Goal: Task Accomplishment & Management: Complete application form

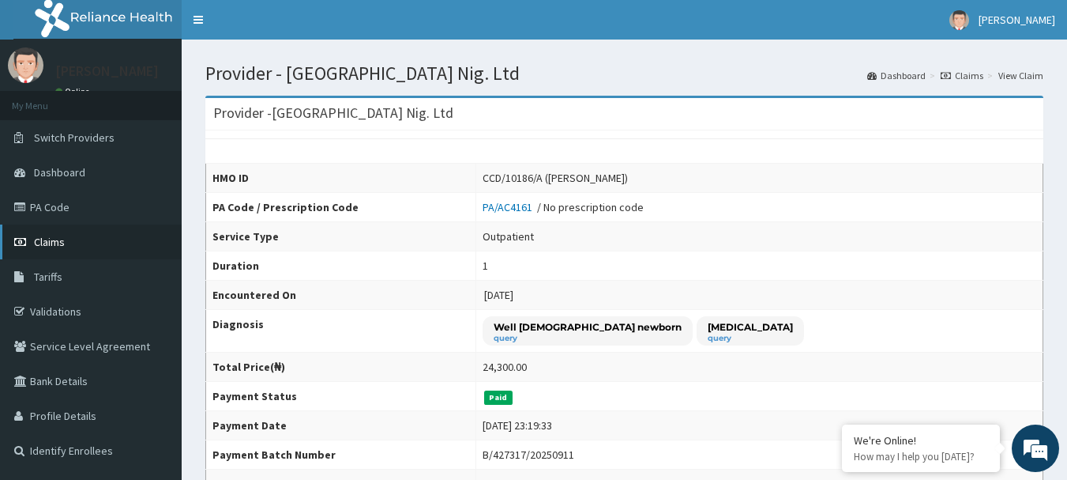
click at [66, 242] on link "Claims" at bounding box center [91, 241] width 182 height 35
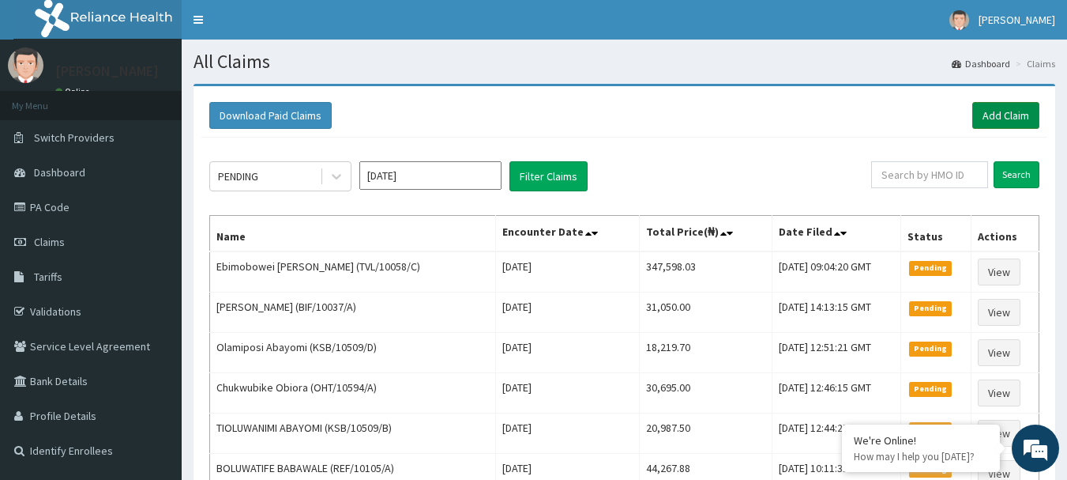
click at [1009, 119] on link "Add Claim" at bounding box center [1006, 115] width 67 height 27
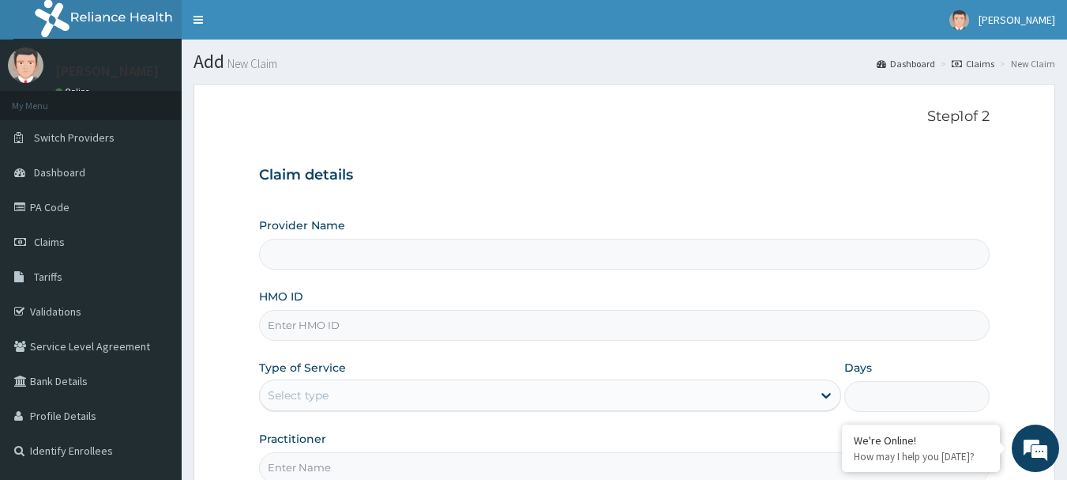
type input "[GEOGRAPHIC_DATA] Nig. Ltd"
click at [433, 330] on input "HMO ID" at bounding box center [625, 325] width 732 height 31
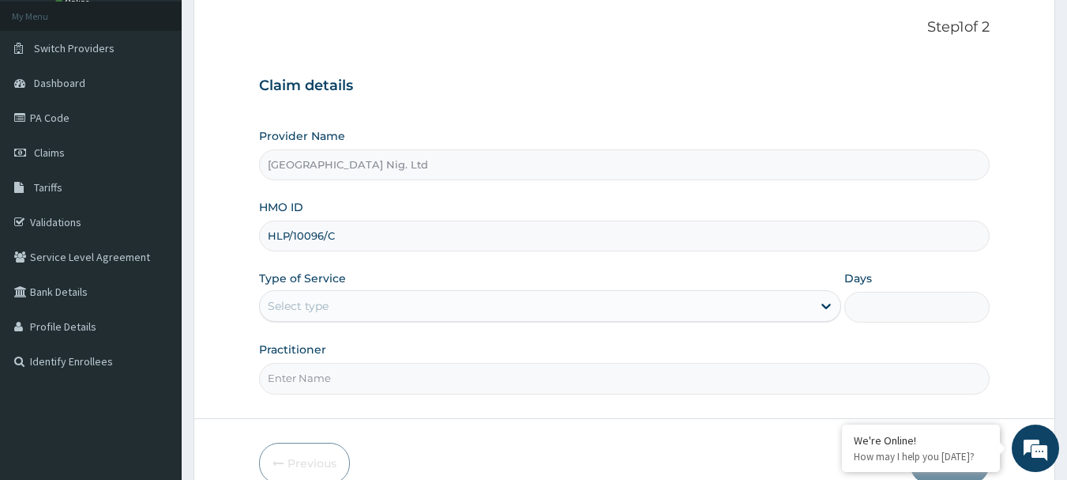
scroll to position [158, 0]
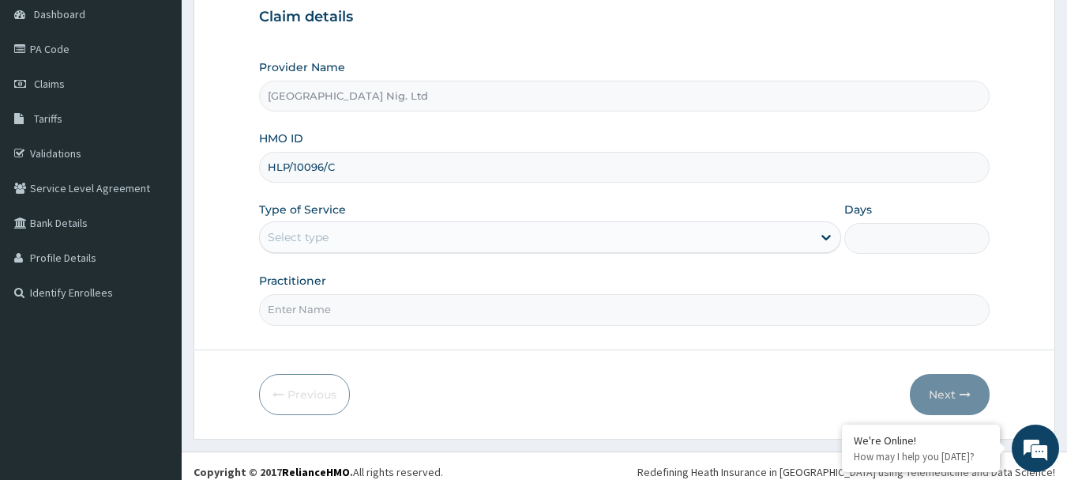
type input "HLP/10096/C"
click at [808, 239] on div "Select type" at bounding box center [536, 236] width 552 height 25
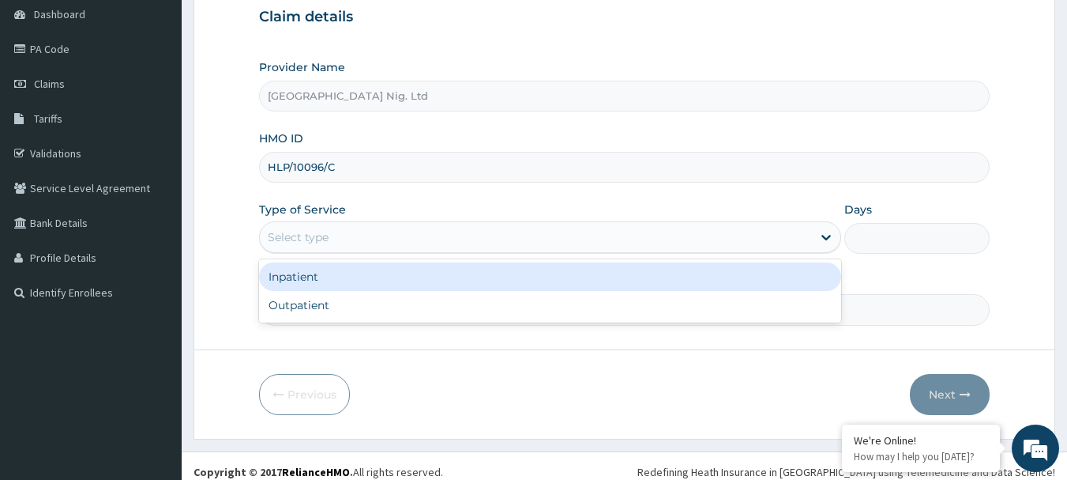
click at [553, 284] on div "Inpatient" at bounding box center [550, 276] width 582 height 28
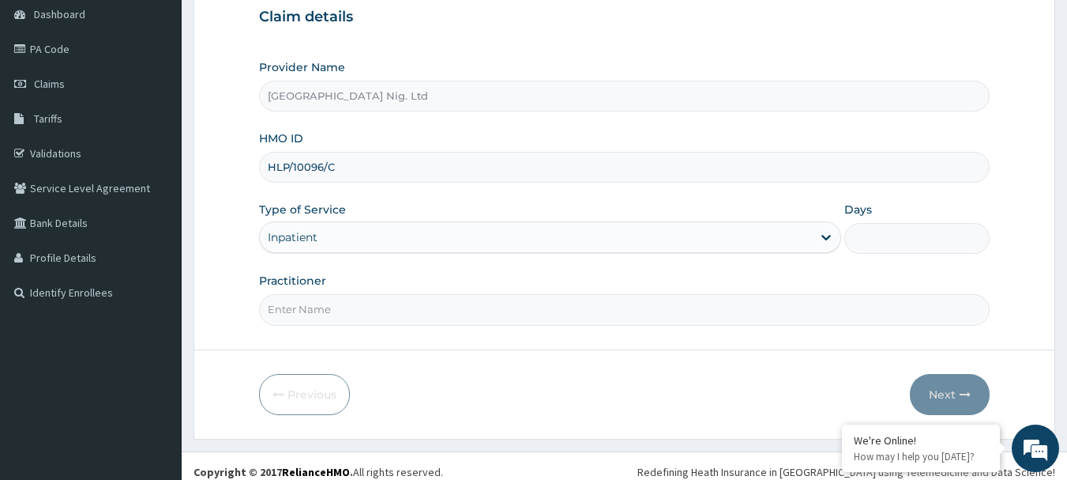
click at [909, 243] on input "Days" at bounding box center [917, 238] width 145 height 31
type input "2"
click at [431, 311] on input "Practitioner" at bounding box center [625, 309] width 732 height 31
type input "DR ODEGA"
click at [950, 392] on button "Next" at bounding box center [950, 394] width 80 height 41
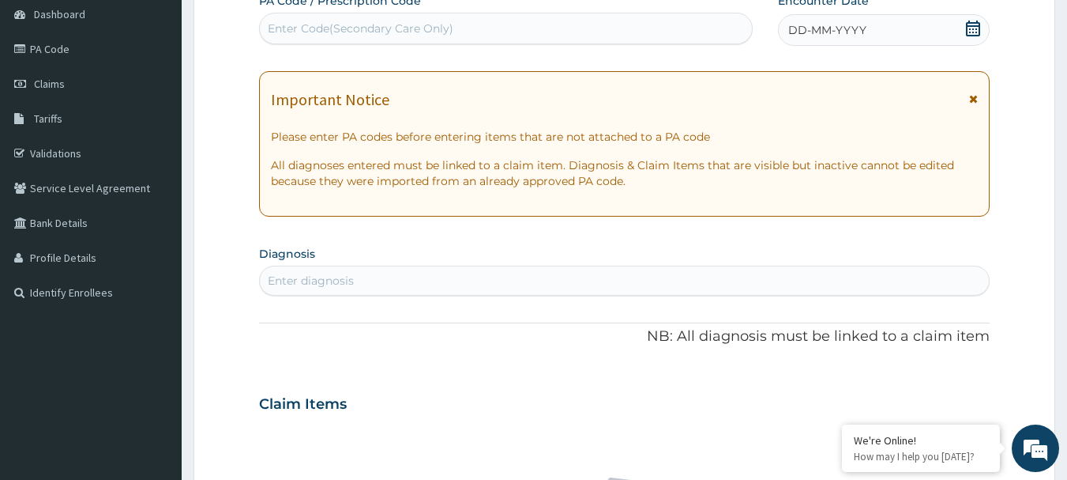
click at [423, 29] on div "Enter Code(Secondary Care Only)" at bounding box center [361, 29] width 186 height 16
type input "PA/835B9D"
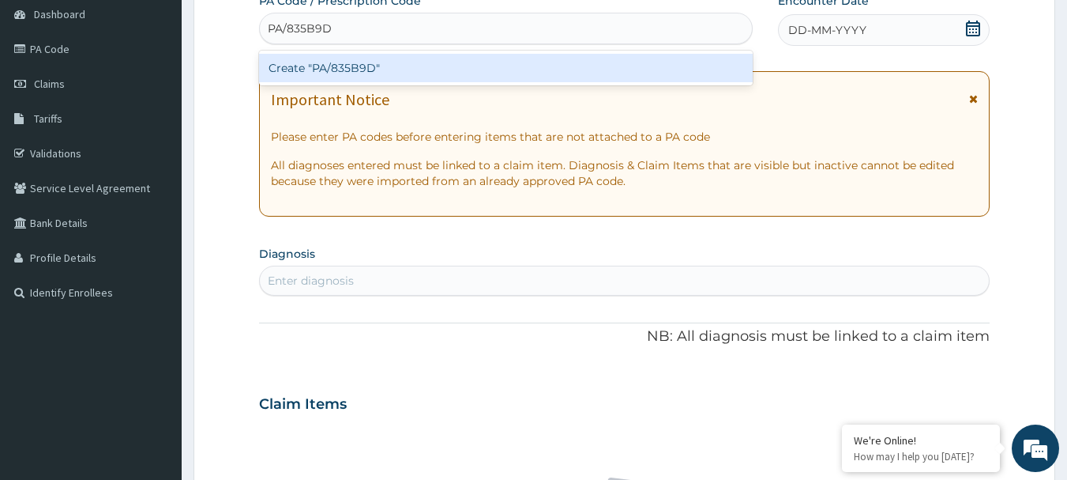
click at [340, 61] on div "Create "PA/835B9D"" at bounding box center [506, 68] width 495 height 28
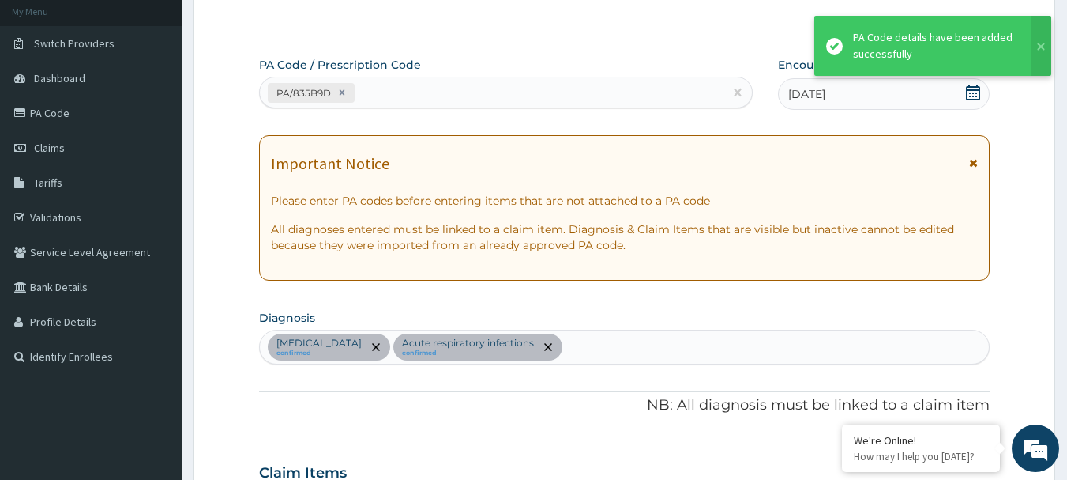
scroll to position [77, 0]
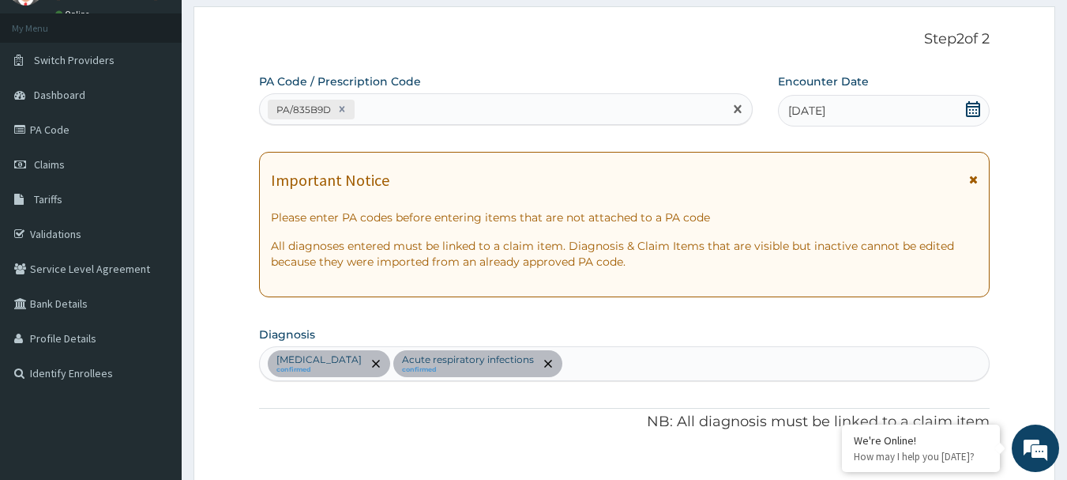
click at [467, 105] on div "PA/835B9D" at bounding box center [492, 109] width 465 height 26
type input "PA/CF1139"
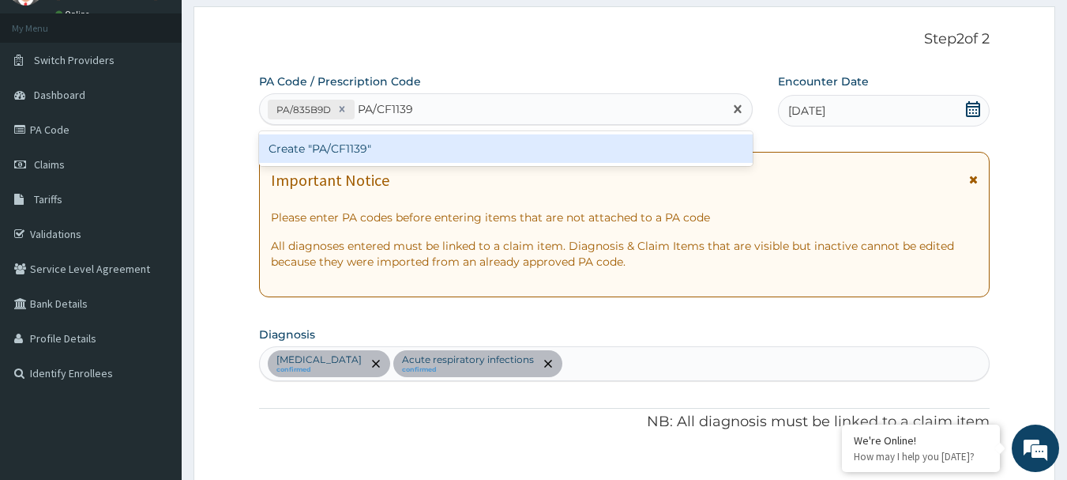
click at [341, 146] on div "Create "PA/CF1139"" at bounding box center [506, 148] width 495 height 28
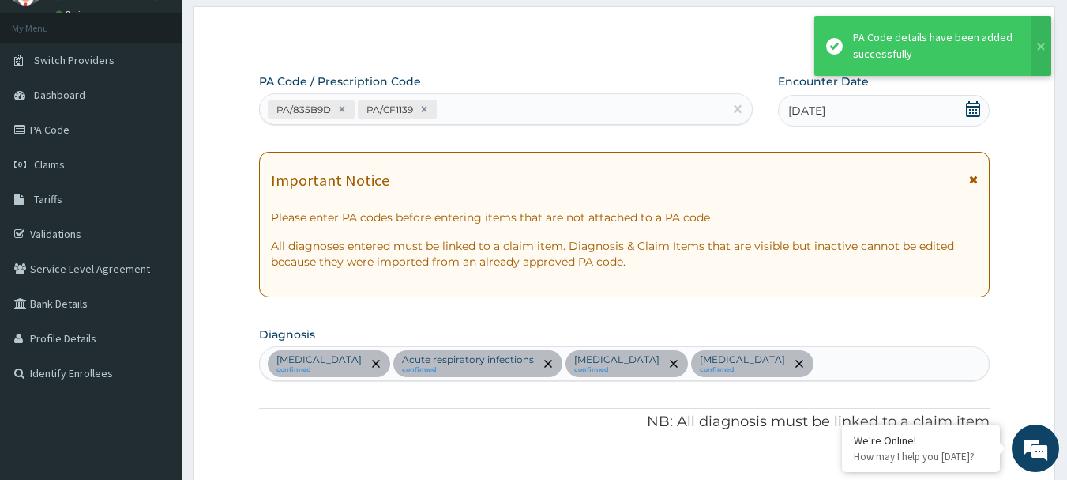
scroll to position [1024, 0]
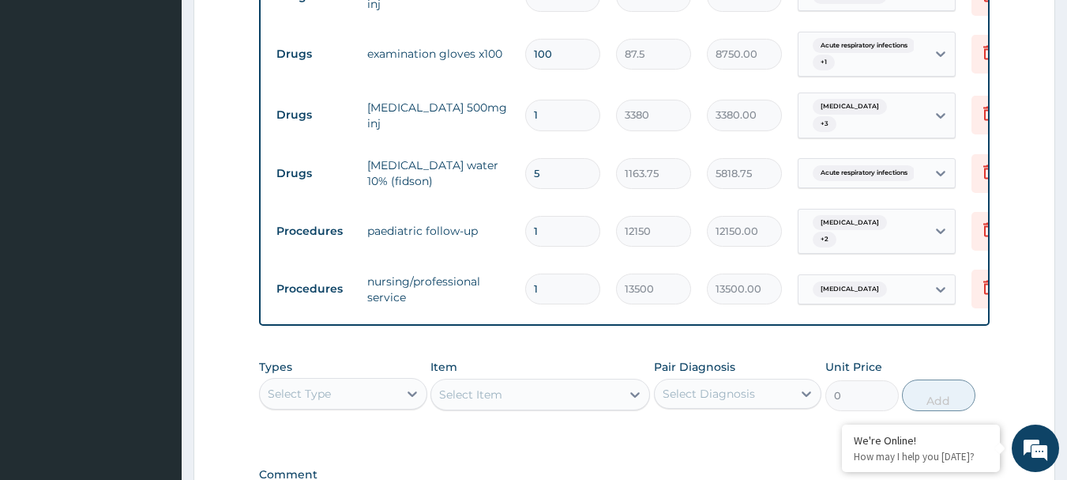
click at [578, 273] on input "1" at bounding box center [562, 288] width 75 height 31
type input "0.00"
type input "2"
type input "27000.00"
type input "2"
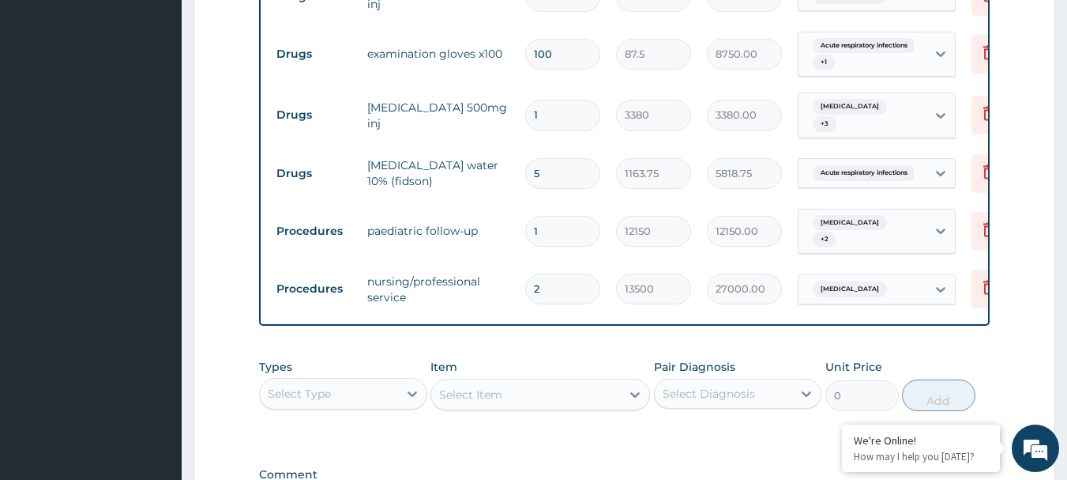
click at [563, 158] on input "5" at bounding box center [562, 173] width 75 height 31
type input "0.00"
type input "2"
type input "2327.50"
type input "3"
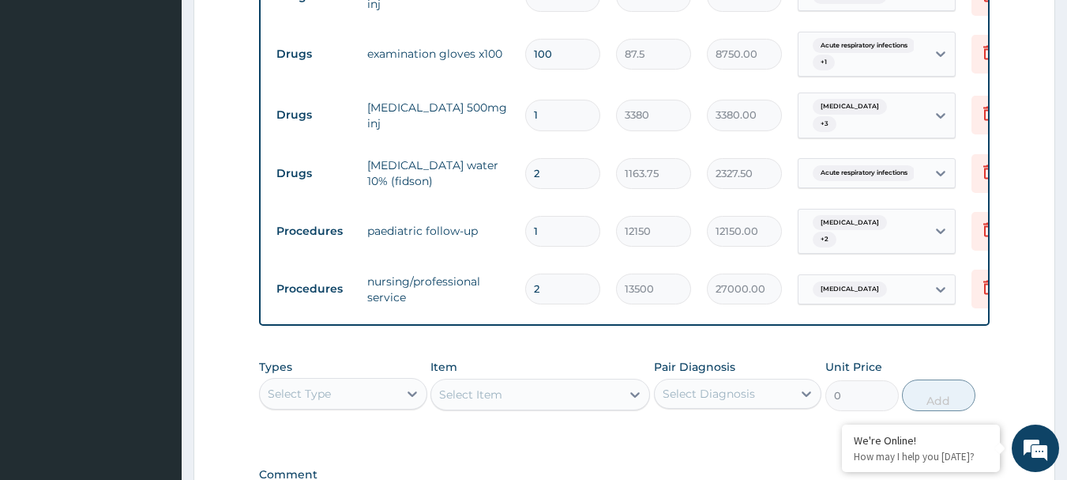
type input "3491.25"
type input "4"
type input "4655.00"
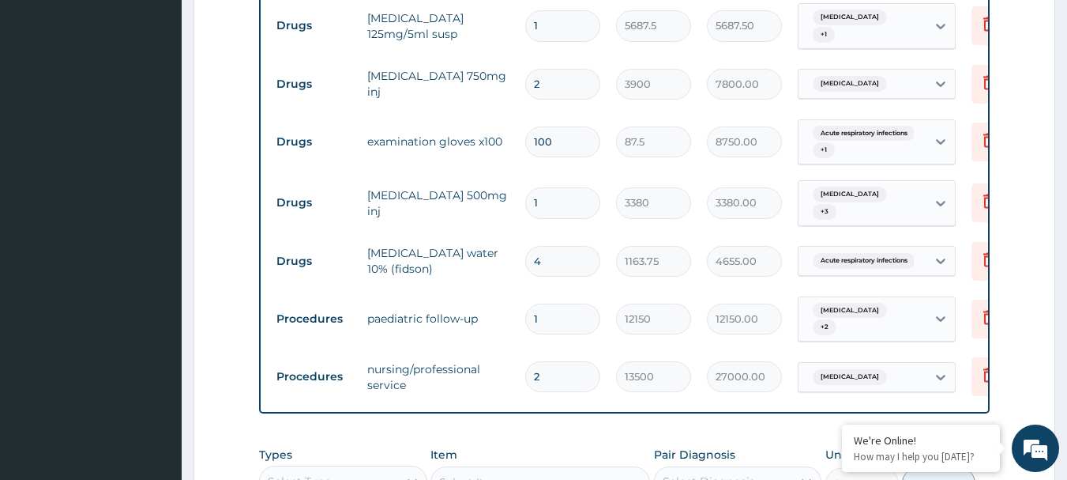
scroll to position [866, 0]
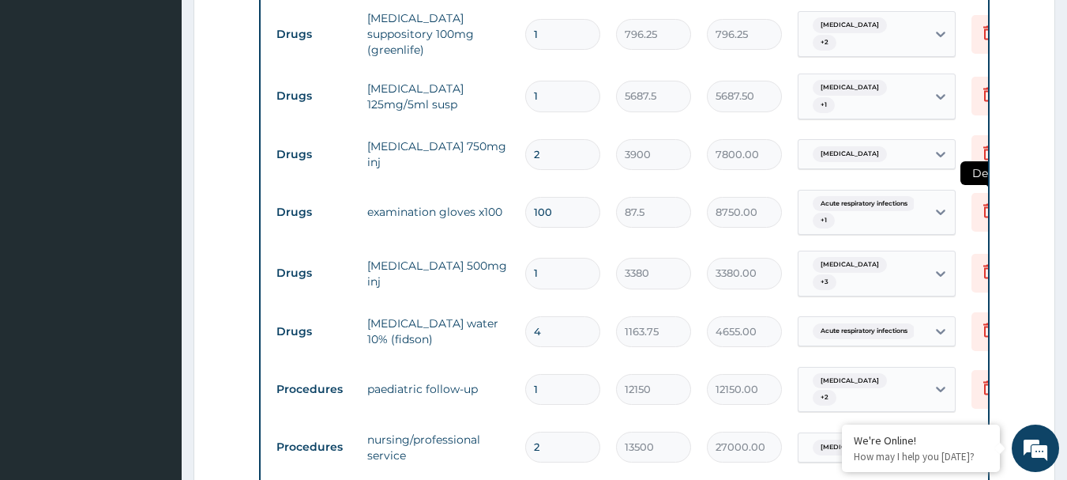
type input "4"
click at [980, 201] on icon at bounding box center [989, 210] width 19 height 19
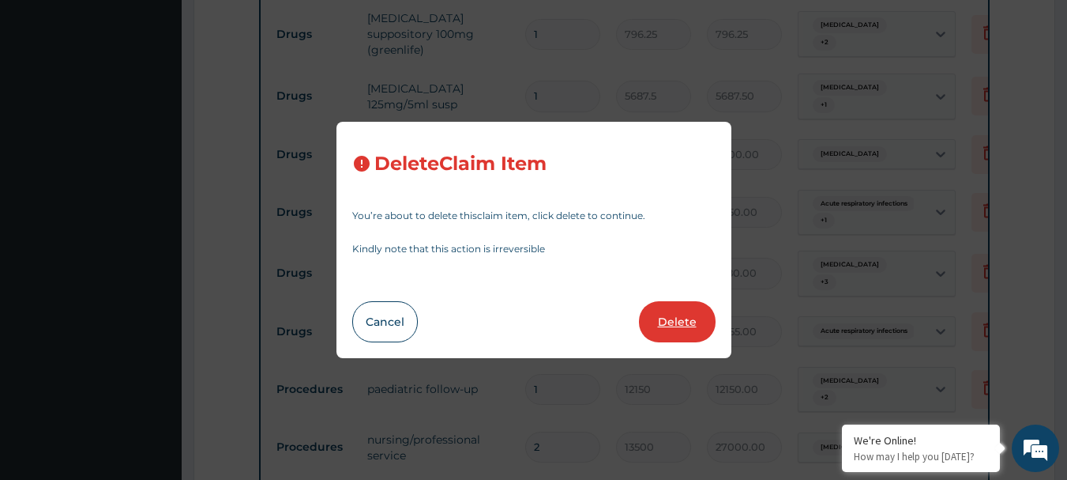
click at [702, 324] on button "Delete" at bounding box center [677, 321] width 77 height 41
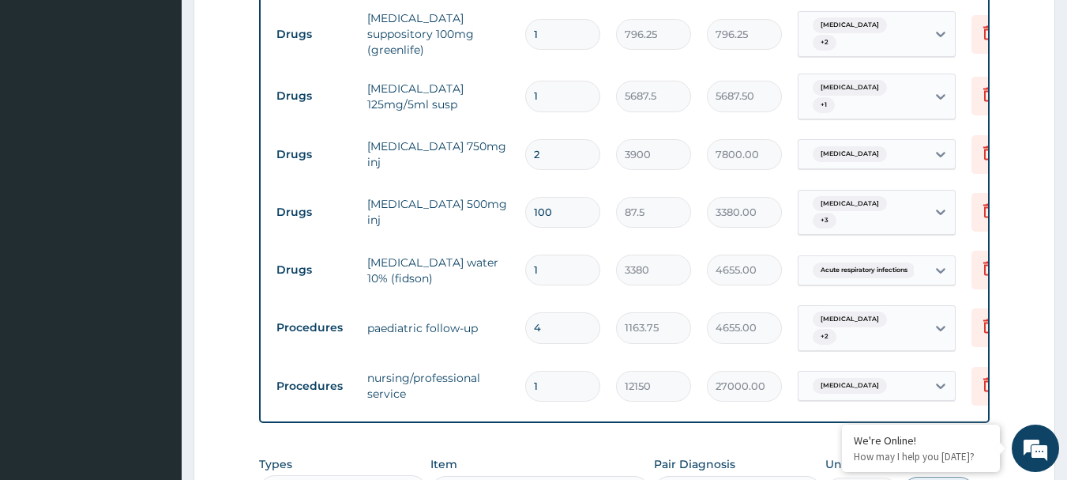
type input "1"
type input "3380"
type input "3380.00"
type input "4"
type input "1163.75"
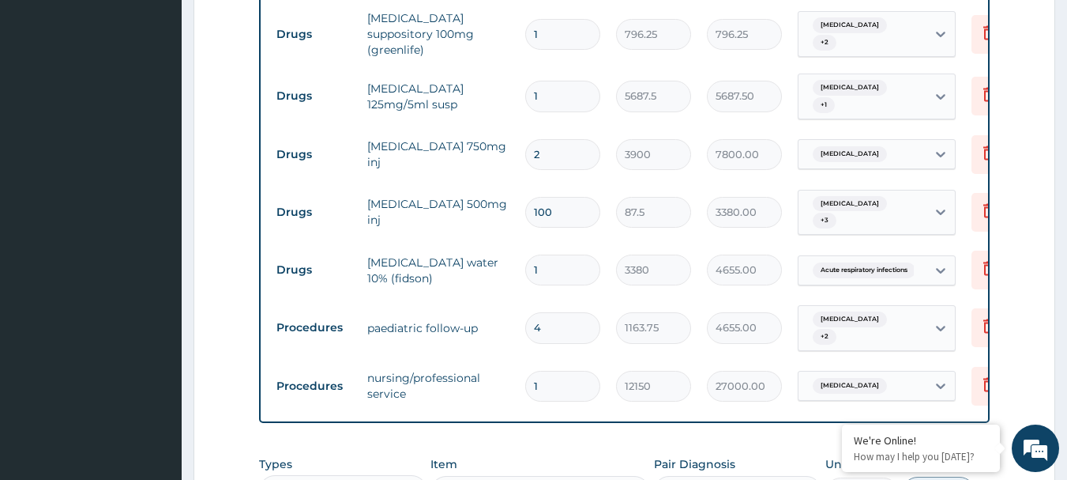
type input "4655.00"
type input "1"
type input "12150"
type input "12150.00"
type input "2"
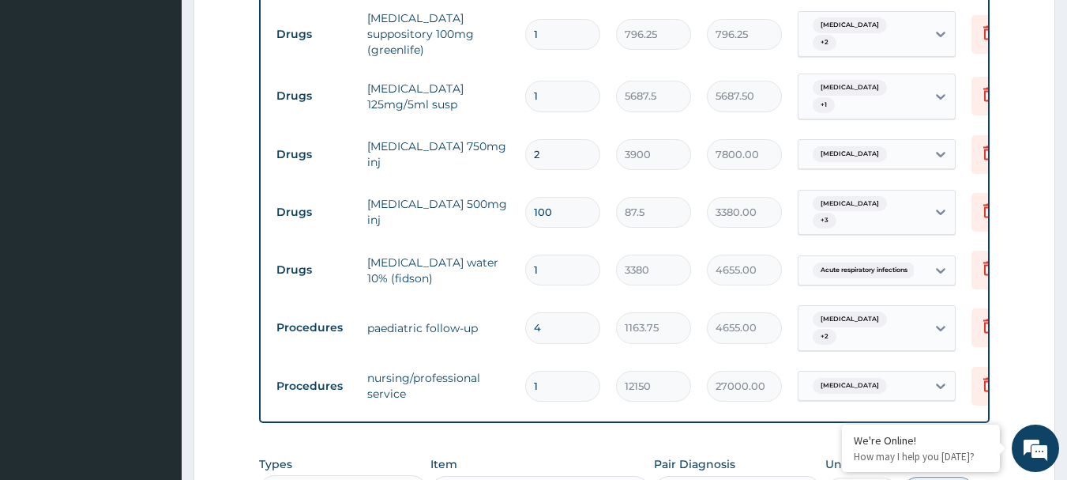
type input "13500"
type input "27000.00"
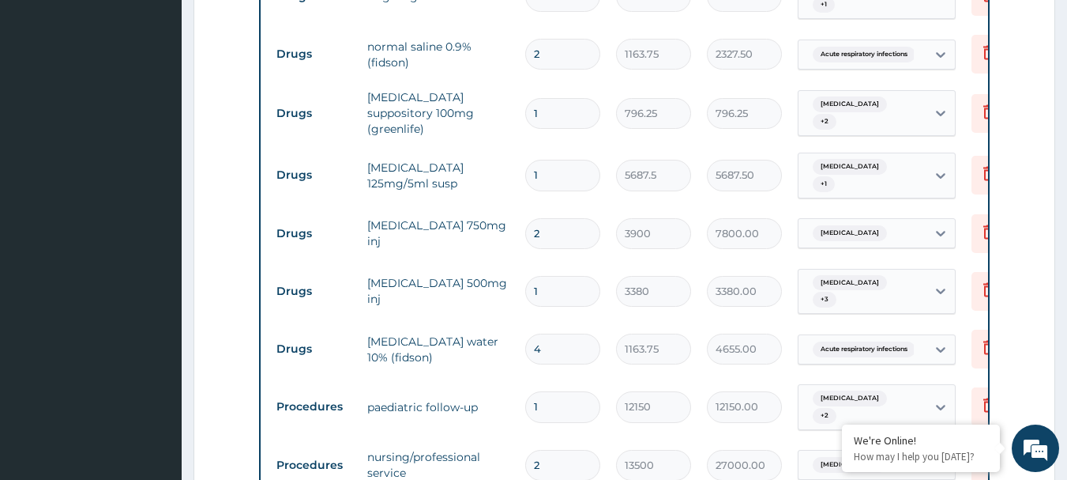
scroll to position [708, 0]
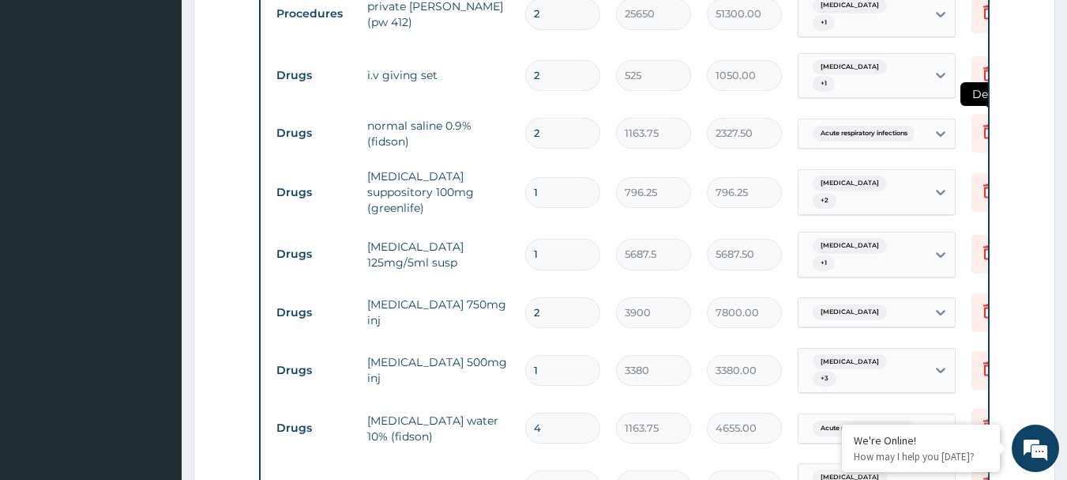
click at [980, 122] on icon at bounding box center [989, 131] width 19 height 19
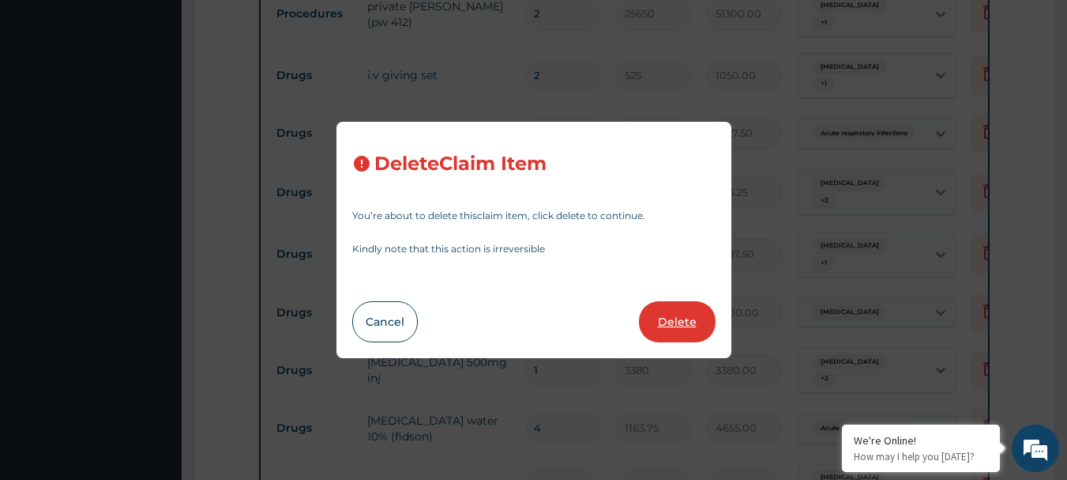
click at [681, 318] on button "Delete" at bounding box center [677, 321] width 77 height 41
type input "1"
type input "796.25"
type input "5687.5"
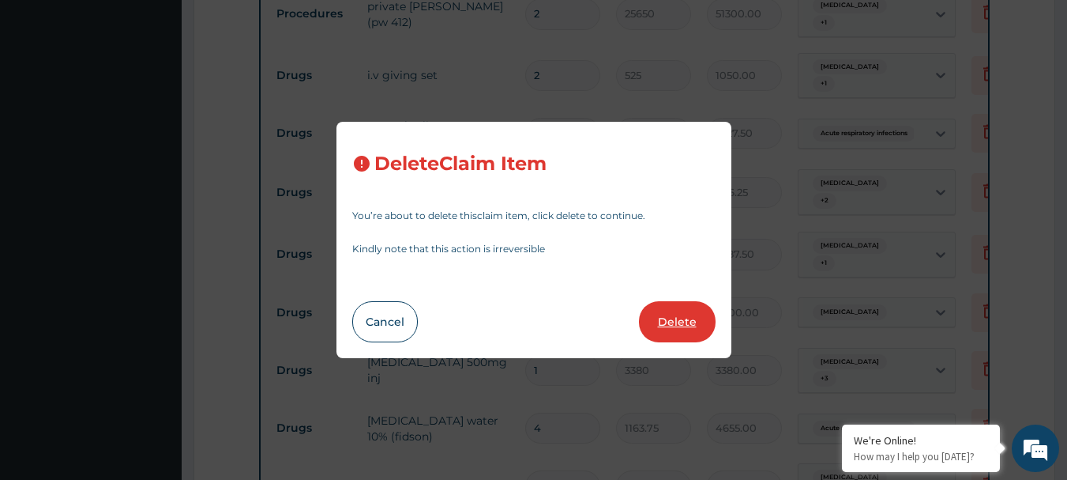
type input "5687.50"
type input "2"
type input "3900"
type input "7800.00"
type input "1"
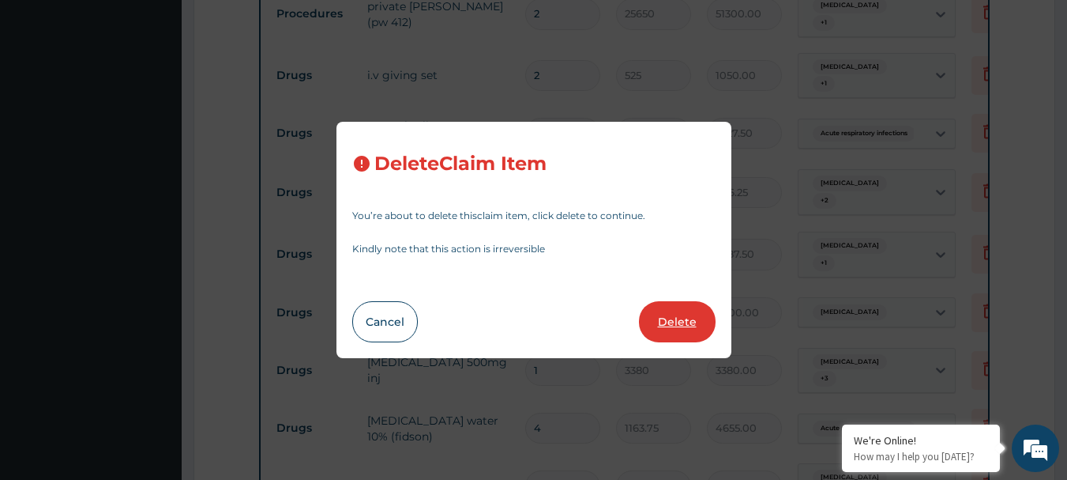
type input "3380"
type input "3380.00"
type input "4"
type input "1163.75"
type input "4655.00"
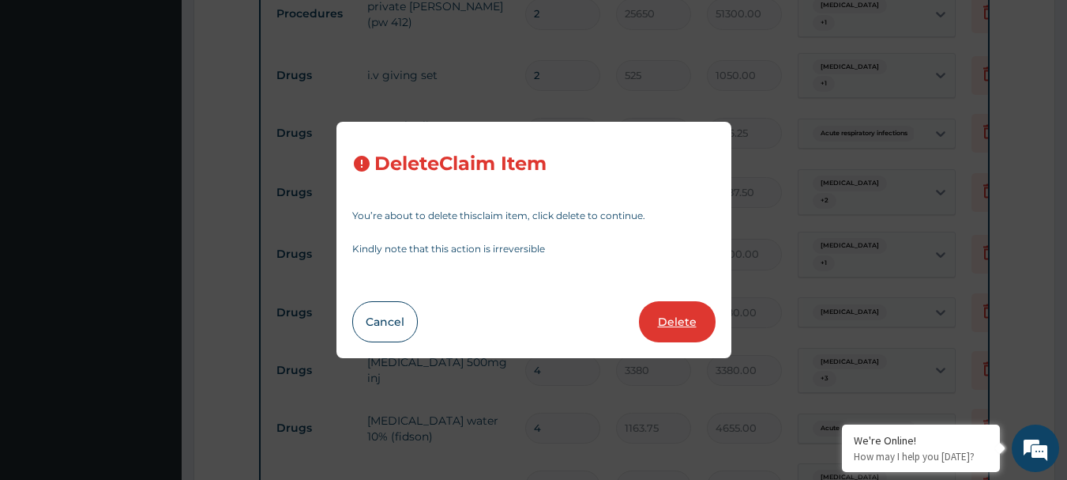
type input "1"
type input "12150"
type input "12150.00"
type input "2"
type input "13500"
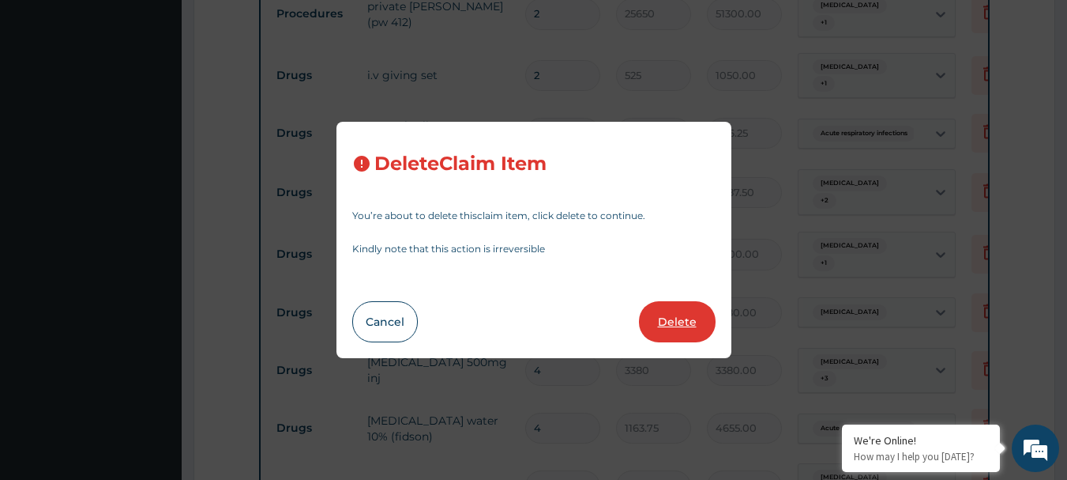
type input "27000.00"
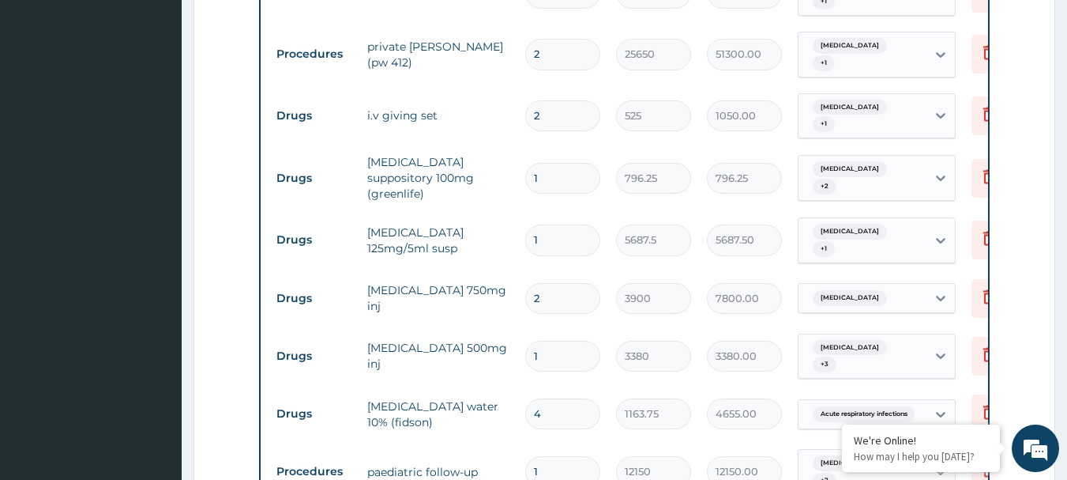
scroll to position [629, 0]
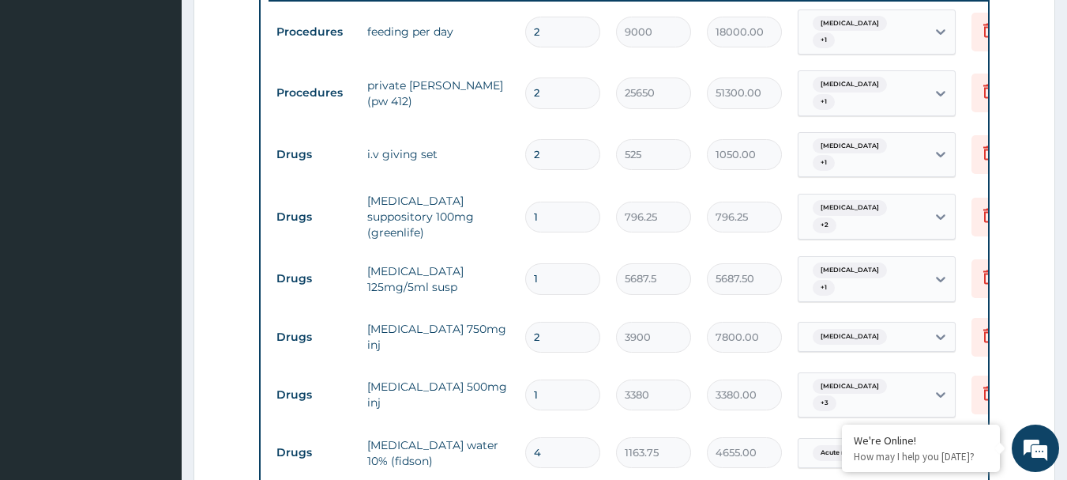
click at [556, 147] on input "2" at bounding box center [562, 154] width 75 height 31
type input "0.00"
type input "1"
type input "525.00"
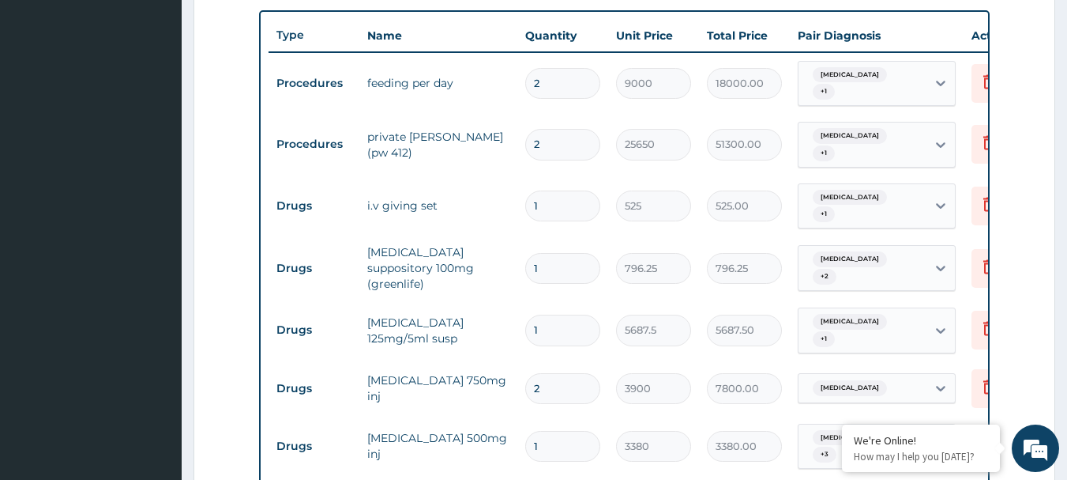
scroll to position [550, 0]
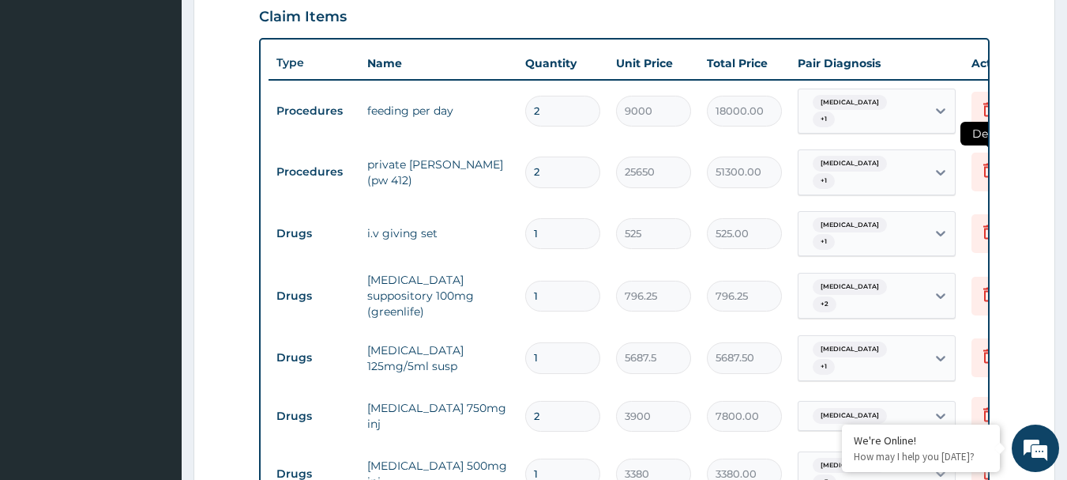
type input "1"
click at [980, 164] on icon at bounding box center [989, 169] width 19 height 19
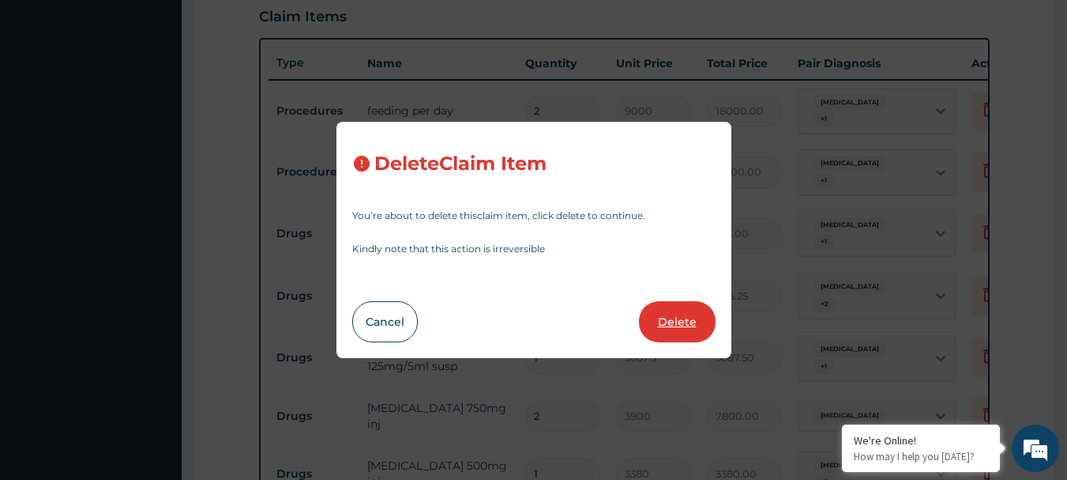
click at [676, 324] on button "Delete" at bounding box center [677, 321] width 77 height 41
type input "1"
type input "525"
type input "525.00"
type input "796.25"
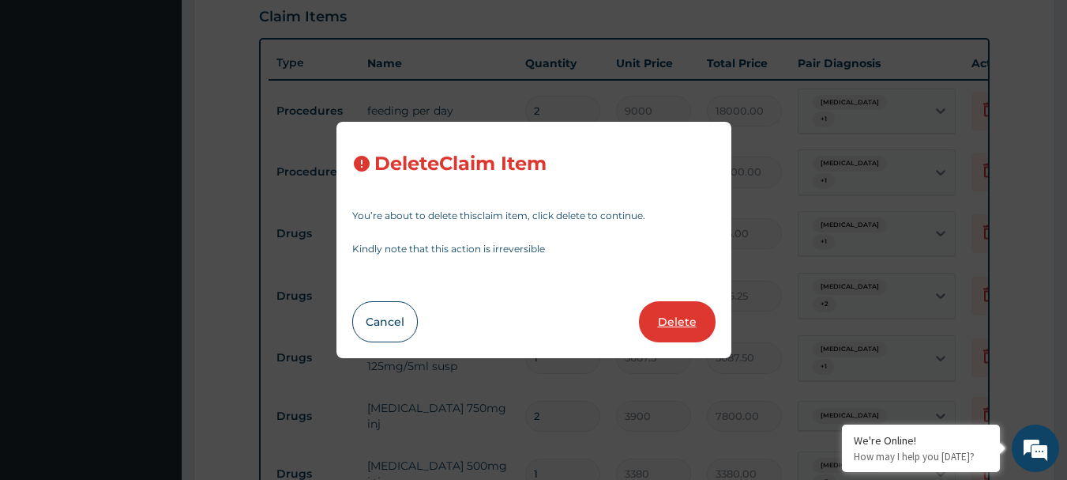
type input "796.25"
type input "5687.5"
type input "5687.50"
type input "2"
type input "3900"
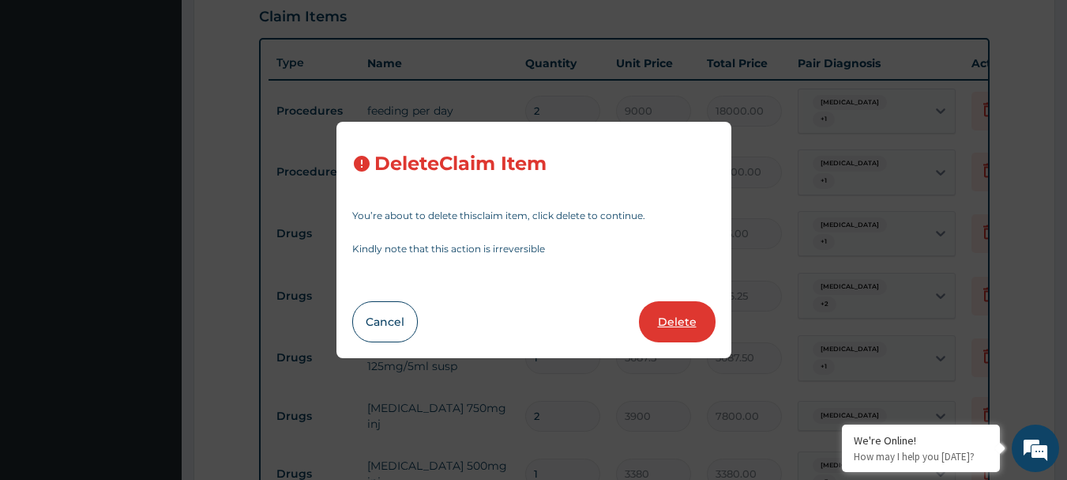
type input "7800.00"
type input "1"
type input "3380"
type input "3380.00"
type input "4"
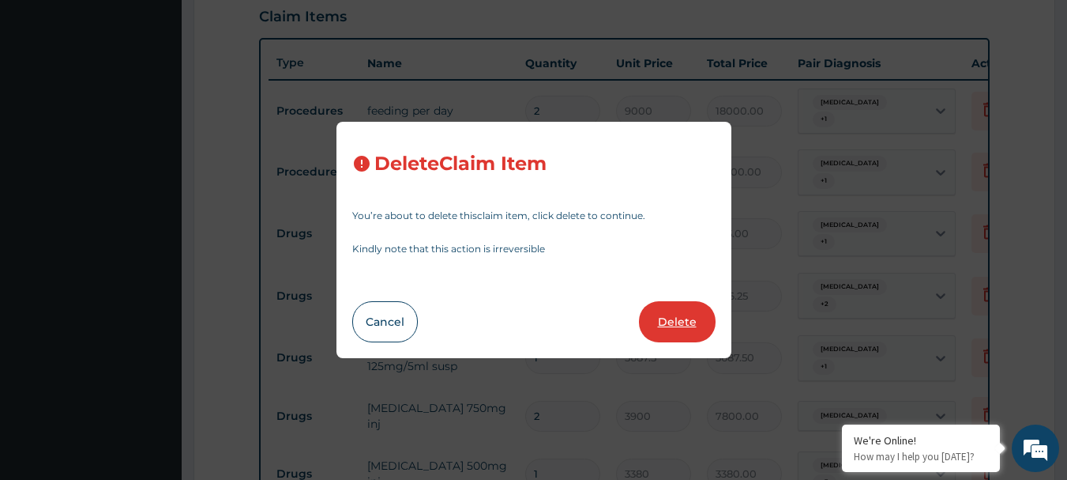
type input "1163.75"
type input "4655.00"
type input "1"
type input "12150"
type input "12150.00"
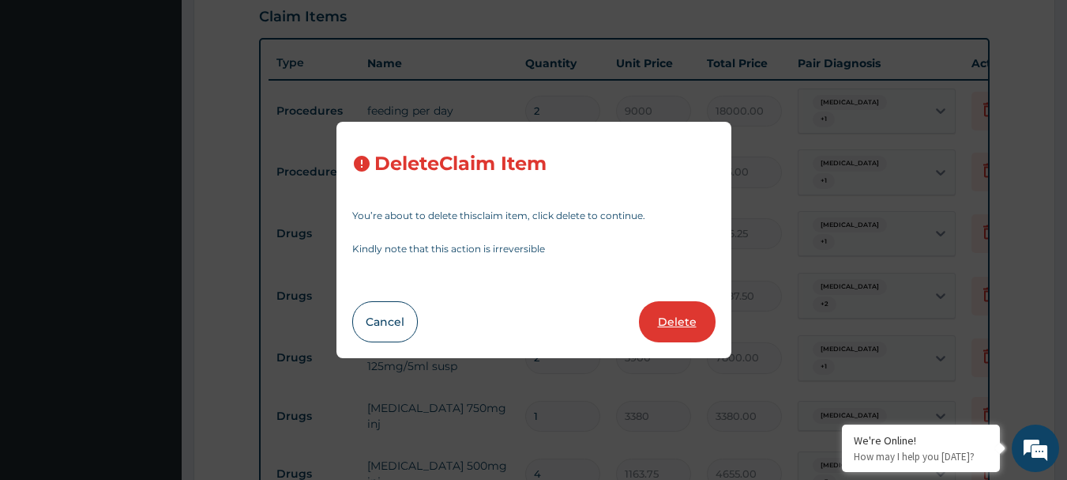
type input "2"
type input "13500"
type input "27000.00"
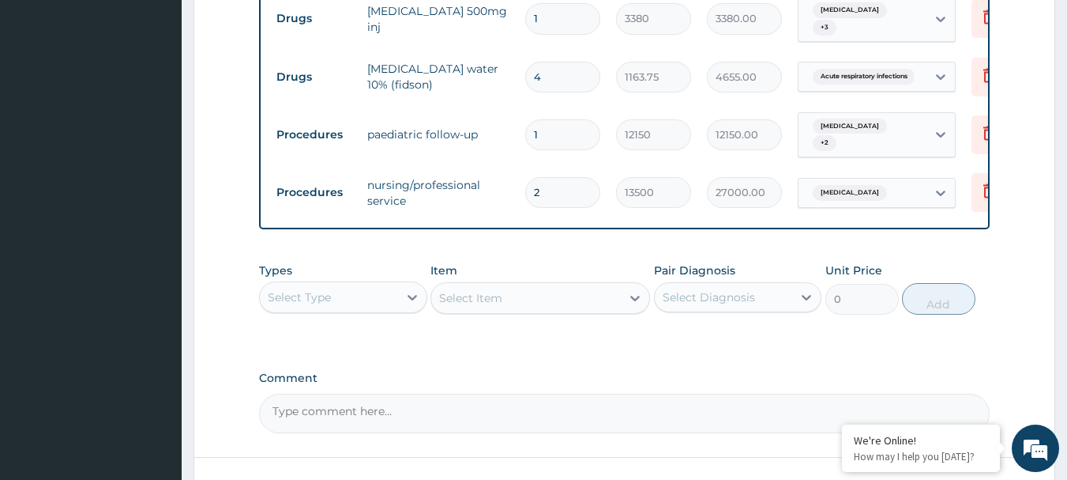
scroll to position [945, 0]
click at [802, 288] on icon at bounding box center [807, 296] width 16 height 16
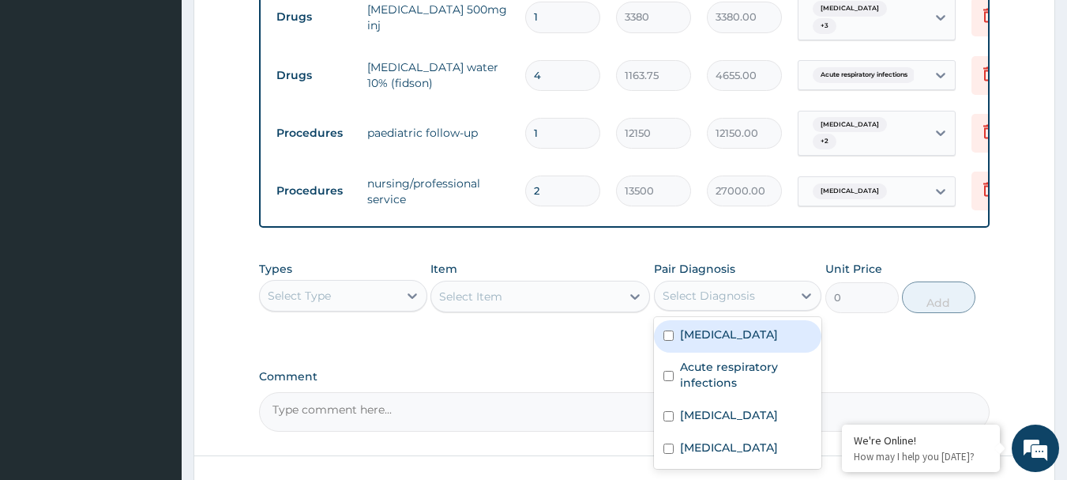
click at [728, 320] on div "Malaria" at bounding box center [738, 336] width 168 height 32
checkbox input "true"
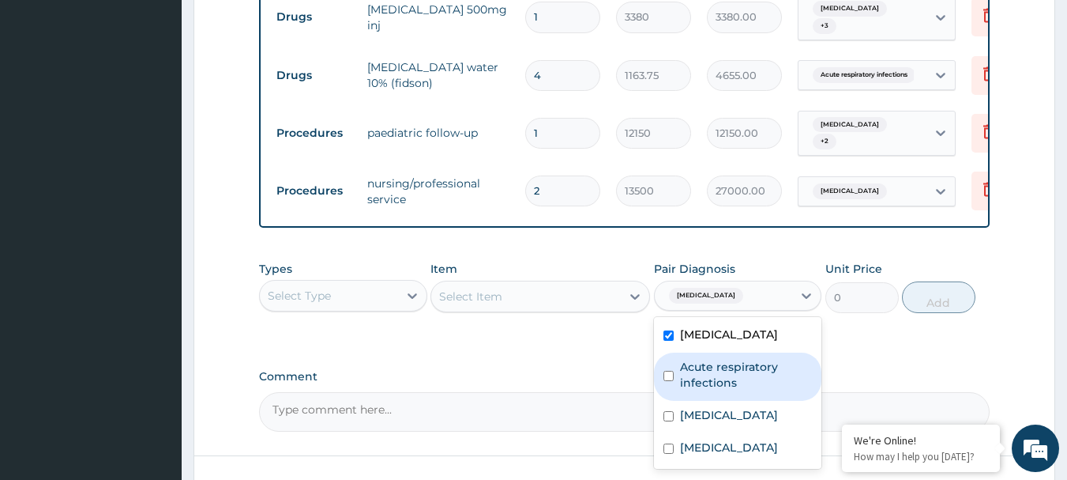
click at [724, 359] on label "Acute respiratory infections" at bounding box center [746, 375] width 133 height 32
checkbox input "true"
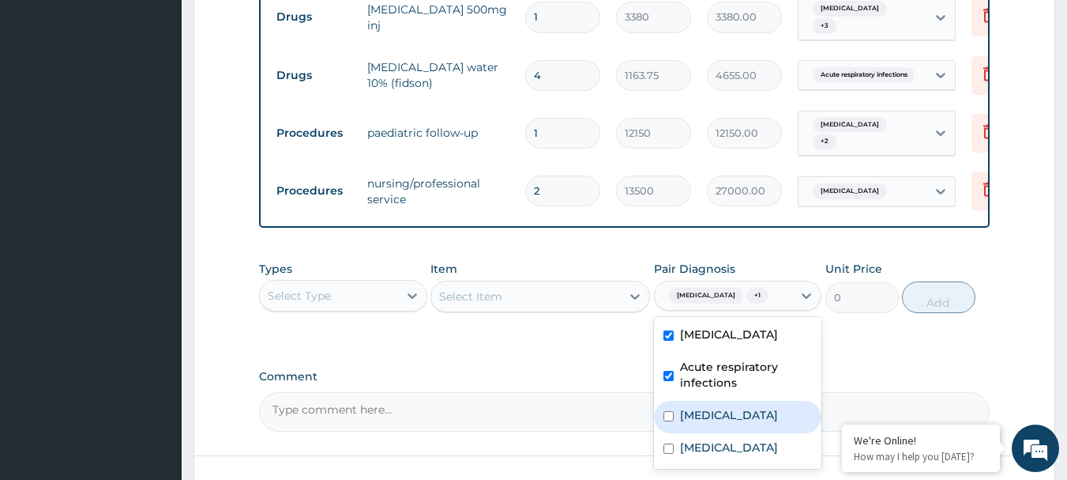
drag, startPoint x: 718, startPoint y: 380, endPoint x: 726, endPoint y: 419, distance: 39.5
click at [718, 401] on div "Sepsis" at bounding box center [738, 417] width 168 height 32
checkbox input "true"
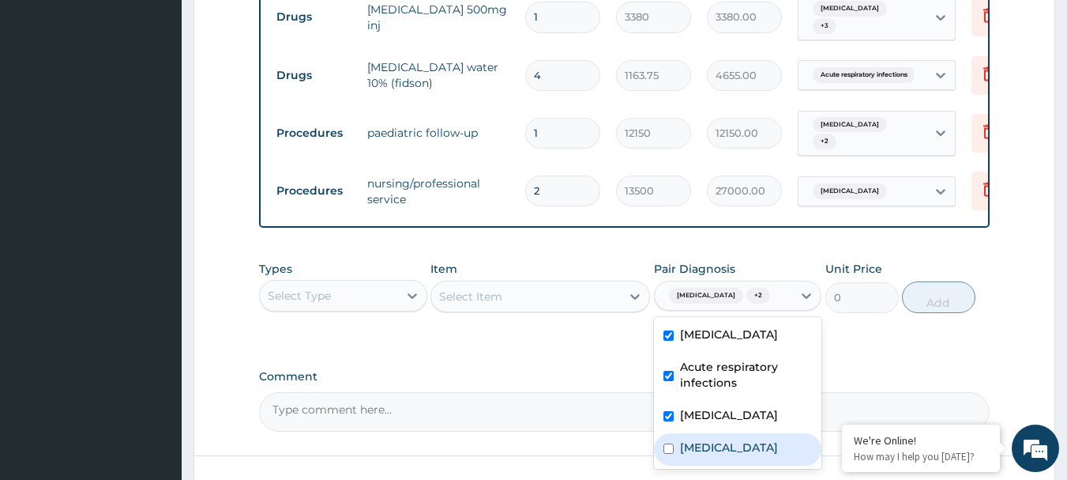
click at [727, 439] on label "Febrile convulsion" at bounding box center [729, 447] width 98 height 16
checkbox input "true"
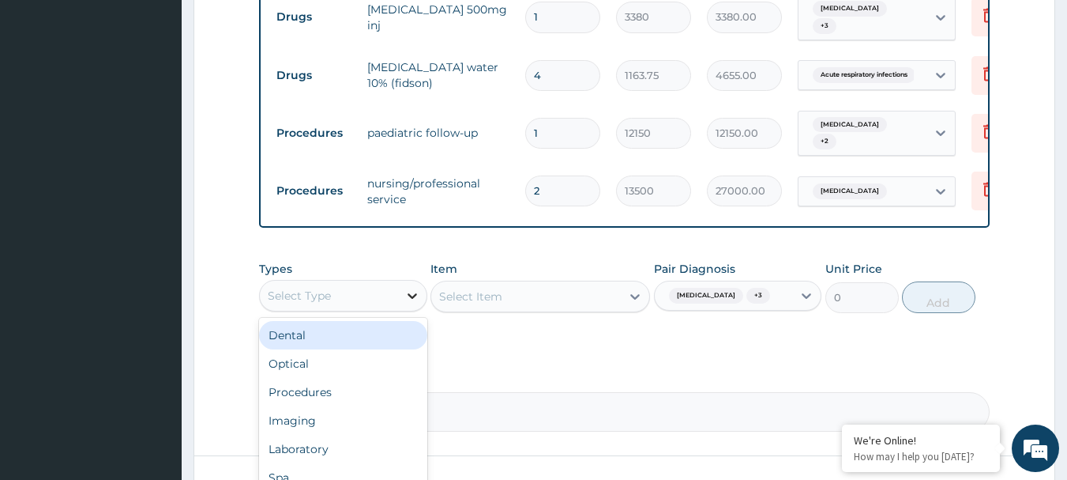
click at [409, 288] on icon at bounding box center [412, 296] width 16 height 16
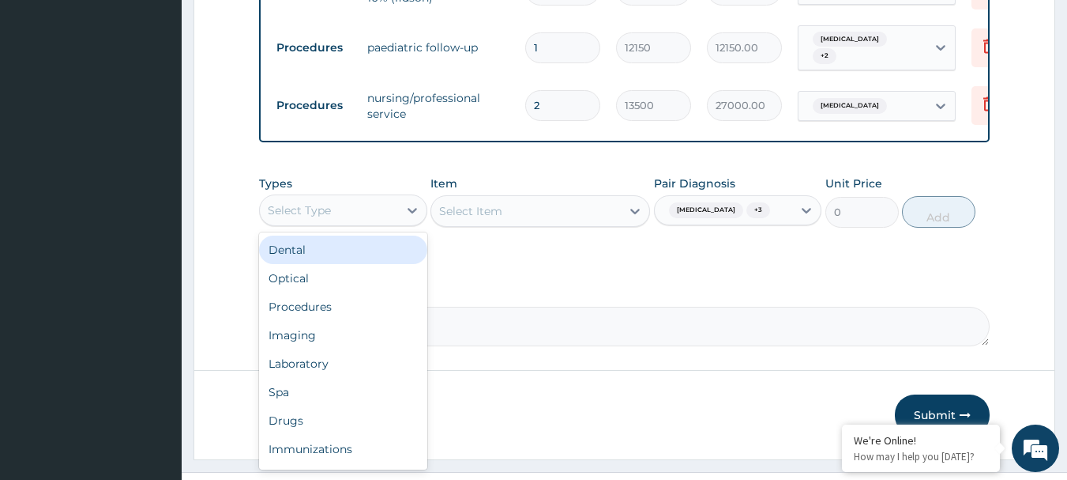
scroll to position [1033, 0]
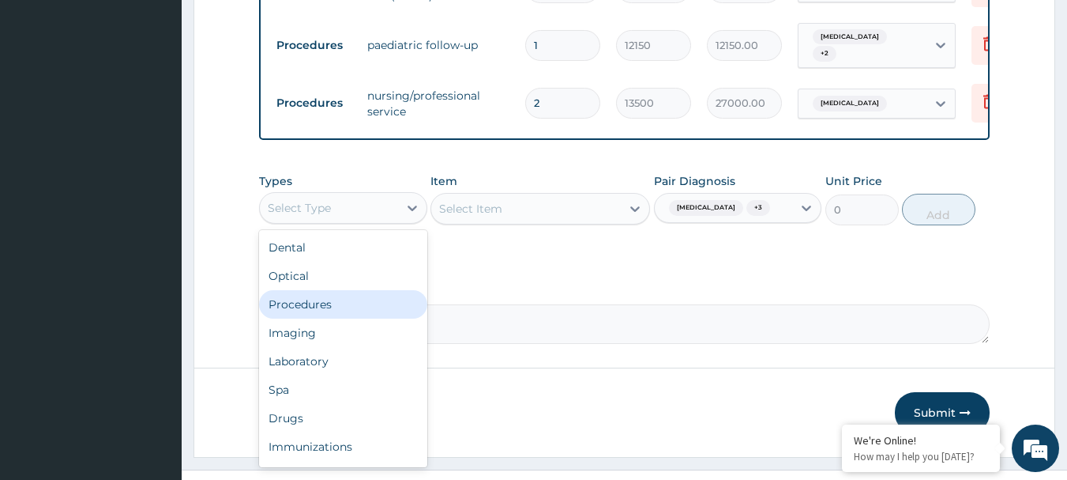
click at [333, 290] on div "Procedures" at bounding box center [343, 304] width 168 height 28
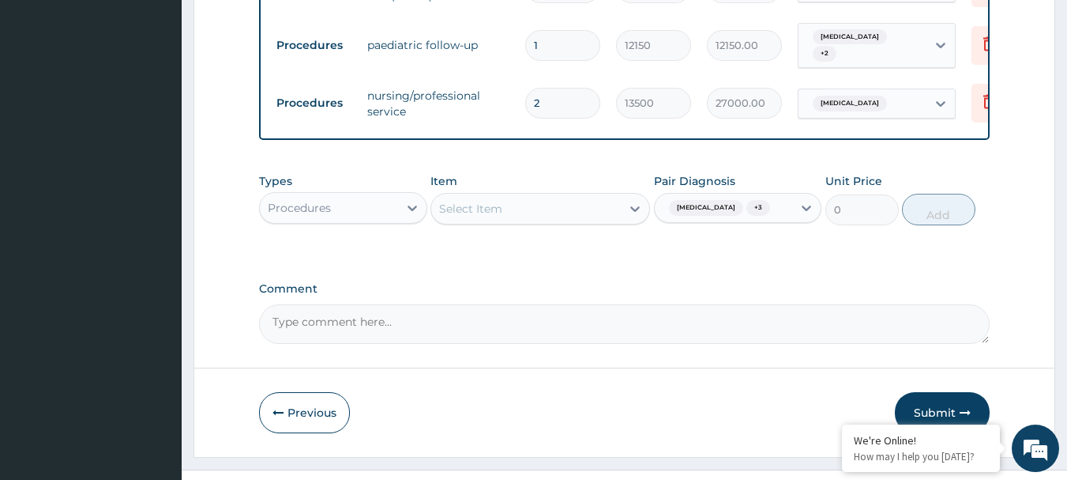
click at [600, 196] on div "Select Item" at bounding box center [526, 208] width 190 height 25
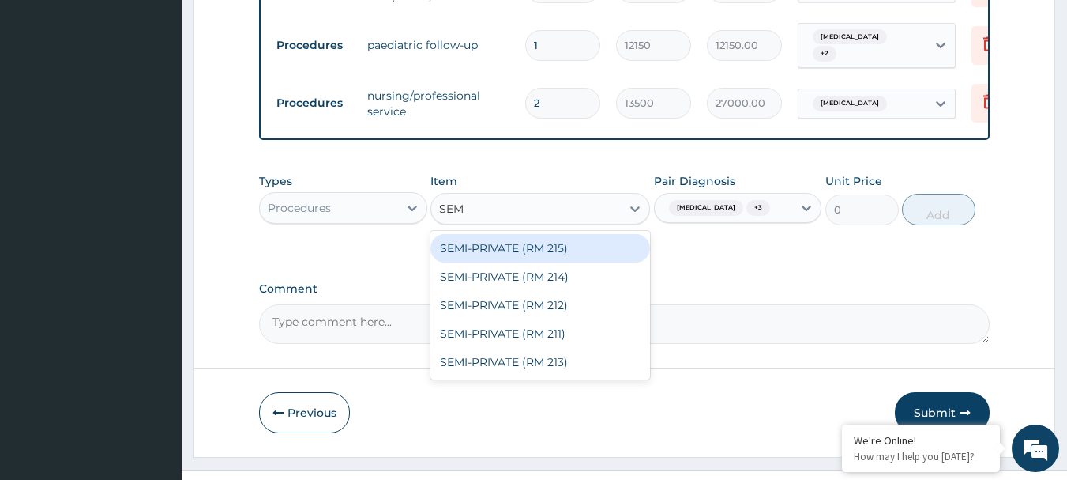
type input "SEMI"
click at [551, 234] on div "SEMI-PRIVATE (RM 215)" at bounding box center [541, 248] width 220 height 28
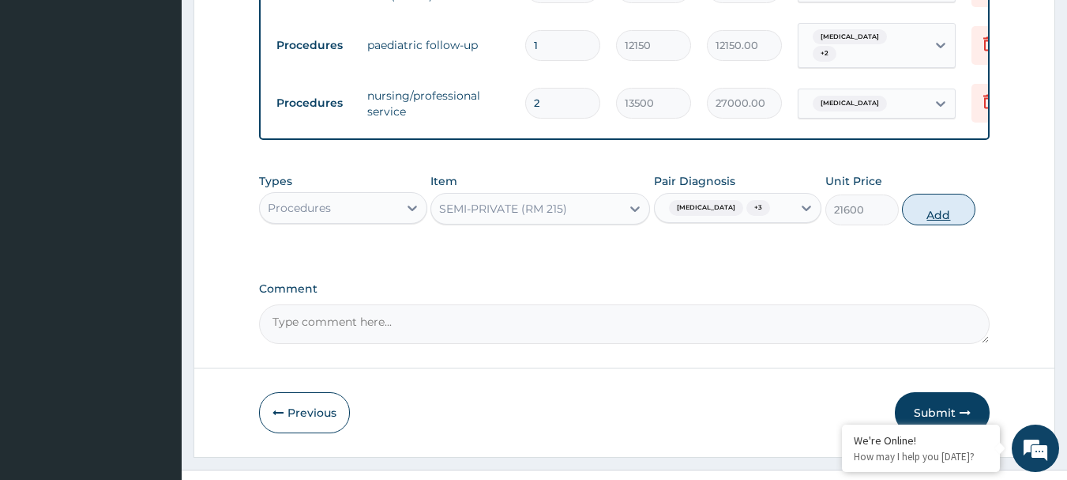
click at [930, 194] on button "Add" at bounding box center [938, 210] width 73 height 32
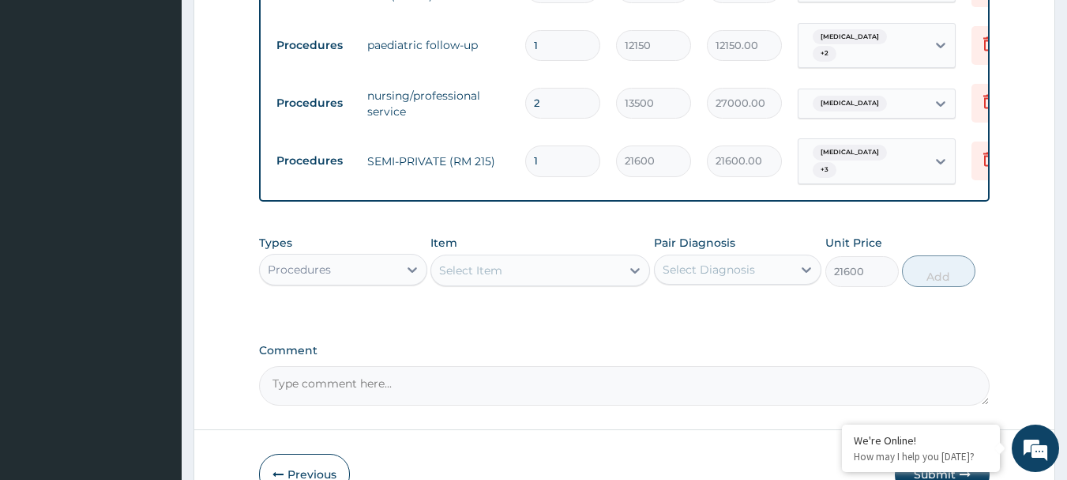
type input "0"
click at [559, 145] on input "1" at bounding box center [562, 160] width 75 height 31
type input "0.00"
type input "2"
type input "43200.00"
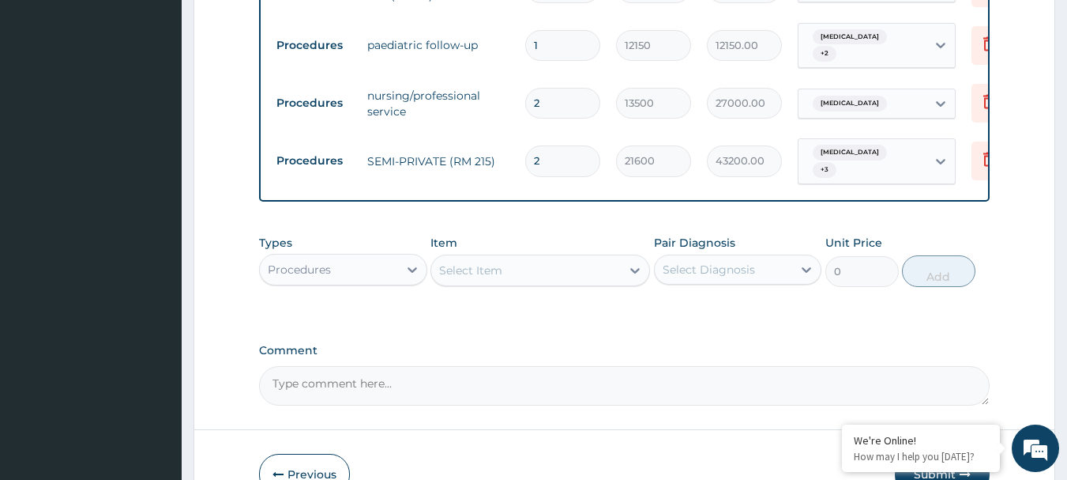
type input "2"
click at [738, 261] on div "Select Diagnosis" at bounding box center [709, 269] width 92 height 16
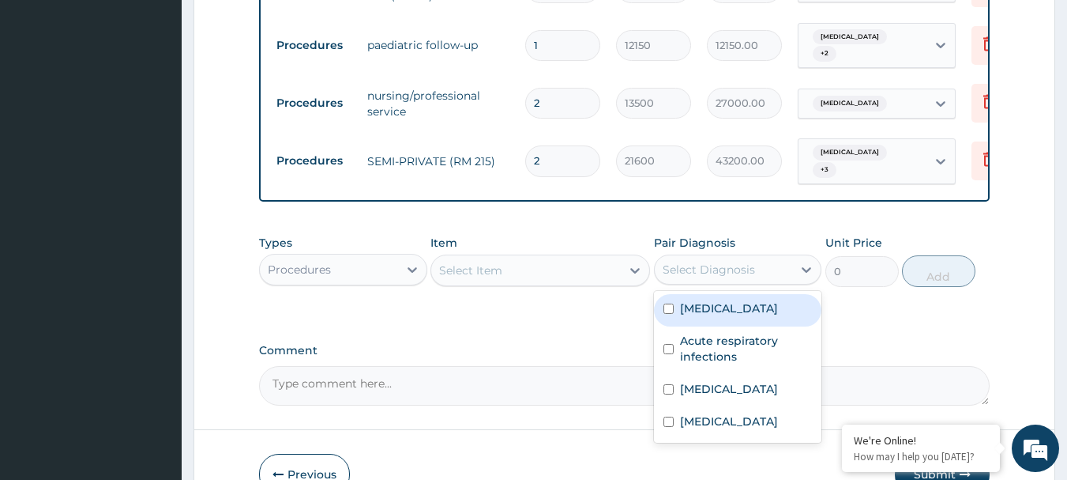
click at [708, 294] on div "Malaria" at bounding box center [738, 310] width 168 height 32
checkbox input "true"
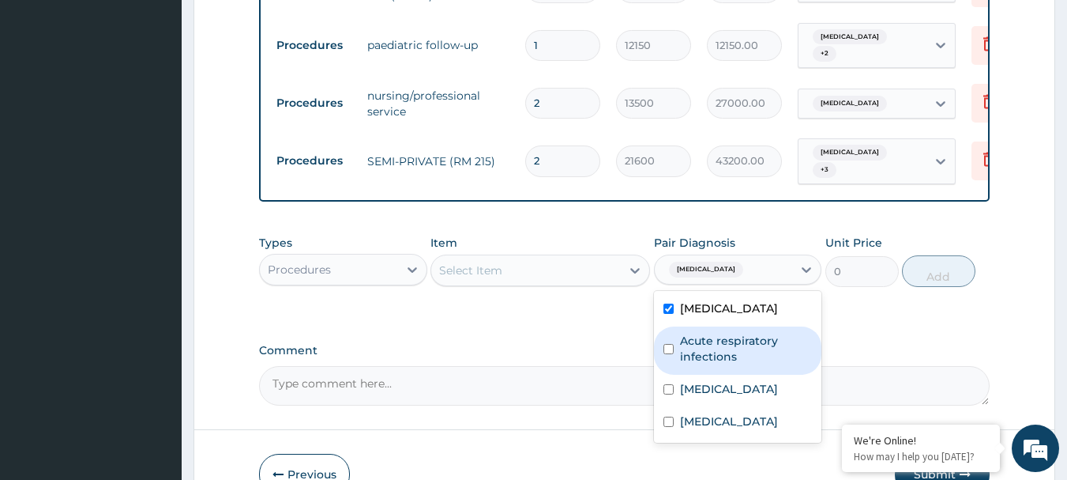
click at [707, 333] on label "Acute respiratory infections" at bounding box center [746, 349] width 133 height 32
checkbox input "true"
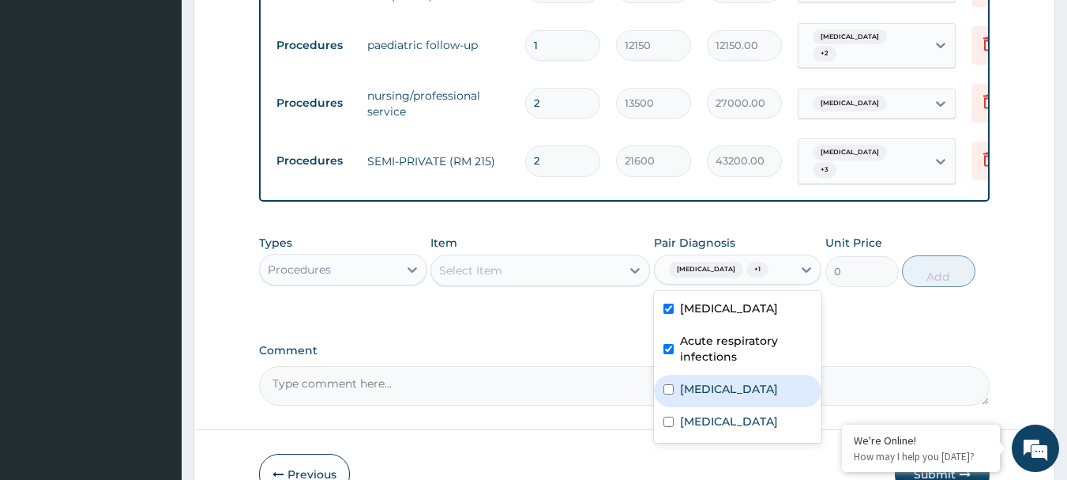
drag, startPoint x: 706, startPoint y: 349, endPoint x: 706, endPoint y: 380, distance: 30.8
click at [706, 381] on label "Sepsis" at bounding box center [729, 389] width 98 height 16
checkbox input "true"
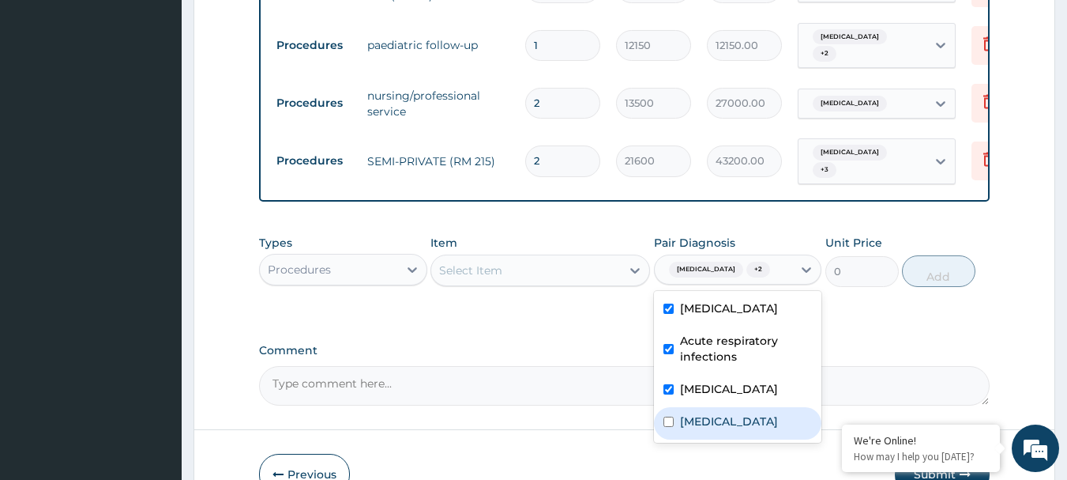
click at [705, 413] on label "Febrile convulsion" at bounding box center [729, 421] width 98 height 16
checkbox input "true"
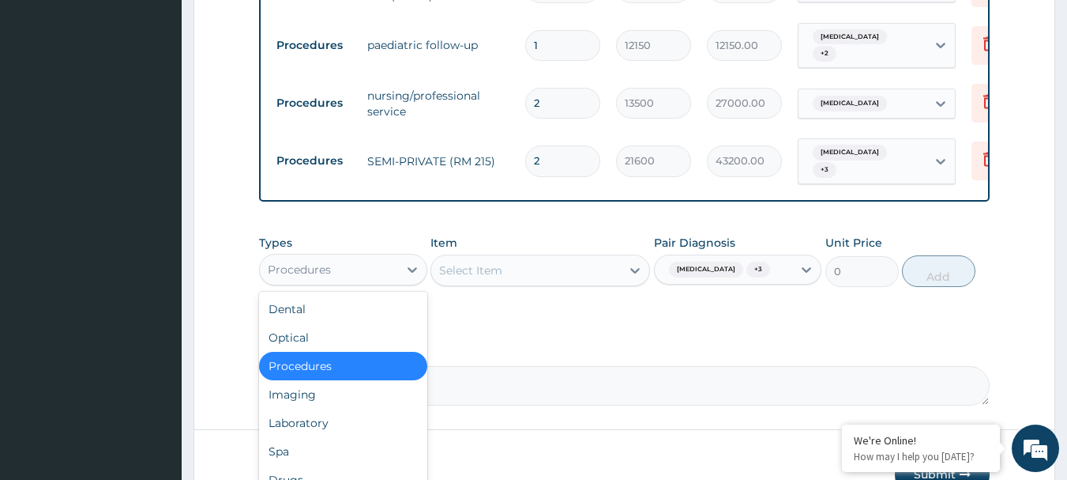
click at [395, 257] on div "Procedures" at bounding box center [329, 269] width 138 height 25
click at [322, 408] on div "Laboratory" at bounding box center [343, 422] width 168 height 28
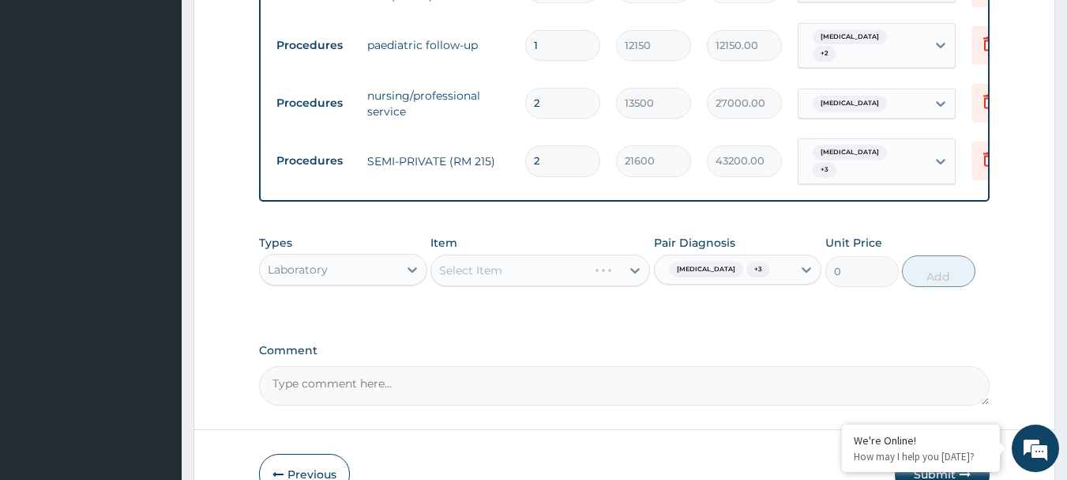
click at [499, 254] on div "Select Item" at bounding box center [541, 270] width 220 height 32
click at [517, 258] on div "Select Item" at bounding box center [526, 270] width 190 height 25
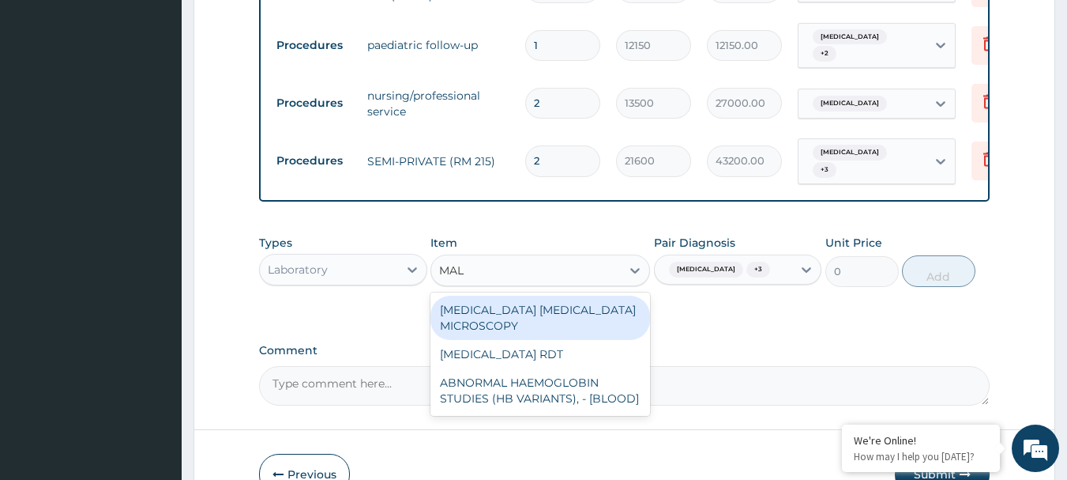
type input "MALA"
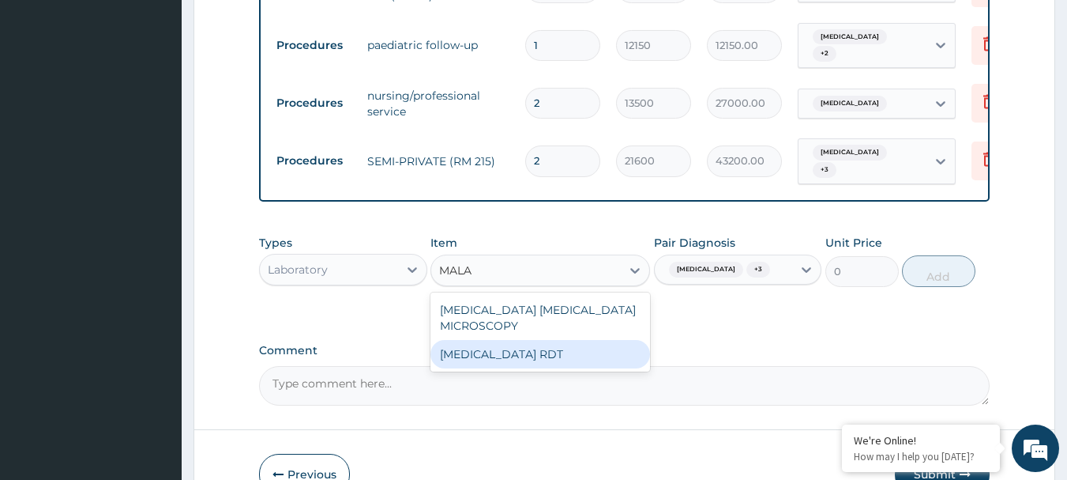
click at [524, 340] on div "MALARIA RDT" at bounding box center [541, 354] width 220 height 28
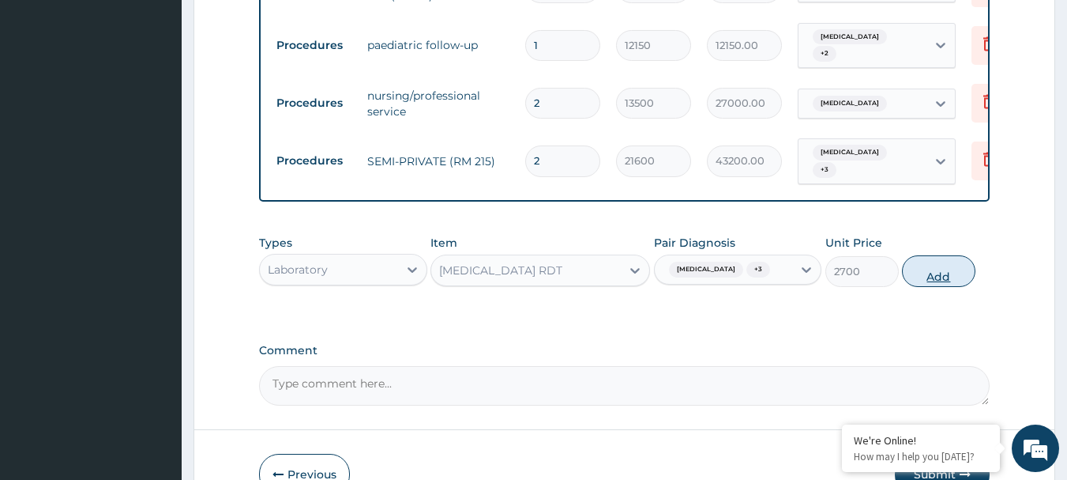
click at [961, 255] on button "Add" at bounding box center [938, 271] width 73 height 32
type input "0"
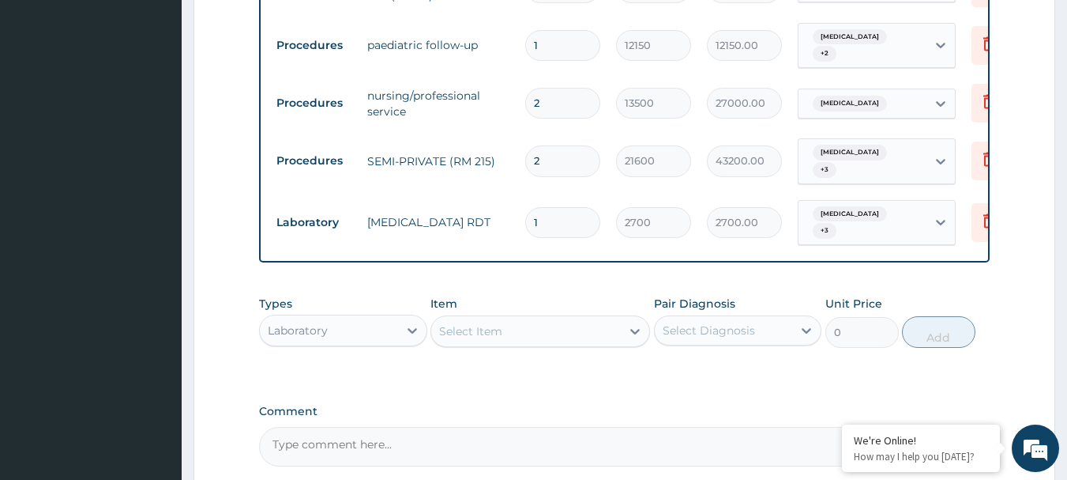
click at [732, 322] on div "Select Diagnosis" at bounding box center [709, 330] width 92 height 16
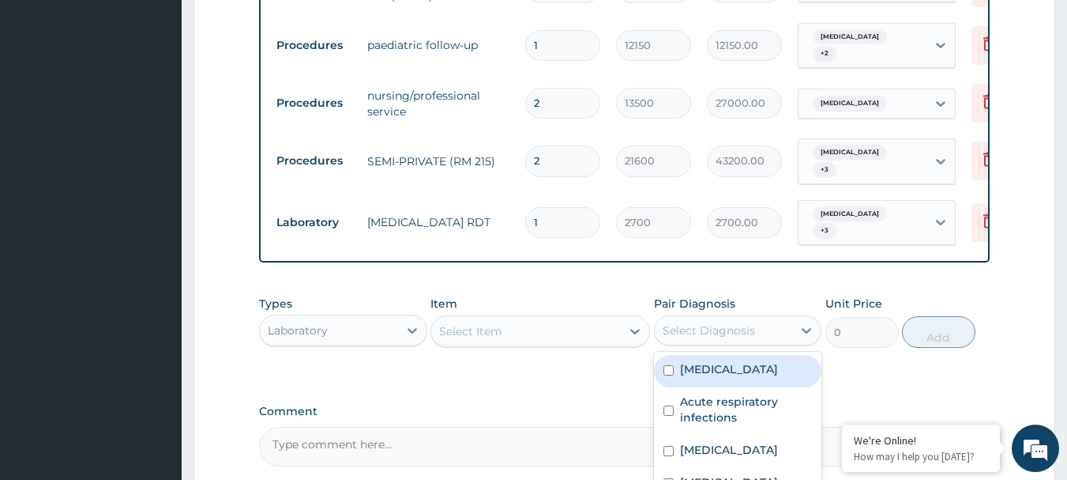
click at [716, 361] on label "Malaria" at bounding box center [729, 369] width 98 height 16
checkbox input "true"
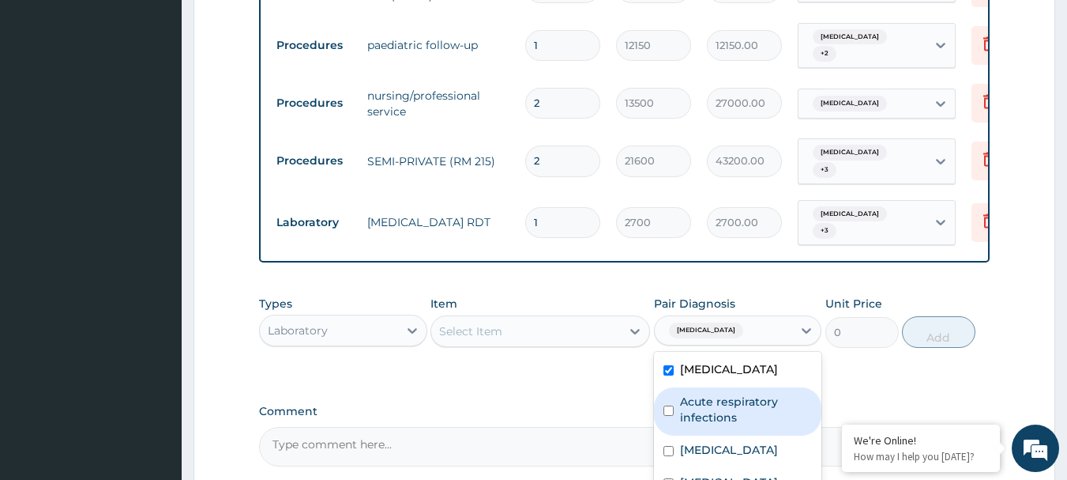
click at [709, 393] on label "Acute respiratory infections" at bounding box center [746, 409] width 133 height 32
checkbox input "true"
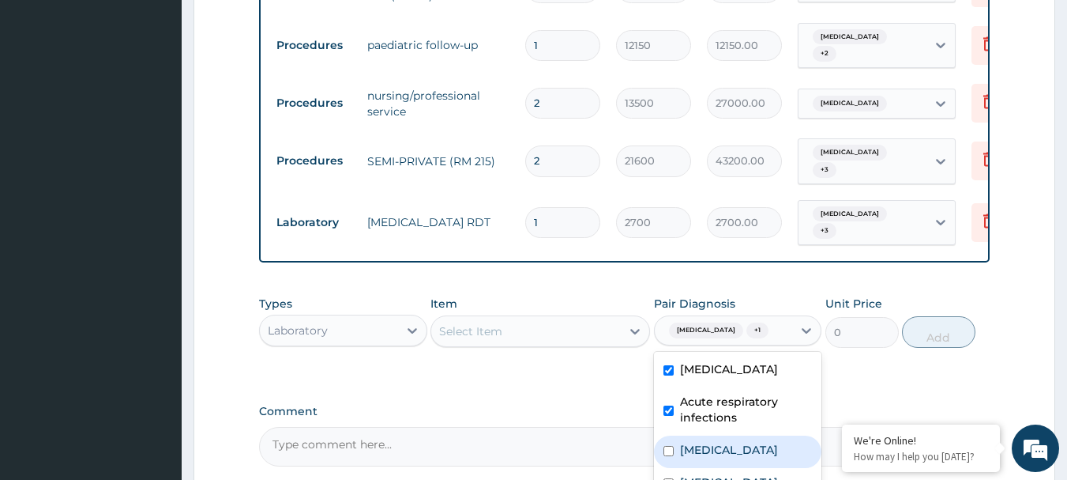
click at [707, 442] on label "Sepsis" at bounding box center [729, 450] width 98 height 16
checkbox input "true"
click at [723, 474] on label "Febrile convulsion" at bounding box center [729, 482] width 98 height 16
checkbox input "true"
click at [566, 318] on div "Select Item" at bounding box center [526, 330] width 190 height 25
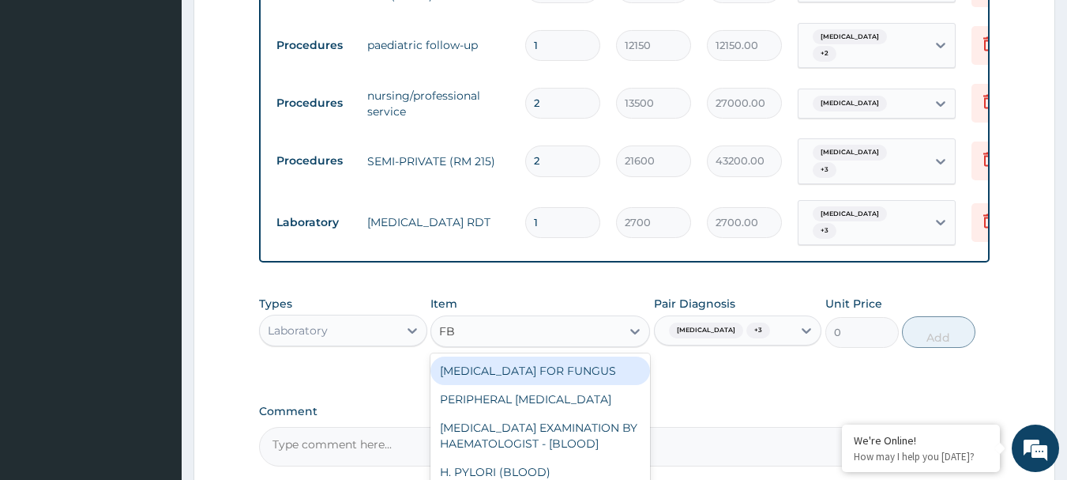
type input "FBC"
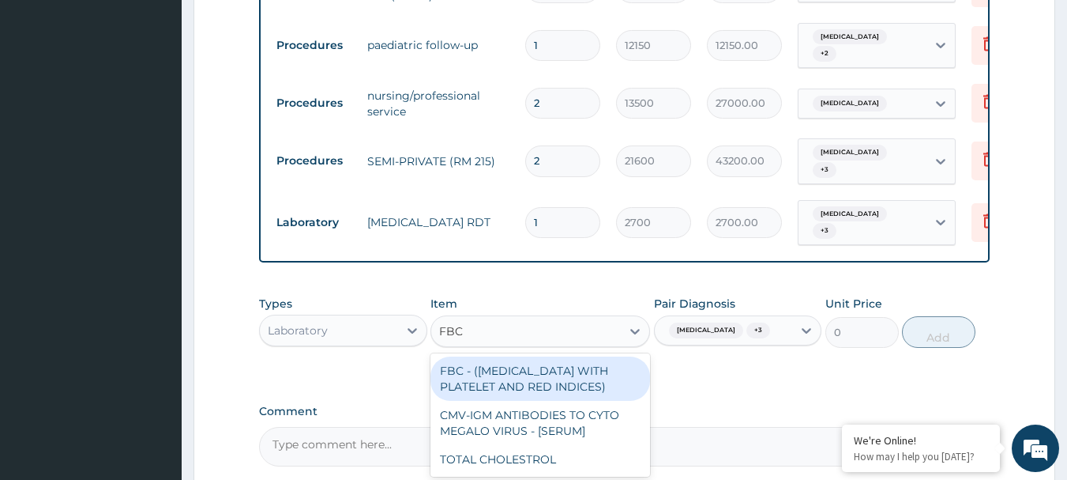
click at [527, 356] on div "FBC - (FULL BLOOD COUNT WITH PLATELET AND RED INDICES)" at bounding box center [541, 378] width 220 height 44
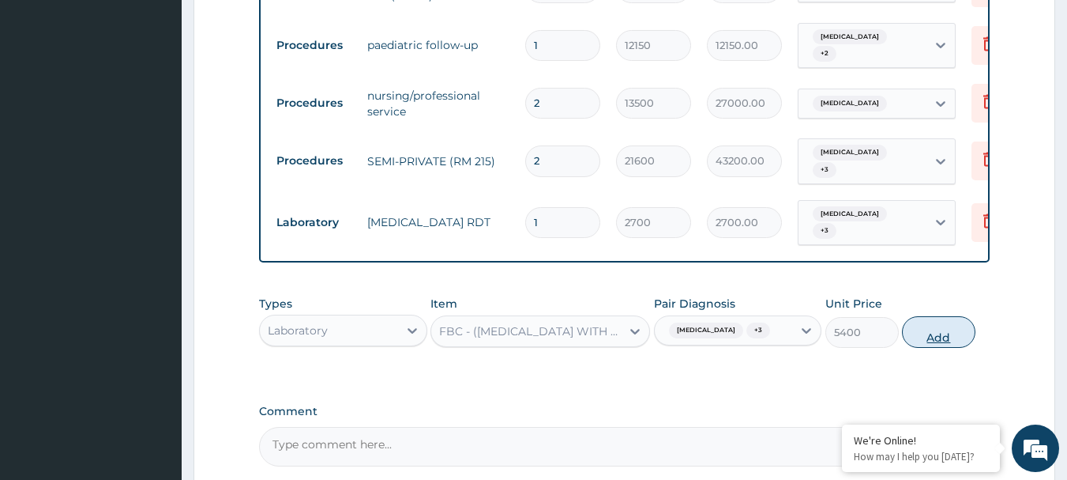
click at [927, 316] on button "Add" at bounding box center [938, 332] width 73 height 32
type input "0"
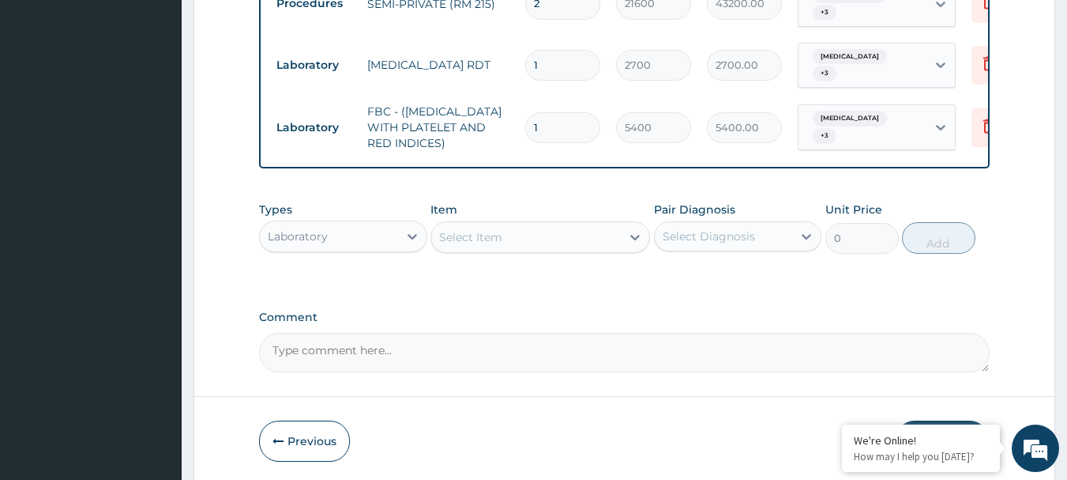
scroll to position [1191, 0]
click at [767, 223] on div "Select Diagnosis" at bounding box center [724, 235] width 138 height 25
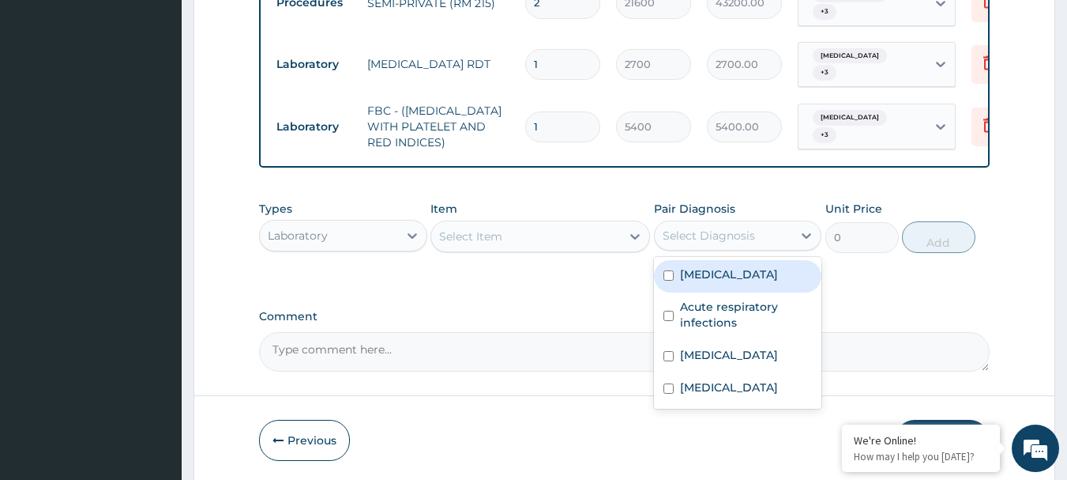
click at [744, 260] on div "Malaria" at bounding box center [738, 276] width 168 height 32
checkbox input "true"
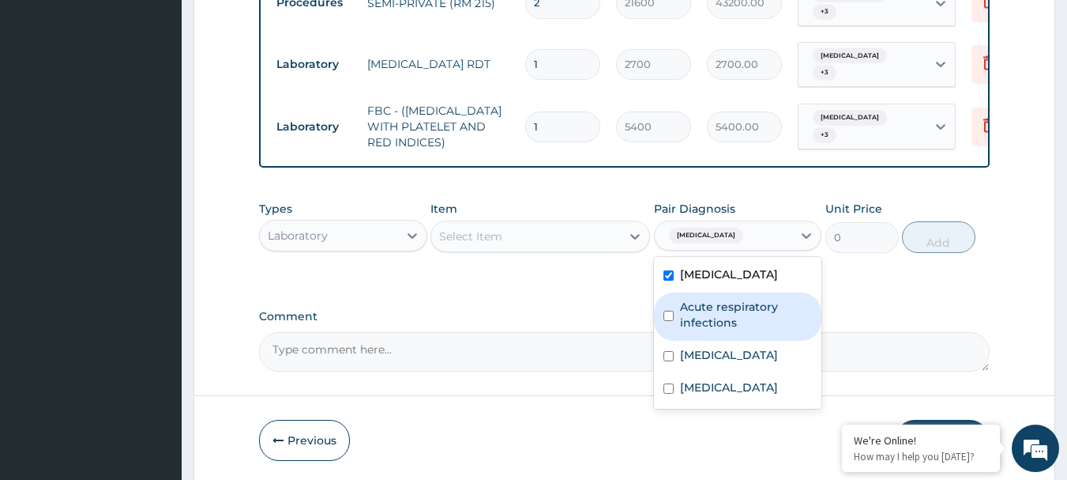
drag, startPoint x: 730, startPoint y: 268, endPoint x: 709, endPoint y: 310, distance: 46.6
click at [730, 299] on label "Acute respiratory infections" at bounding box center [746, 315] width 133 height 32
checkbox input "true"
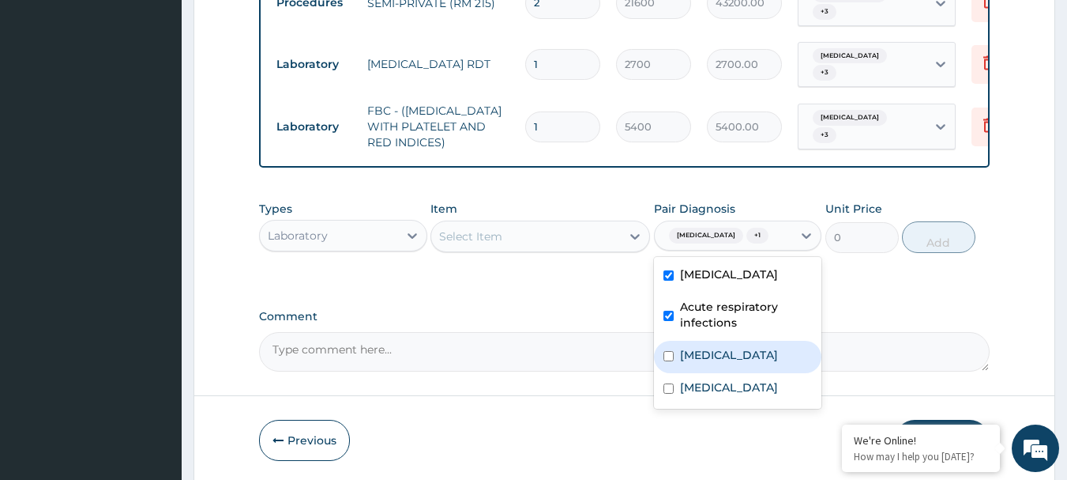
click at [709, 347] on label "Sepsis" at bounding box center [729, 355] width 98 height 16
checkbox input "true"
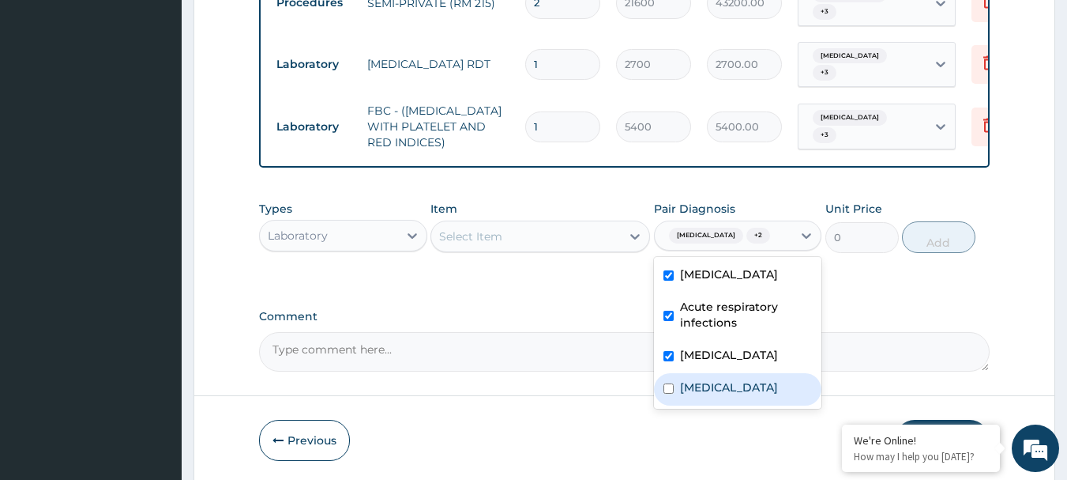
click at [710, 379] on label "Febrile convulsion" at bounding box center [729, 387] width 98 height 16
checkbox input "true"
click at [365, 223] on div "Laboratory" at bounding box center [329, 235] width 138 height 25
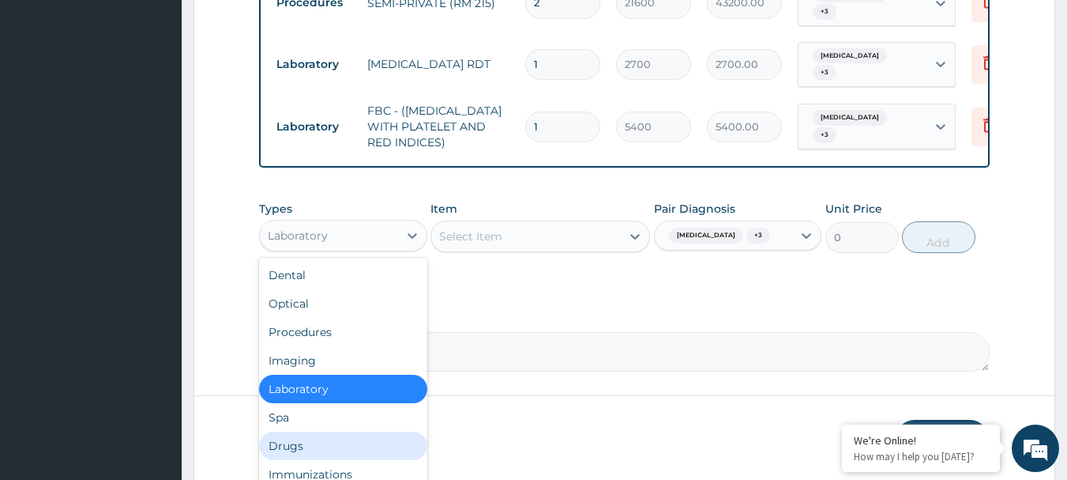
click at [282, 431] on div "Drugs" at bounding box center [343, 445] width 168 height 28
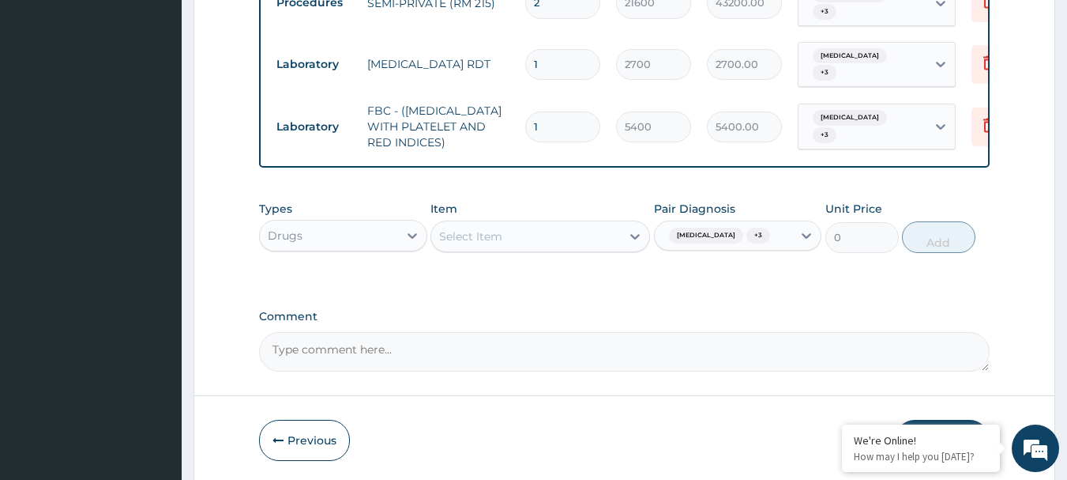
click at [573, 224] on div "Select Item" at bounding box center [526, 236] width 190 height 25
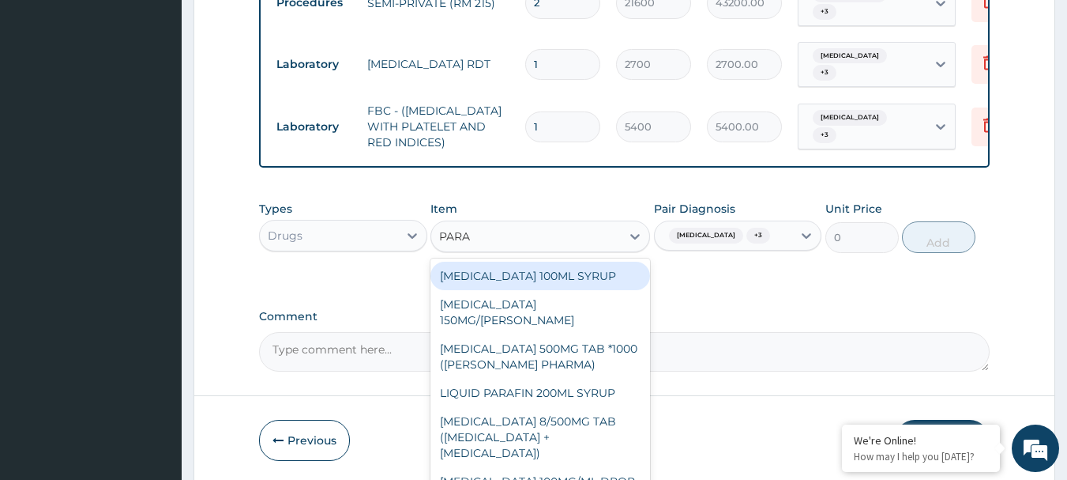
type input "PARAC"
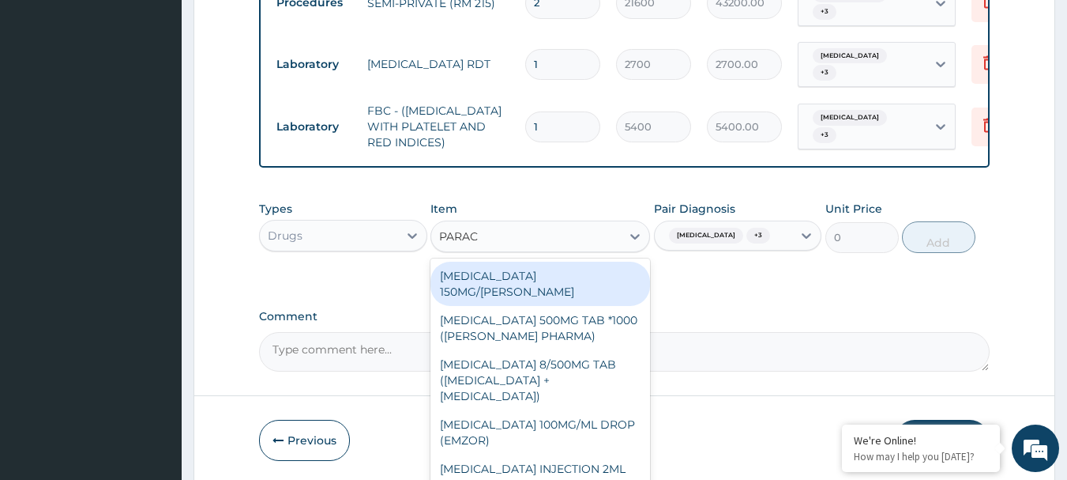
click at [553, 261] on div "[MEDICAL_DATA] 150MG/[PERSON_NAME]" at bounding box center [541, 283] width 220 height 44
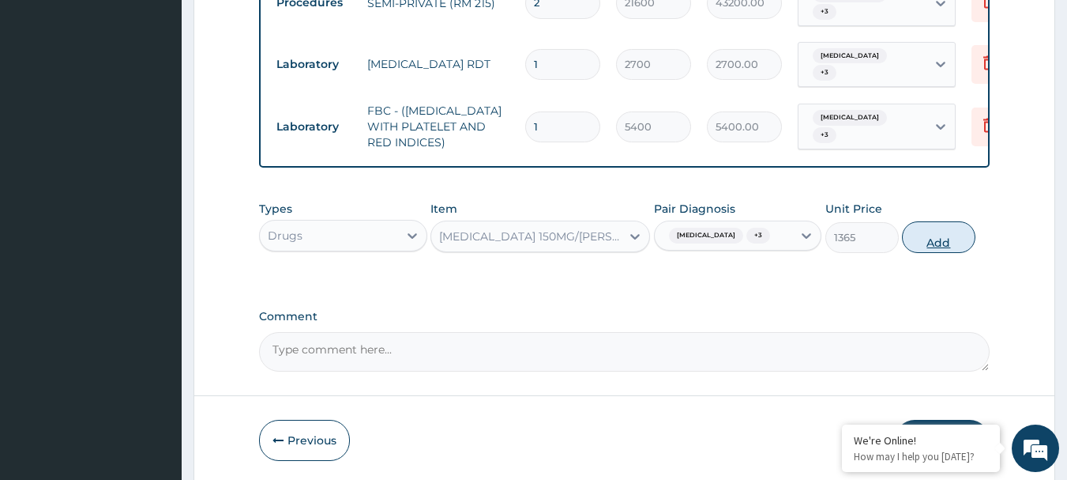
click at [960, 221] on button "Add" at bounding box center [938, 237] width 73 height 32
type input "0"
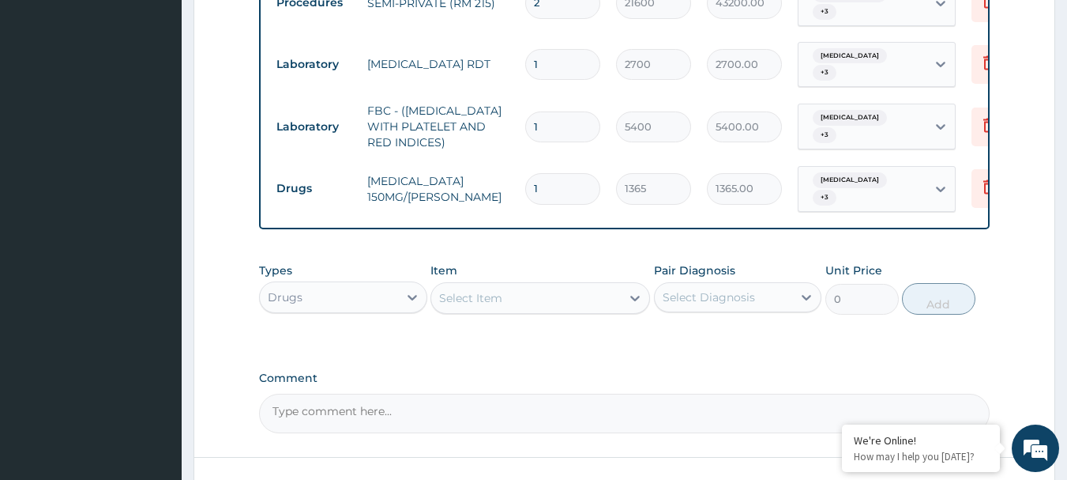
click at [548, 173] on input "1" at bounding box center [562, 188] width 75 height 31
type input "0.00"
type input "3"
type input "4095.00"
type input "3"
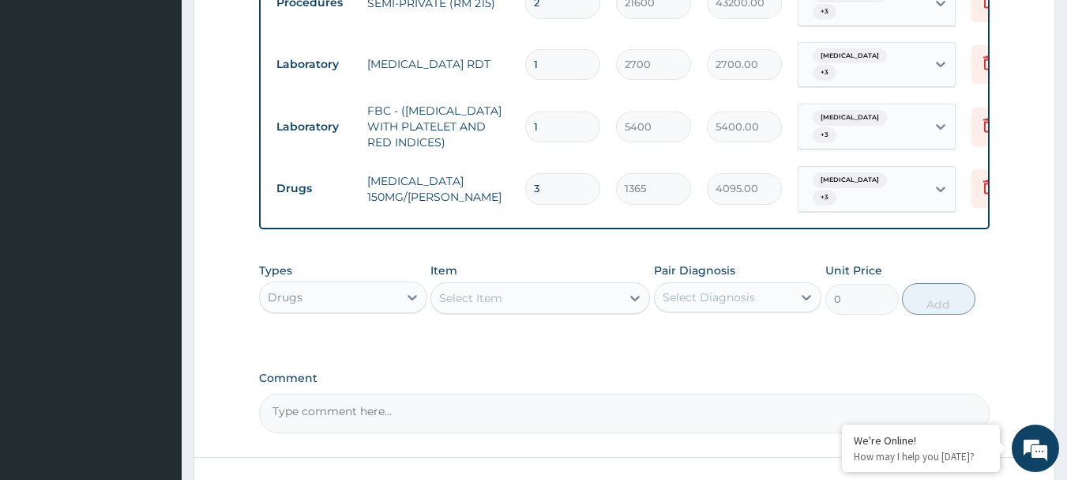
click at [724, 289] on div "Select Diagnosis" at bounding box center [709, 297] width 92 height 16
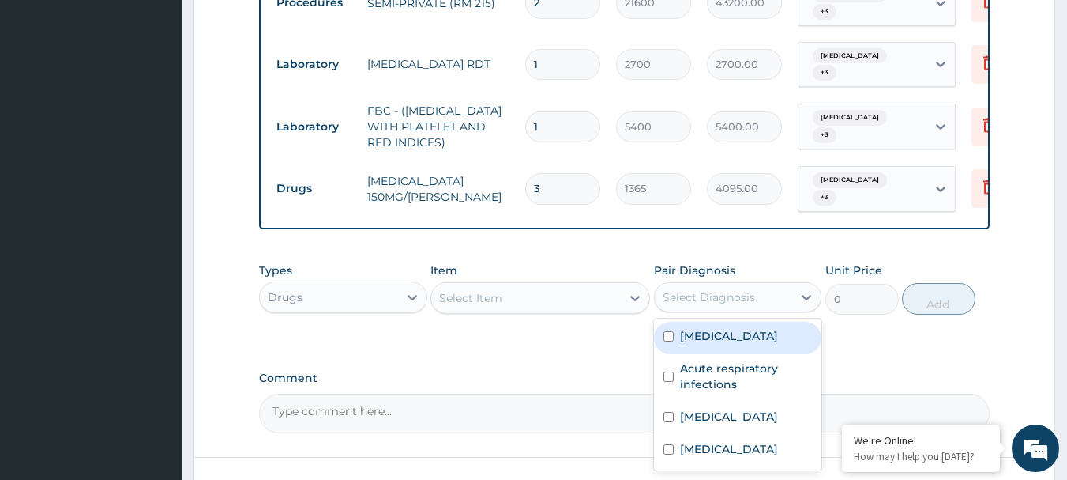
click at [703, 328] on label "Malaria" at bounding box center [729, 336] width 98 height 16
checkbox input "true"
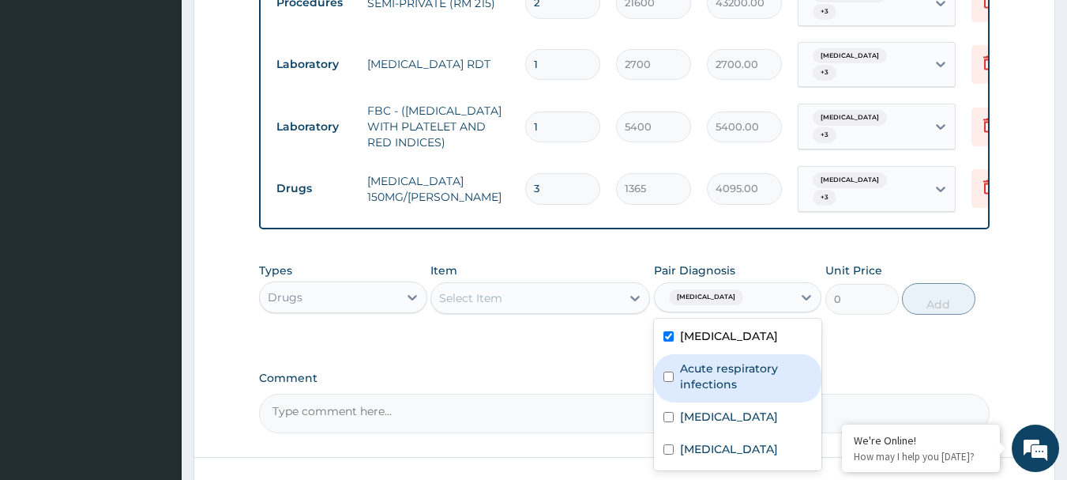
click at [696, 360] on label "Acute respiratory infections" at bounding box center [746, 376] width 133 height 32
checkbox input "true"
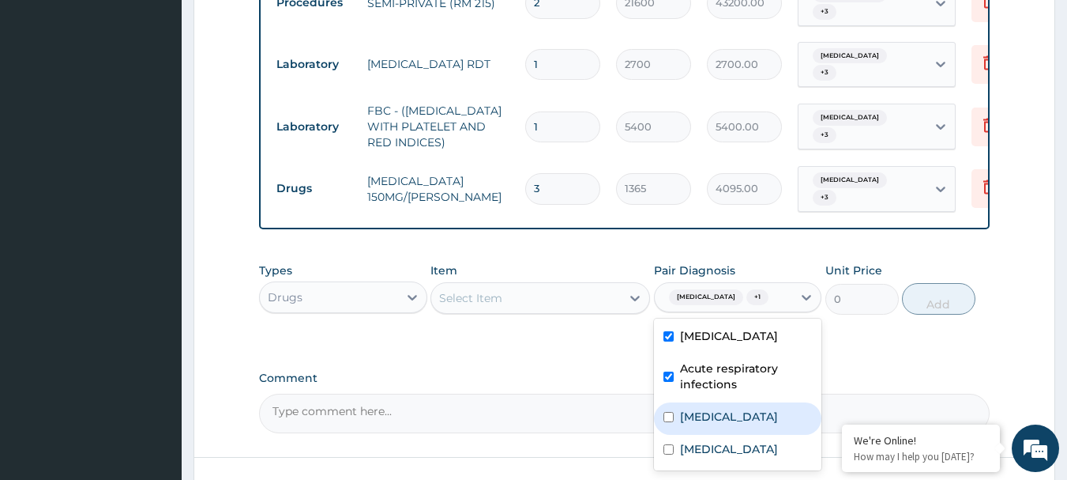
click at [692, 408] on label "Sepsis" at bounding box center [729, 416] width 98 height 16
checkbox input "true"
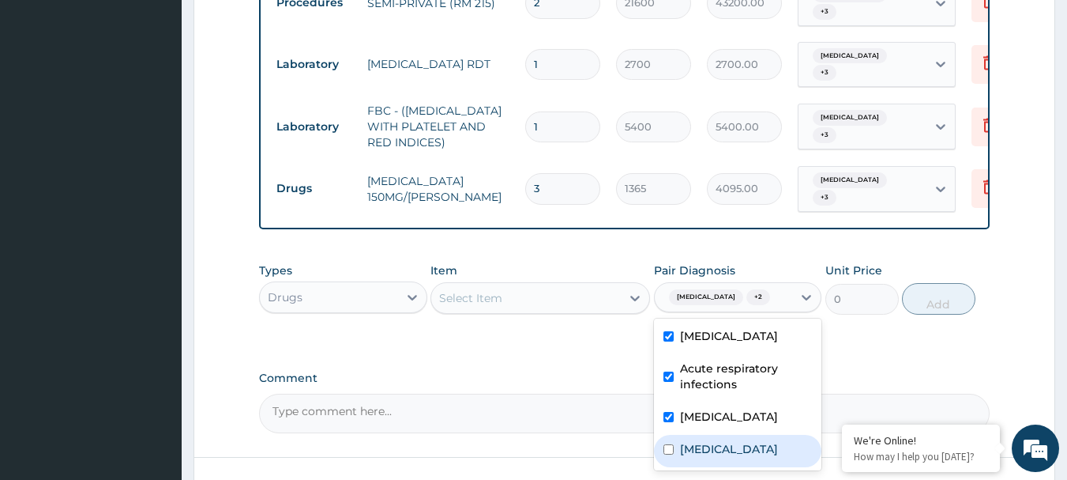
click at [692, 441] on label "Febrile convulsion" at bounding box center [729, 449] width 98 height 16
checkbox input "true"
click at [559, 285] on div "Select Item" at bounding box center [526, 297] width 190 height 25
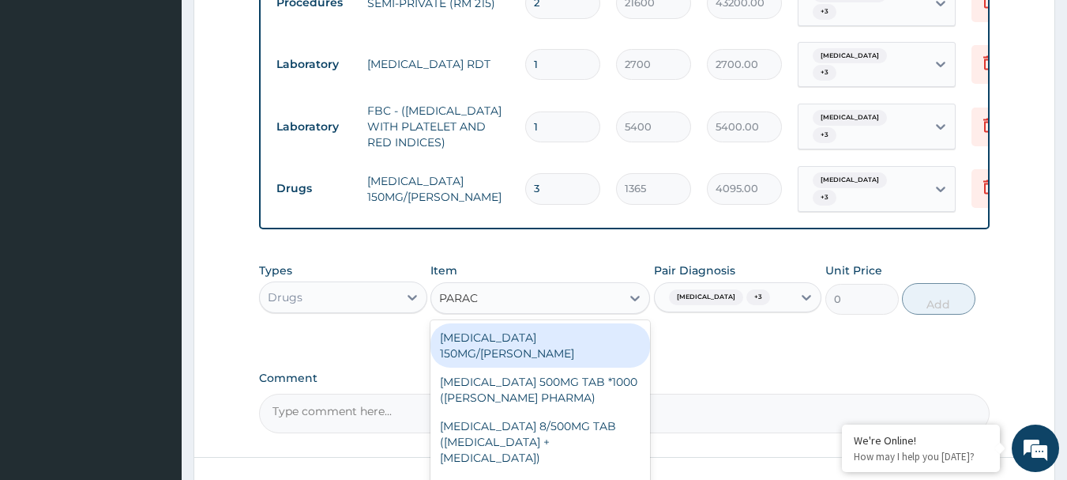
type input "PARACE"
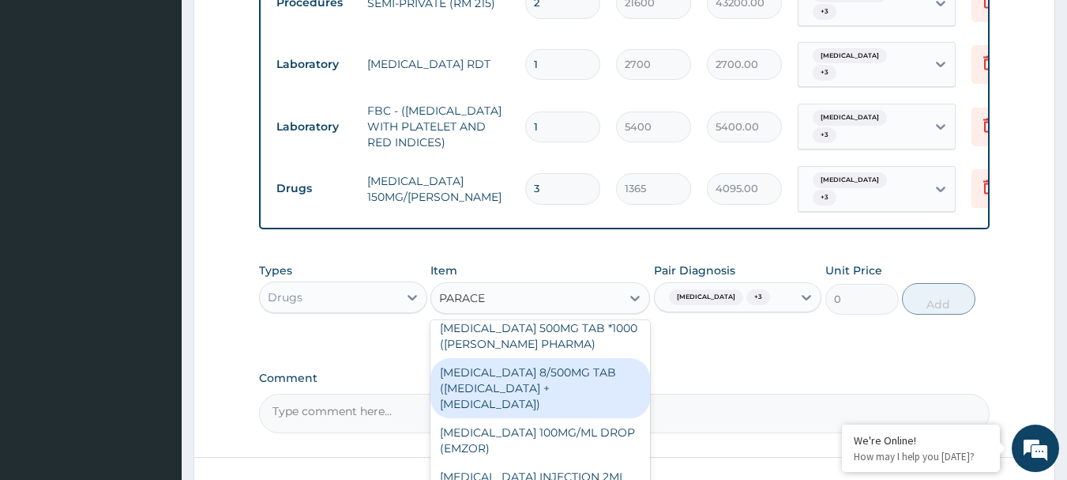
scroll to position [79, 0]
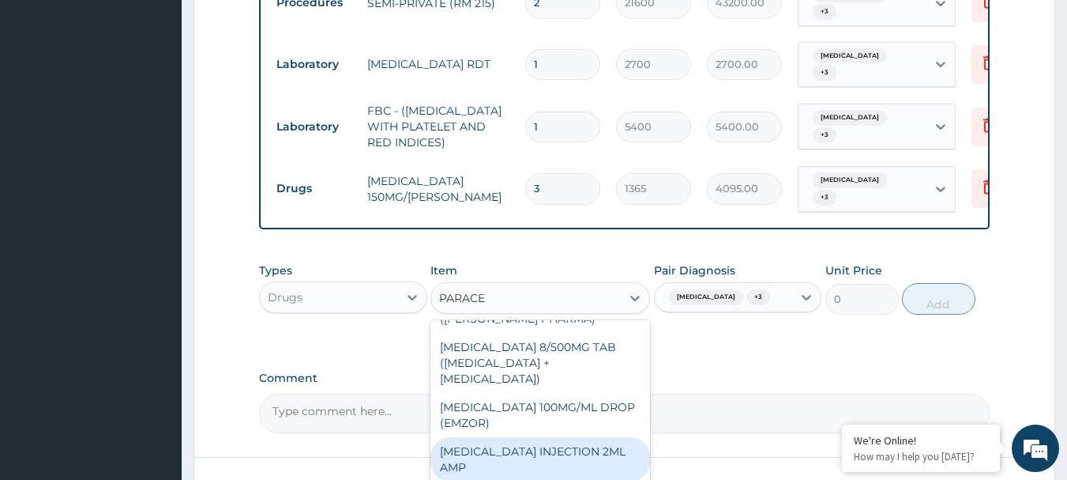
click at [541, 437] on div "[MEDICAL_DATA] INJECTION 2ML AMP" at bounding box center [541, 459] width 220 height 44
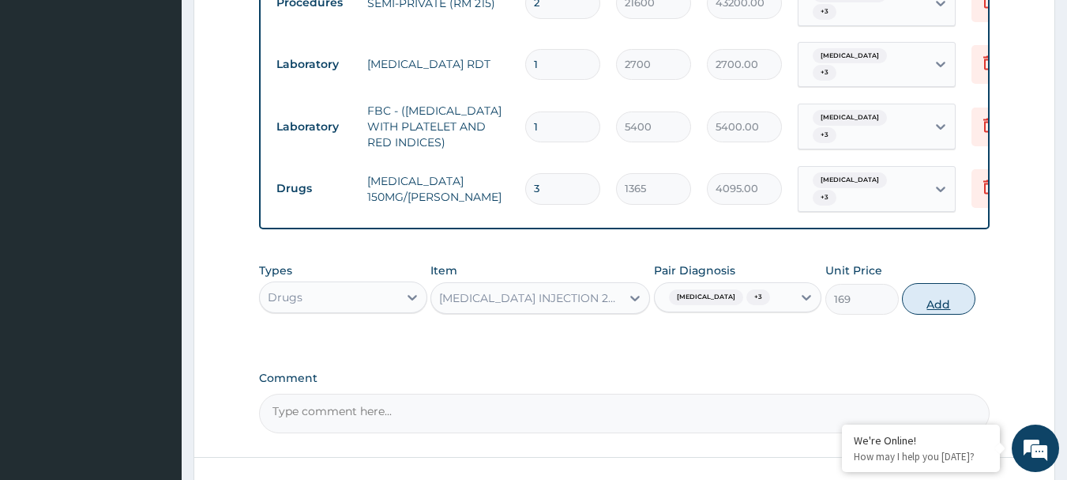
click at [924, 283] on button "Add" at bounding box center [938, 299] width 73 height 32
type input "0"
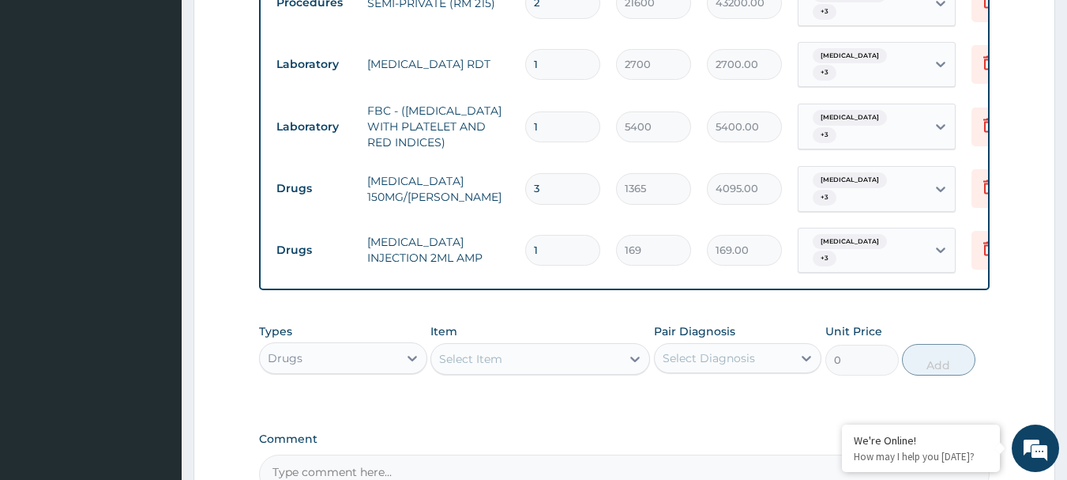
click at [576, 235] on input "1" at bounding box center [562, 250] width 75 height 31
type input "0.00"
type input "2"
type input "338.00"
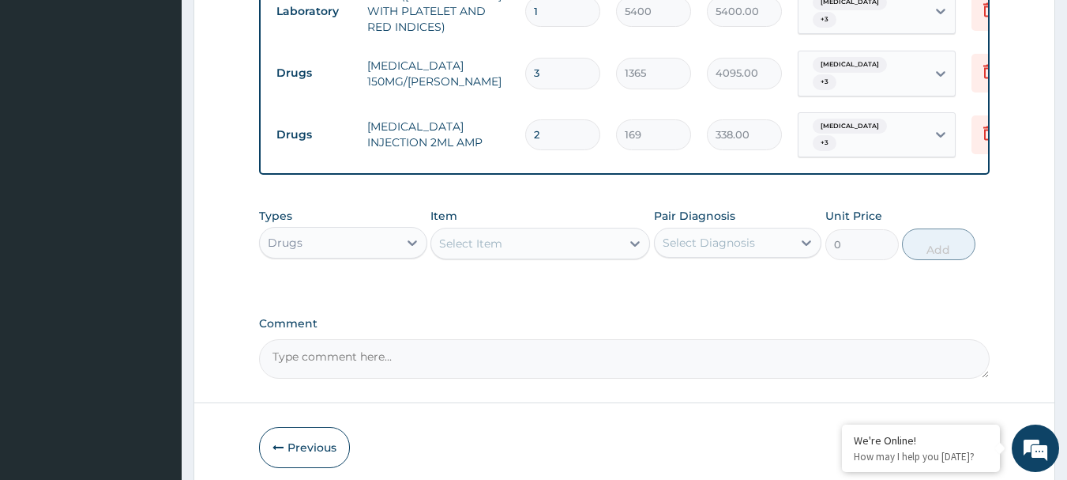
scroll to position [1314, 0]
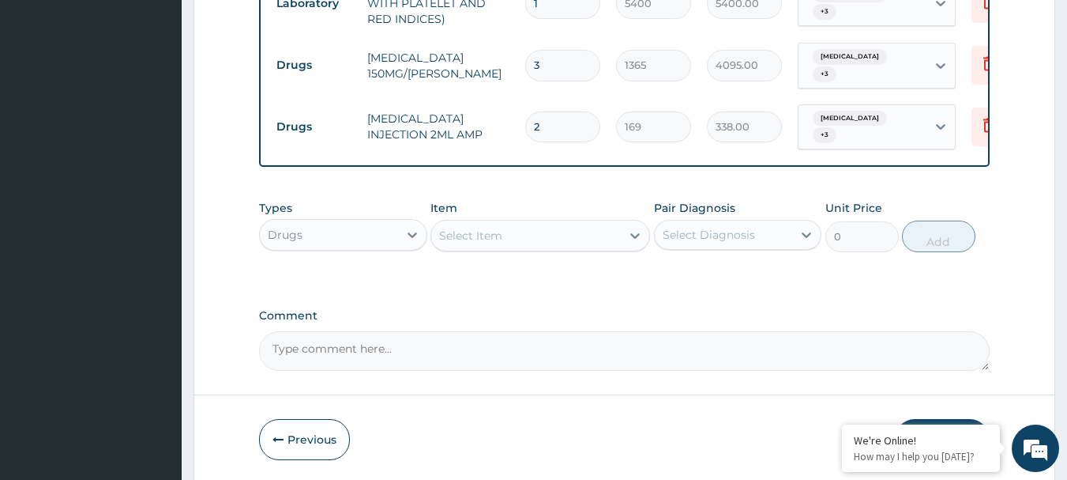
type input "2"
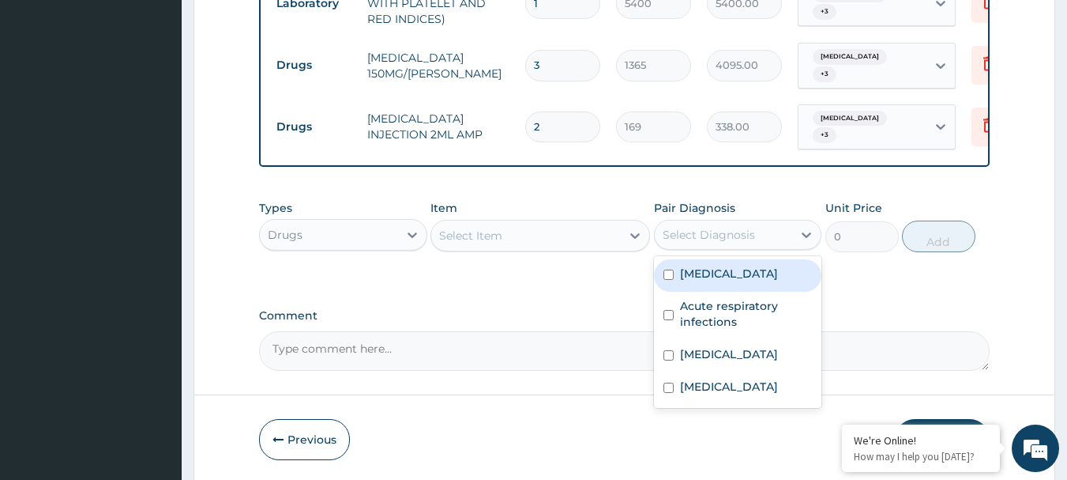
click at [745, 227] on div "Select Diagnosis" at bounding box center [709, 235] width 92 height 16
click at [730, 259] on div "Malaria" at bounding box center [738, 275] width 168 height 32
checkbox input "true"
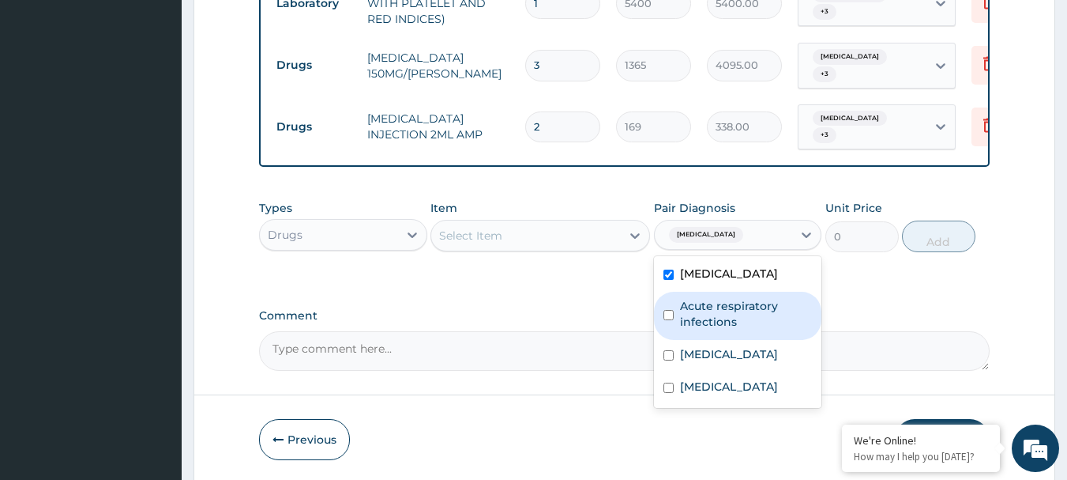
click at [728, 298] on label "Acute respiratory infections" at bounding box center [746, 314] width 133 height 32
checkbox input "true"
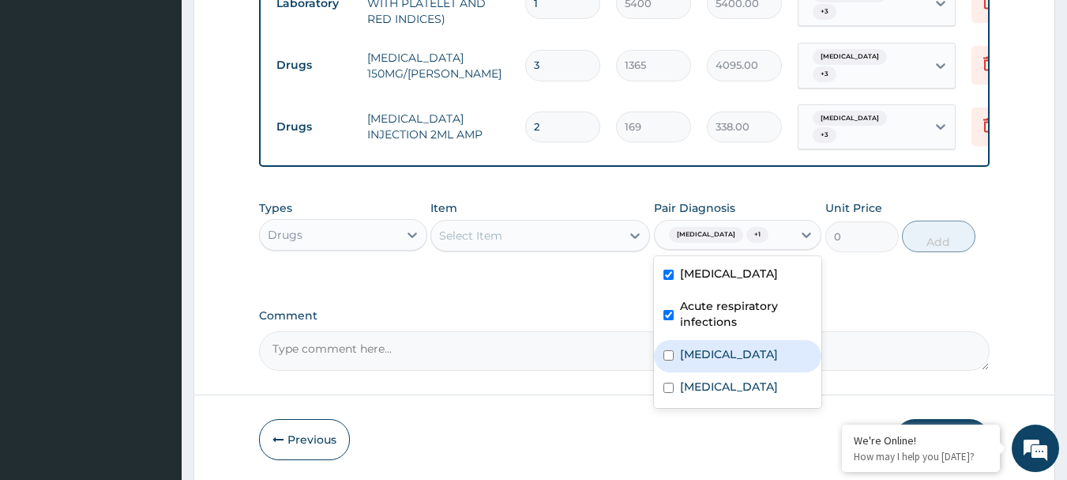
click at [713, 346] on label "Sepsis" at bounding box center [729, 354] width 98 height 16
checkbox input "true"
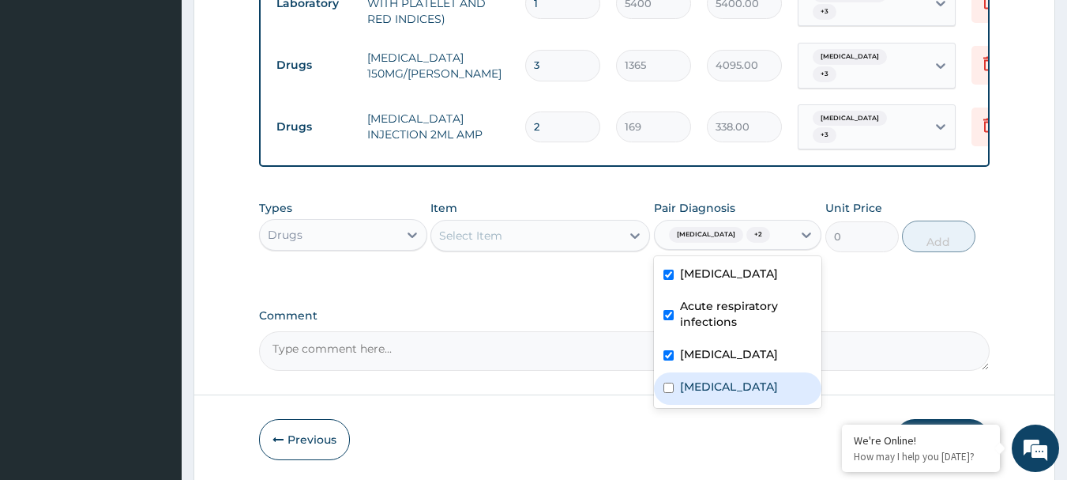
click at [721, 378] on label "Febrile convulsion" at bounding box center [729, 386] width 98 height 16
checkbox input "true"
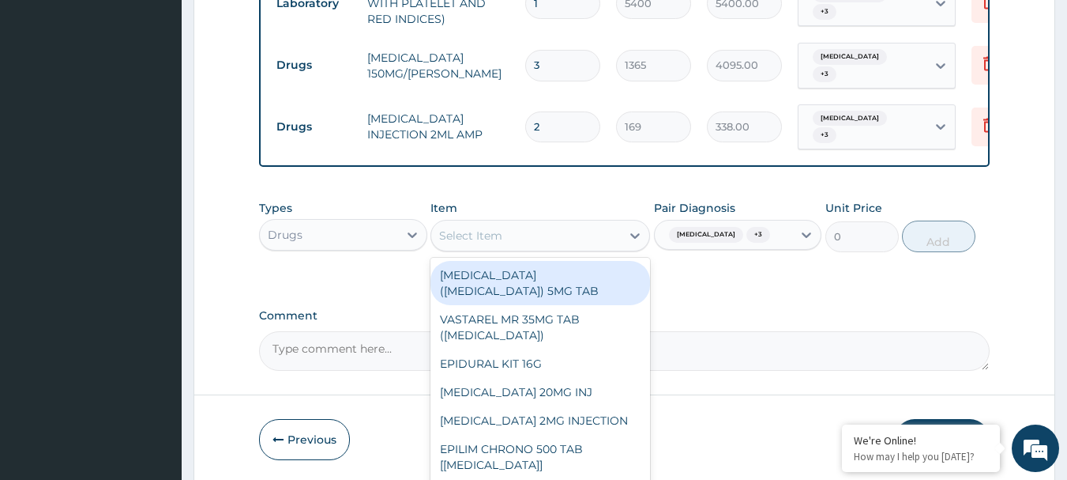
click at [581, 223] on div "Select Item" at bounding box center [526, 235] width 190 height 25
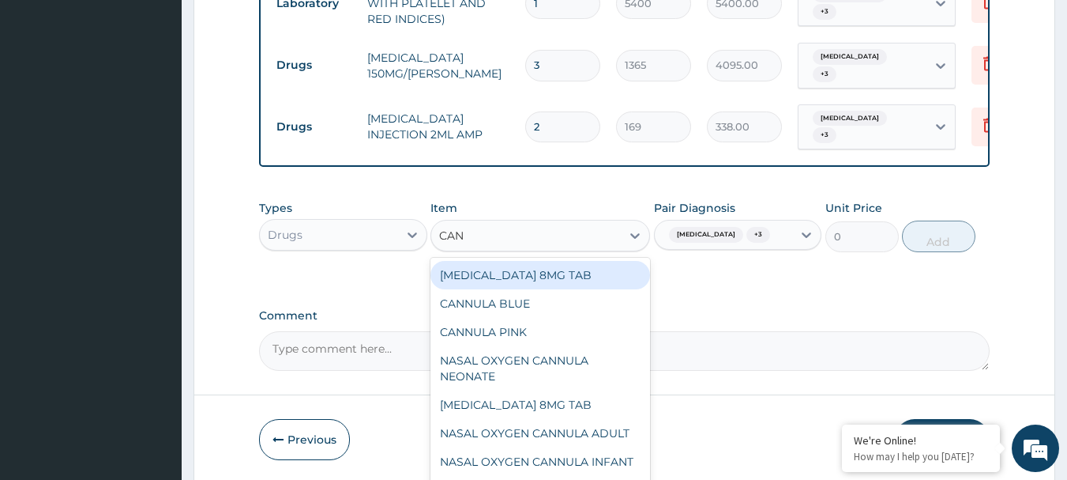
type input "CANN"
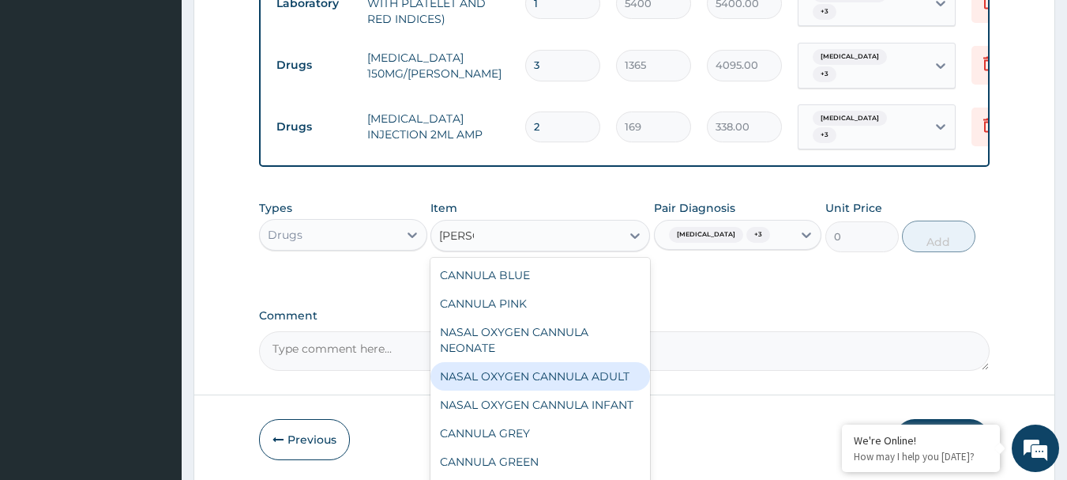
scroll to position [73, 0]
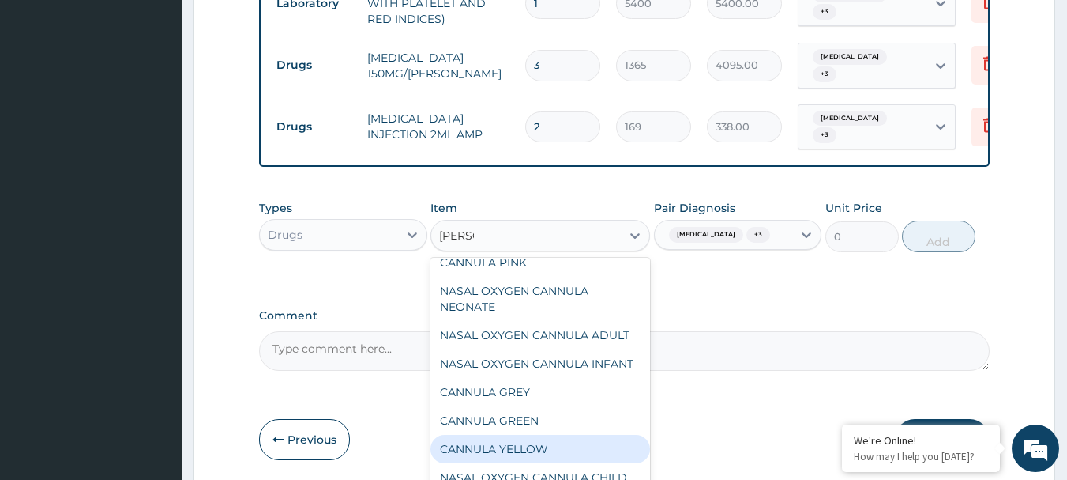
click at [544, 435] on div "CANNULA YELLOW" at bounding box center [541, 449] width 220 height 28
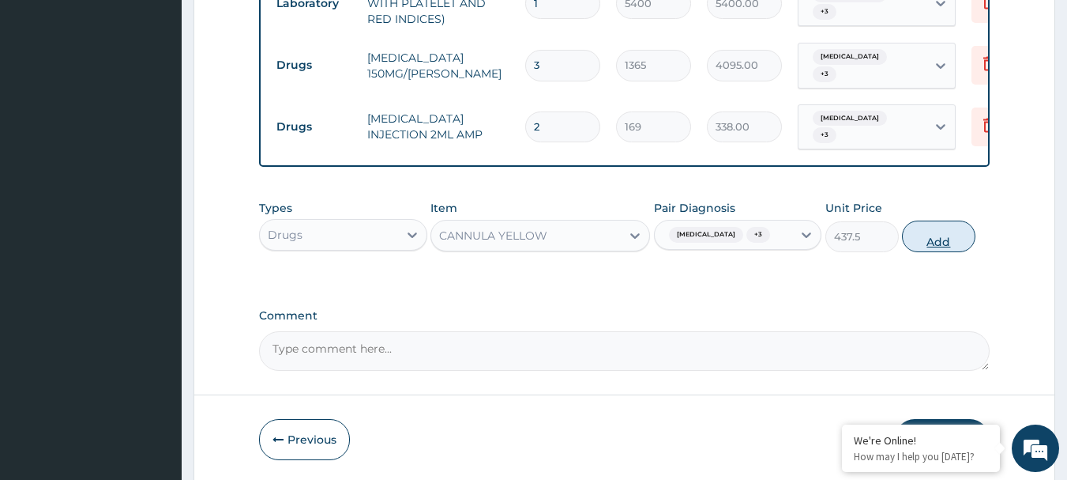
click at [926, 220] on button "Add" at bounding box center [938, 236] width 73 height 32
type input "0"
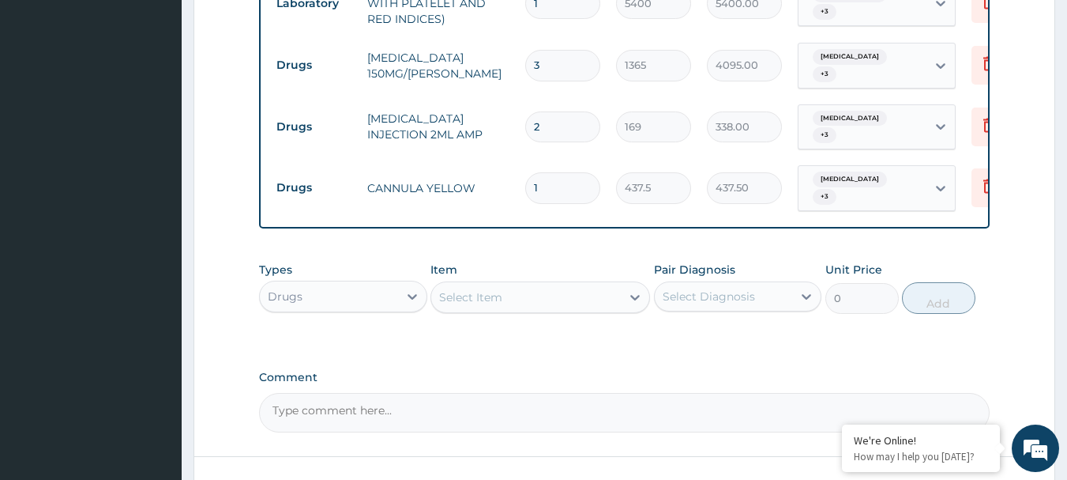
click at [562, 172] on input "1" at bounding box center [562, 187] width 75 height 31
type input "0.00"
type input "6"
type input "2625.00"
type input "6"
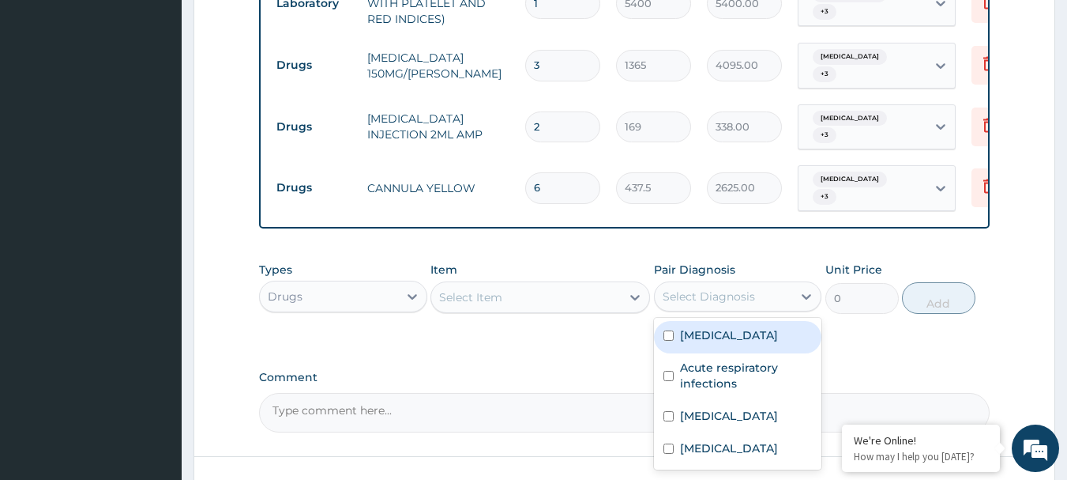
click at [742, 288] on div "Select Diagnosis" at bounding box center [709, 296] width 92 height 16
click at [739, 321] on div "Malaria" at bounding box center [738, 337] width 168 height 32
checkbox input "true"
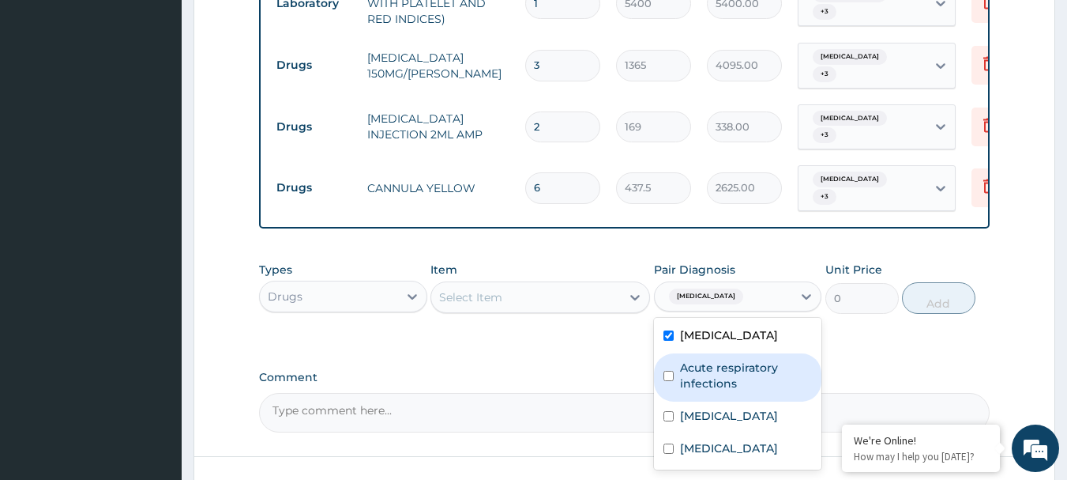
click at [753, 359] on label "Acute respiratory infections" at bounding box center [746, 375] width 133 height 32
checkbox input "true"
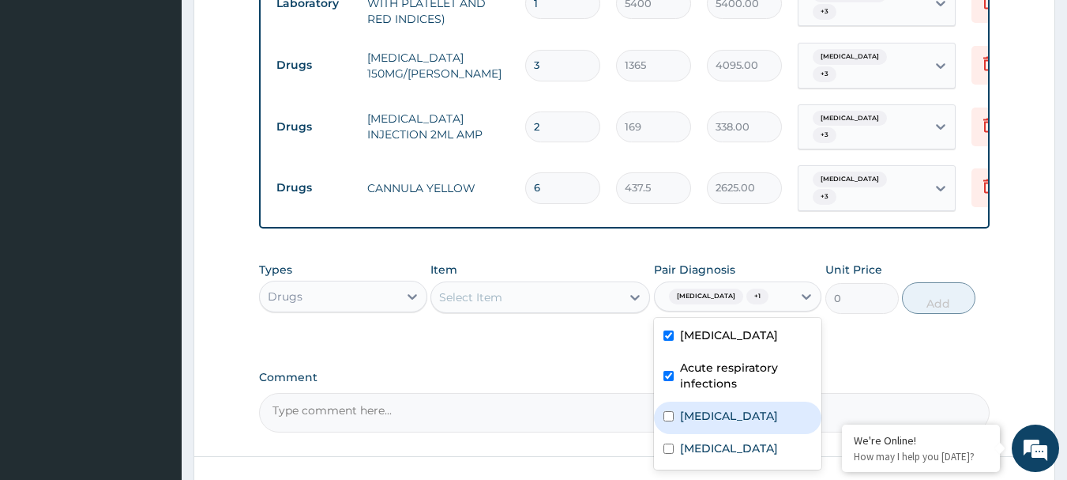
click at [724, 401] on div "Sepsis" at bounding box center [738, 417] width 168 height 32
checkbox input "true"
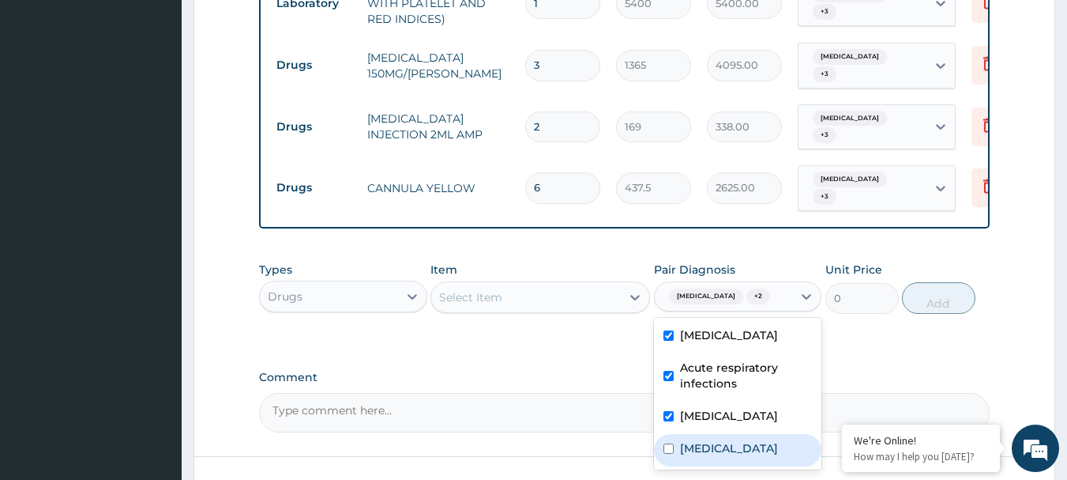
click at [728, 440] on label "Febrile convulsion" at bounding box center [729, 448] width 98 height 16
checkbox input "true"
click at [555, 284] on div "Select Item" at bounding box center [526, 296] width 190 height 25
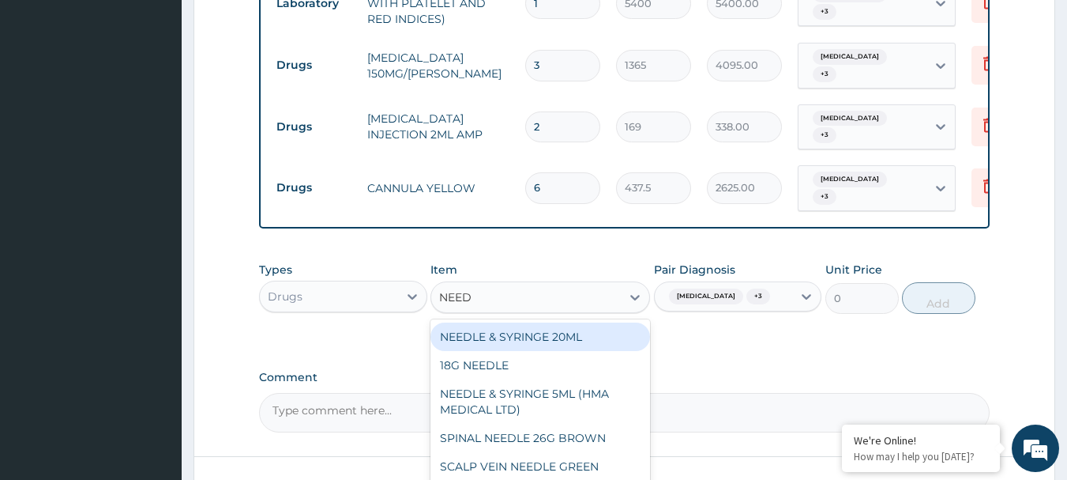
type input "NEEDL"
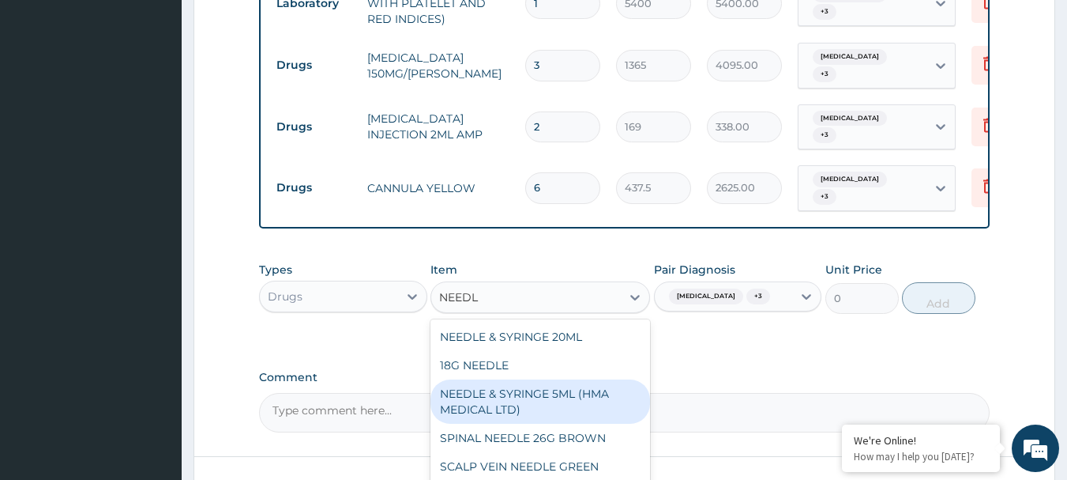
click at [573, 379] on div "NEEDLE & SYRINGE 5ML (HMA MEDICAL LTD)" at bounding box center [541, 401] width 220 height 44
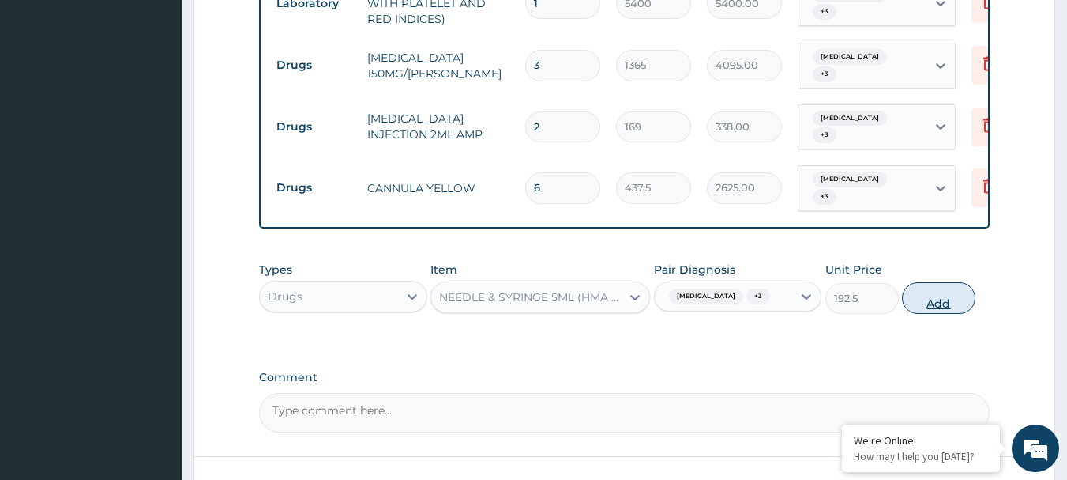
click at [946, 282] on button "Add" at bounding box center [938, 298] width 73 height 32
type input "0"
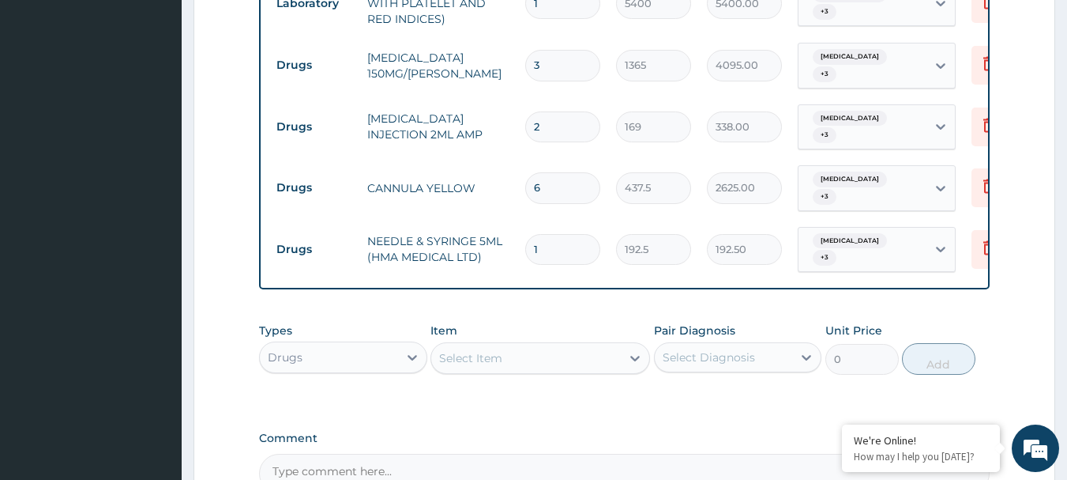
click at [578, 234] on input "1" at bounding box center [562, 249] width 75 height 31
type input "0.00"
type input "8"
type input "1540.00"
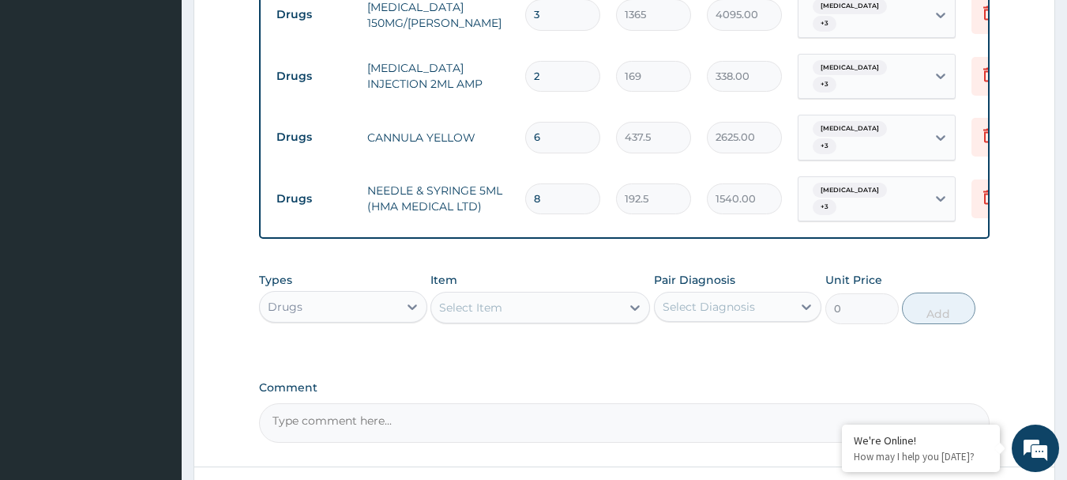
scroll to position [1423, 0]
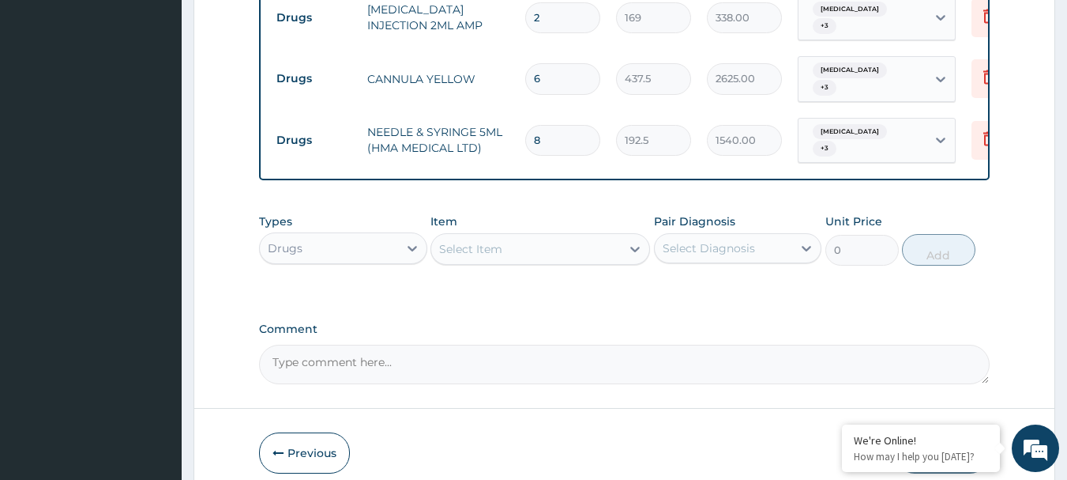
type input "8"
click at [771, 235] on div "Select Diagnosis" at bounding box center [724, 247] width 138 height 25
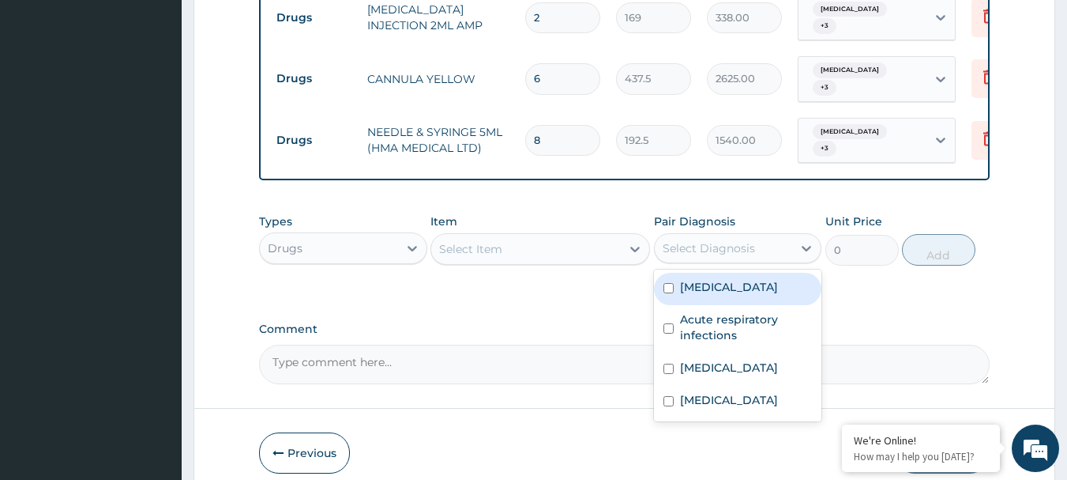
click at [723, 273] on div "Malaria" at bounding box center [738, 289] width 168 height 32
checkbox input "true"
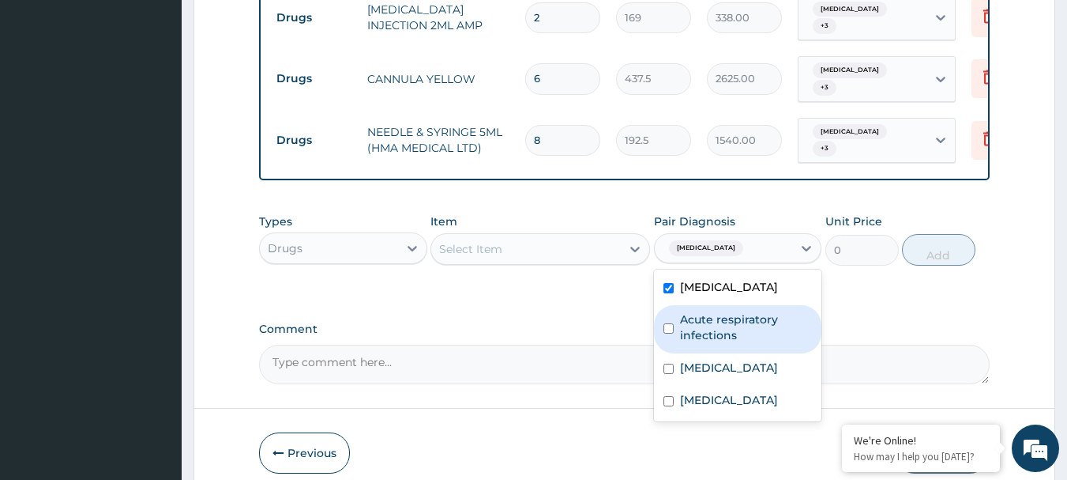
click at [717, 311] on label "Acute respiratory infections" at bounding box center [746, 327] width 133 height 32
checkbox input "true"
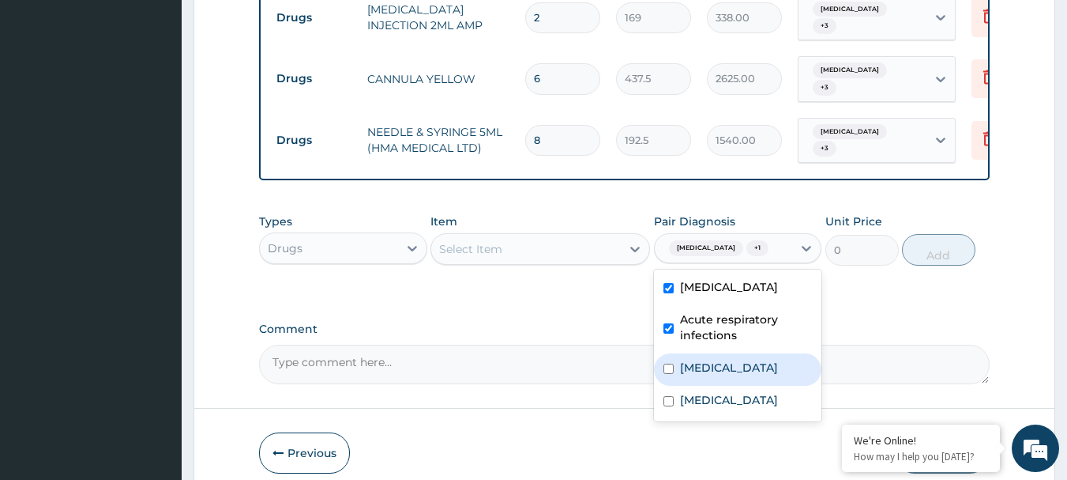
click at [705, 359] on label "Sepsis" at bounding box center [729, 367] width 98 height 16
checkbox input "true"
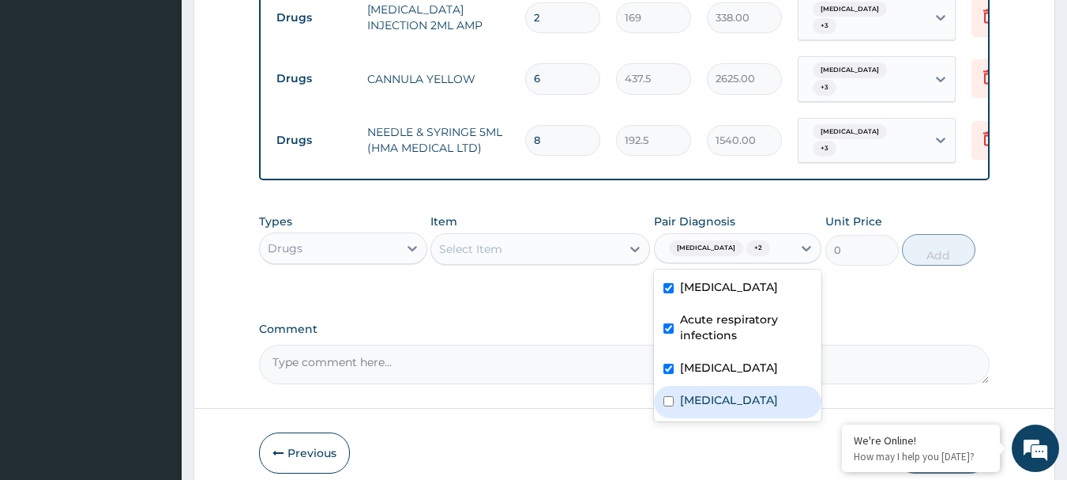
click at [711, 392] on label "Febrile convulsion" at bounding box center [729, 400] width 98 height 16
checkbox input "true"
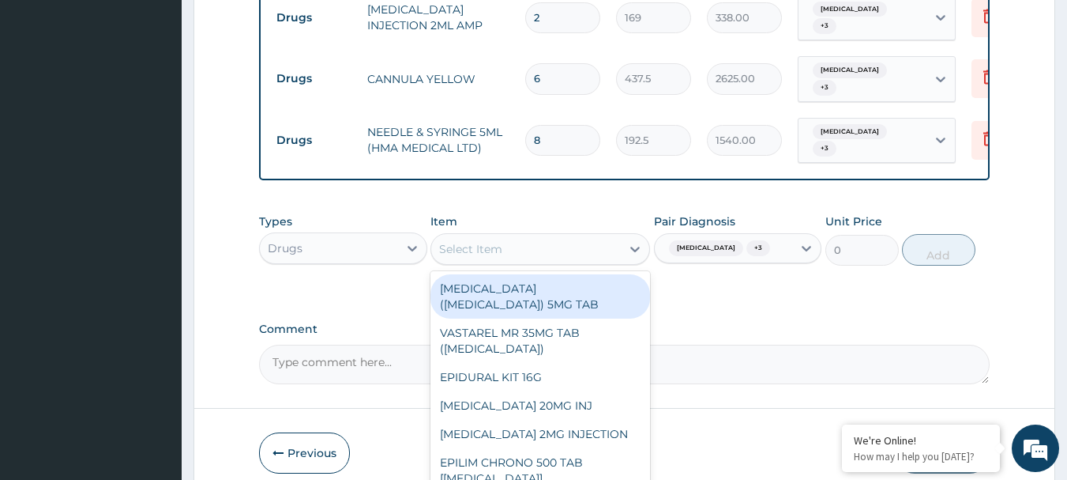
click at [511, 236] on div "Select Item" at bounding box center [526, 248] width 190 height 25
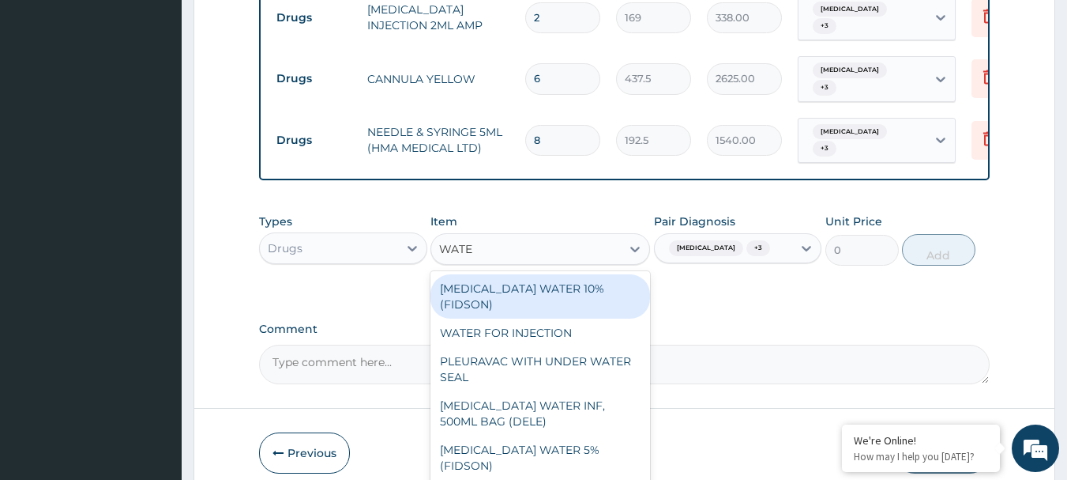
type input "WATER"
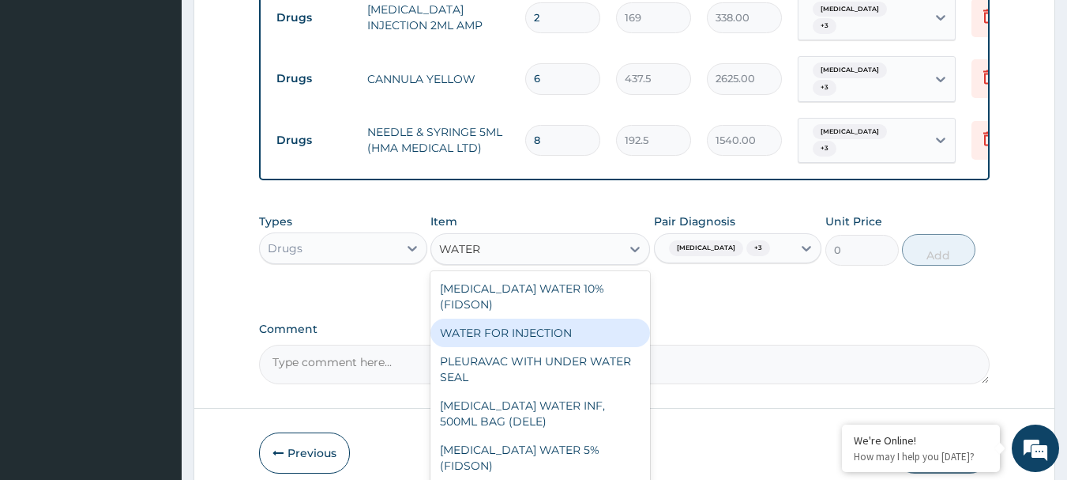
click at [506, 318] on div "WATER FOR INJECTION" at bounding box center [541, 332] width 220 height 28
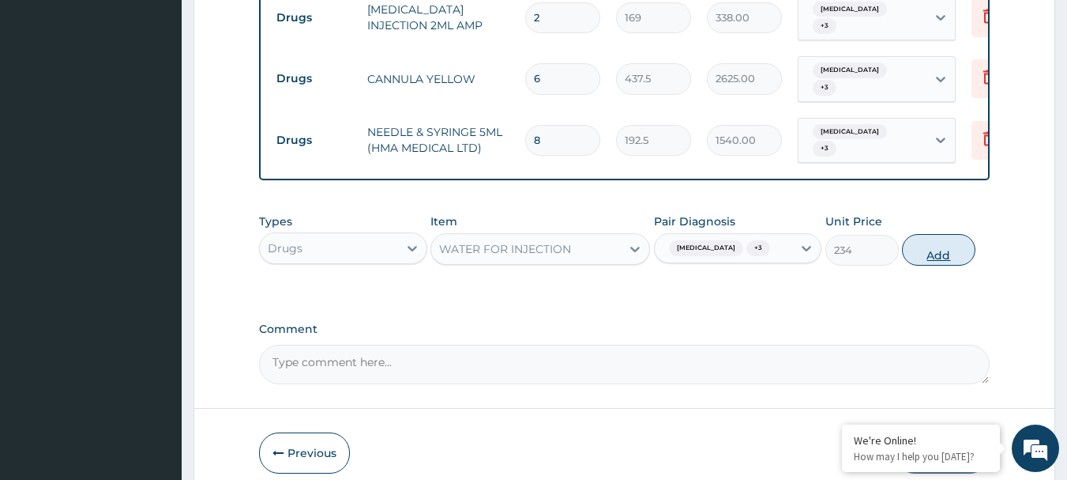
click at [941, 234] on button "Add" at bounding box center [938, 250] width 73 height 32
type input "0"
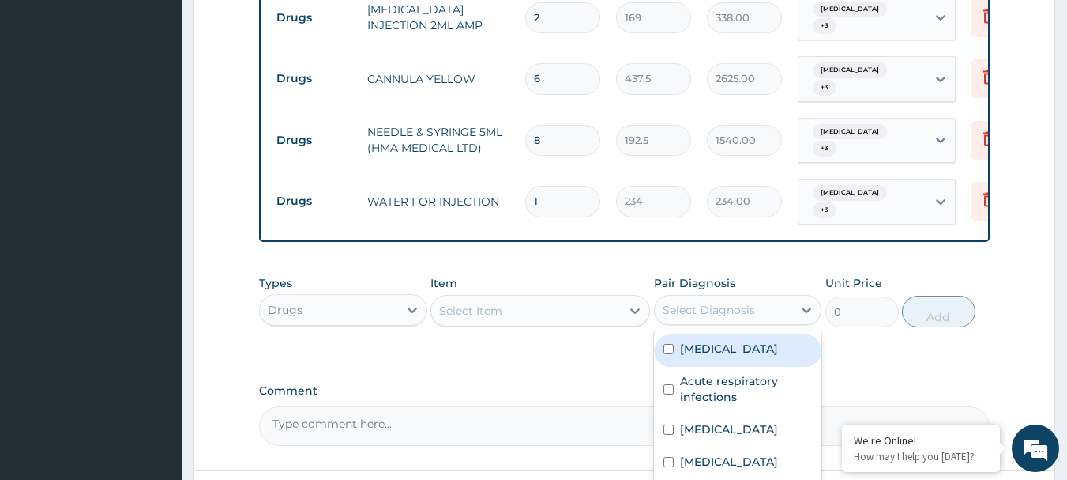
click at [787, 297] on div "Select Diagnosis" at bounding box center [724, 309] width 138 height 25
click at [755, 334] on div "Malaria" at bounding box center [738, 350] width 168 height 32
checkbox input "true"
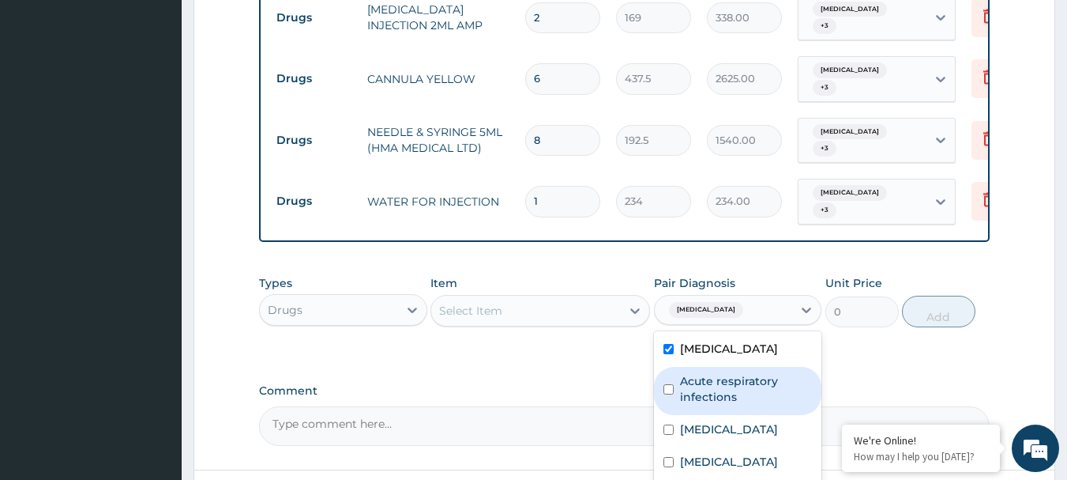
click at [748, 373] on label "Acute respiratory infections" at bounding box center [746, 389] width 133 height 32
checkbox input "true"
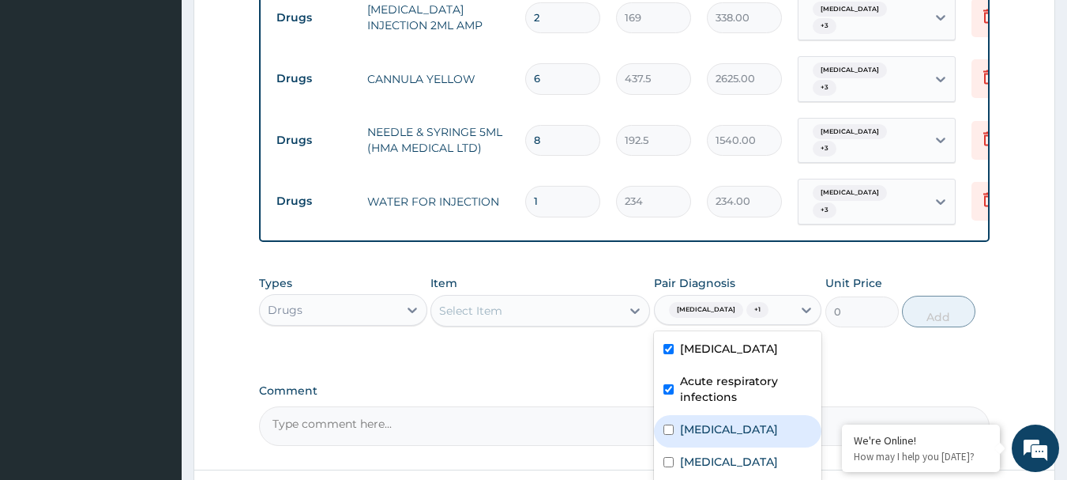
click at [730, 415] on div "Sepsis" at bounding box center [738, 431] width 168 height 32
checkbox input "true"
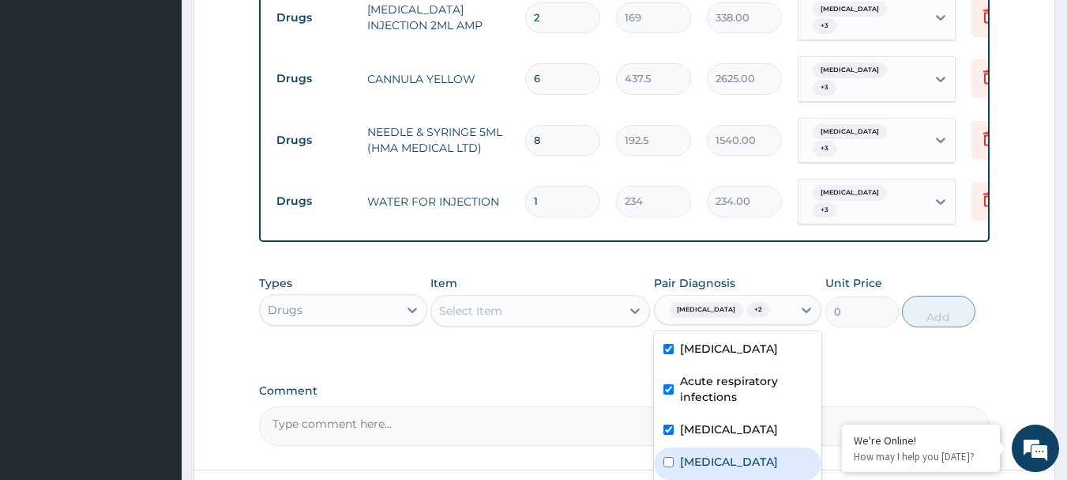
click at [734, 447] on div "Febrile convulsion" at bounding box center [738, 463] width 168 height 32
checkbox input "true"
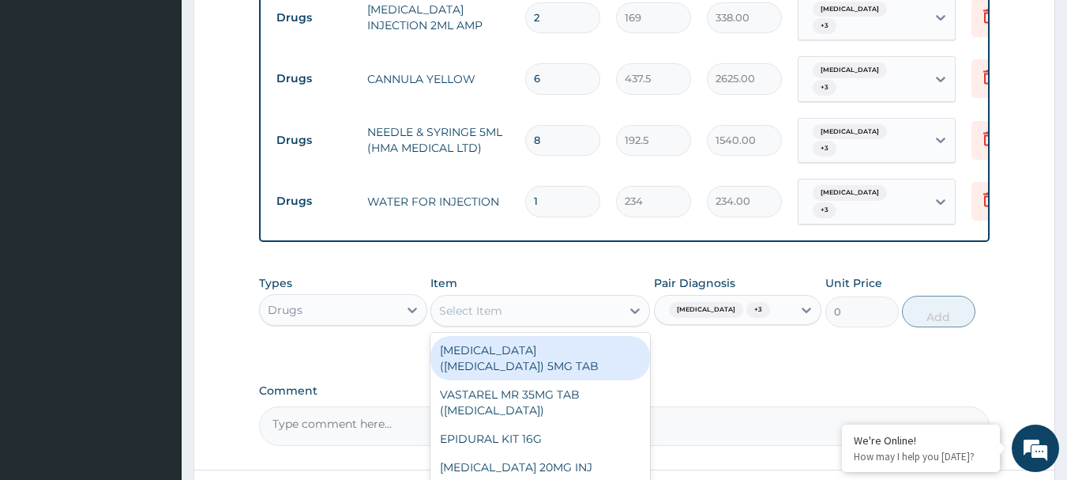
click at [578, 298] on div "Select Item" at bounding box center [526, 310] width 190 height 25
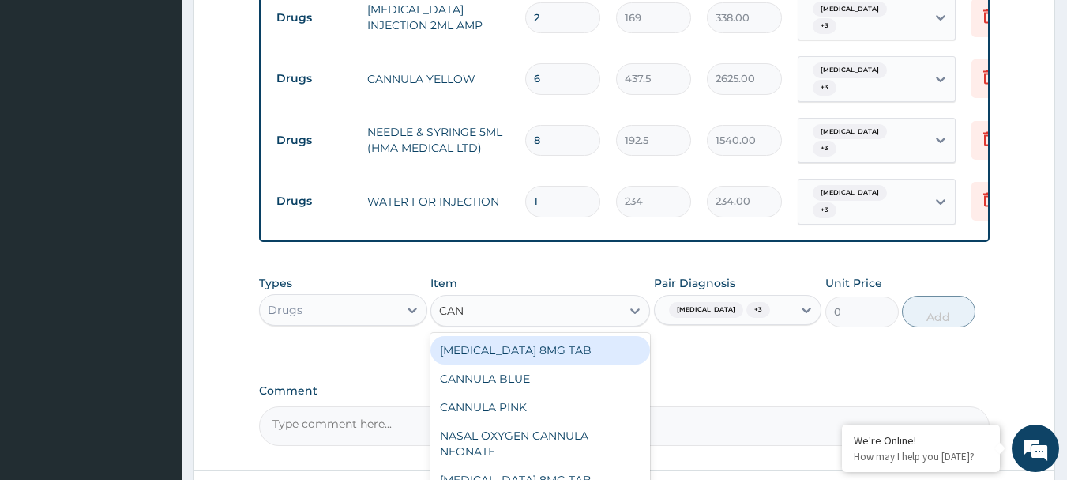
type input "CANN"
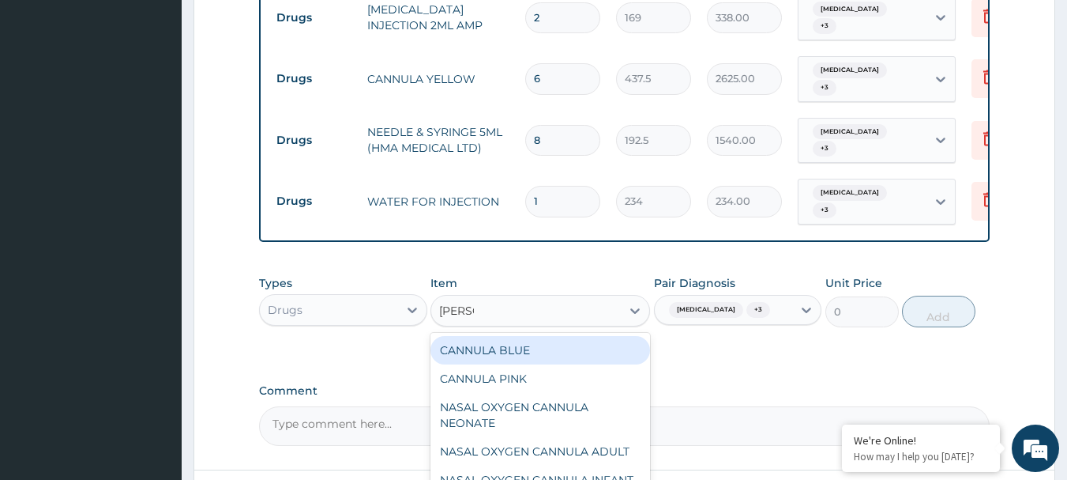
click at [544, 336] on div "CANNULA BLUE" at bounding box center [541, 350] width 220 height 28
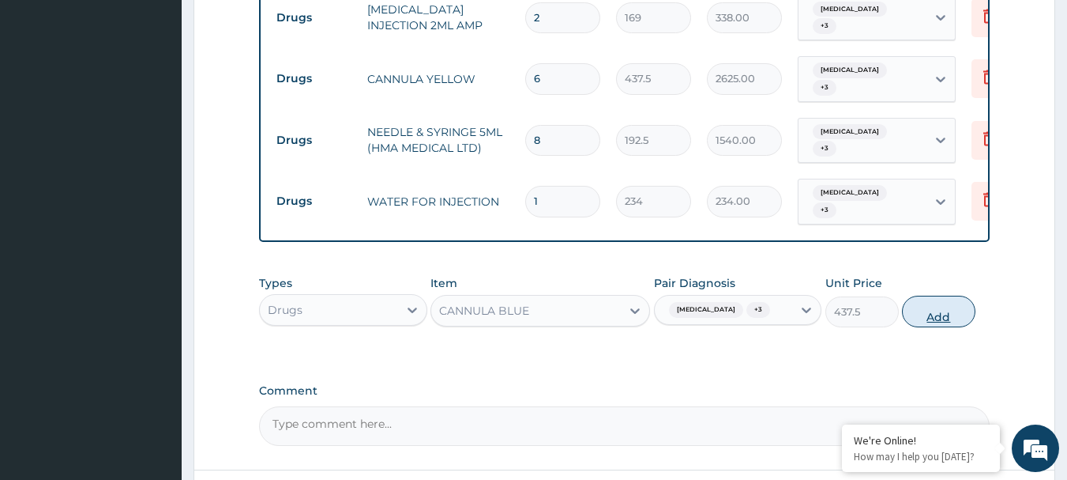
click at [936, 295] on button "Add" at bounding box center [938, 311] width 73 height 32
type input "0"
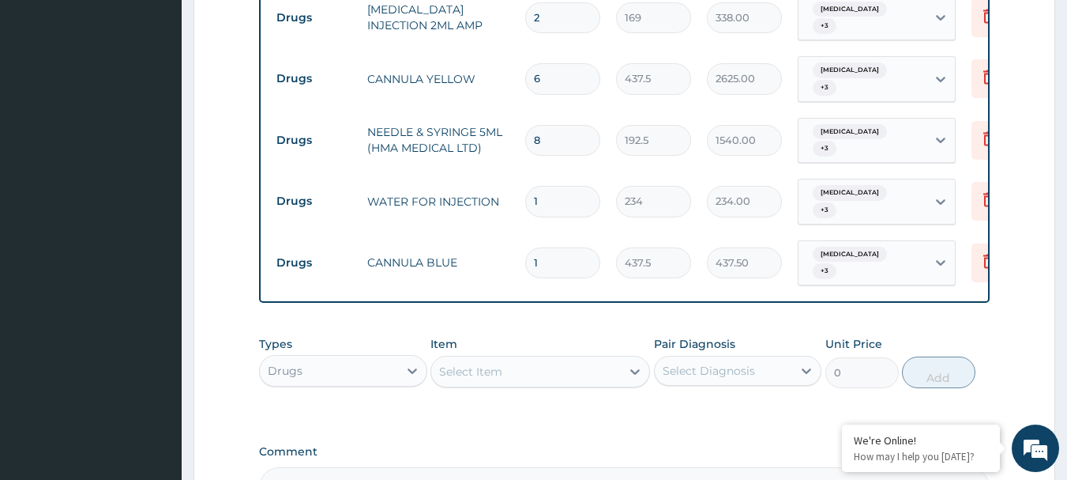
click at [552, 247] on input "1" at bounding box center [562, 262] width 75 height 31
type input "0.00"
type input "4"
type input "1750.00"
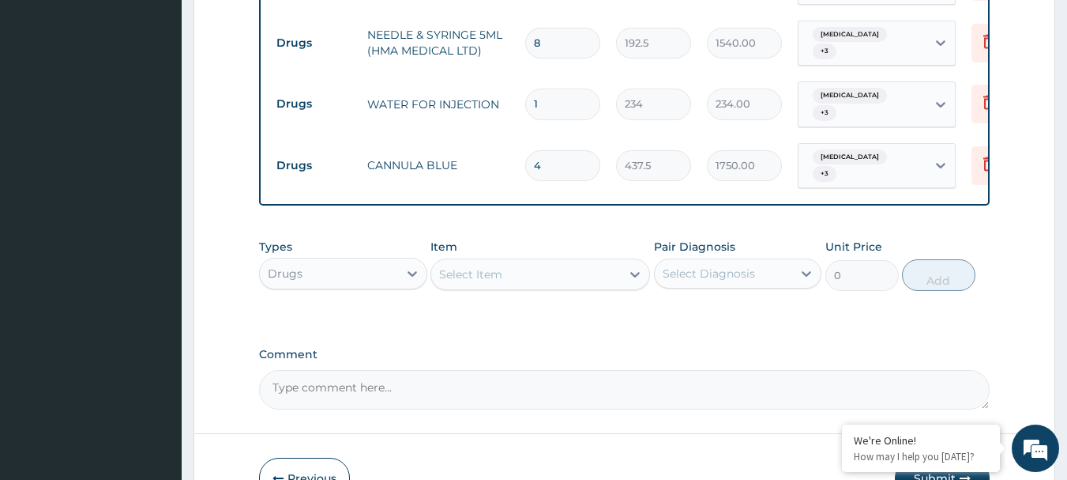
scroll to position [1532, 0]
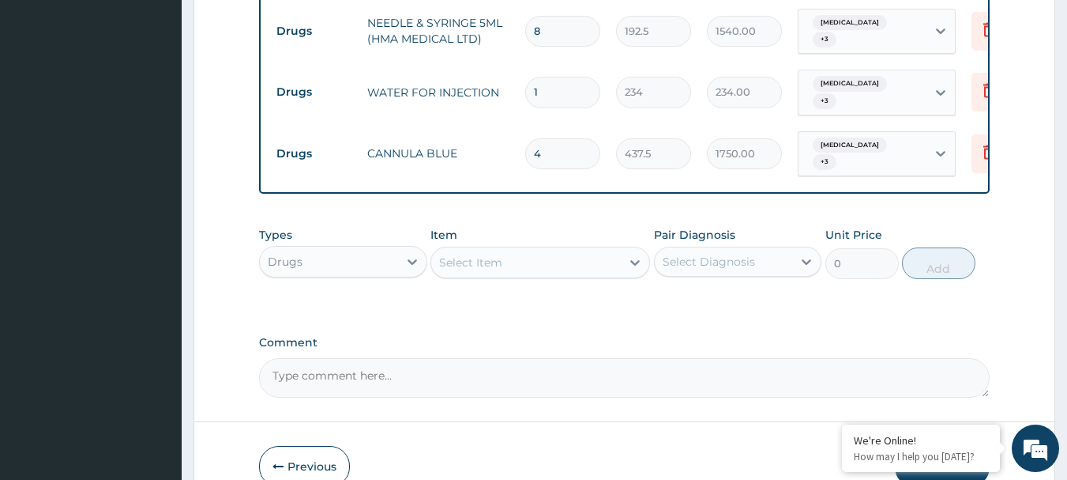
type input "4"
click at [935, 446] on button "Submit" at bounding box center [942, 466] width 95 height 41
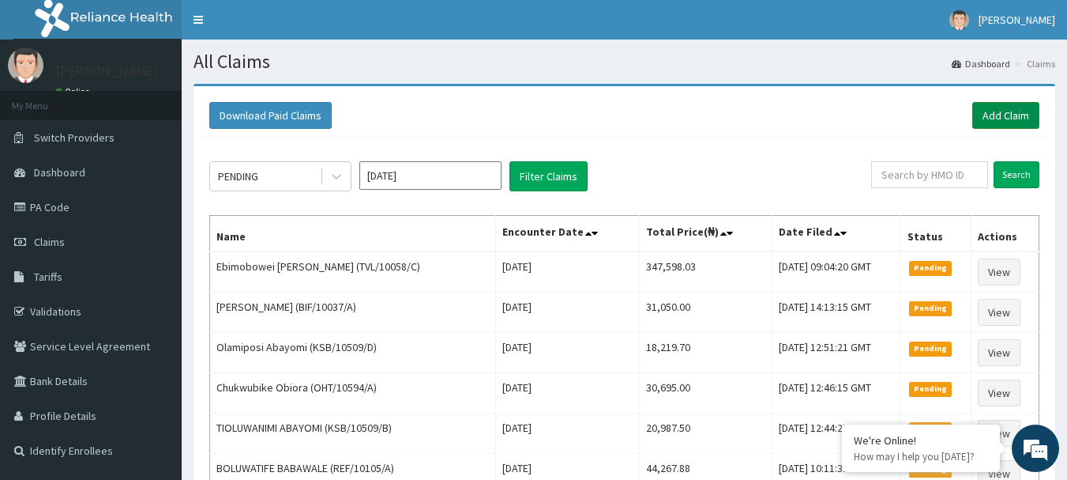
click at [1009, 104] on link "Add Claim" at bounding box center [1006, 115] width 67 height 27
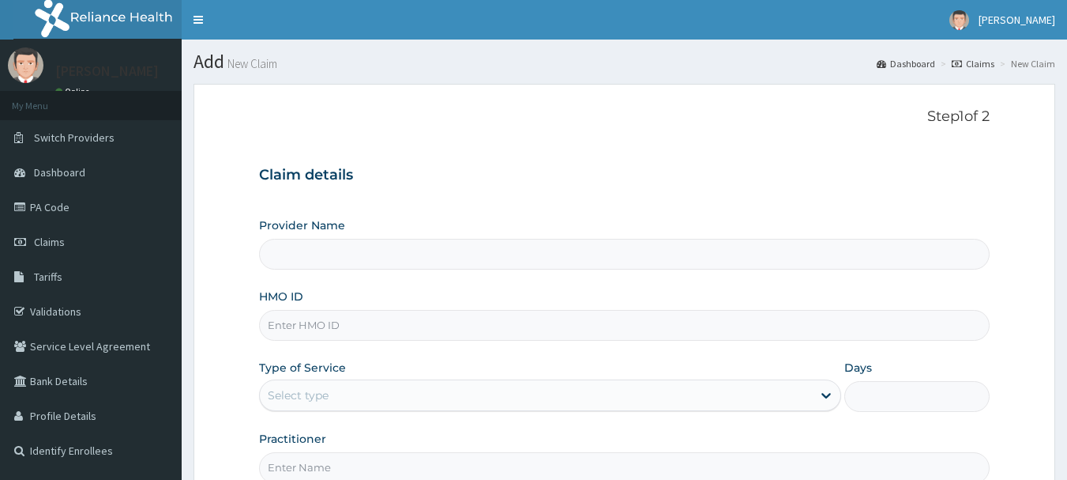
type input "[GEOGRAPHIC_DATA] Nig. Ltd"
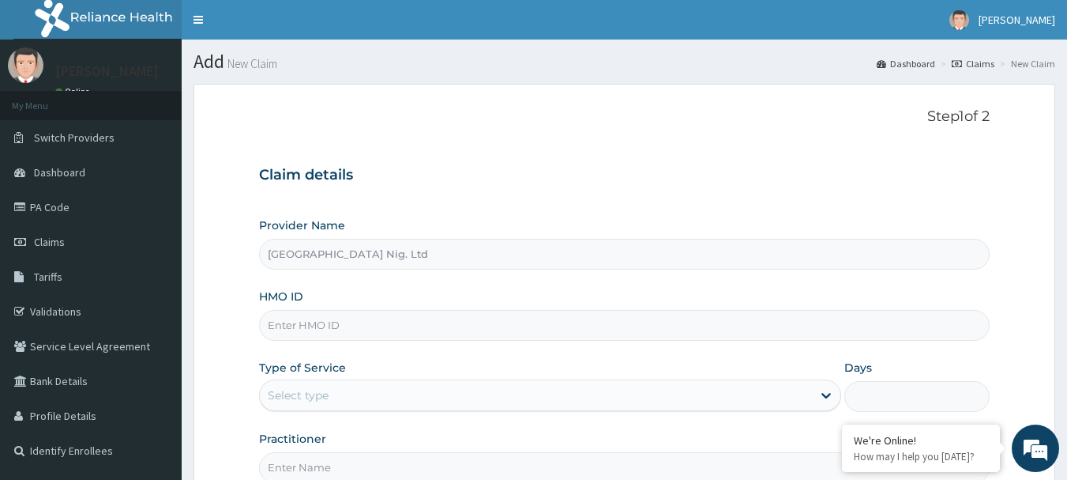
click at [480, 333] on input "HMO ID" at bounding box center [625, 325] width 732 height 31
paste input "HIC/10195/B"
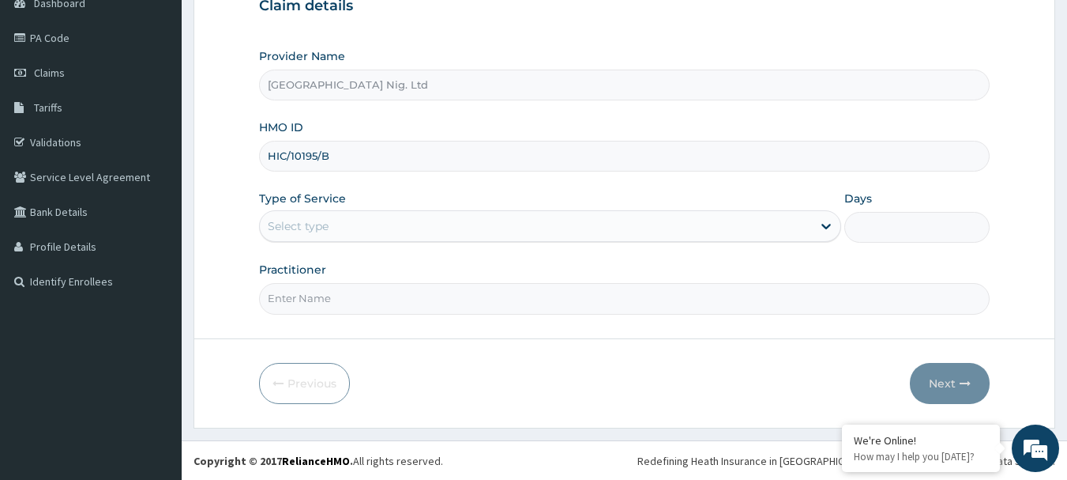
scroll to position [170, 0]
type input "HIC/10195/B"
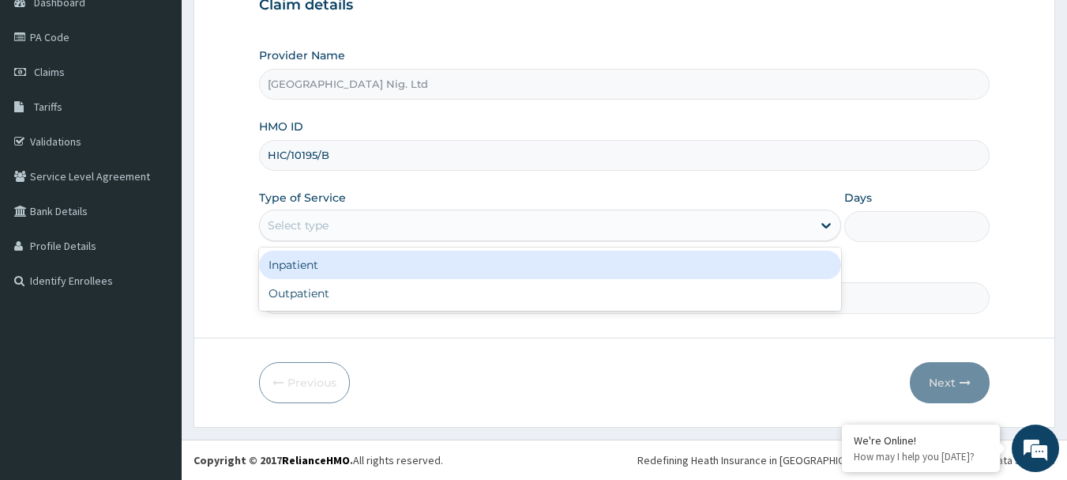
click at [789, 220] on div "Select type" at bounding box center [536, 225] width 552 height 25
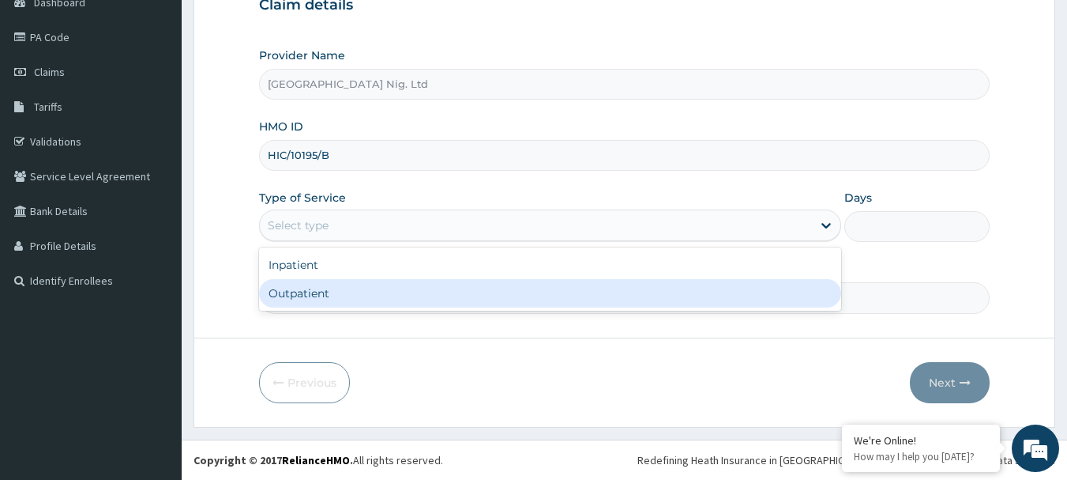
click at [526, 289] on div "Outpatient" at bounding box center [550, 293] width 582 height 28
type input "1"
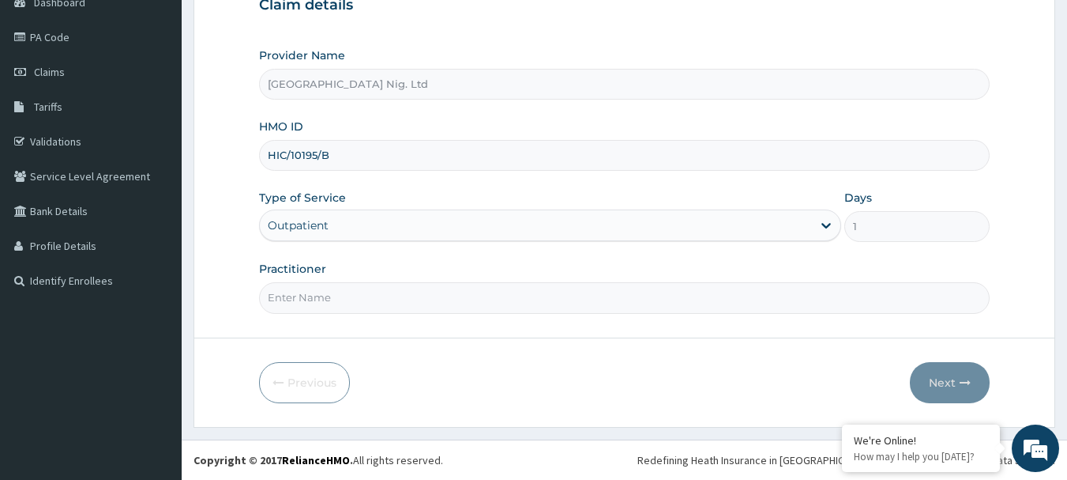
scroll to position [0, 0]
click at [419, 303] on input "Practitioner" at bounding box center [625, 297] width 732 height 31
paste input "Omodamiro Bamitale"
type input "DR Omodamiro Bamitale"
click at [964, 392] on button "Next" at bounding box center [950, 382] width 80 height 41
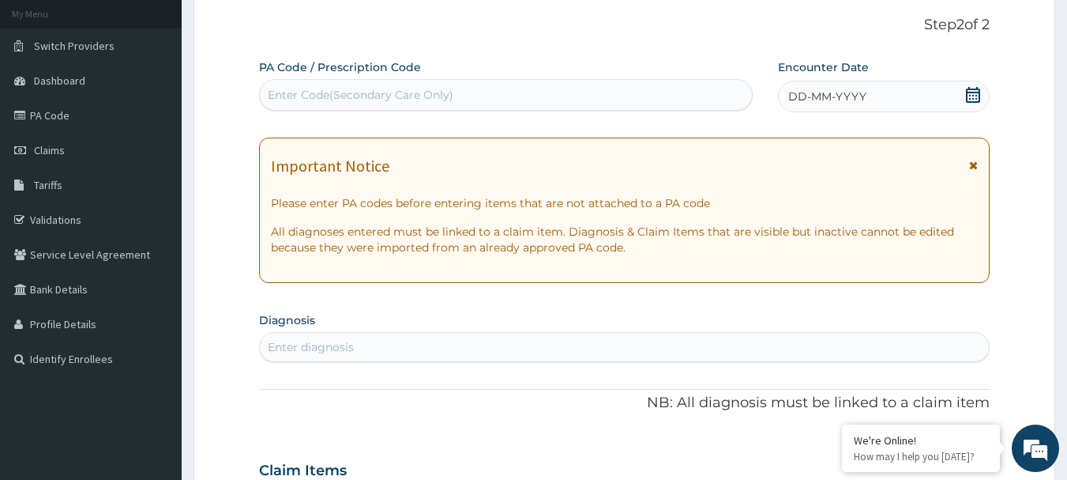
scroll to position [91, 0]
click at [421, 100] on div "Enter Code(Secondary Care Only)" at bounding box center [361, 96] width 186 height 16
paste input "PA/006663"
type input "PA/006663"
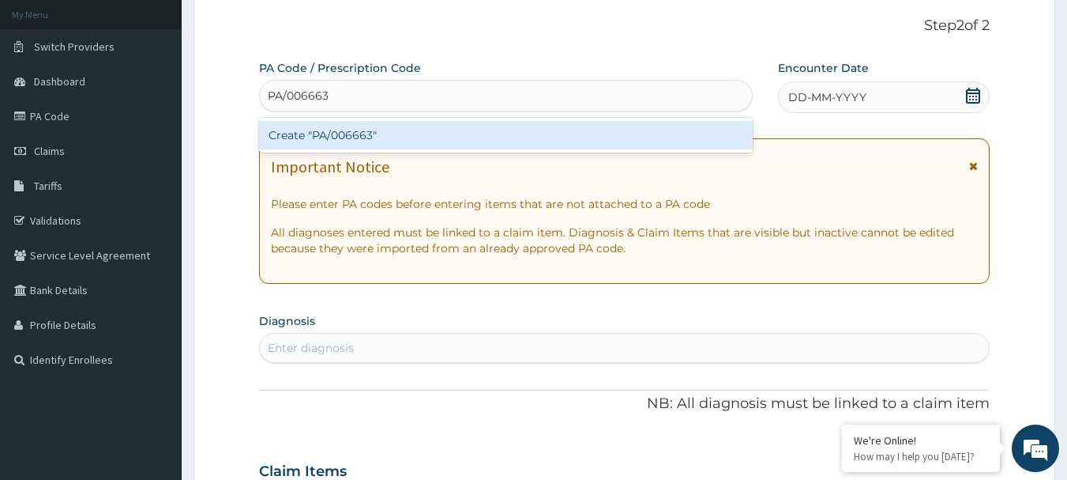
click at [376, 139] on div "Create "PA/006663"" at bounding box center [506, 135] width 495 height 28
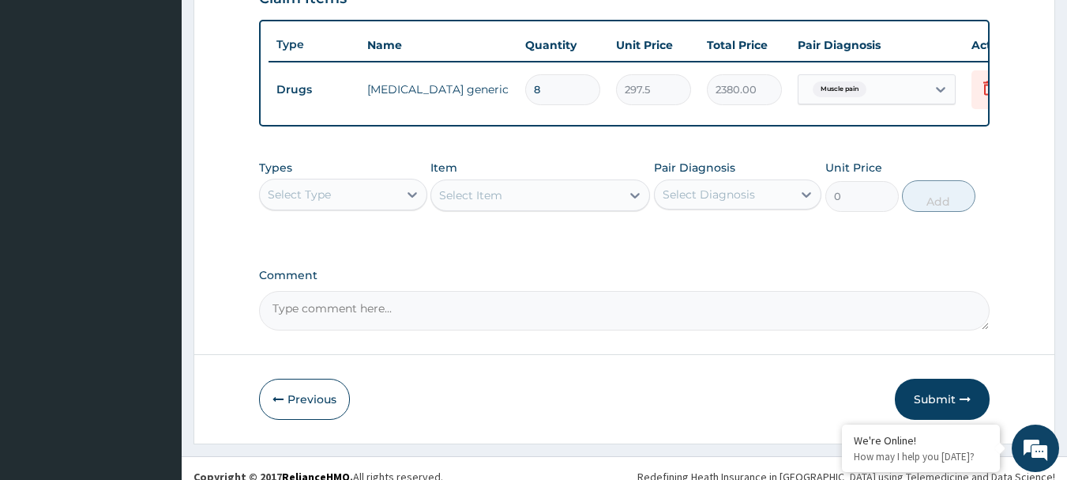
scroll to position [596, 0]
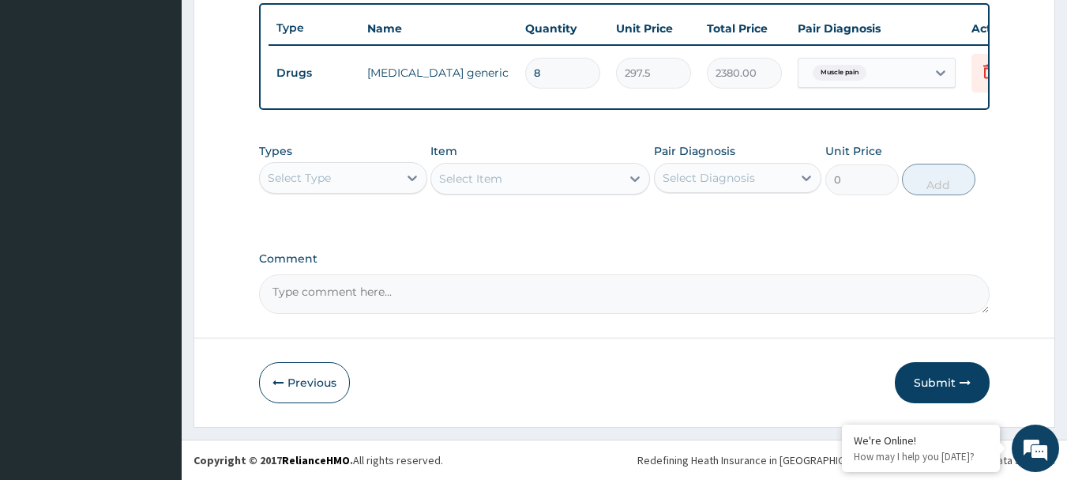
click at [748, 181] on div "Select Diagnosis" at bounding box center [709, 178] width 92 height 16
click at [731, 219] on label "Muscle pain" at bounding box center [714, 217] width 68 height 16
checkbox input "true"
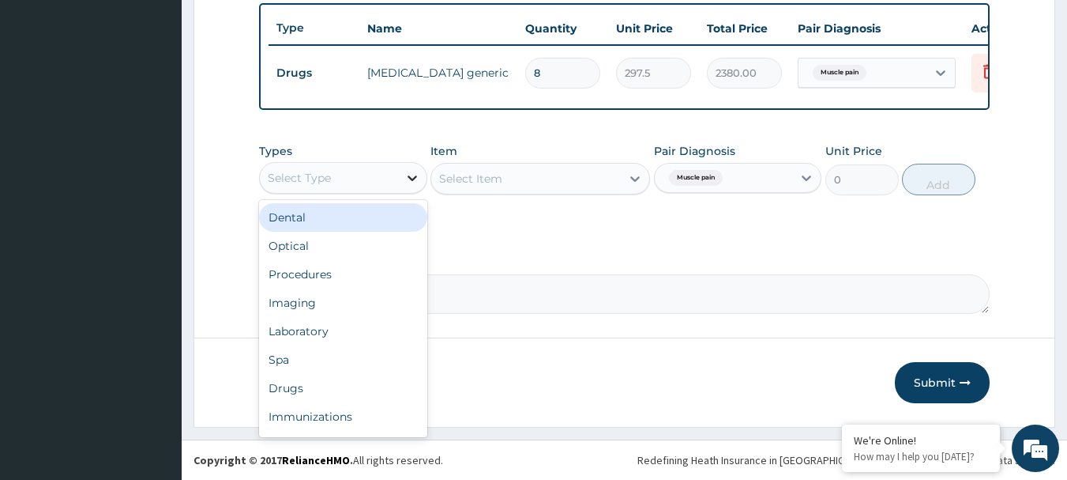
click at [410, 179] on icon at bounding box center [412, 178] width 9 height 6
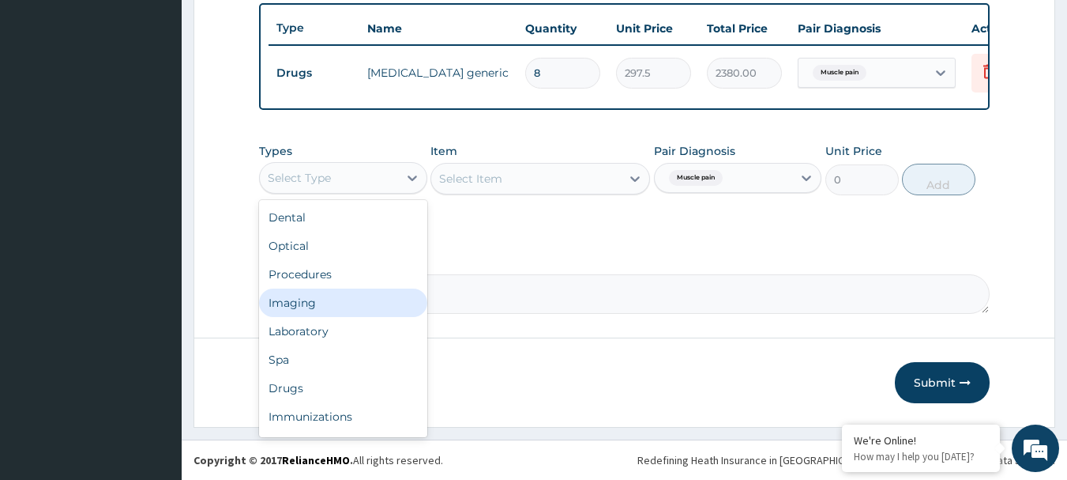
scroll to position [54, 0]
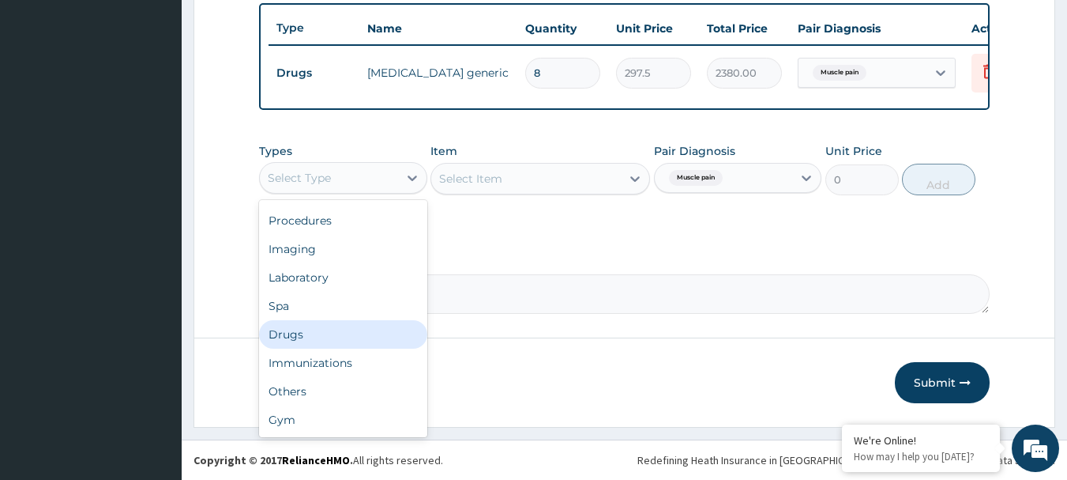
click at [332, 337] on div "Drugs" at bounding box center [343, 334] width 168 height 28
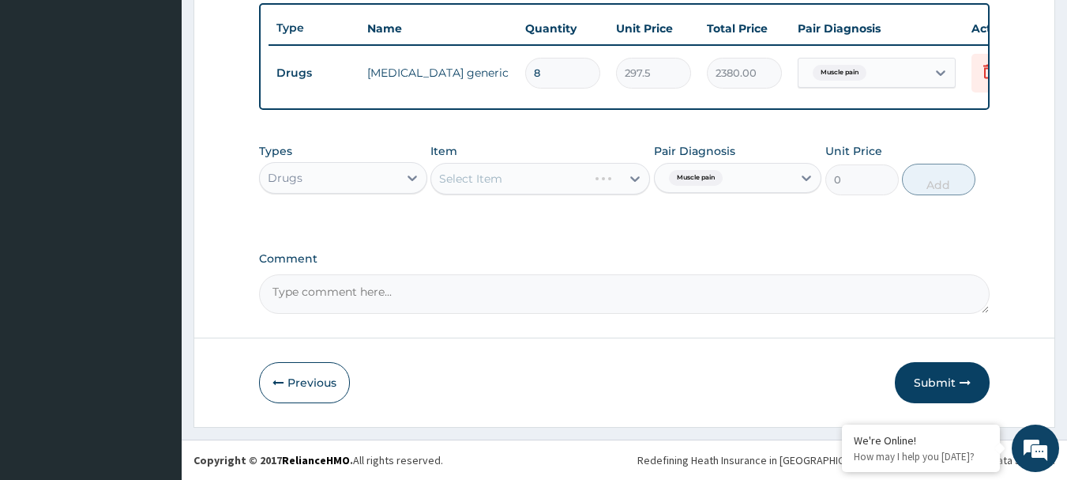
click at [525, 178] on div "Select Item" at bounding box center [541, 179] width 220 height 32
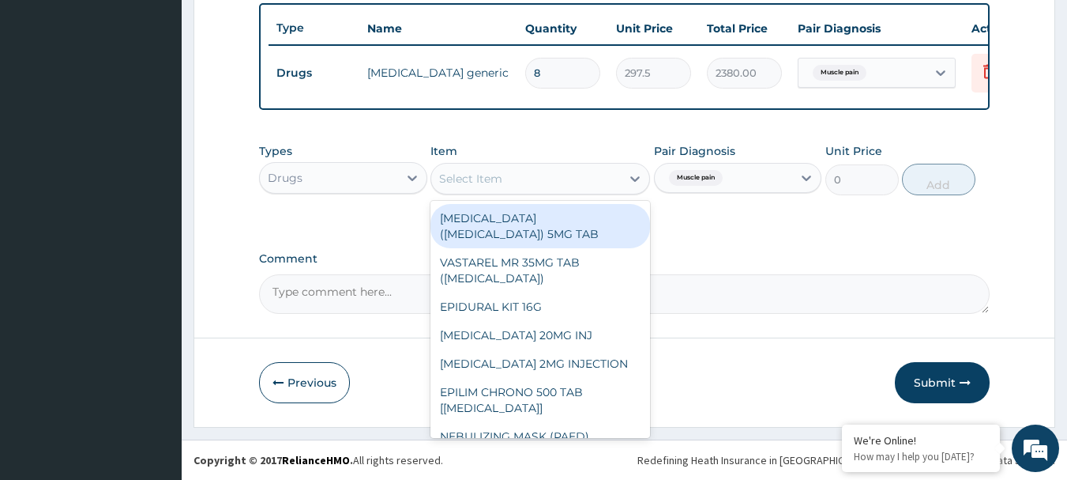
click at [527, 179] on div "Select Item" at bounding box center [526, 178] width 190 height 25
paste input "PARACETAMOL 500MG TAB x 1000"
type input "PARACETAMOL 500MG TAB x 1000"
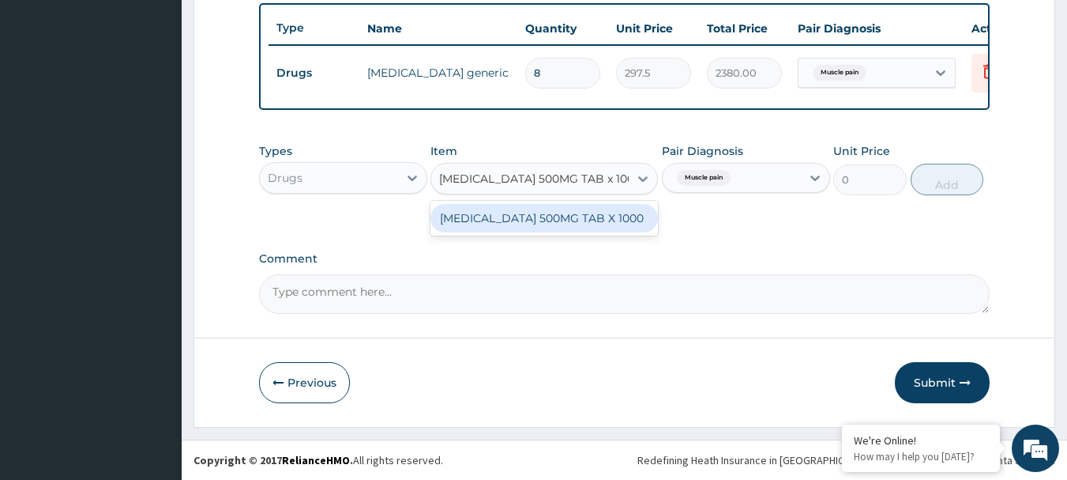
scroll to position [0, 21]
click at [511, 220] on div "PARACETAMOL 500MG TAB X 1000" at bounding box center [545, 218] width 228 height 28
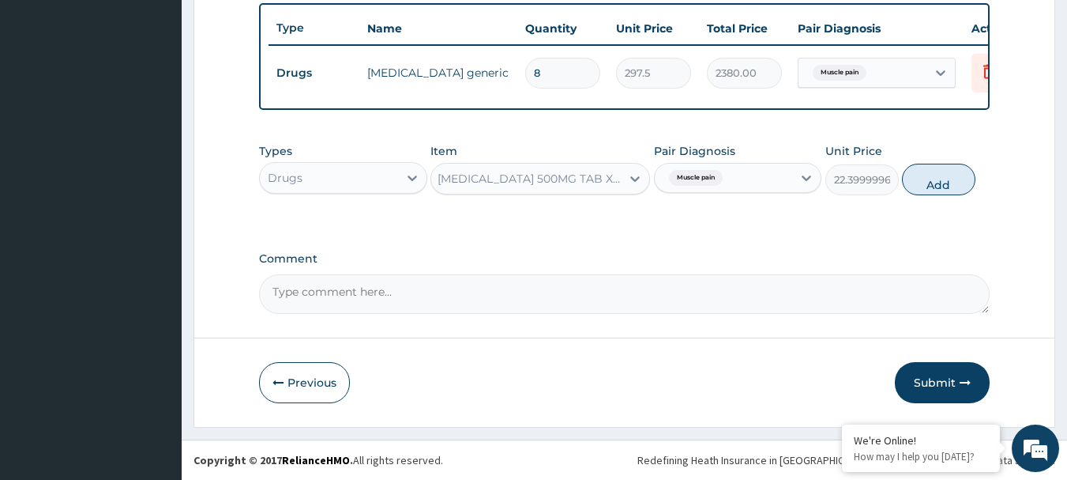
scroll to position [0, 2]
click at [935, 182] on button "Add" at bounding box center [938, 180] width 73 height 32
type input "0"
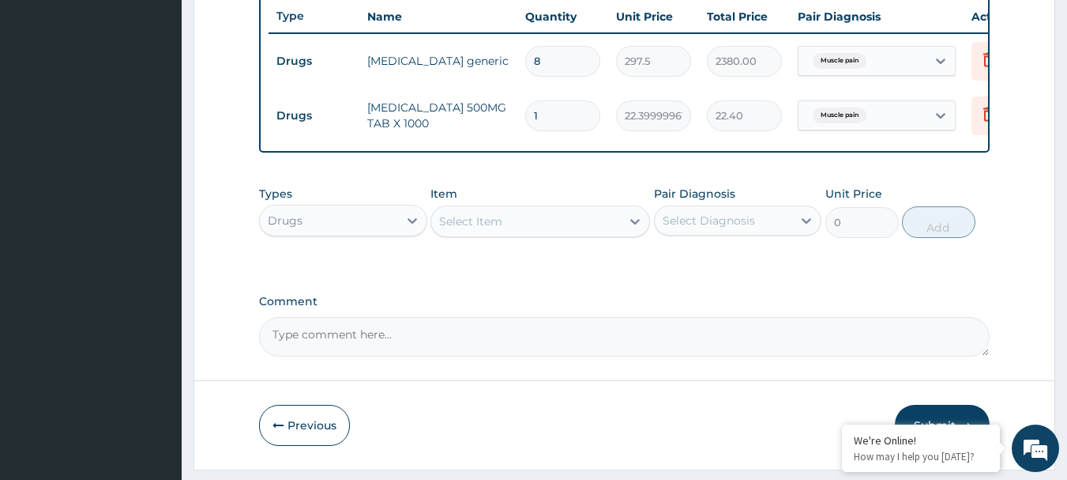
scroll to position [0, 0]
click at [559, 117] on input "1" at bounding box center [562, 115] width 75 height 31
type input "12"
type input "268.80"
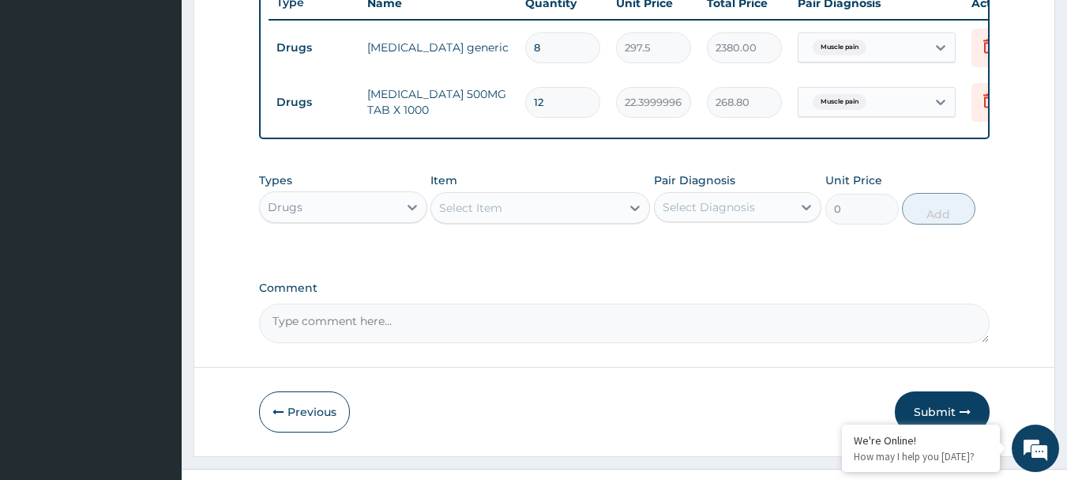
scroll to position [651, 0]
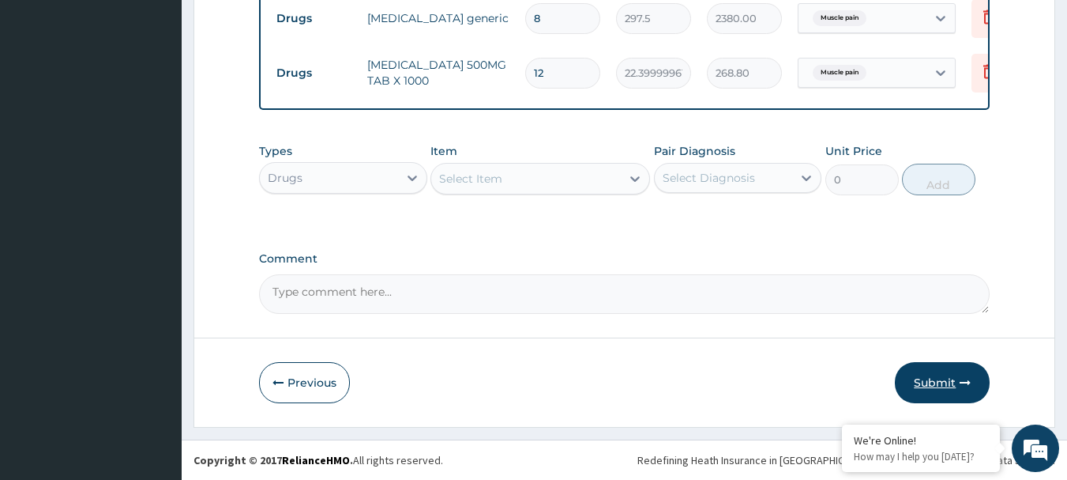
type input "12"
click at [950, 381] on button "Submit" at bounding box center [942, 382] width 95 height 41
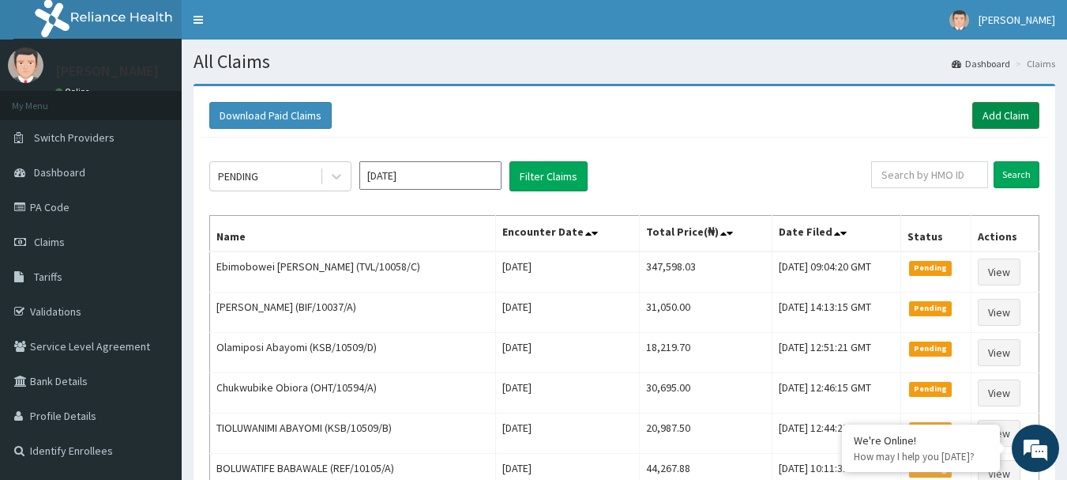
click at [1010, 103] on link "Add Claim" at bounding box center [1006, 115] width 67 height 27
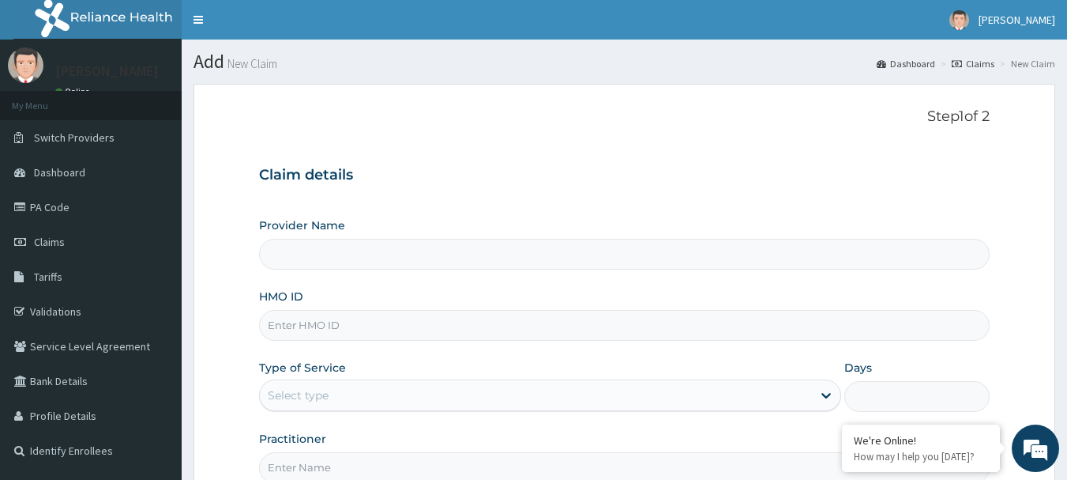
type input "[GEOGRAPHIC_DATA] Nig. Ltd"
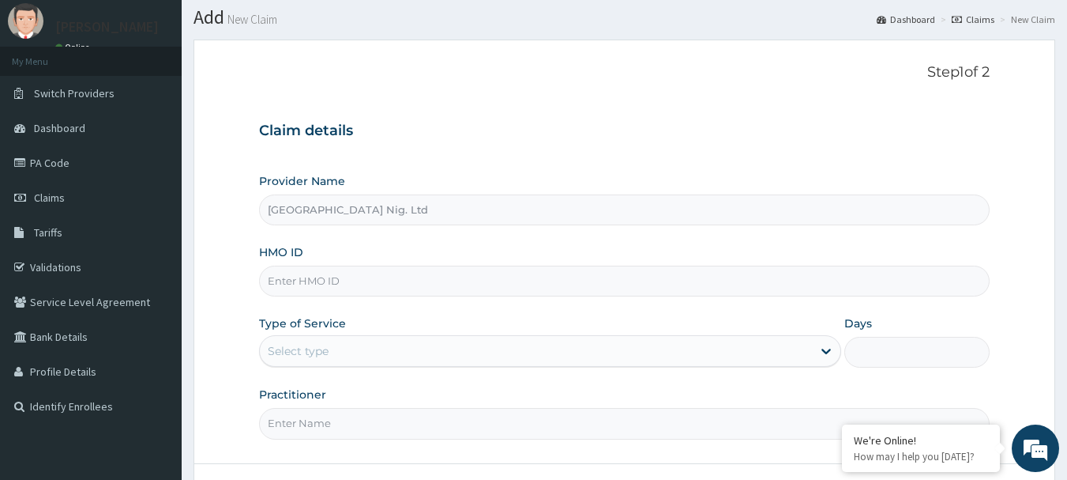
scroll to position [79, 0]
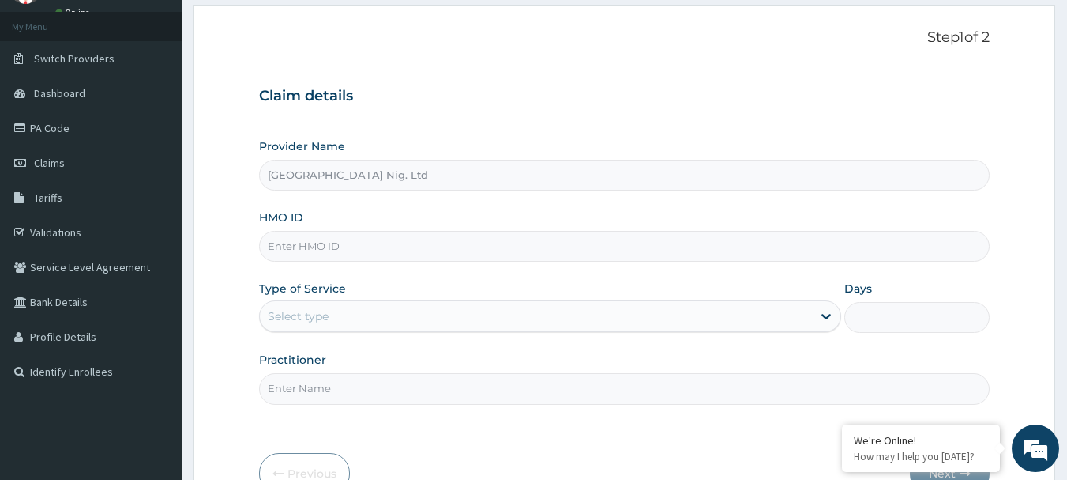
click at [455, 245] on input "HMO ID" at bounding box center [625, 246] width 732 height 31
paste input "PRS/10374/A"
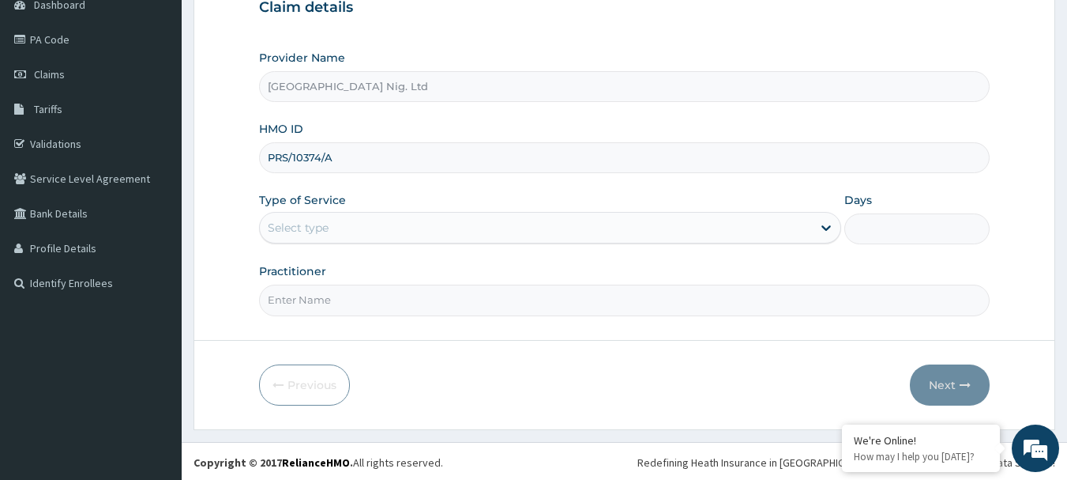
scroll to position [170, 0]
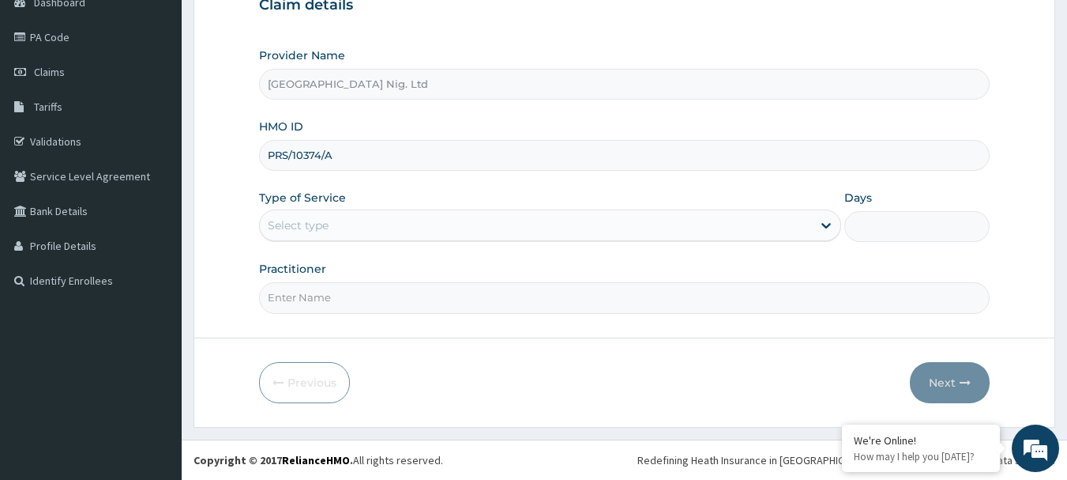
type input "PRS/10374/A"
click at [808, 228] on div "Select type" at bounding box center [536, 225] width 552 height 25
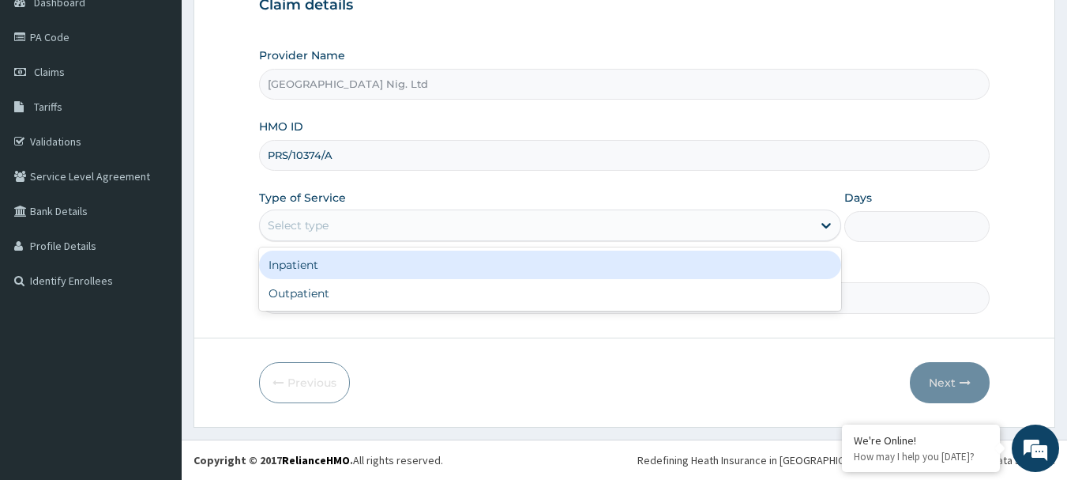
scroll to position [0, 0]
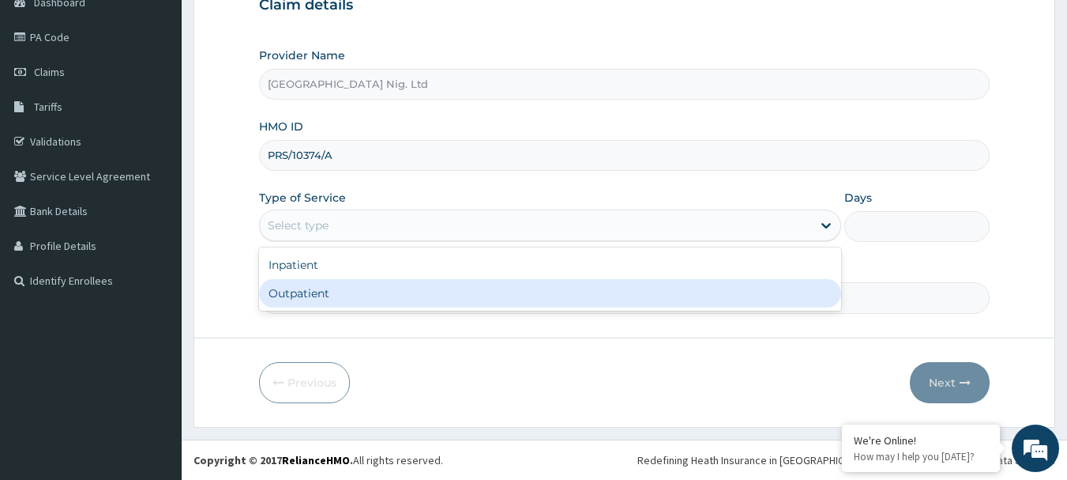
click at [466, 292] on div "Outpatient" at bounding box center [550, 293] width 582 height 28
type input "1"
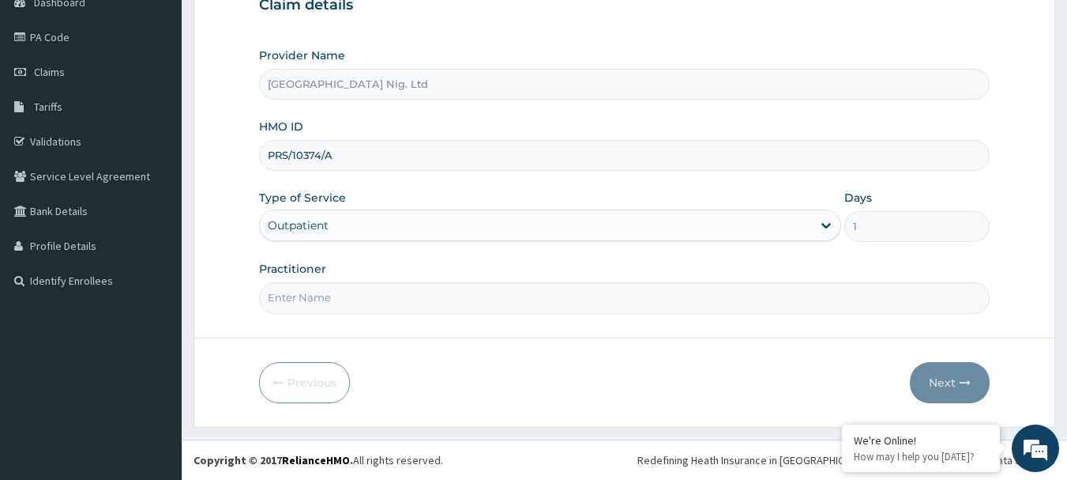
click at [378, 282] on input "Practitioner" at bounding box center [625, 297] width 732 height 31
paste input "Ogbonna John"
type input "DR Ogbonna John"
click at [927, 381] on button "Next" at bounding box center [950, 382] width 80 height 41
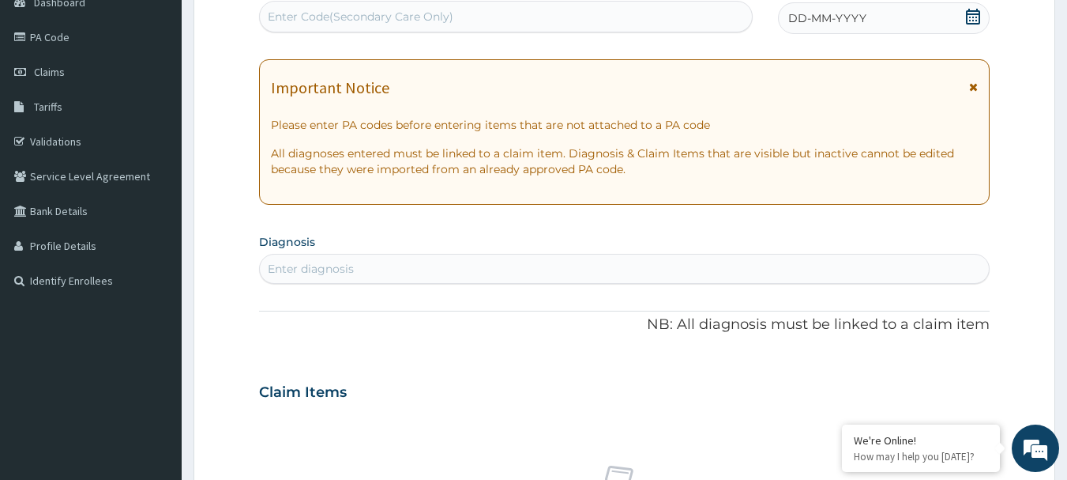
click at [977, 13] on icon at bounding box center [973, 17] width 16 height 16
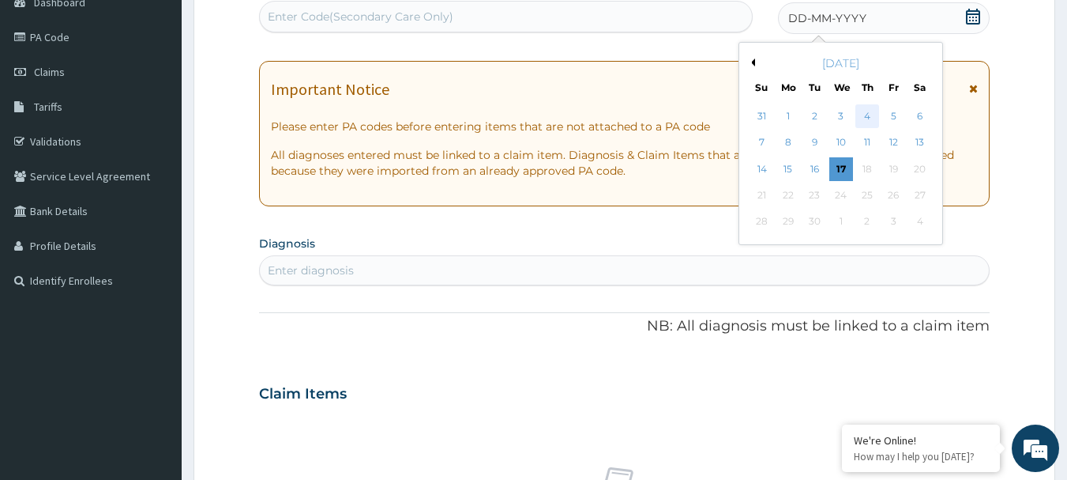
click at [871, 112] on div "4" at bounding box center [868, 116] width 24 height 24
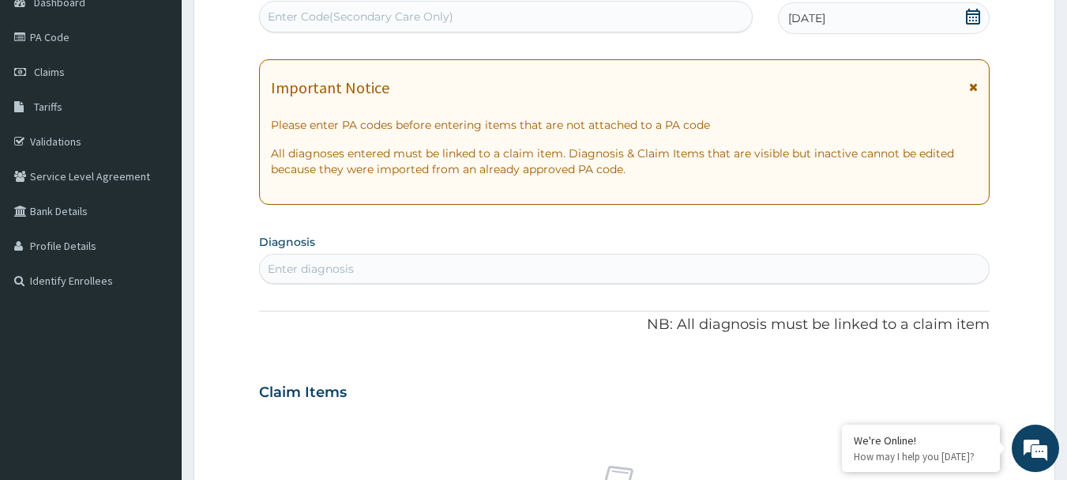
click at [392, 260] on div "Enter diagnosis" at bounding box center [625, 268] width 730 height 25
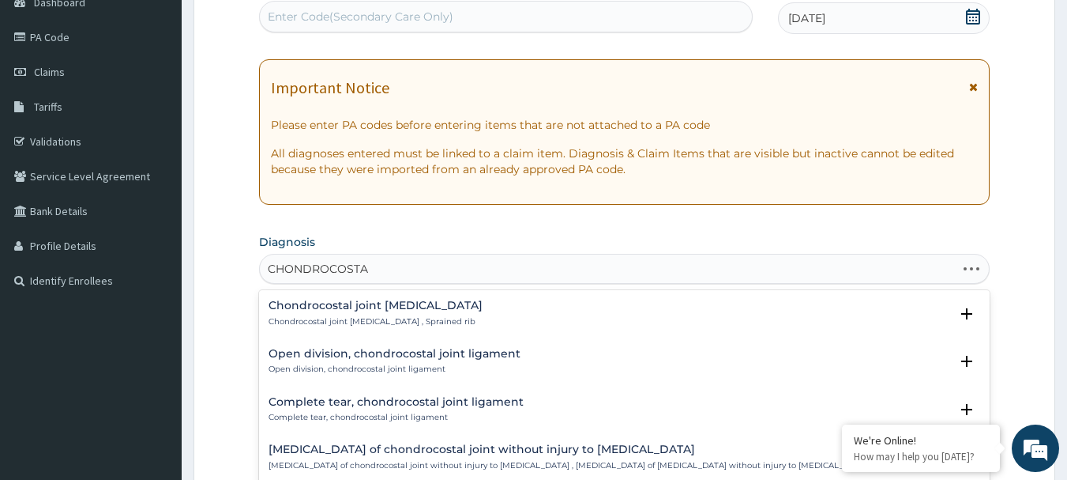
type input "CHONDROCOSTAL"
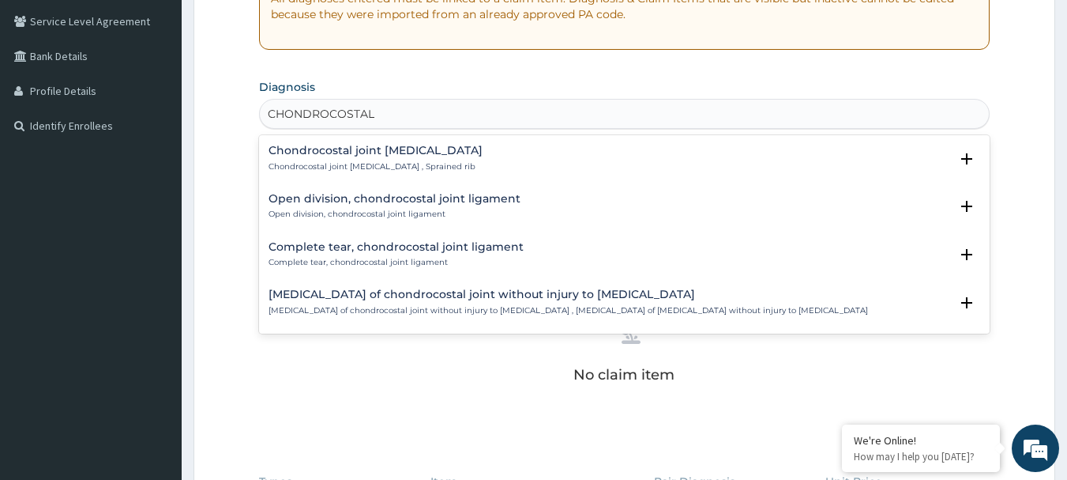
scroll to position [328, 0]
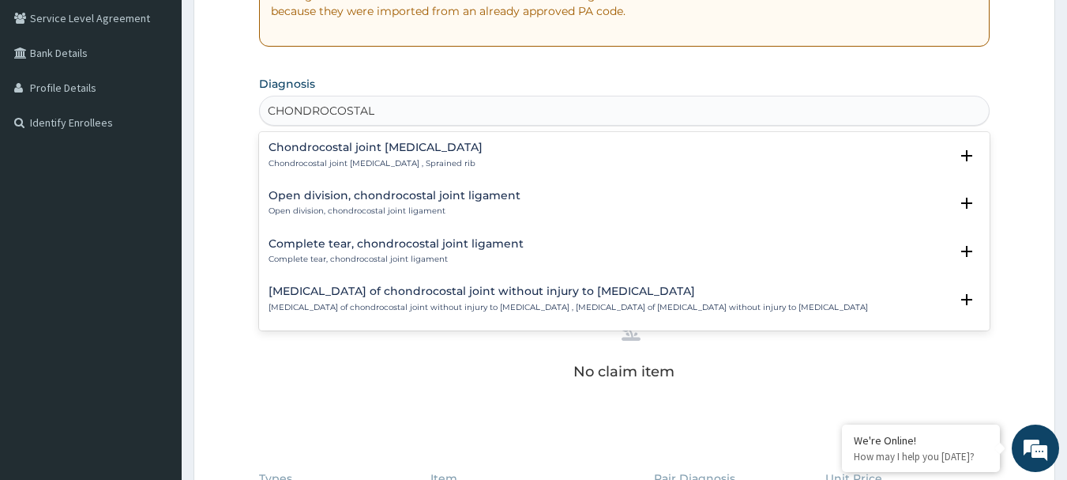
click at [346, 160] on p "Chondrocostal joint sprain , Sprained rib" at bounding box center [376, 163] width 214 height 11
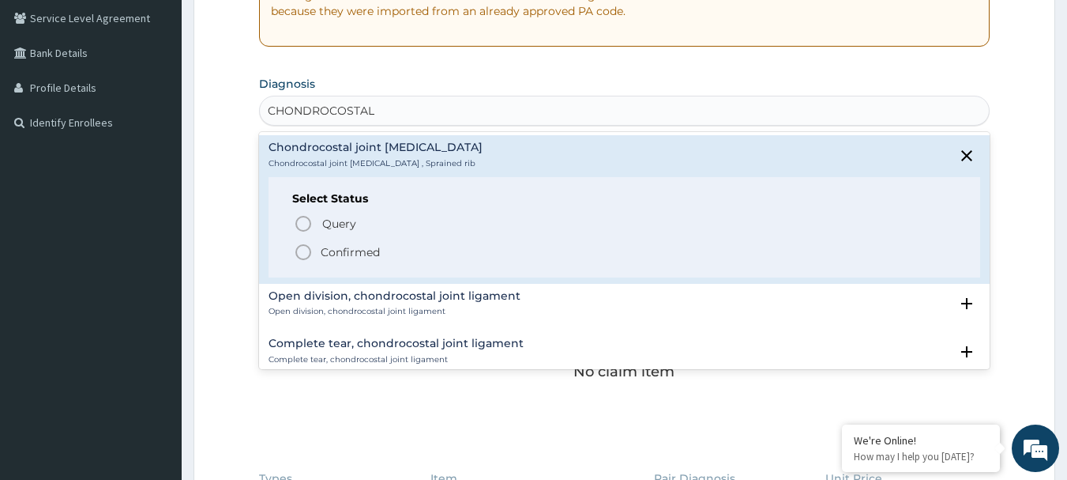
click at [368, 246] on p "Confirmed" at bounding box center [350, 252] width 59 height 16
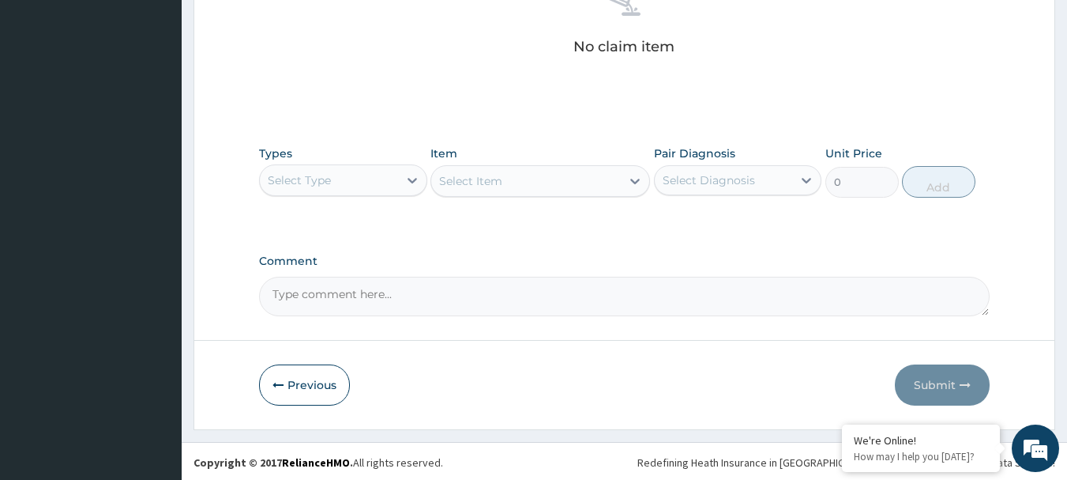
scroll to position [660, 0]
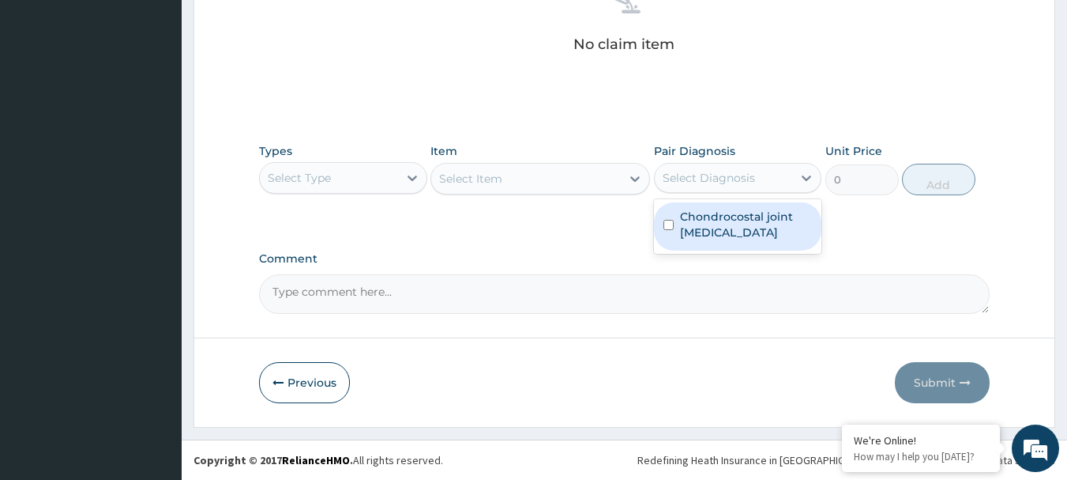
click at [748, 178] on div "Select Diagnosis" at bounding box center [709, 178] width 92 height 16
click at [738, 216] on label "Chondrocostal joint sprain" at bounding box center [746, 225] width 133 height 32
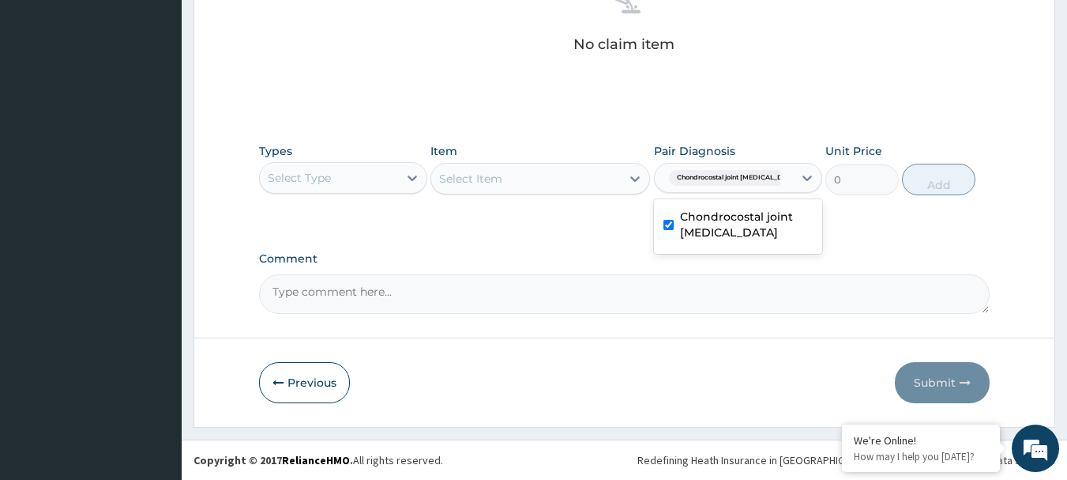
click at [706, 224] on label "Chondrocostal joint sprain" at bounding box center [746, 225] width 133 height 32
checkbox input "false"
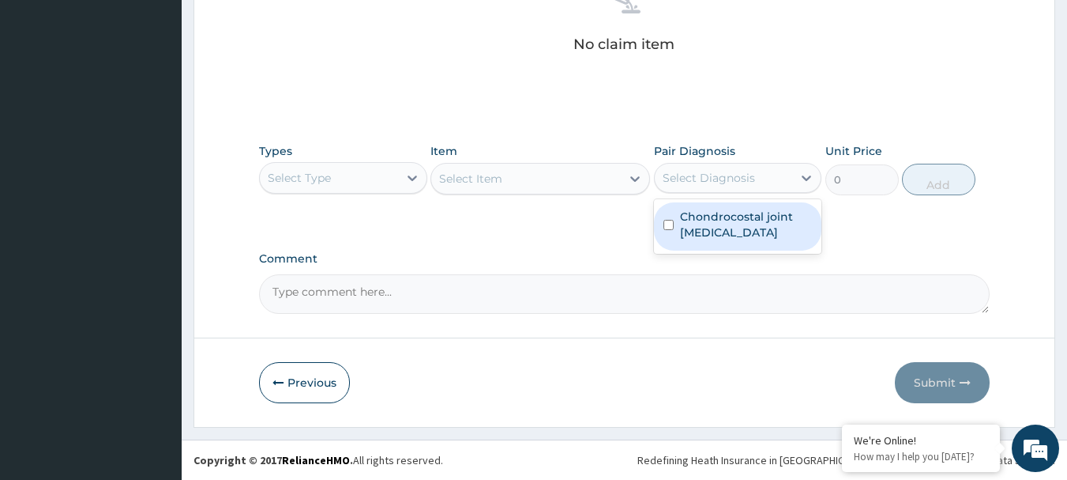
click at [756, 192] on div "Select Diagnosis" at bounding box center [738, 178] width 168 height 30
click at [747, 224] on label "Chondrocostal joint sprain" at bounding box center [746, 225] width 133 height 32
checkbox input "true"
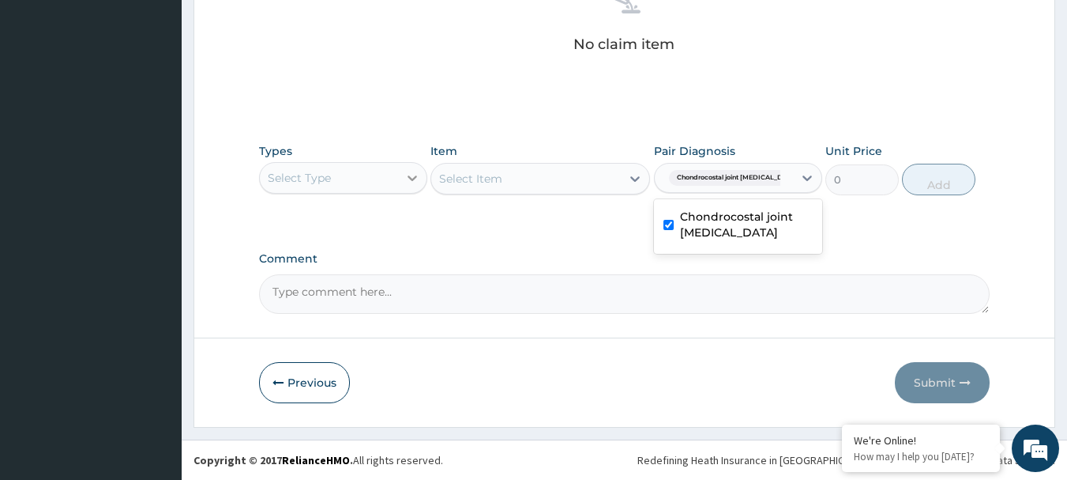
click at [405, 179] on icon at bounding box center [412, 178] width 16 height 16
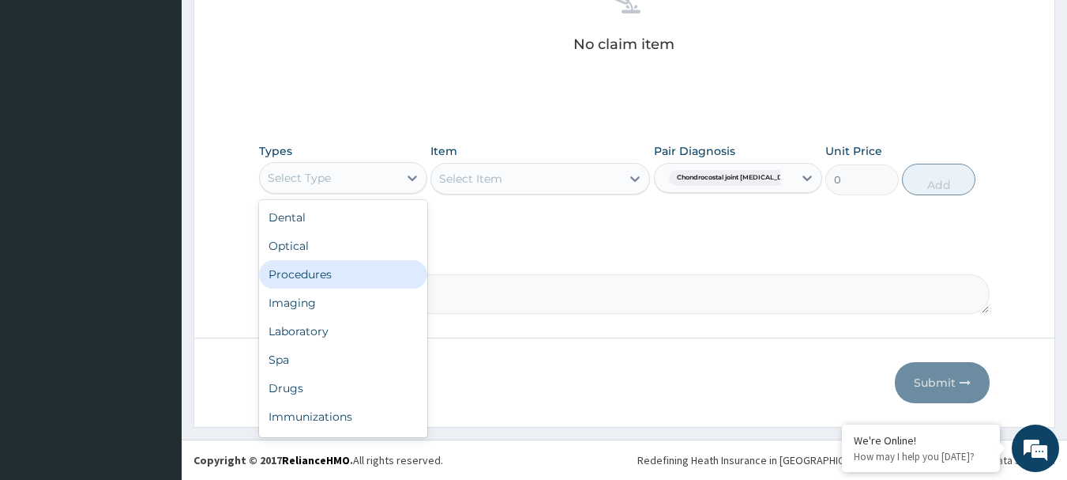
click at [335, 269] on div "Procedures" at bounding box center [343, 274] width 168 height 28
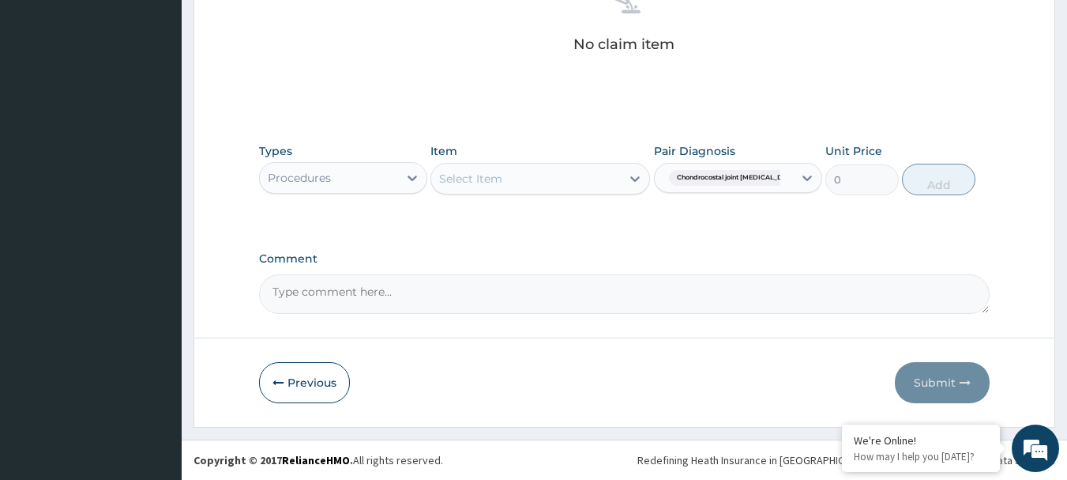
click at [544, 173] on div "Select Item" at bounding box center [526, 178] width 190 height 25
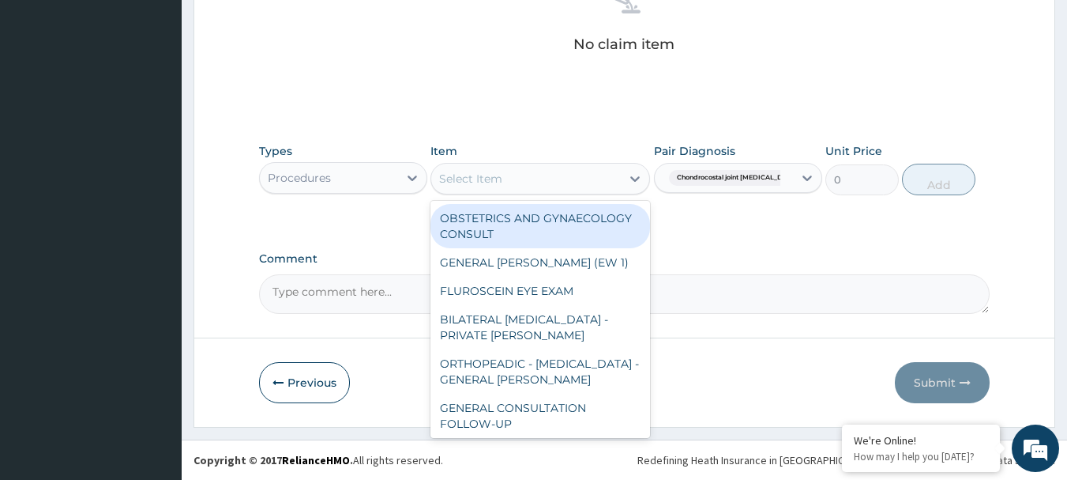
paste input "GENERAL CONSULTATION"
type input "GENERAL CONSULTATION"
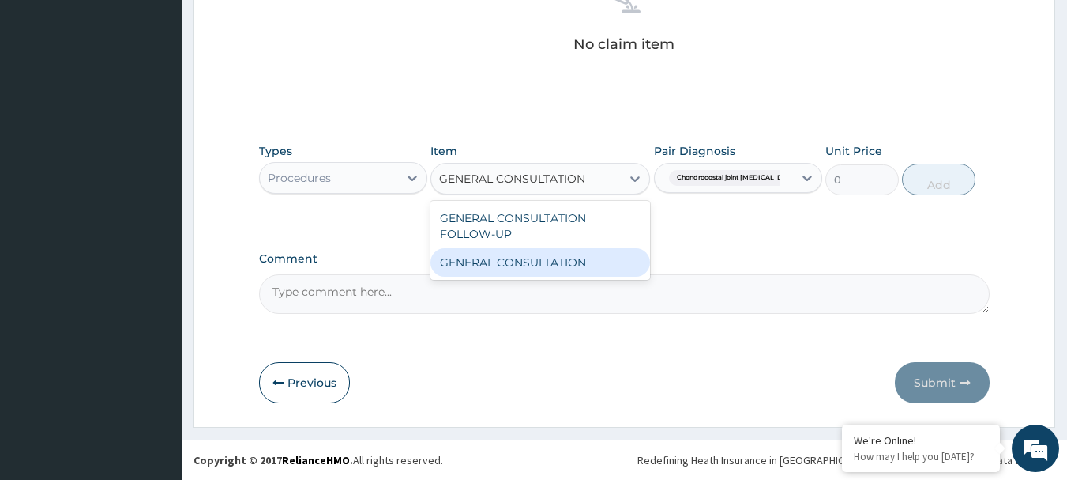
click at [533, 258] on div "GENERAL CONSULTATION" at bounding box center [541, 262] width 220 height 28
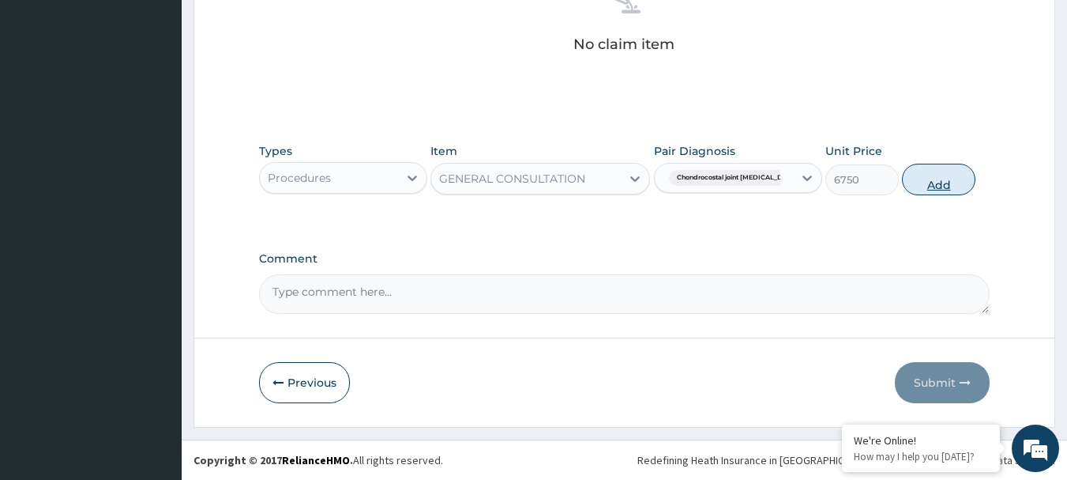
click at [924, 181] on button "Add" at bounding box center [938, 180] width 73 height 32
type input "0"
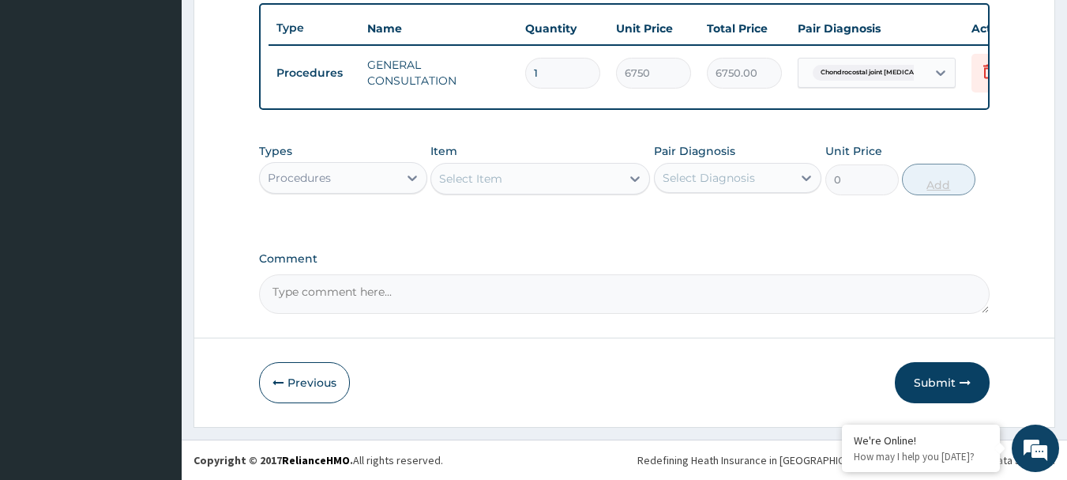
scroll to position [596, 0]
click at [924, 381] on button "Submit" at bounding box center [942, 382] width 95 height 41
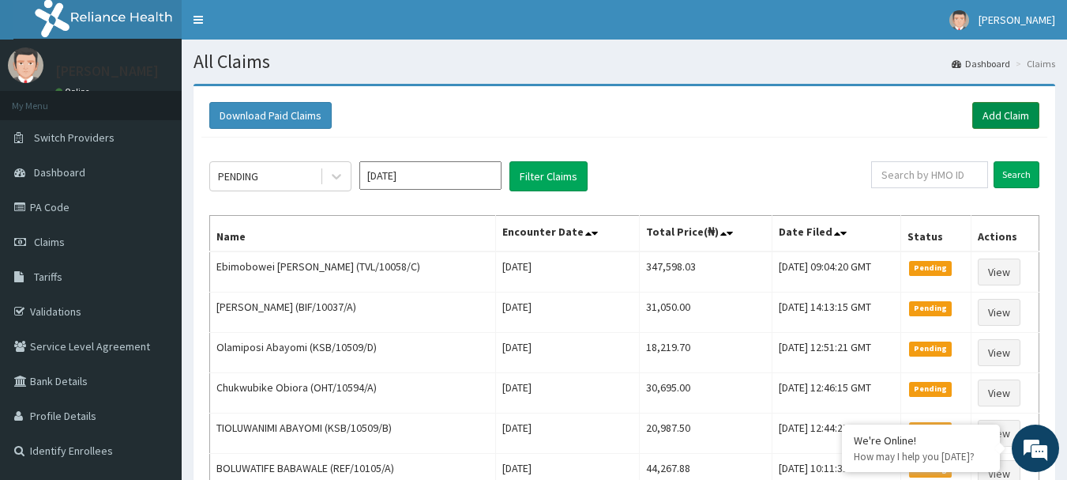
click at [1014, 111] on link "Add Claim" at bounding box center [1006, 115] width 67 height 27
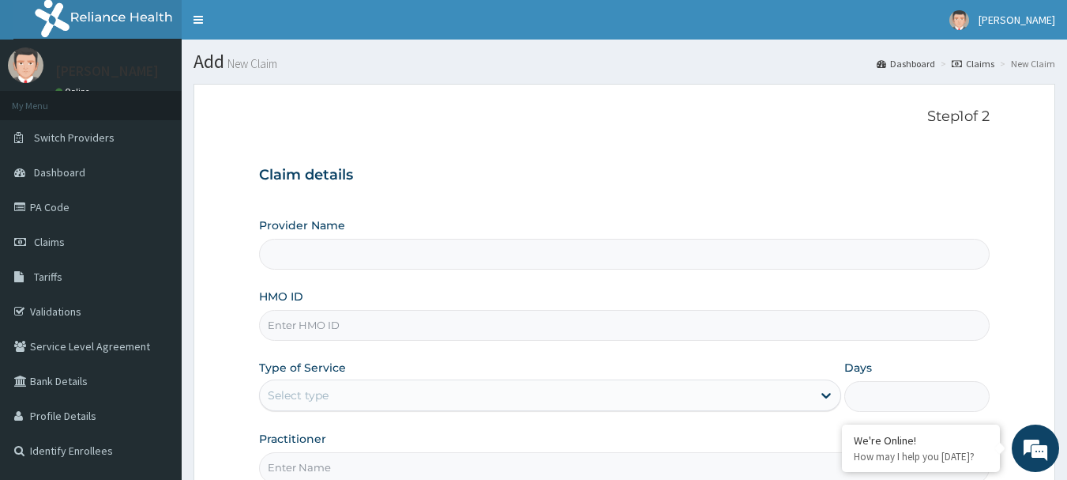
type input "[GEOGRAPHIC_DATA] Nig. Ltd"
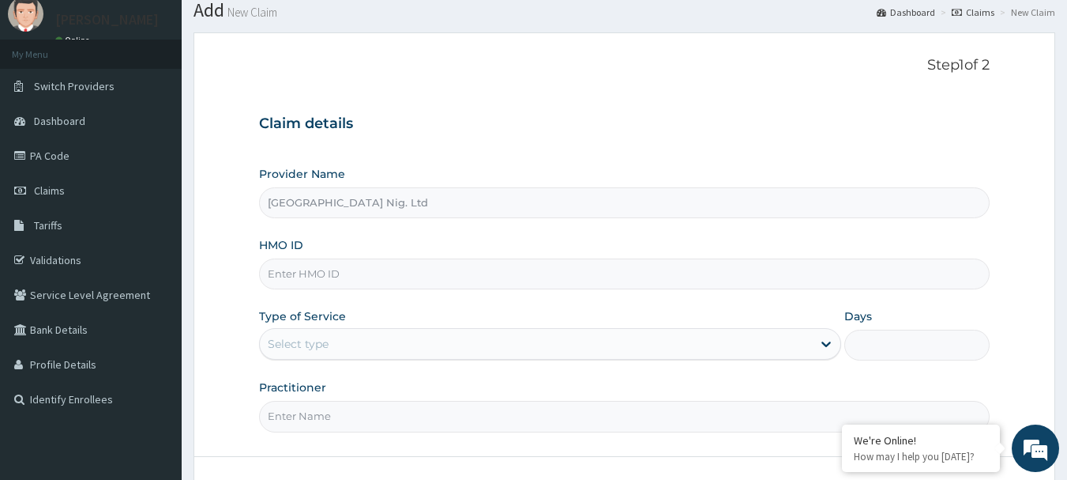
scroll to position [79, 0]
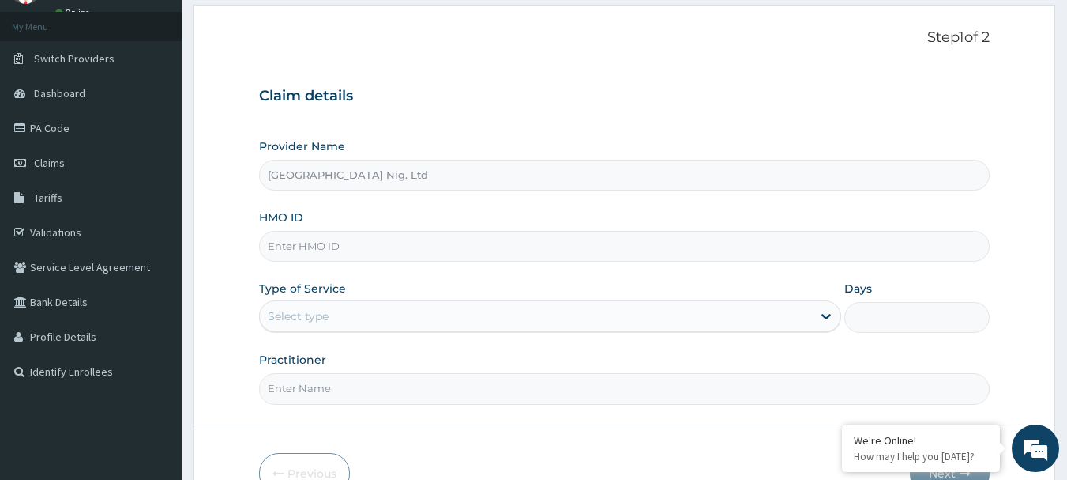
click at [483, 244] on input "HMO ID" at bounding box center [625, 246] width 732 height 31
paste input "IOD/10068/A"
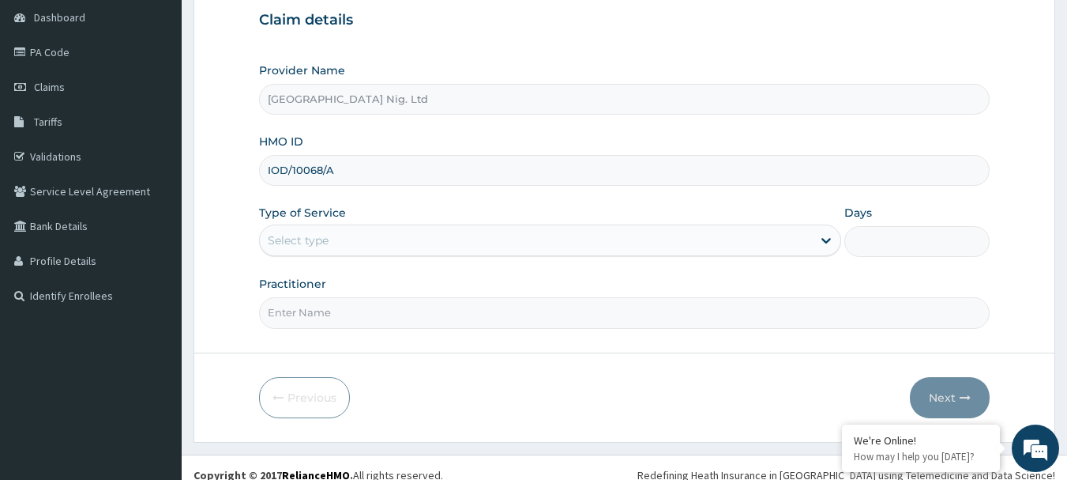
scroll to position [170, 0]
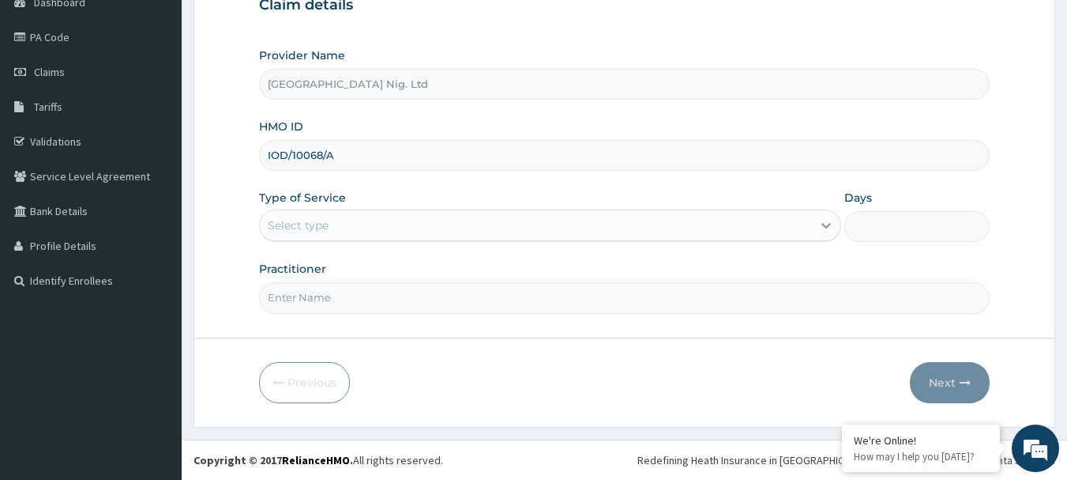
type input "IOD/10068/A"
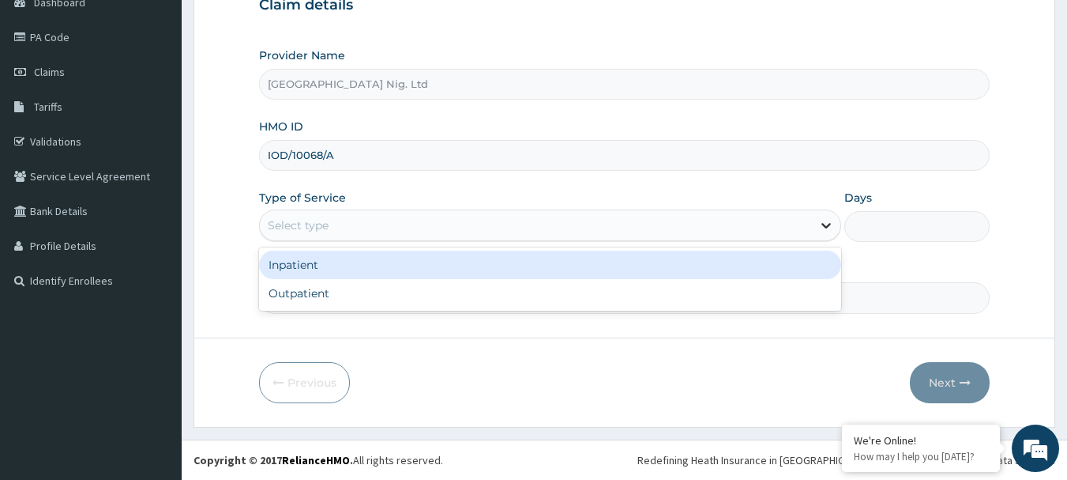
click at [815, 227] on div at bounding box center [826, 225] width 28 height 28
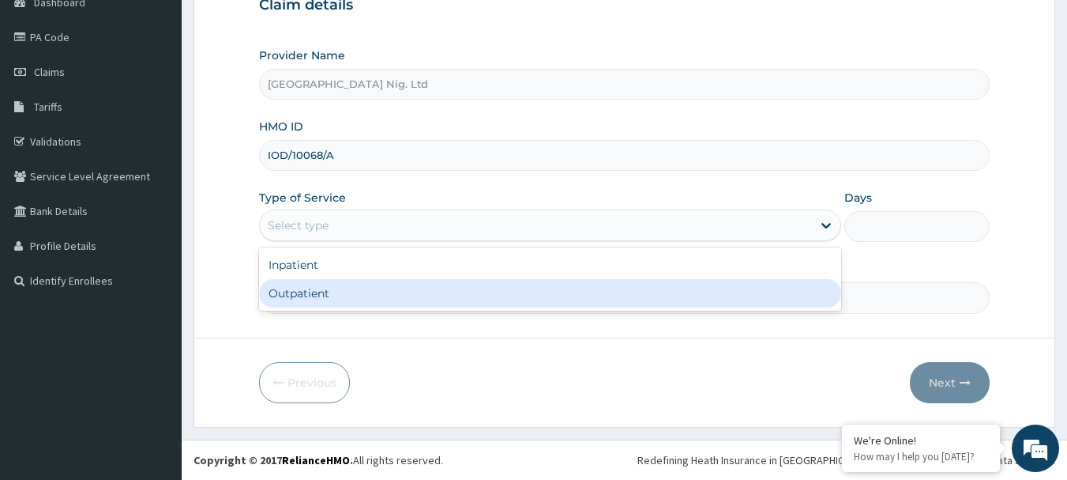
click at [461, 290] on div "Outpatient" at bounding box center [550, 293] width 582 height 28
type input "1"
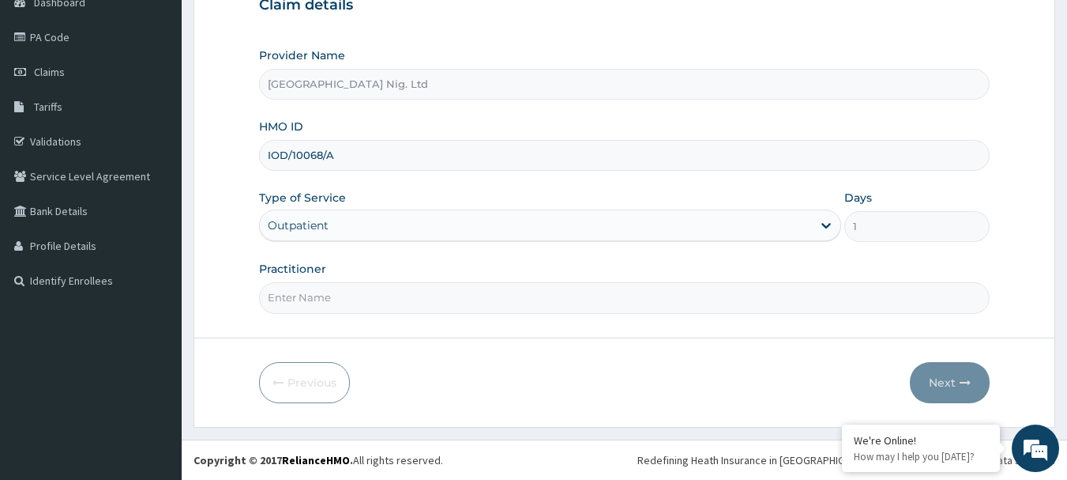
click at [367, 293] on input "Practitioner" at bounding box center [625, 297] width 732 height 31
paste input "Suleman Gift"
type input "DR Suleman Gift"
click at [936, 382] on button "Next" at bounding box center [950, 382] width 80 height 41
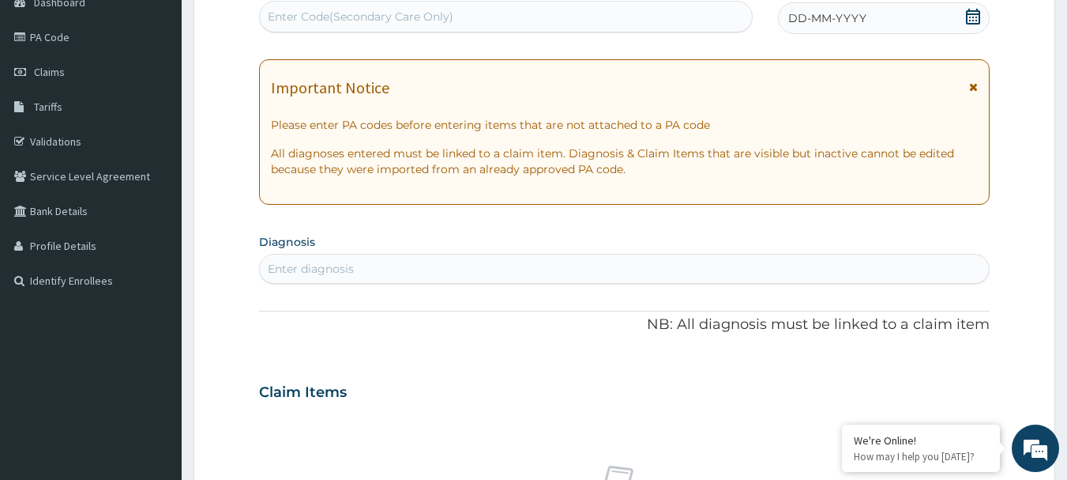
click at [474, 19] on div "Enter Code(Secondary Care Only)" at bounding box center [506, 16] width 493 height 25
paste input "PA/1418B7"
type input "PA/1418B7"
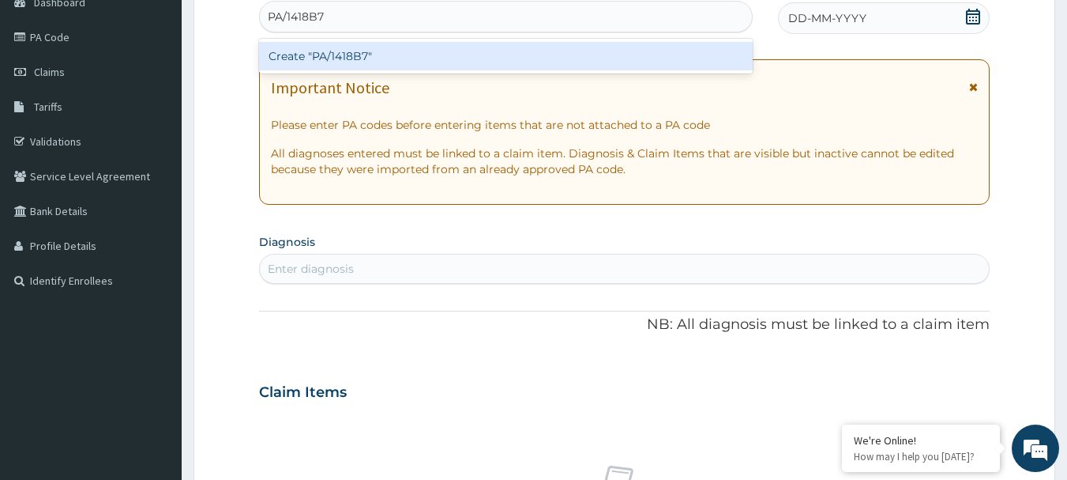
click at [422, 61] on div "Create "PA/1418B7"" at bounding box center [506, 56] width 495 height 28
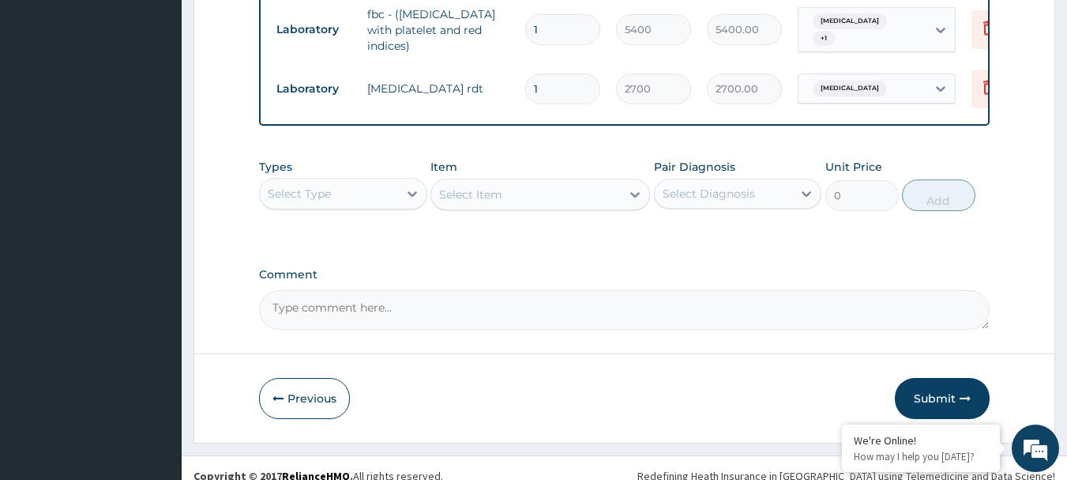
scroll to position [639, 0]
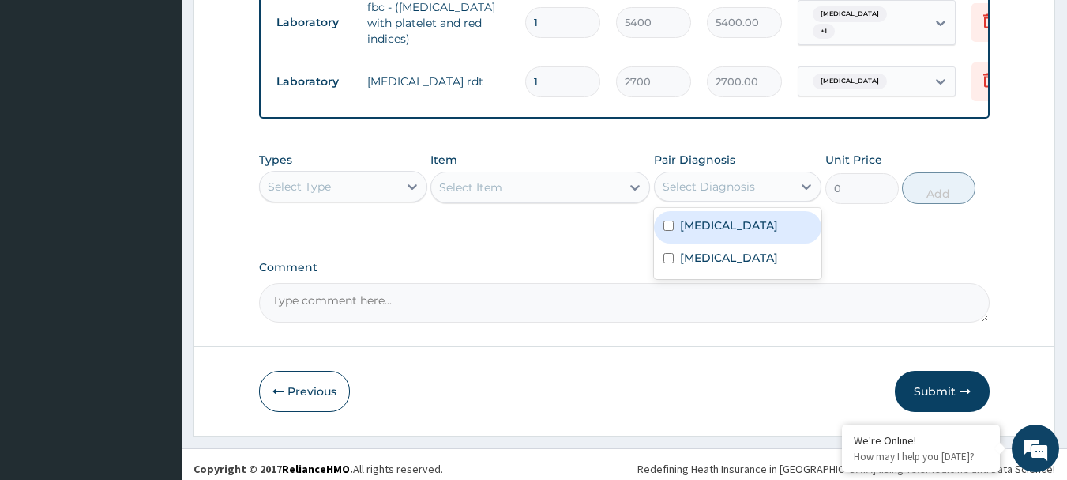
click at [773, 194] on div "Select Diagnosis" at bounding box center [724, 186] width 138 height 25
click at [738, 233] on label "Gastroenteritis" at bounding box center [729, 225] width 98 height 16
checkbox input "true"
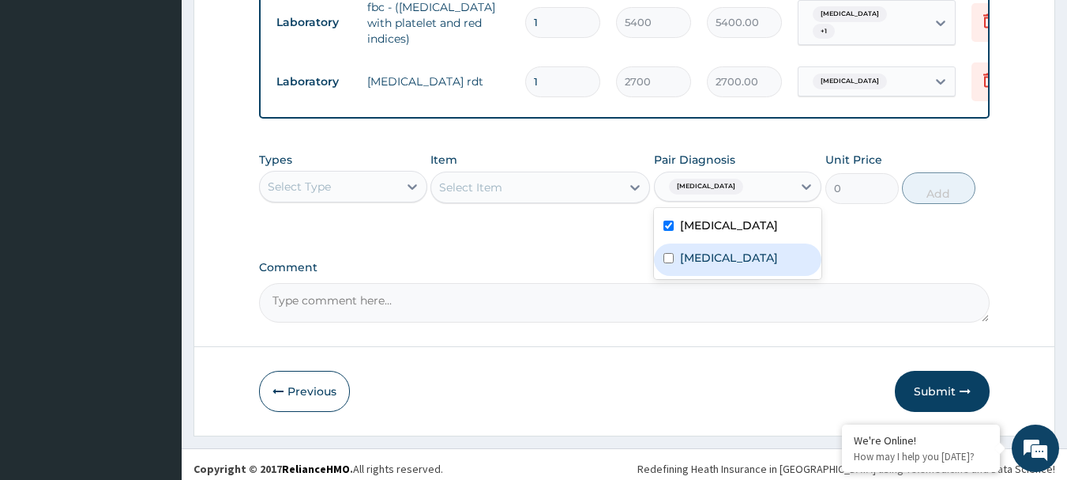
click at [724, 268] on div "Malaria" at bounding box center [738, 259] width 168 height 32
checkbox input "true"
click at [417, 194] on icon at bounding box center [412, 187] width 16 height 16
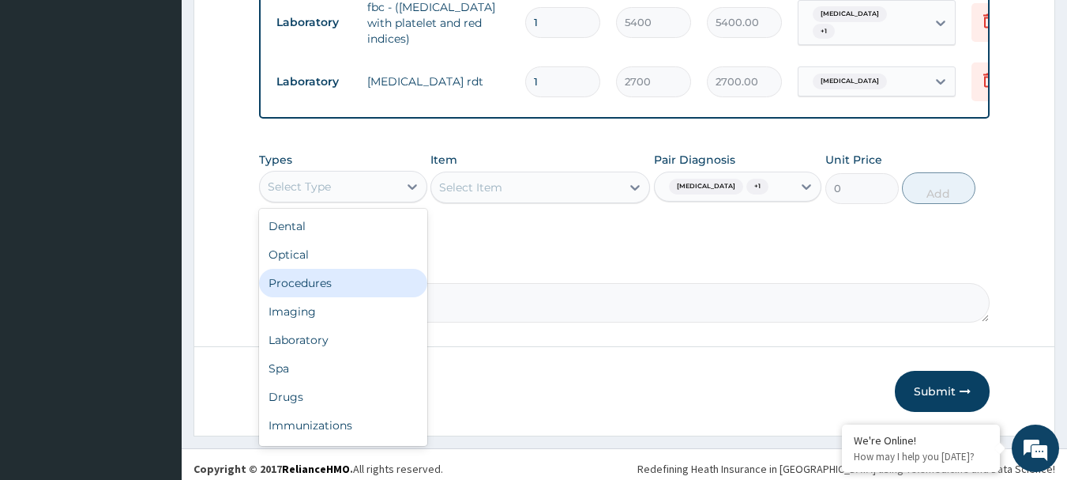
click at [329, 292] on div "Procedures" at bounding box center [343, 283] width 168 height 28
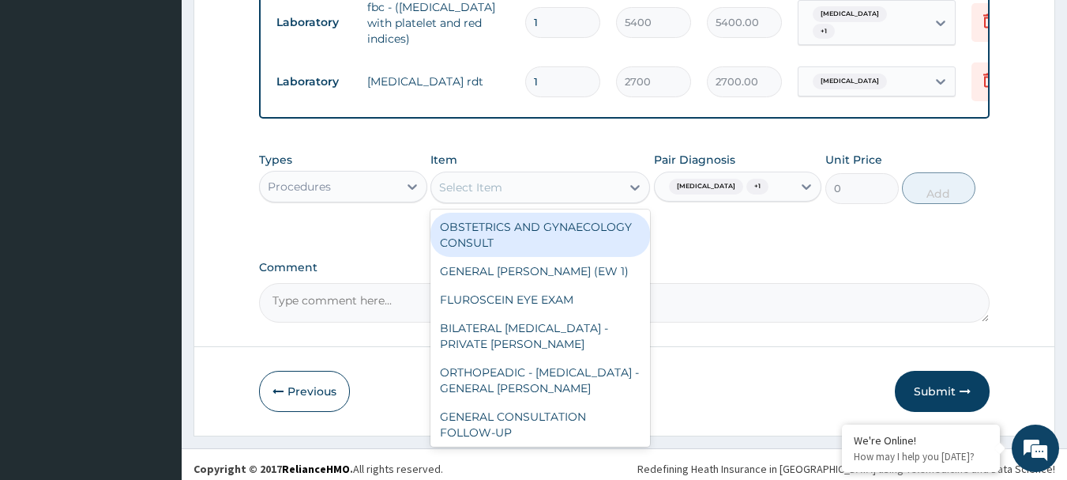
click at [488, 195] on div "Select Item" at bounding box center [470, 187] width 63 height 16
paste input "GENERAL CONSULTATION"
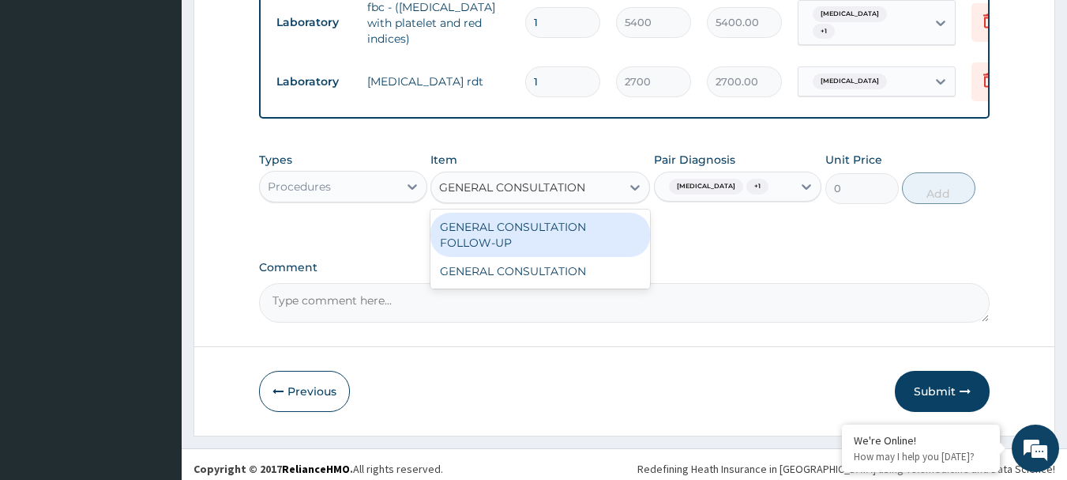
type input "GENERAL CONSULTATION"
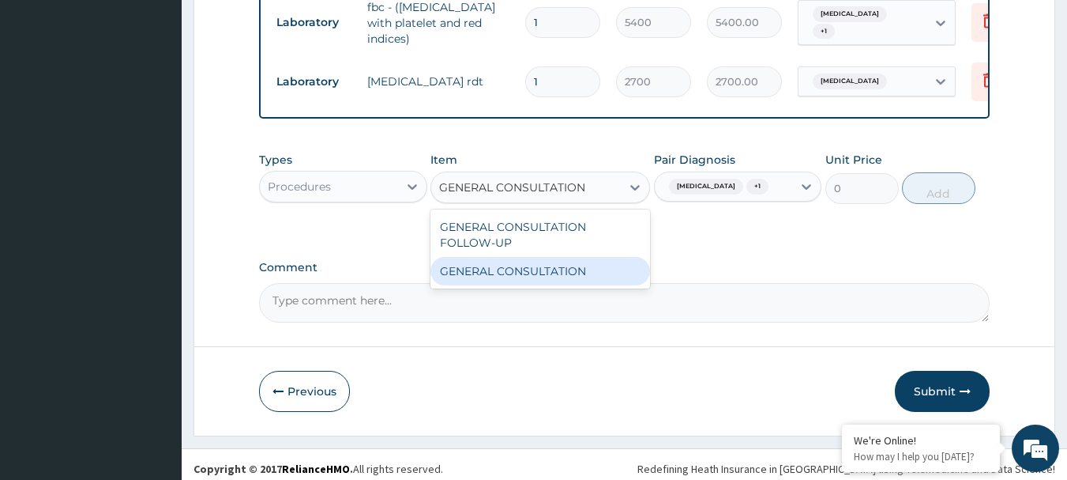
click at [510, 285] on div "GENERAL CONSULTATION" at bounding box center [541, 271] width 220 height 28
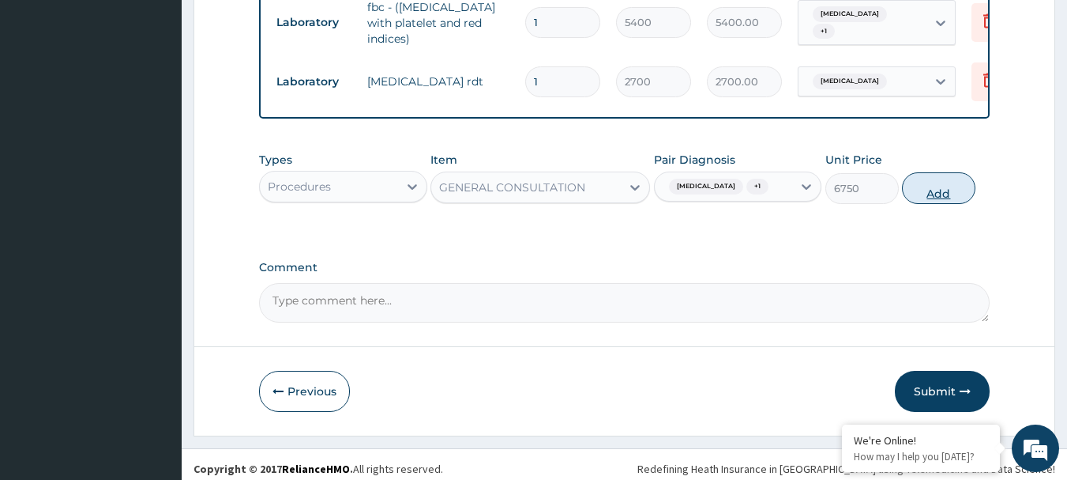
click at [943, 201] on button "Add" at bounding box center [938, 188] width 73 height 32
type input "0"
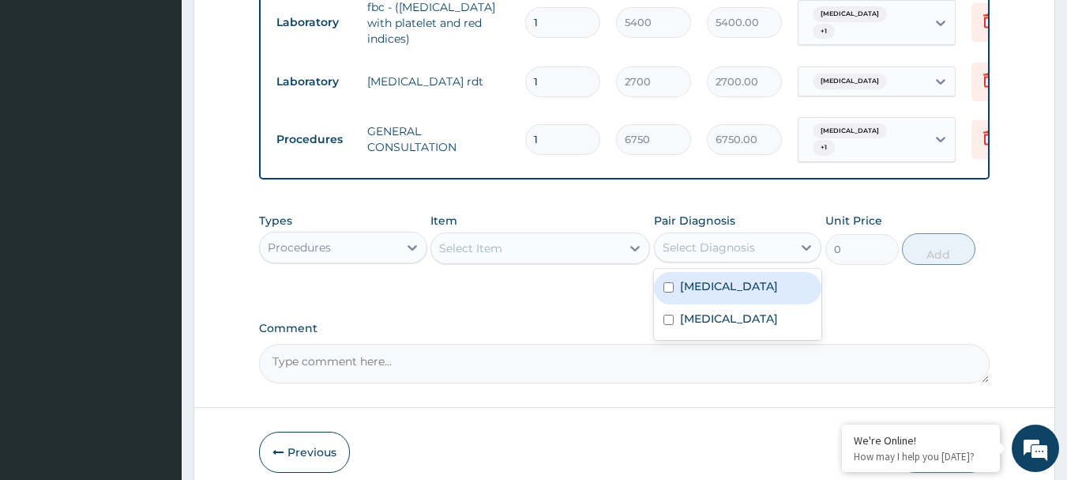
click at [712, 255] on div "Select Diagnosis" at bounding box center [709, 247] width 92 height 16
click at [702, 294] on label "Gastroenteritis" at bounding box center [729, 286] width 98 height 16
checkbox input "true"
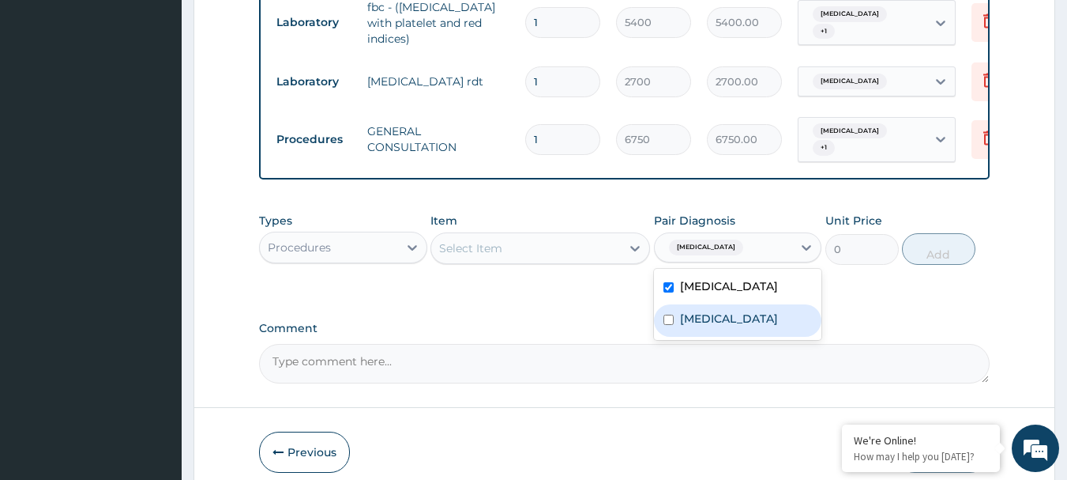
click at [694, 322] on label "Malaria" at bounding box center [729, 318] width 98 height 16
checkbox input "true"
click at [380, 257] on div "Procedures" at bounding box center [329, 247] width 138 height 25
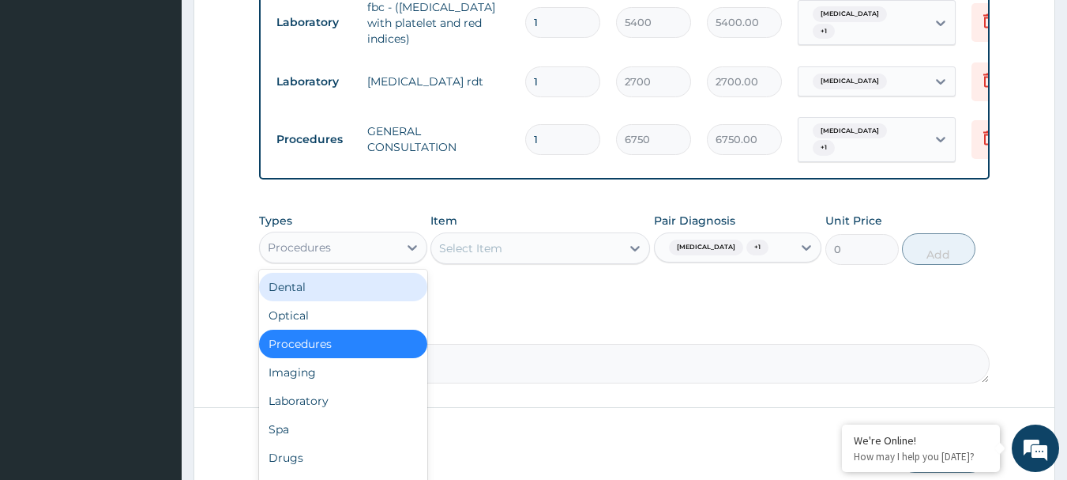
scroll to position [714, 0]
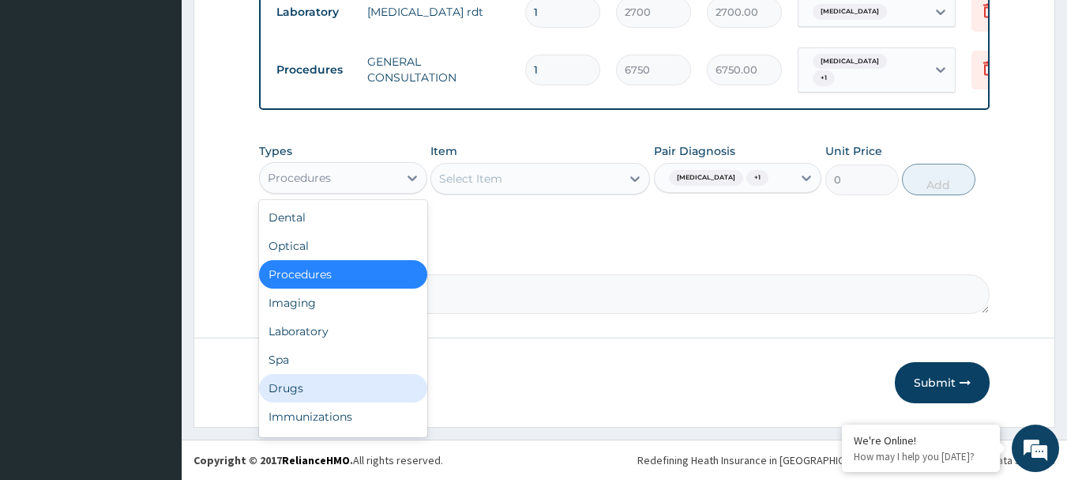
click at [318, 385] on div "Drugs" at bounding box center [343, 388] width 168 height 28
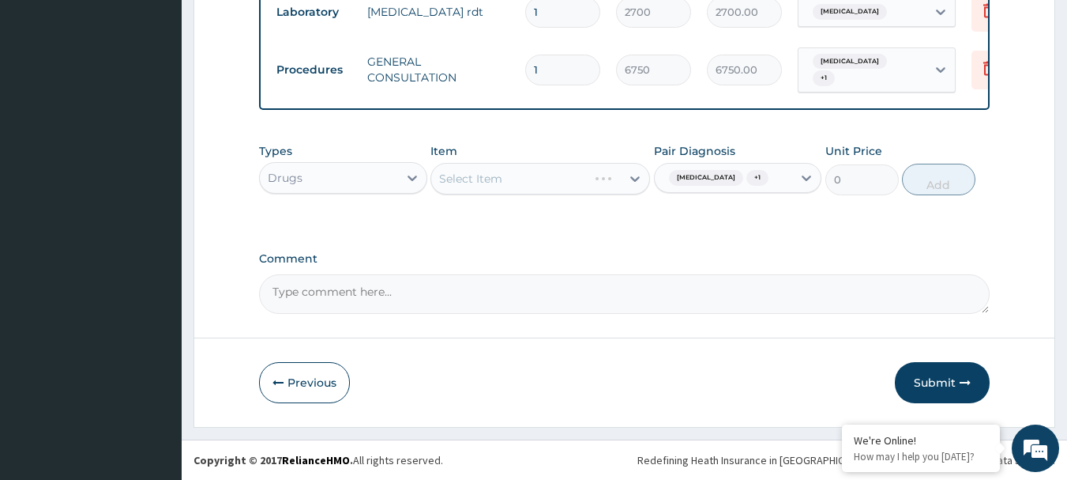
click at [517, 179] on div "Select Item" at bounding box center [541, 179] width 220 height 32
click at [555, 179] on div "Select Item" at bounding box center [541, 179] width 220 height 32
click at [479, 179] on div "Select Item" at bounding box center [541, 179] width 220 height 32
click at [600, 177] on div "Select Item" at bounding box center [541, 179] width 220 height 32
click at [634, 179] on div "Select Item" at bounding box center [541, 179] width 220 height 32
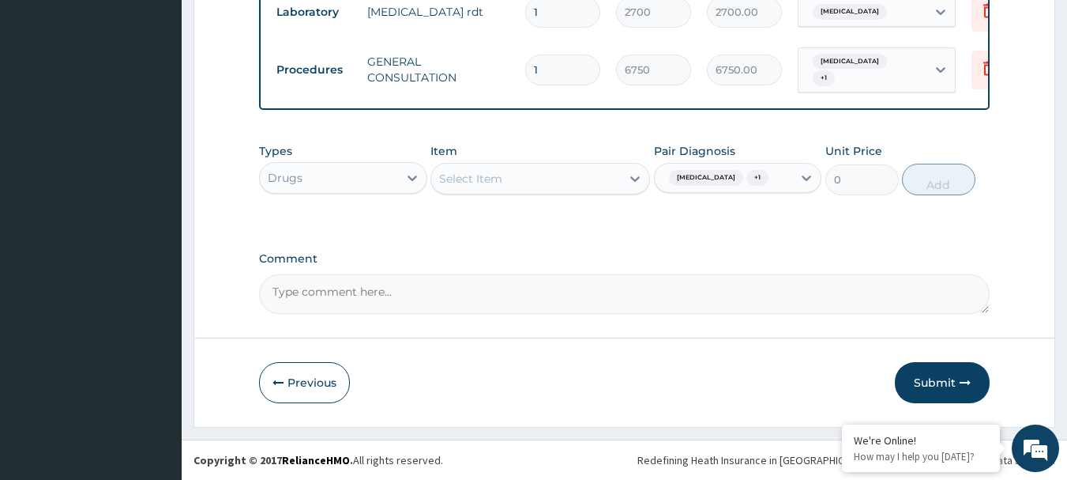
click at [615, 178] on div "Select Item" at bounding box center [526, 178] width 190 height 25
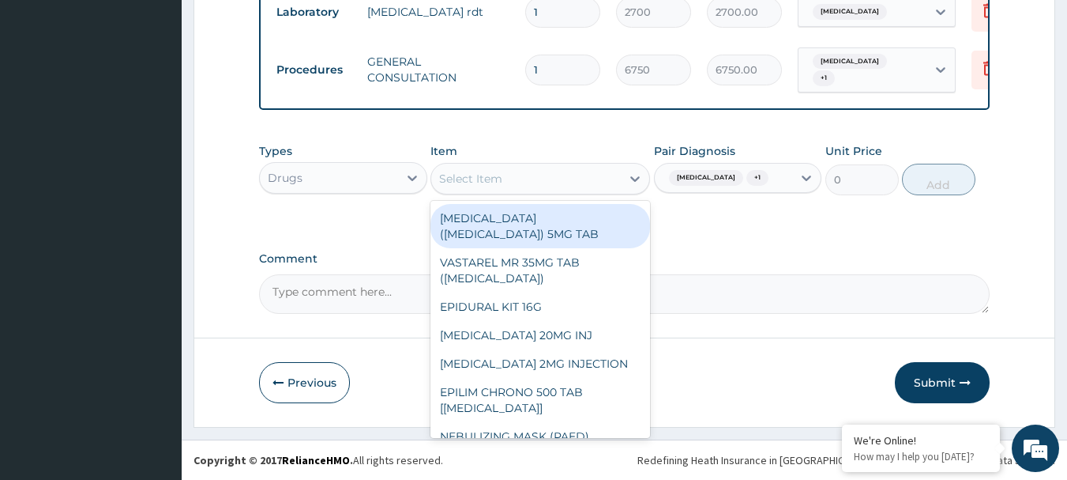
paste input "PARACETAMOL 500MG TAB x 1000"
type input "PARACETAMOL 500MG TAB x 1000"
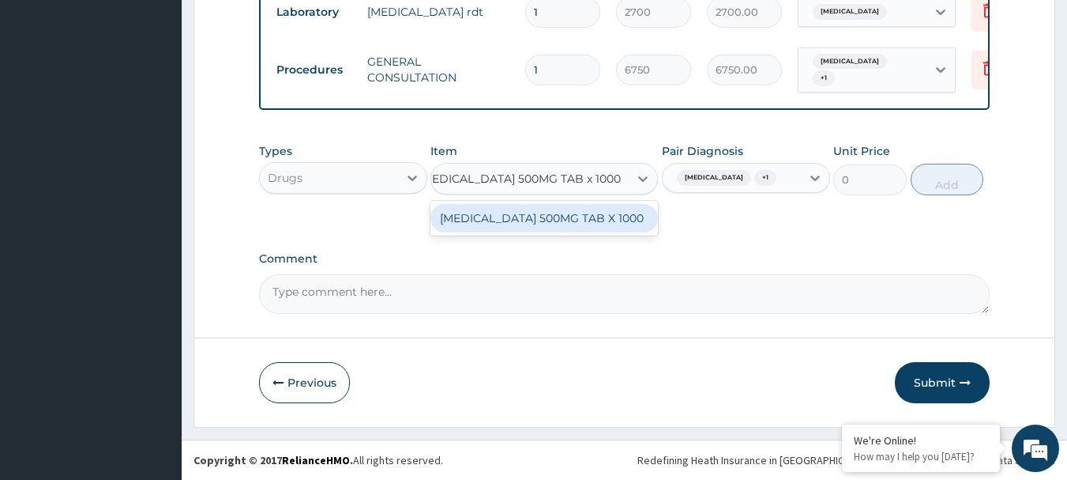
click at [547, 218] on div "PARACETAMOL 500MG TAB X 1000" at bounding box center [545, 218] width 228 height 28
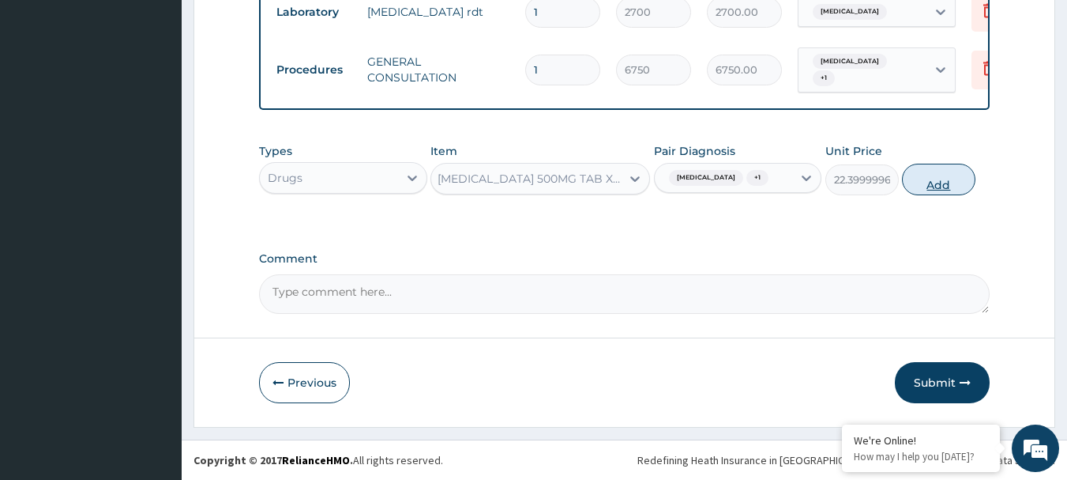
click at [916, 182] on button "Add" at bounding box center [938, 180] width 73 height 32
type input "0"
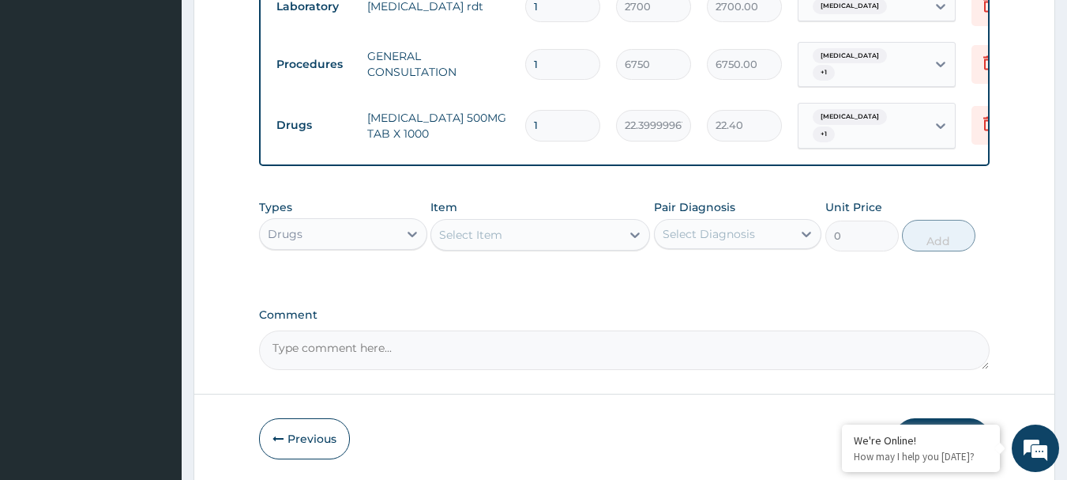
scroll to position [0, 0]
click at [581, 123] on input "1" at bounding box center [562, 125] width 75 height 31
type input "18"
type input "403.20"
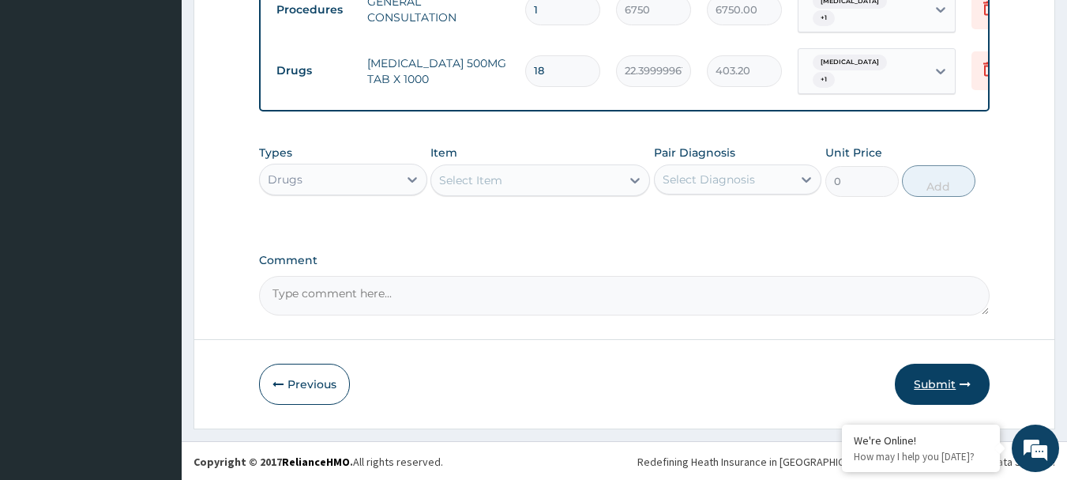
type input "18"
click at [931, 377] on button "Submit" at bounding box center [942, 383] width 95 height 41
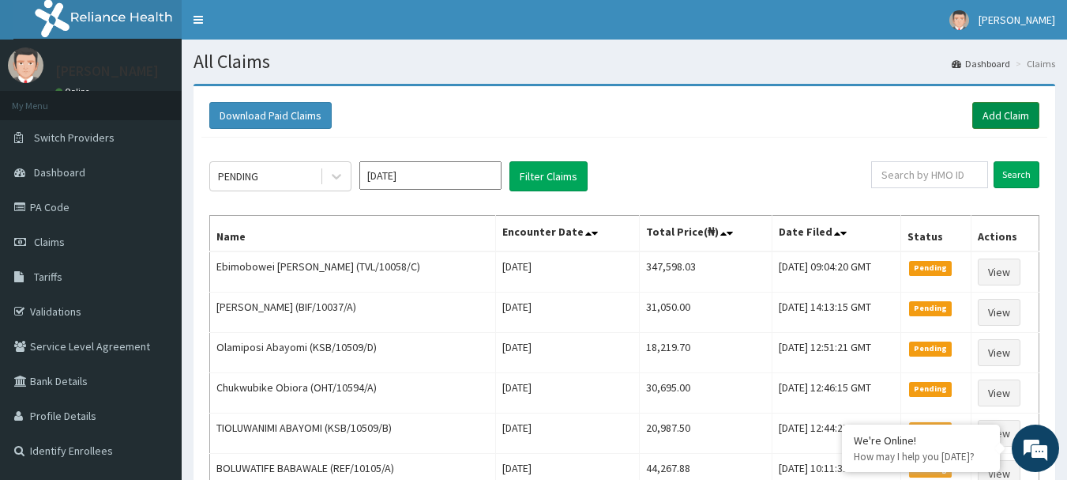
click at [1003, 119] on link "Add Claim" at bounding box center [1006, 115] width 67 height 27
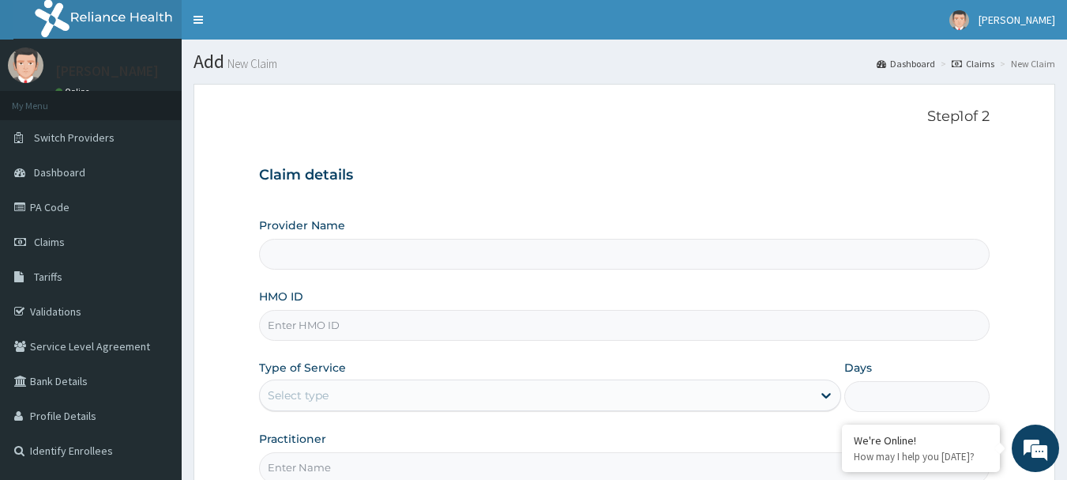
type input "[GEOGRAPHIC_DATA] Nig. Ltd"
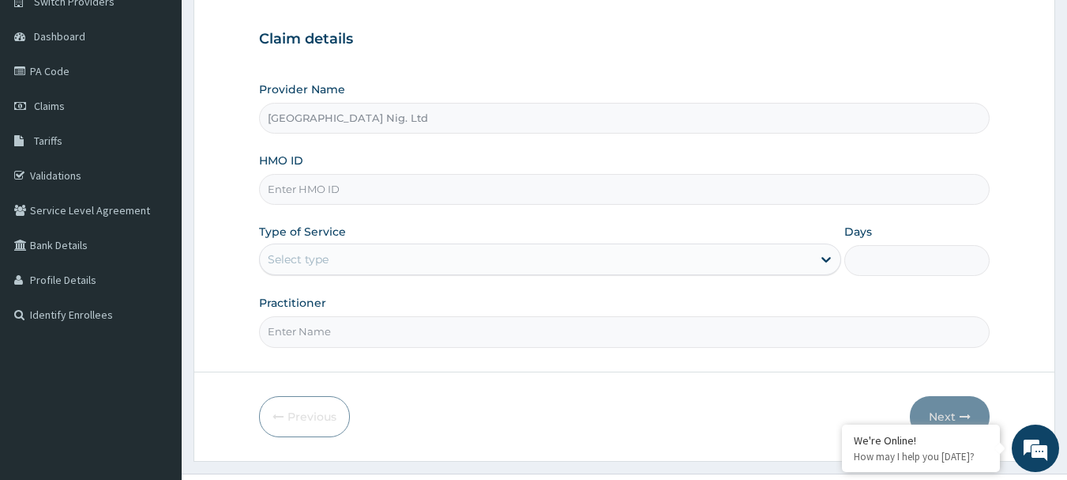
scroll to position [158, 0]
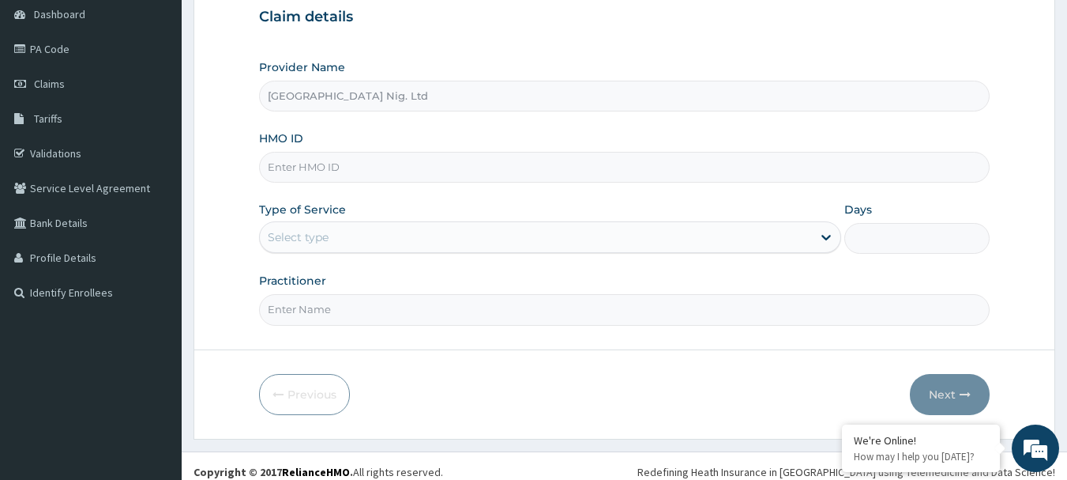
click at [451, 169] on input "HMO ID" at bounding box center [625, 167] width 732 height 31
paste input "PRS/10416/B"
type input "PRS/10416/B"
click at [800, 235] on div "Select type" at bounding box center [536, 236] width 552 height 25
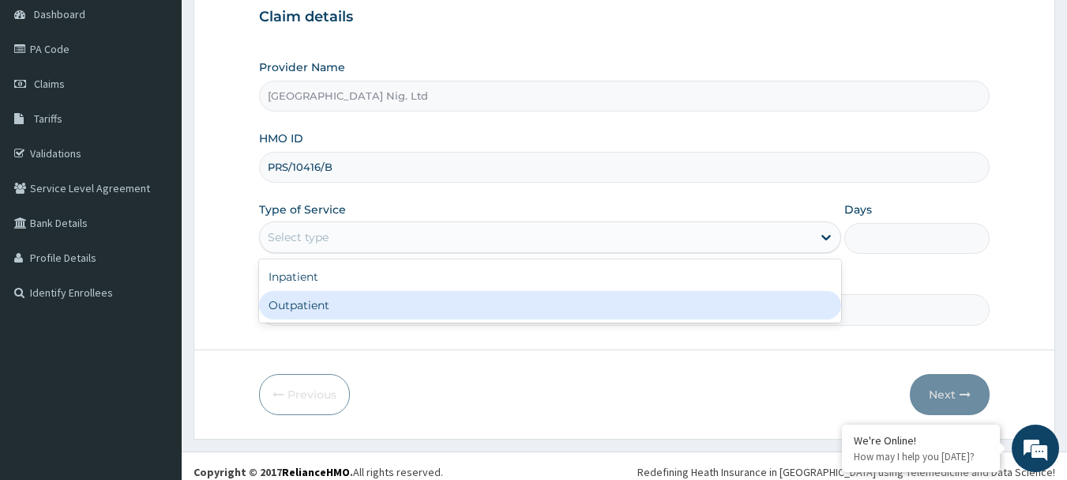
click at [466, 303] on div "Outpatient" at bounding box center [550, 305] width 582 height 28
type input "1"
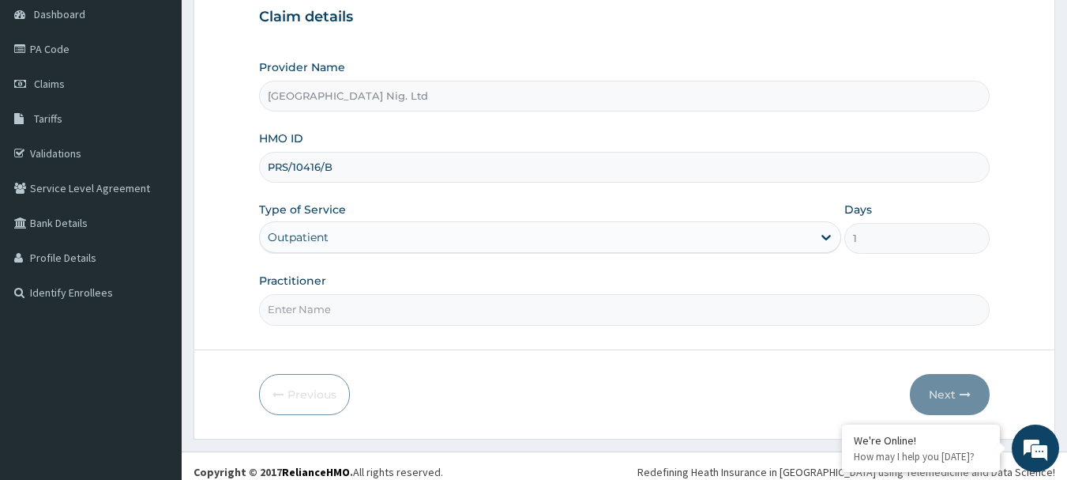
scroll to position [0, 0]
click at [369, 311] on input "Practitioner" at bounding box center [625, 309] width 732 height 31
paste input "[PERSON_NAME]"
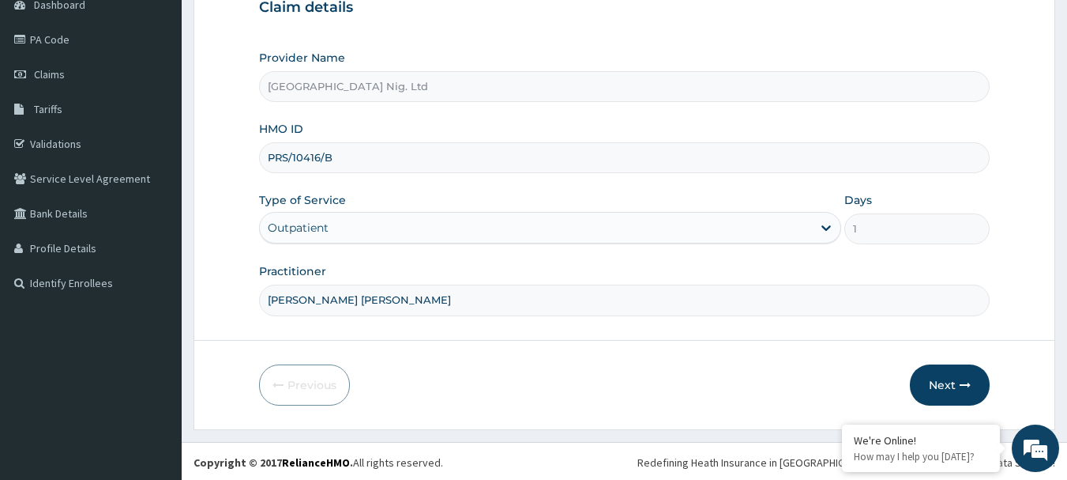
scroll to position [170, 0]
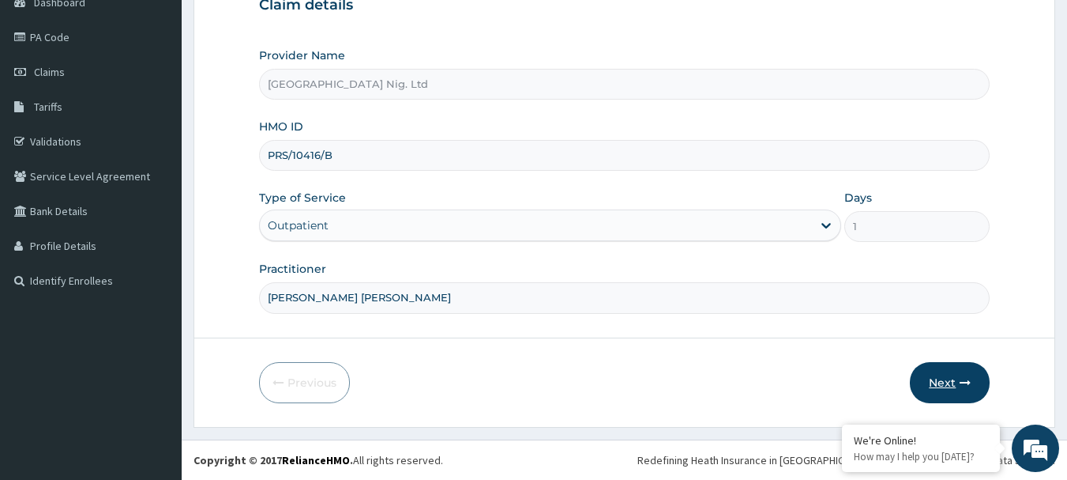
type input "[PERSON_NAME] [PERSON_NAME]"
click at [943, 374] on button "Next" at bounding box center [950, 382] width 80 height 41
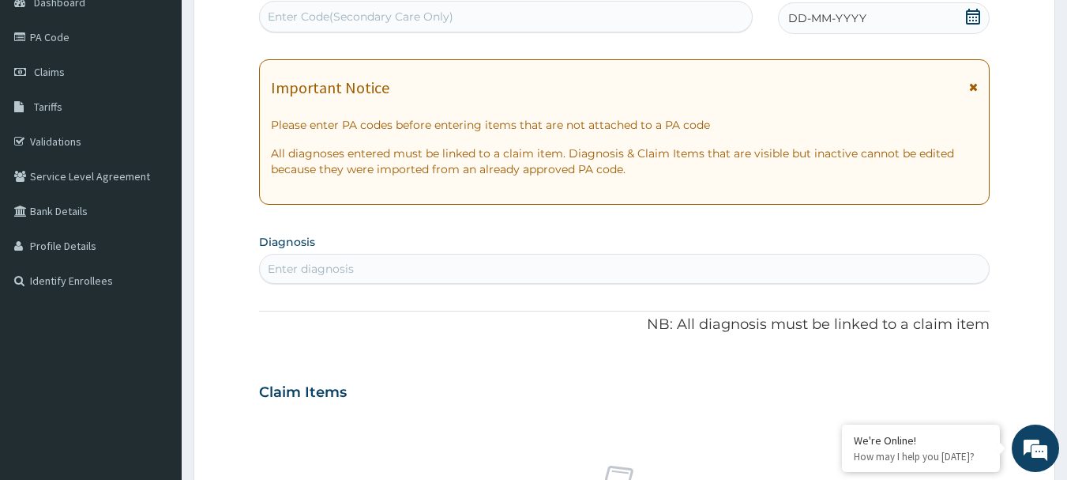
click at [440, 21] on div "Enter Code(Secondary Care Only)" at bounding box center [361, 17] width 186 height 16
paste input "PA/77FA80"
type input "PA/77FA80"
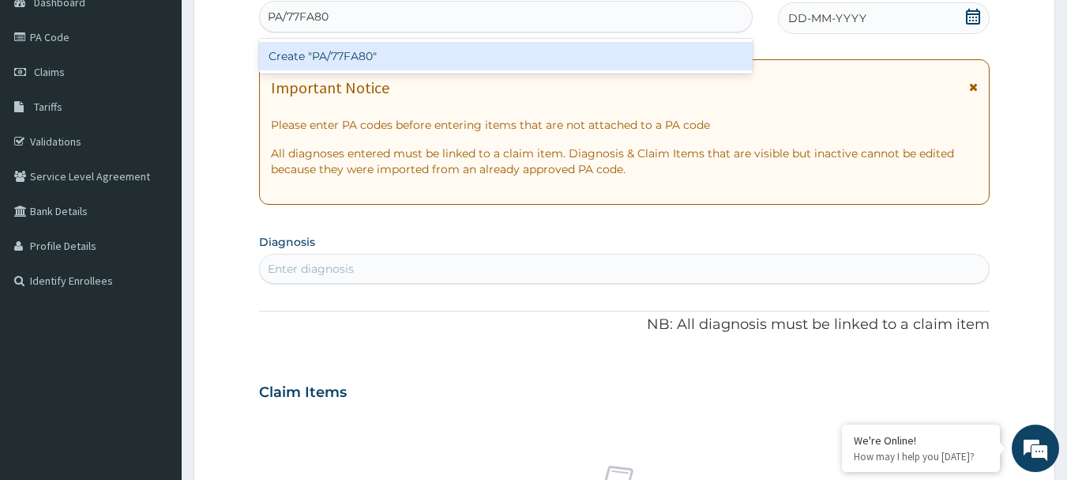
click at [407, 58] on div "Create "PA/77FA80"" at bounding box center [506, 56] width 495 height 28
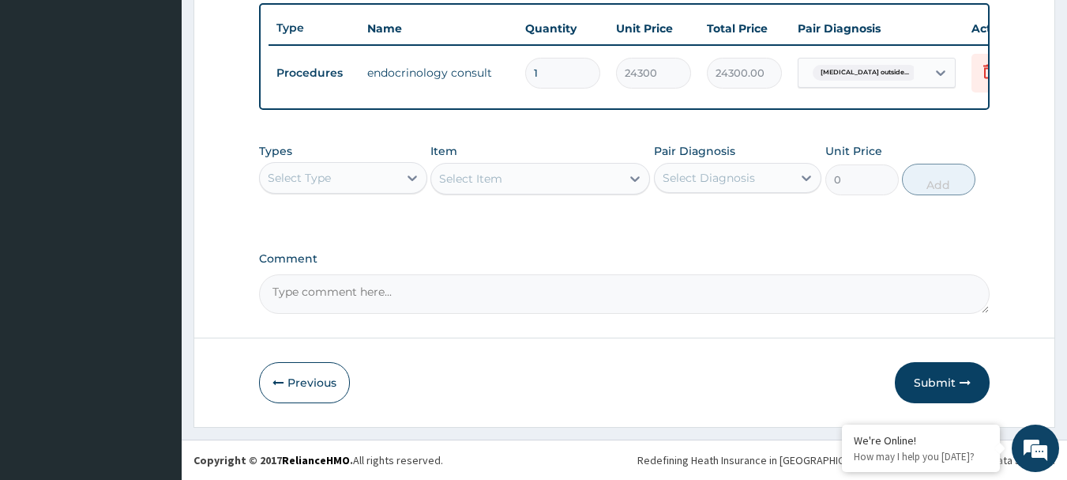
scroll to position [596, 0]
click at [931, 374] on button "Submit" at bounding box center [942, 382] width 95 height 41
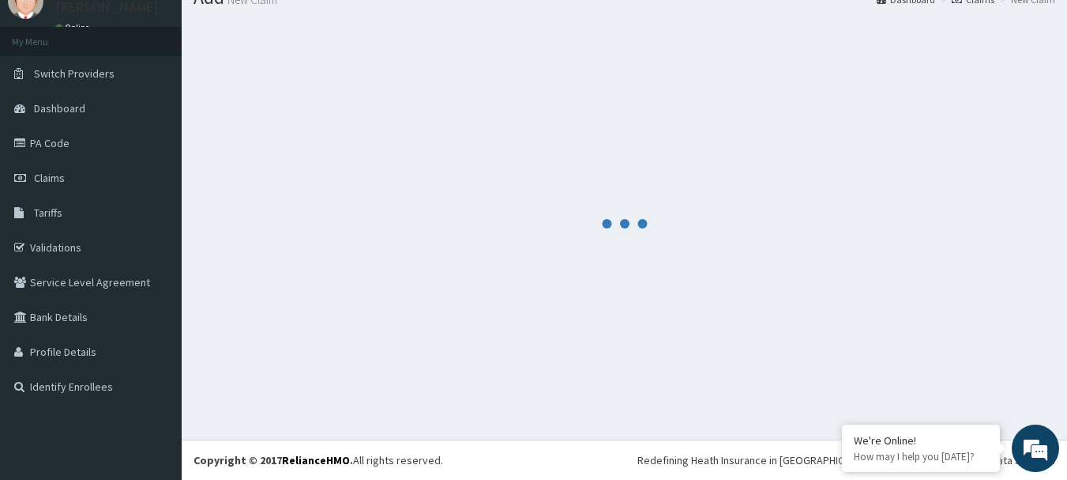
scroll to position [64, 0]
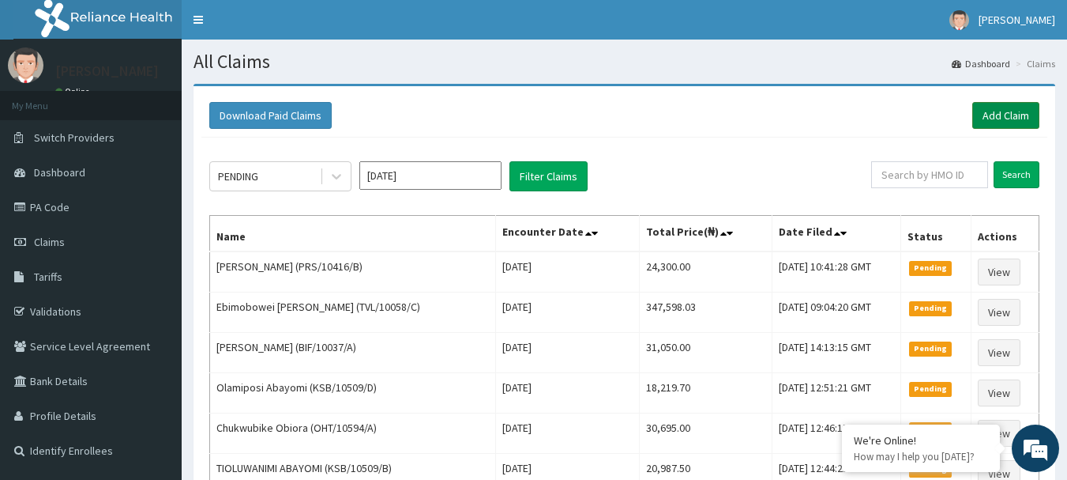
click at [1011, 115] on link "Add Claim" at bounding box center [1006, 115] width 67 height 27
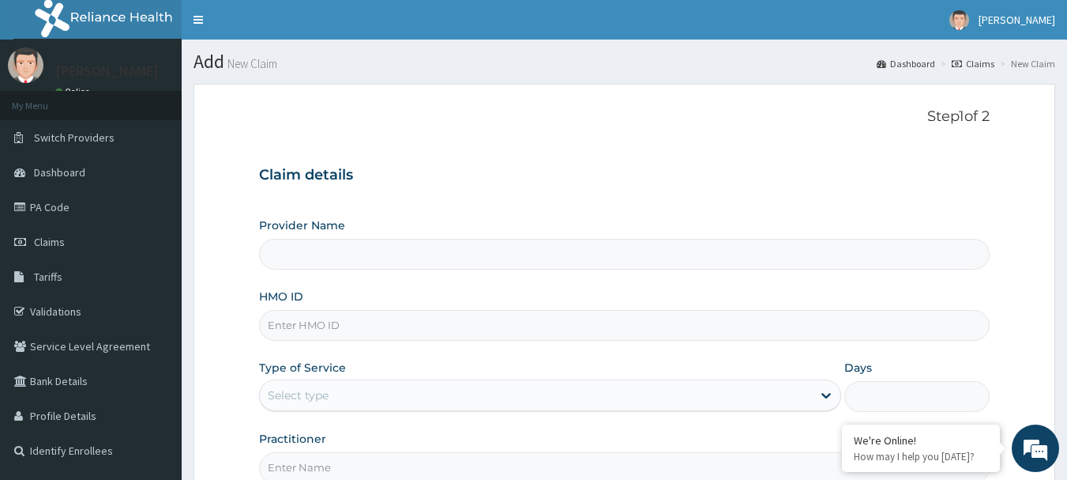
type input "[GEOGRAPHIC_DATA] Nig. Ltd"
click at [458, 320] on input "HMO ID" at bounding box center [625, 325] width 732 height 31
paste input "ELN/10336/B"
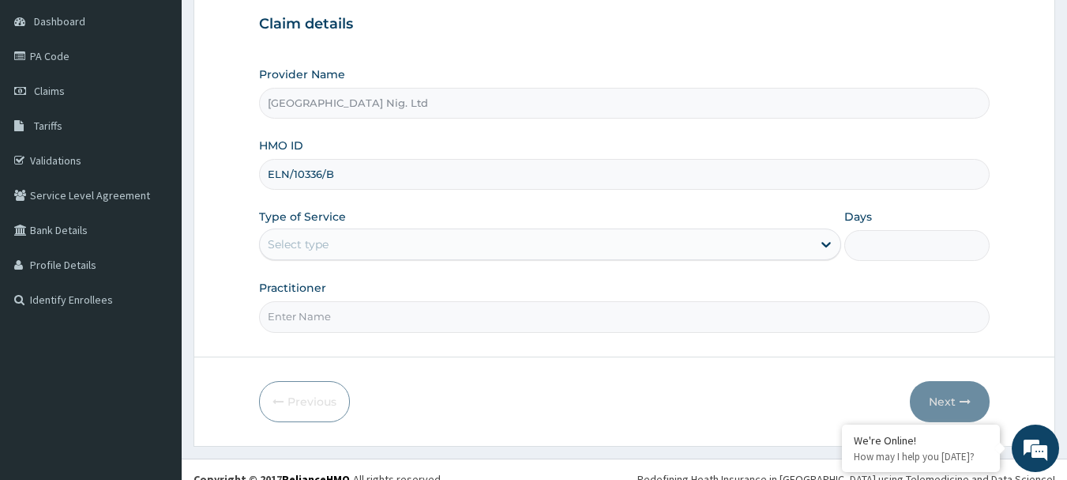
scroll to position [170, 0]
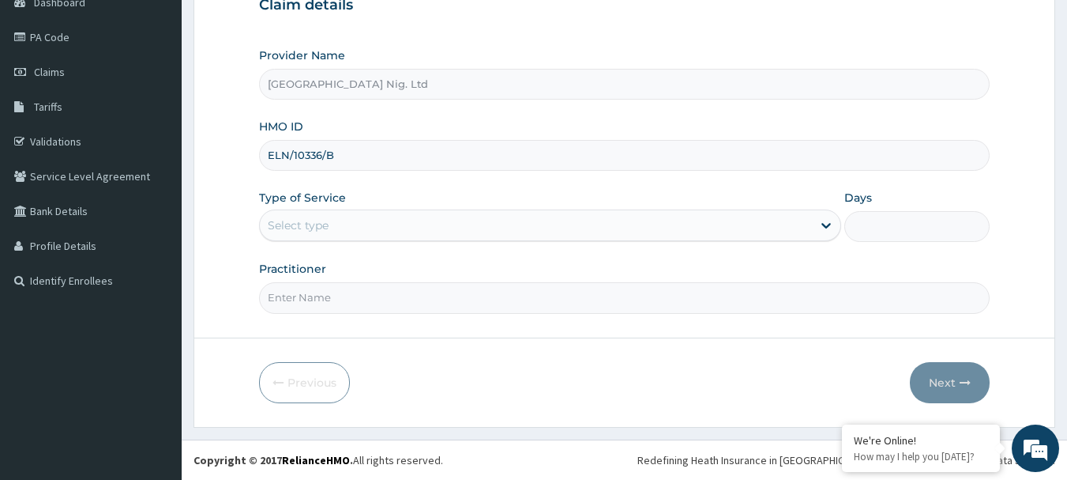
type input "ELN/10336/B"
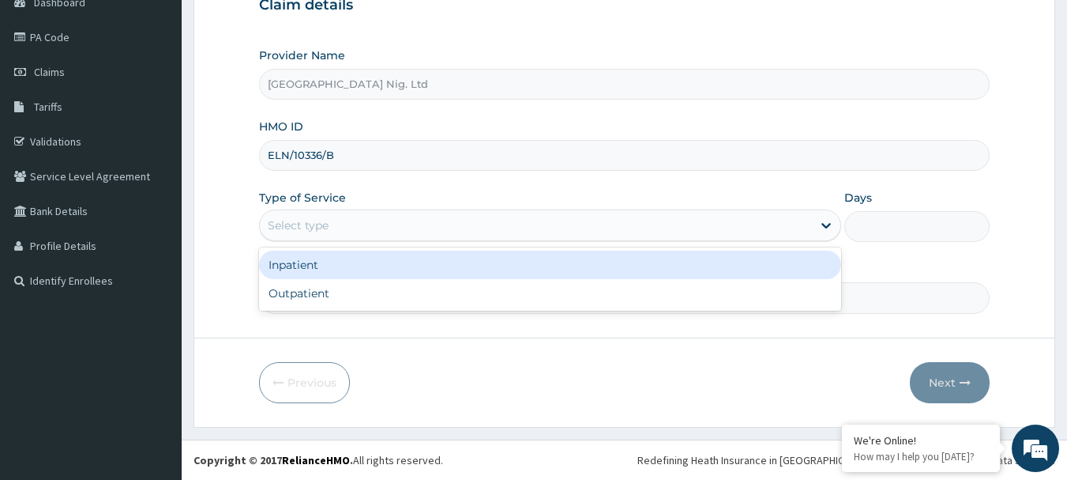
click at [781, 228] on div "Select type" at bounding box center [536, 225] width 552 height 25
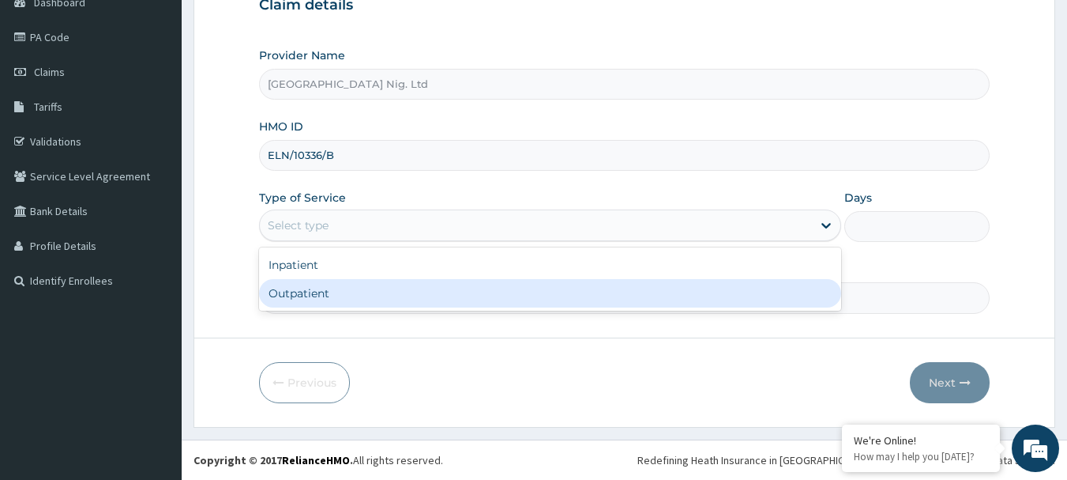
click at [517, 294] on div "Outpatient" at bounding box center [550, 293] width 582 height 28
type input "1"
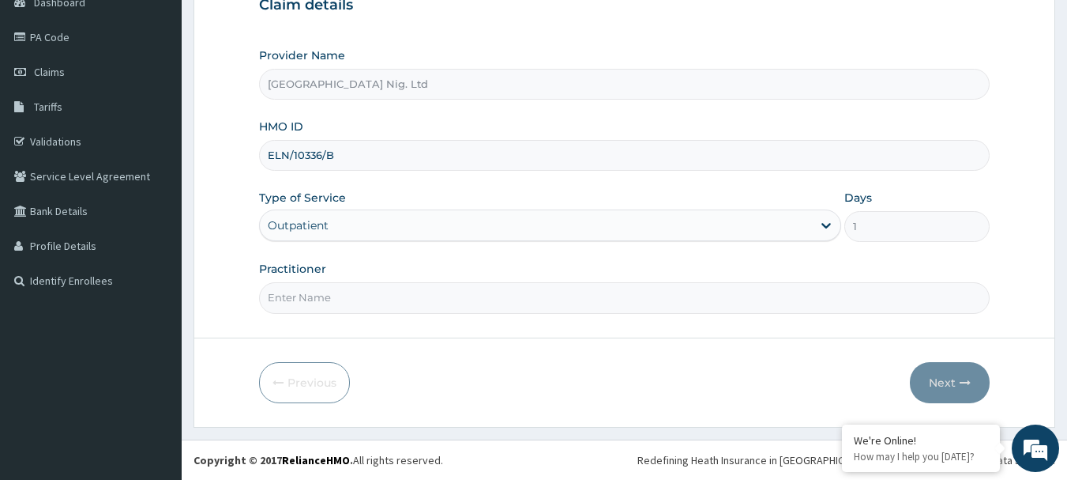
scroll to position [0, 0]
click at [392, 301] on input "Practitioner" at bounding box center [625, 297] width 732 height 31
paste input "[PERSON_NAME]"
type input "[PERSON_NAME]"
click at [937, 379] on button "Next" at bounding box center [950, 382] width 80 height 41
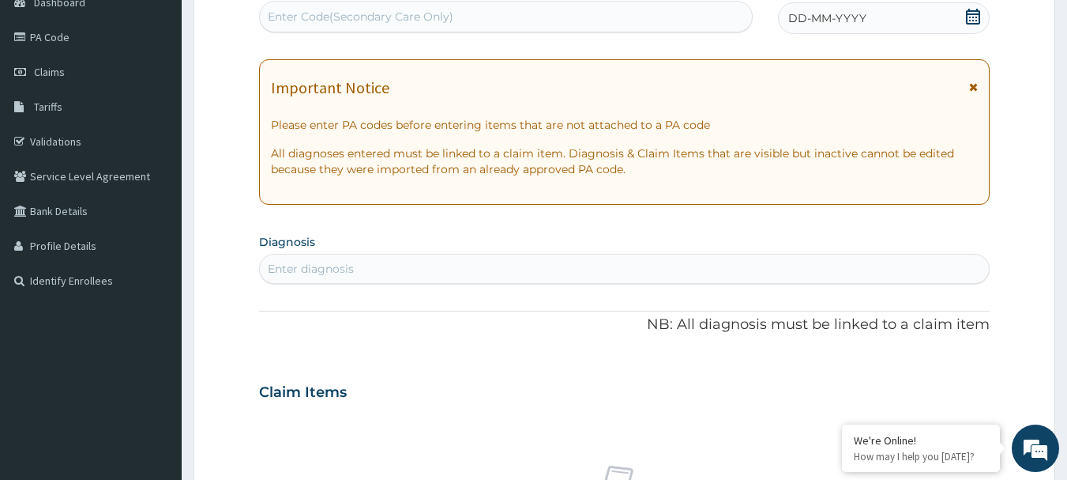
click at [382, 22] on div "Enter Code(Secondary Care Only)" at bounding box center [361, 17] width 186 height 16
paste input "PA/08021B"
type input "PA/08021B"
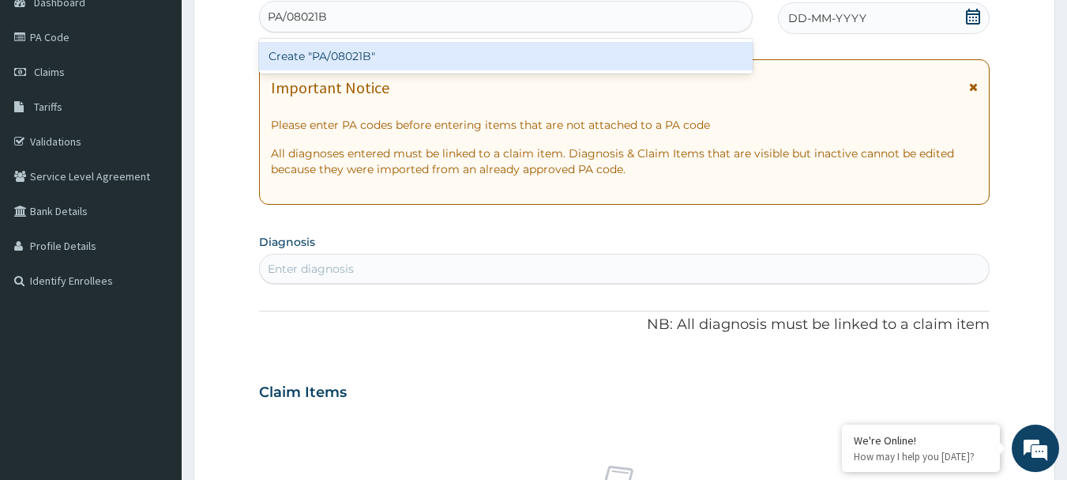
click at [334, 58] on div "Create "PA/08021B"" at bounding box center [506, 56] width 495 height 28
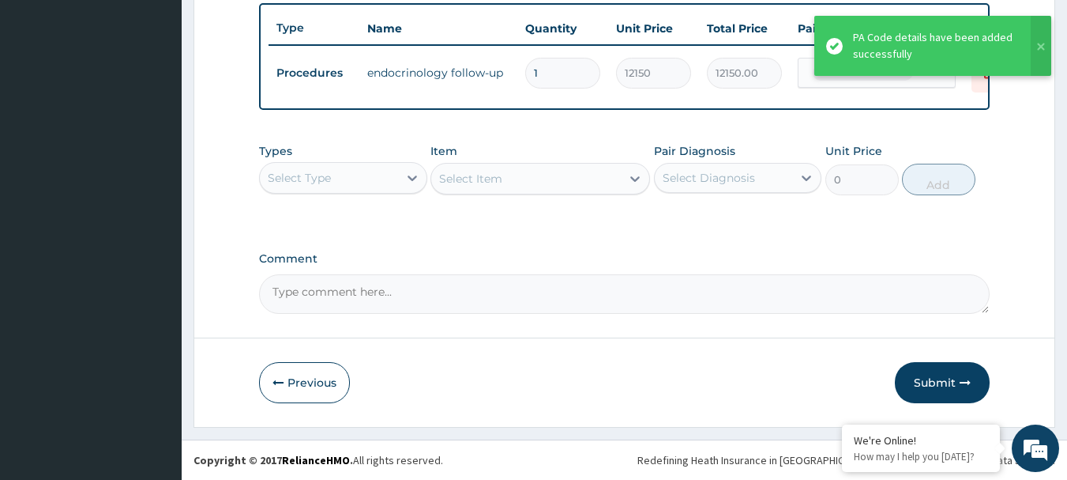
scroll to position [589, 0]
click at [938, 383] on button "Submit" at bounding box center [942, 382] width 95 height 41
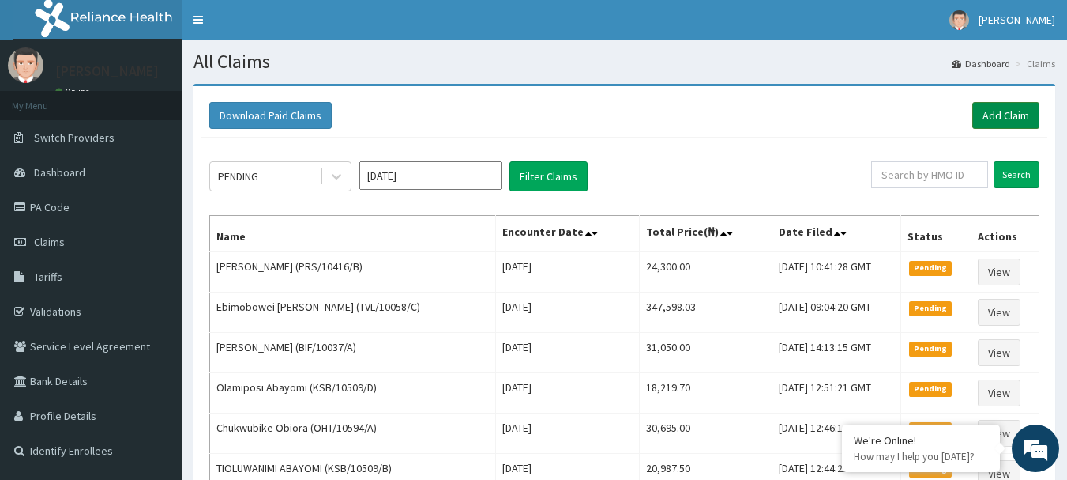
click at [1004, 122] on link "Add Claim" at bounding box center [1006, 115] width 67 height 27
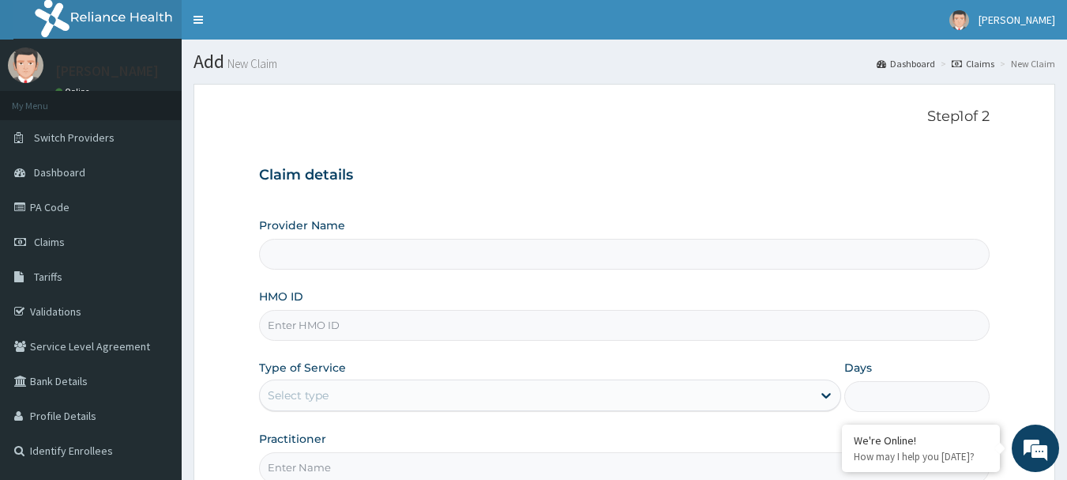
type input "R-Jolad Hospital Nig. Ltd"
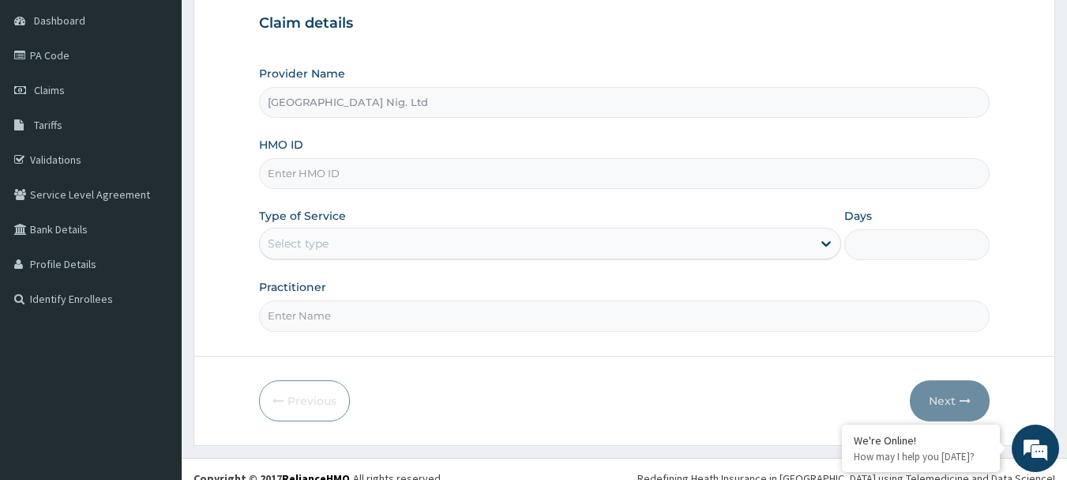
scroll to position [158, 0]
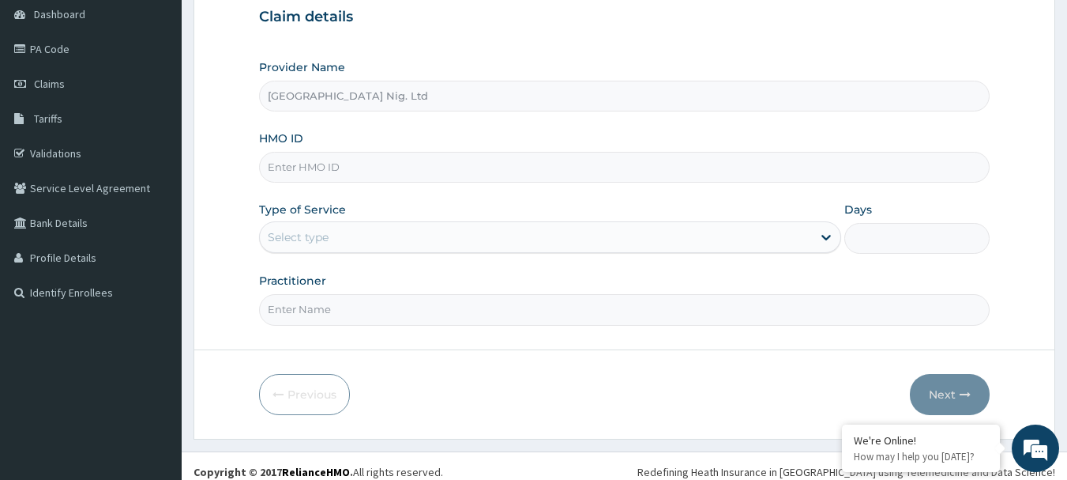
click at [430, 175] on input "HMO ID" at bounding box center [625, 167] width 732 height 31
paste input "PRS/10374/A"
type input "PRS/10374/A"
click at [761, 238] on div "Select type" at bounding box center [536, 236] width 552 height 25
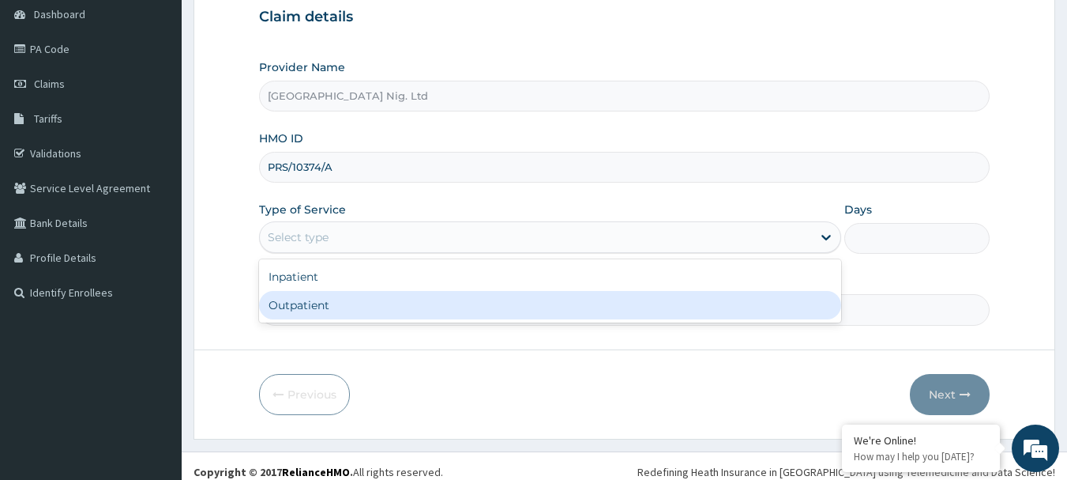
click at [491, 314] on div "Outpatient" at bounding box center [550, 305] width 582 height 28
type input "1"
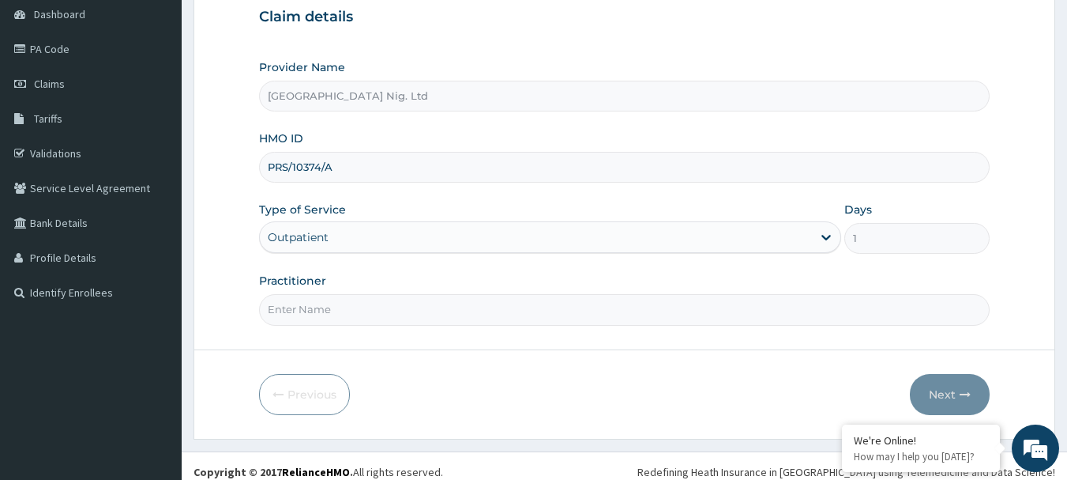
scroll to position [170, 0]
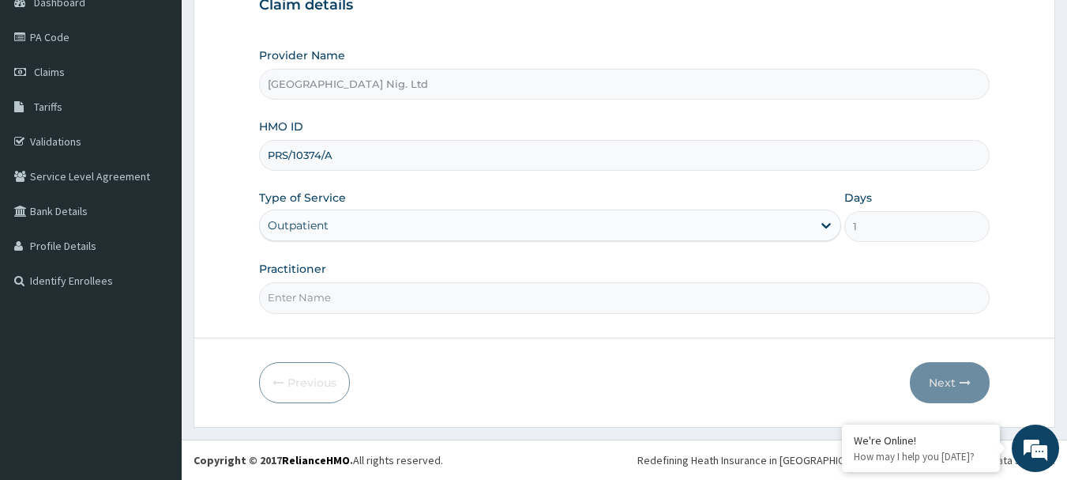
click at [337, 296] on input "Practitioner" at bounding box center [625, 297] width 732 height 31
paste input "Chukwukelu Blessing"
type input "DR Chukwukelu Blessing"
click at [938, 389] on button "Next" at bounding box center [950, 382] width 80 height 41
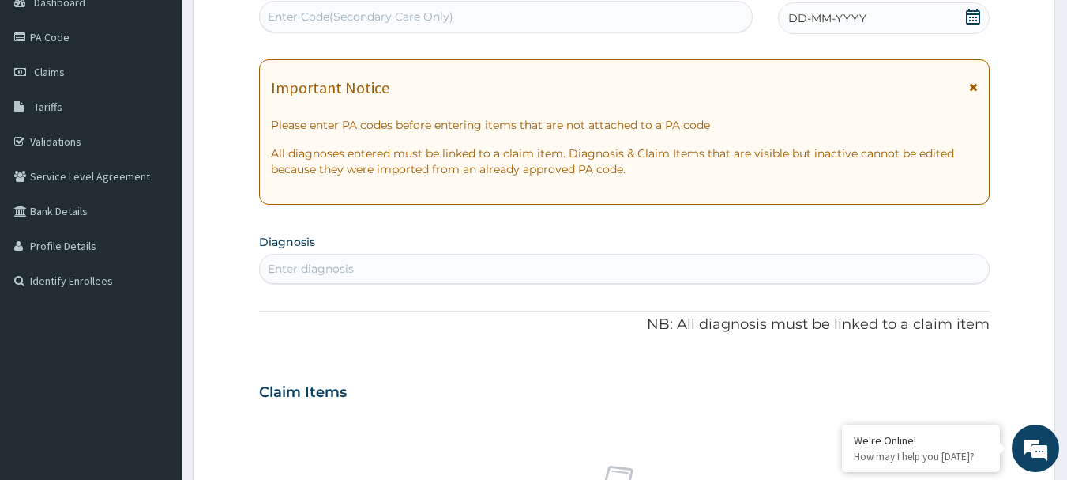
click at [406, 22] on div "Enter Code(Secondary Care Only)" at bounding box center [361, 17] width 186 height 16
paste input "PA/5C27E6"
type input "PA/5C27E6"
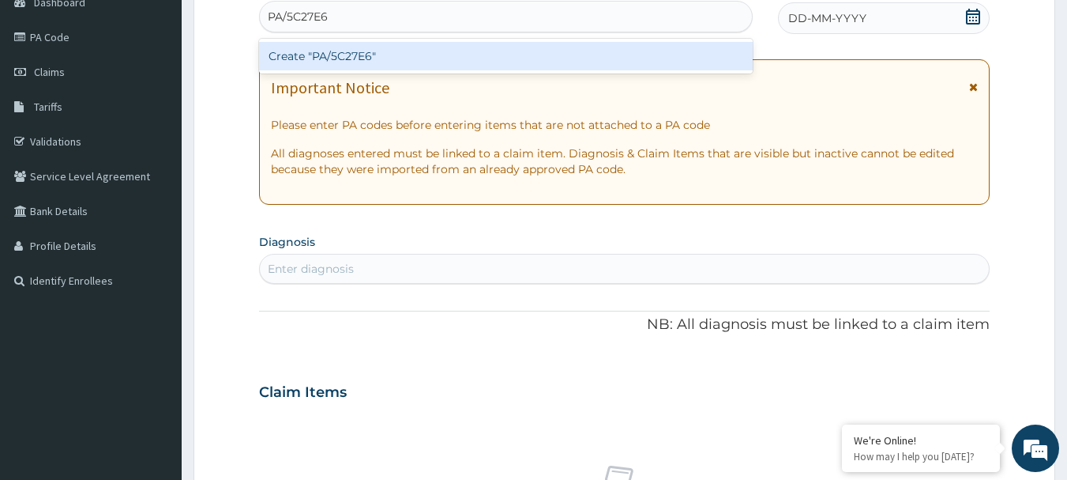
click at [387, 55] on div "Create "PA/5C27E6"" at bounding box center [506, 56] width 495 height 28
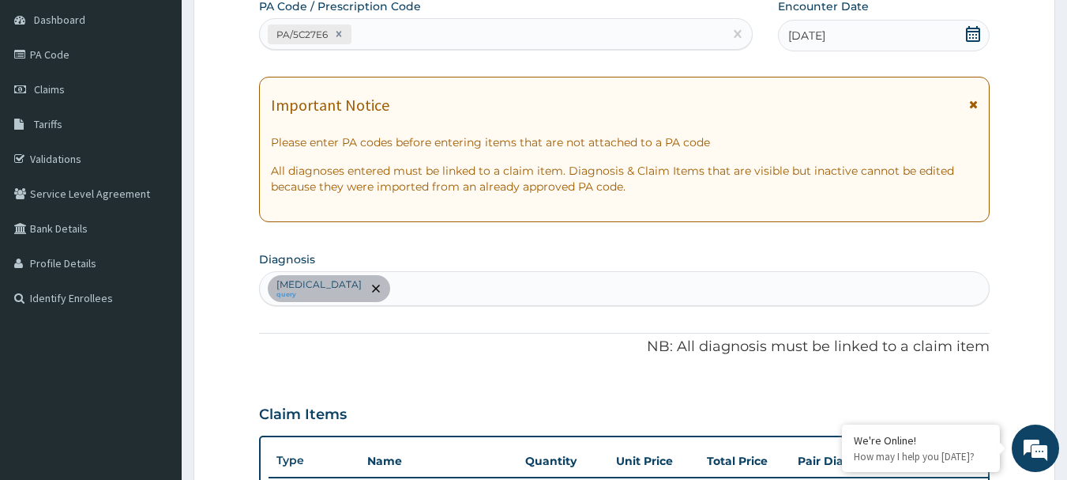
scroll to position [115, 0]
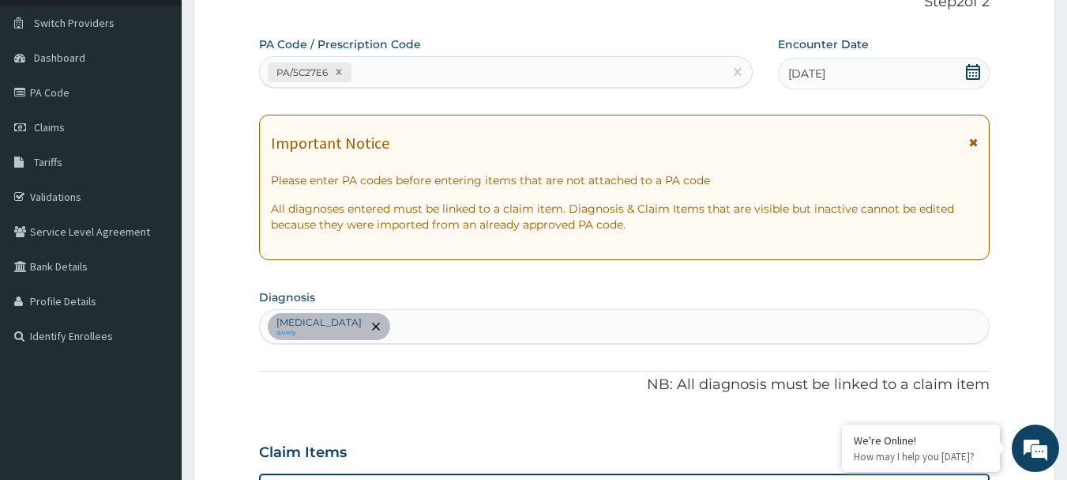
click at [483, 84] on div "PA/5C27E6" at bounding box center [492, 72] width 465 height 26
paste input "PA/522C21"
type input "PA/522C21"
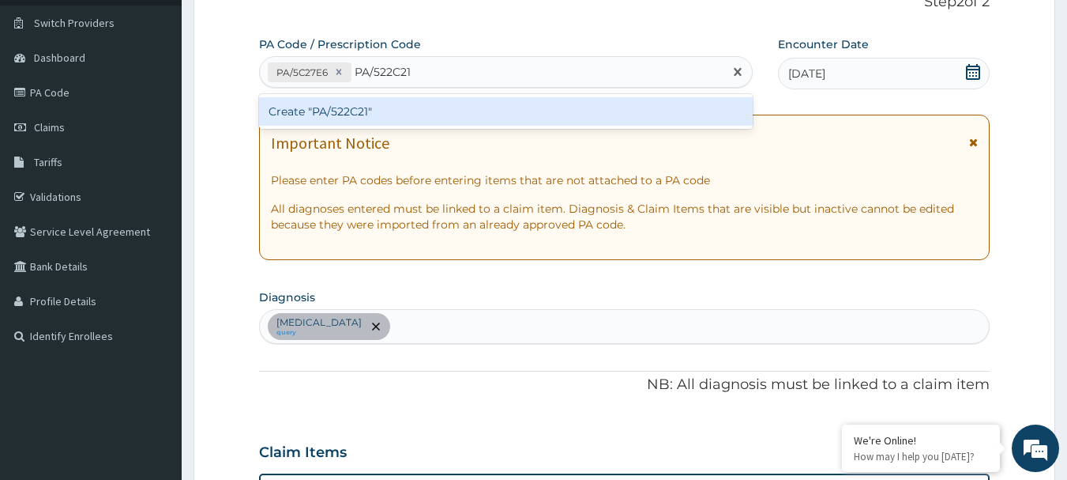
click at [407, 115] on div "Create "PA/522C21"" at bounding box center [506, 111] width 495 height 28
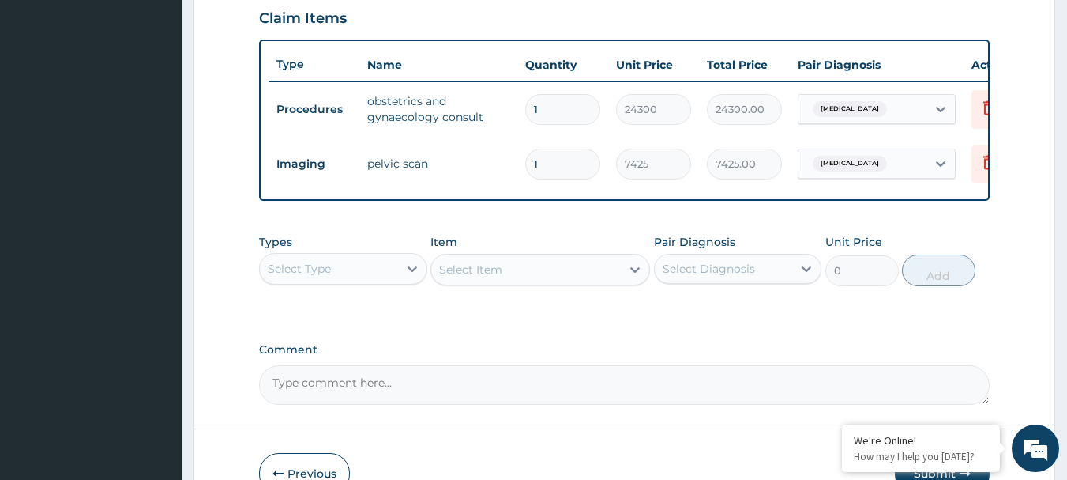
scroll to position [630, 0]
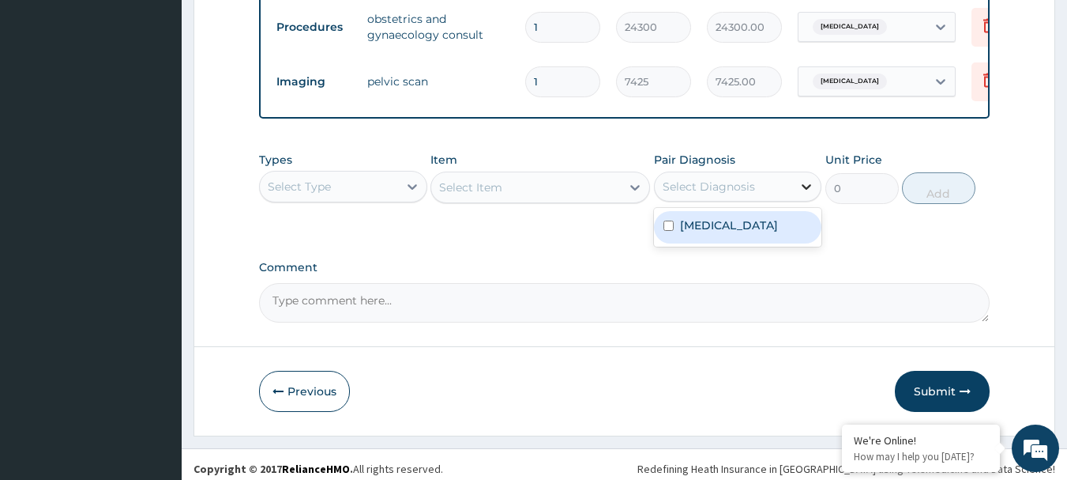
click at [800, 194] on icon at bounding box center [807, 187] width 16 height 16
click at [741, 232] on label "Dysmenorrhea" at bounding box center [729, 225] width 98 height 16
checkbox input "true"
click at [417, 194] on icon at bounding box center [412, 187] width 16 height 16
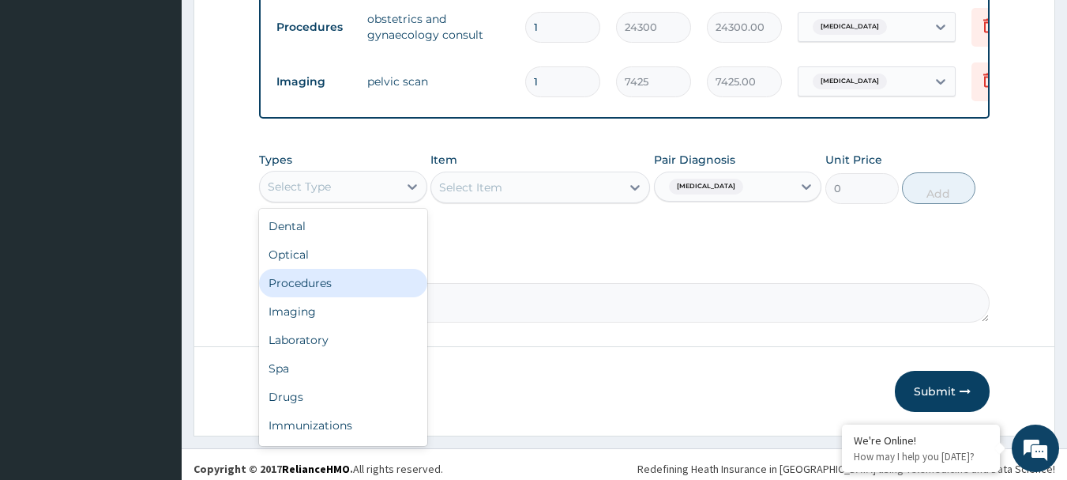
scroll to position [651, 0]
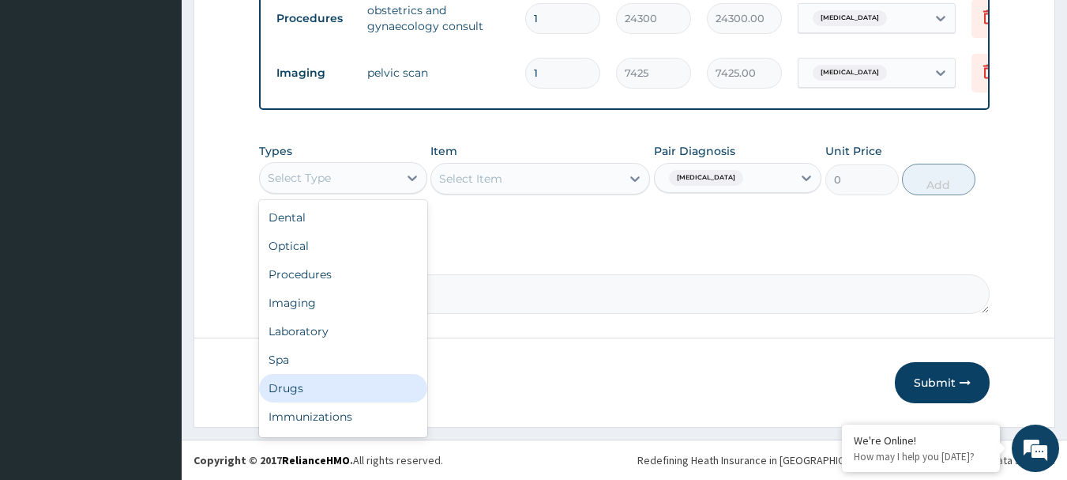
click at [314, 387] on div "Drugs" at bounding box center [343, 388] width 168 height 28
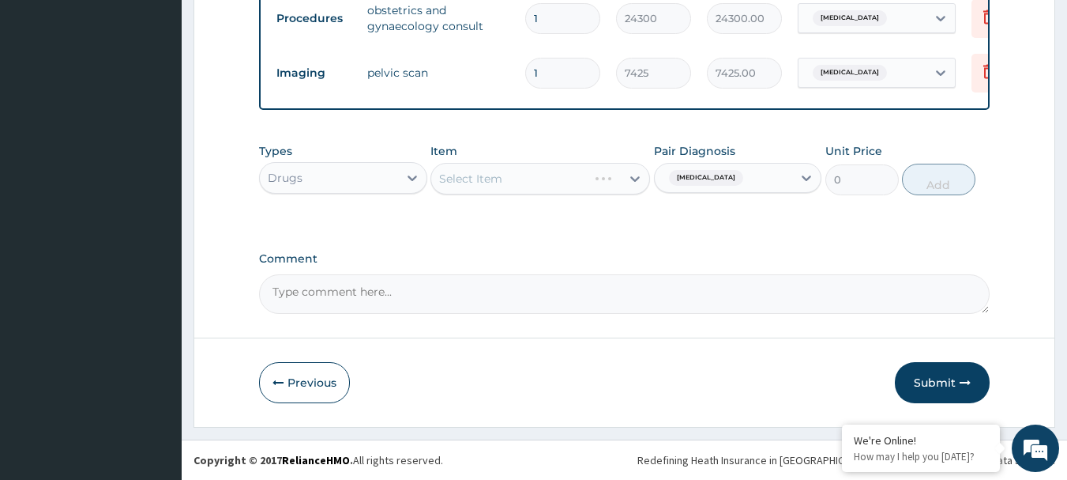
click at [518, 176] on div "Select Item" at bounding box center [541, 179] width 220 height 32
click at [541, 180] on div "Select Item" at bounding box center [541, 179] width 220 height 32
click at [603, 185] on div "Select Item" at bounding box center [541, 179] width 220 height 32
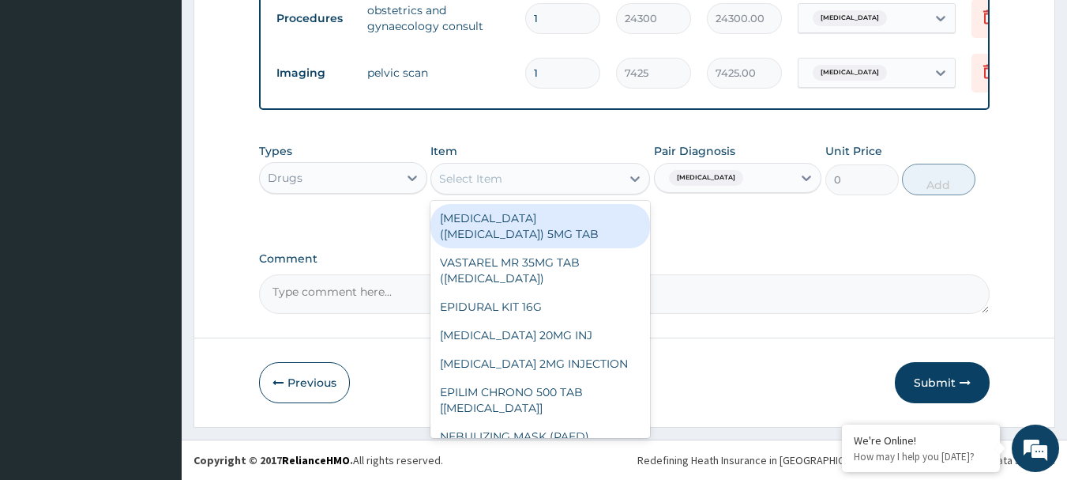
click at [634, 179] on icon at bounding box center [634, 179] width 9 height 6
paste input "[MEDICAL_DATA] 50MG TAB"
type input "[MEDICAL_DATA] 50MG TAB"
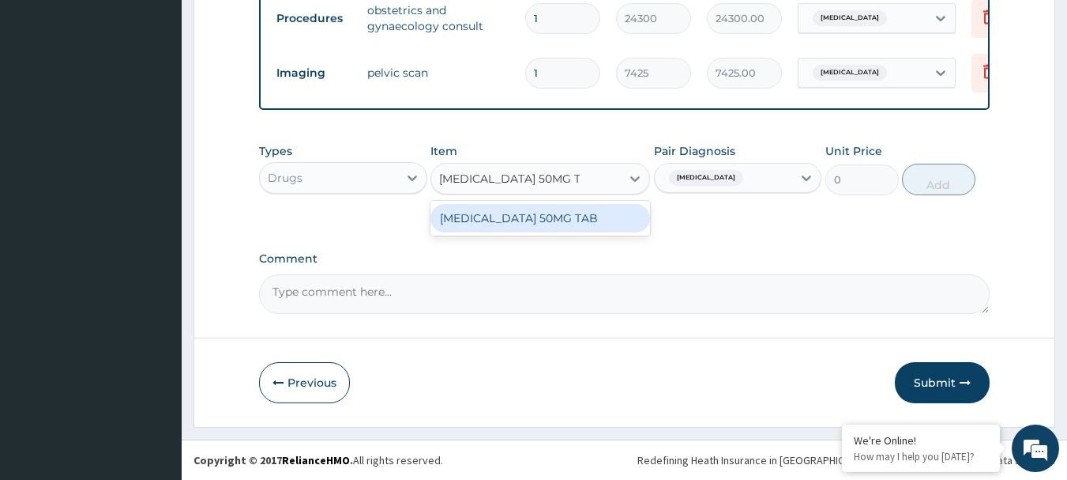
click at [512, 213] on div "[MEDICAL_DATA] 50MG TAB" at bounding box center [541, 218] width 220 height 28
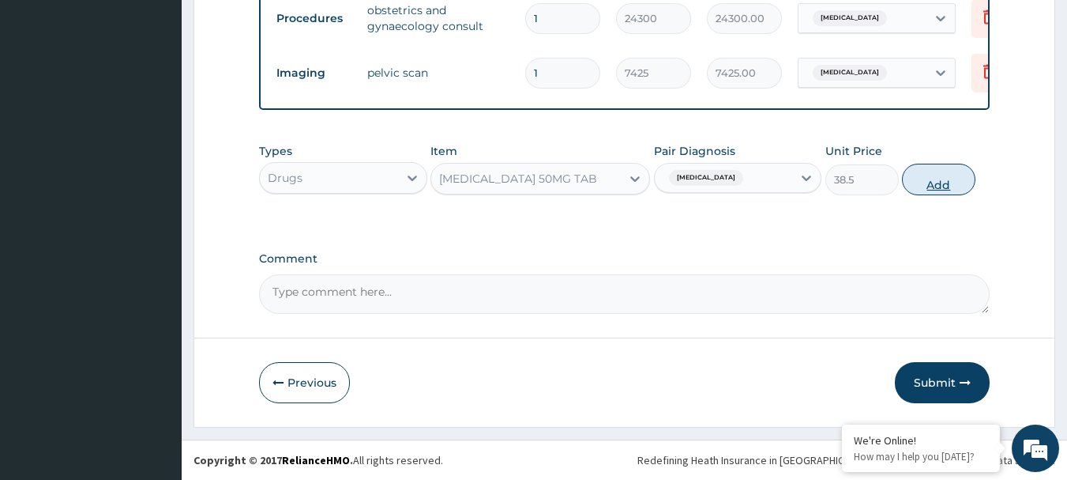
click at [948, 179] on button "Add" at bounding box center [938, 180] width 73 height 32
type input "0"
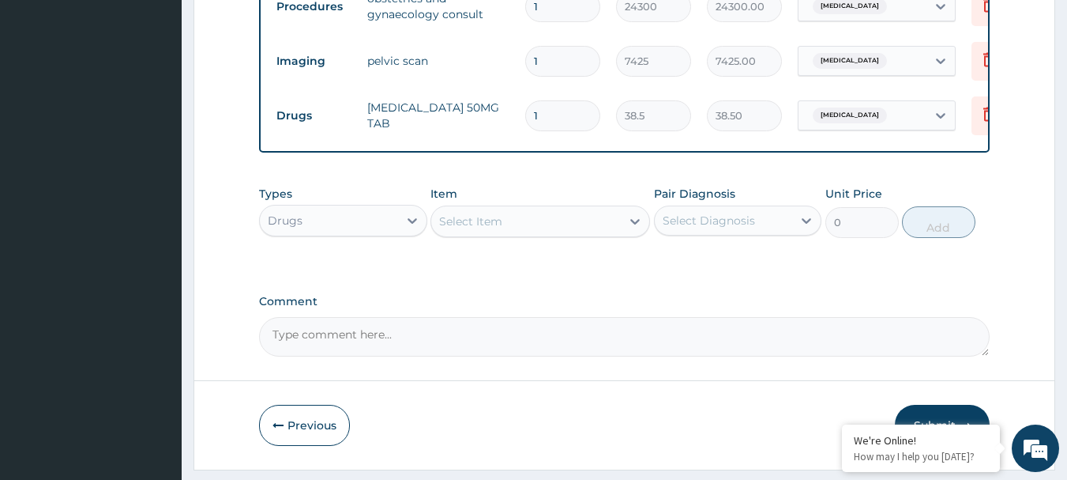
click at [574, 118] on input "1" at bounding box center [562, 115] width 75 height 31
type input "10"
type input "385.00"
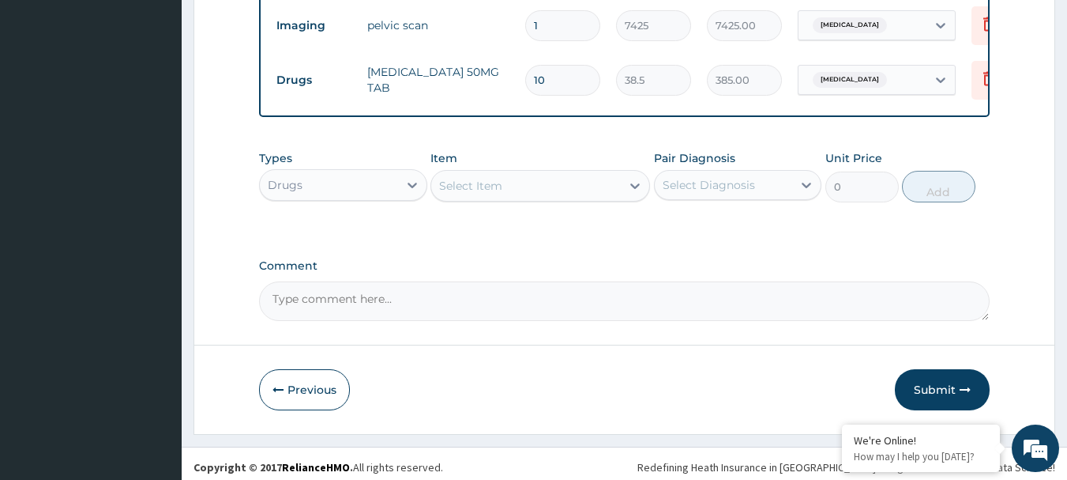
scroll to position [705, 0]
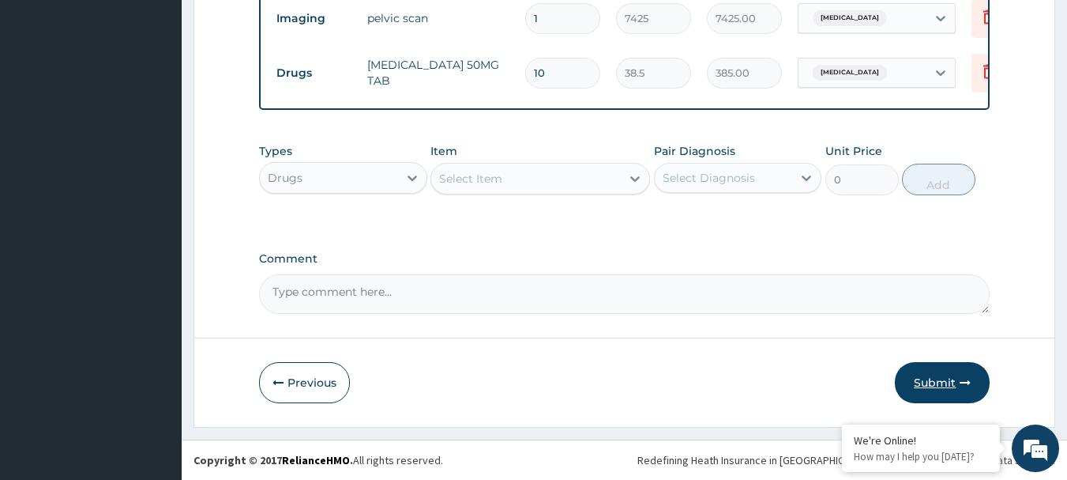
type input "10"
click at [937, 371] on button "Submit" at bounding box center [942, 382] width 95 height 41
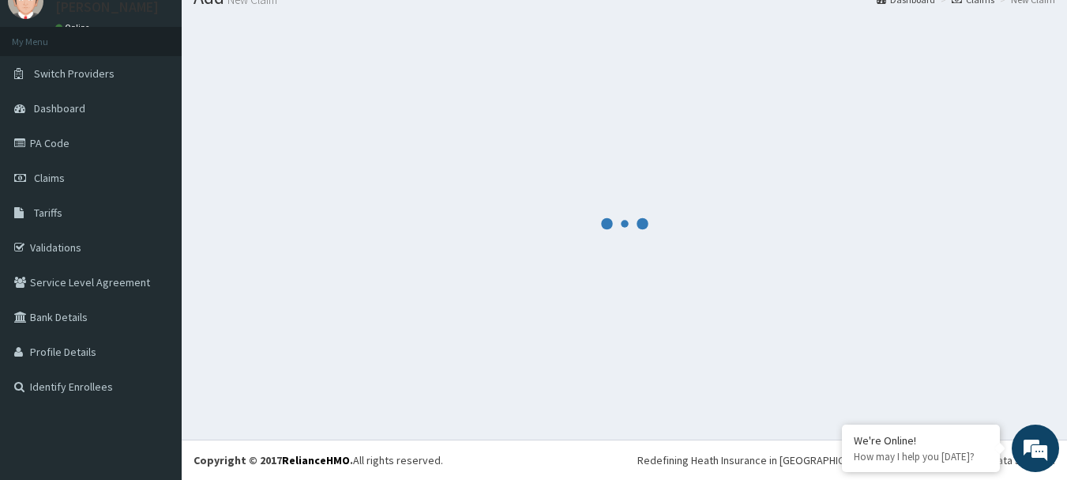
scroll to position [64, 0]
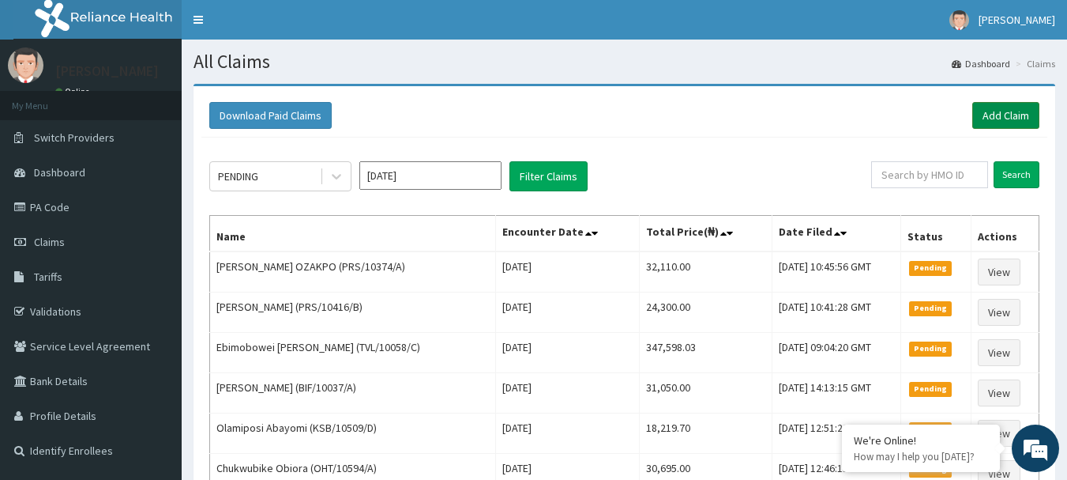
click at [991, 121] on link "Add Claim" at bounding box center [1006, 115] width 67 height 27
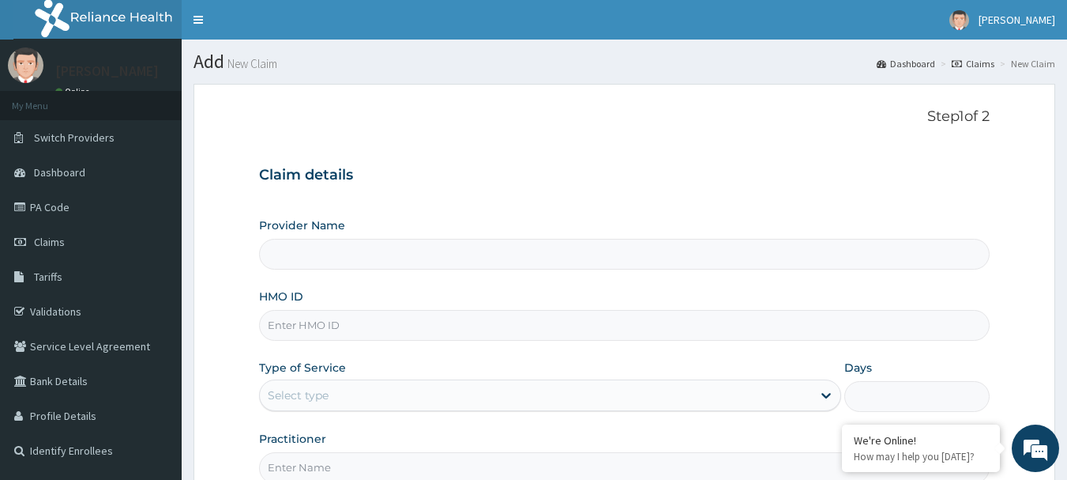
type input "[GEOGRAPHIC_DATA] Nig. Ltd"
click at [404, 317] on input "HMO ID" at bounding box center [625, 325] width 732 height 31
paste input "ELN/10336/D"
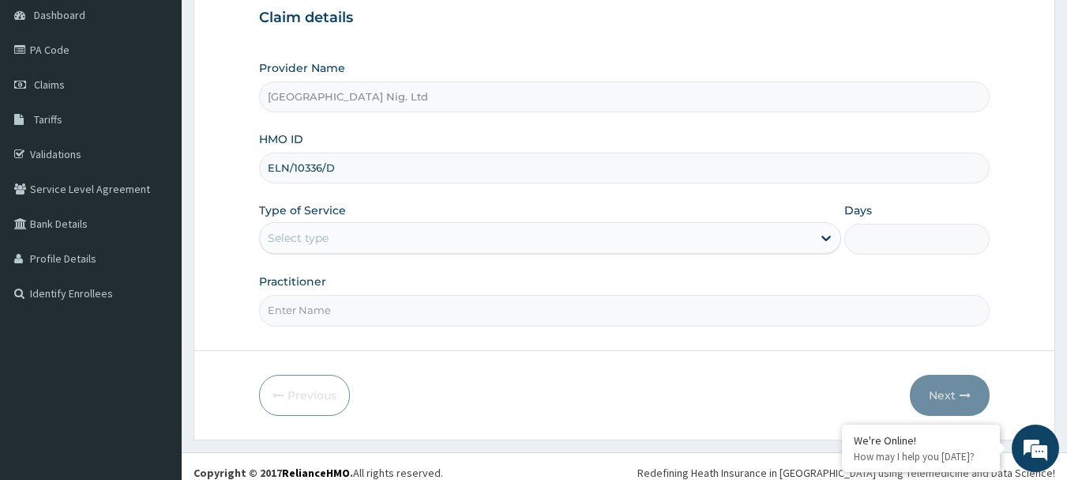
scroll to position [158, 0]
type input "ELN/10336/D"
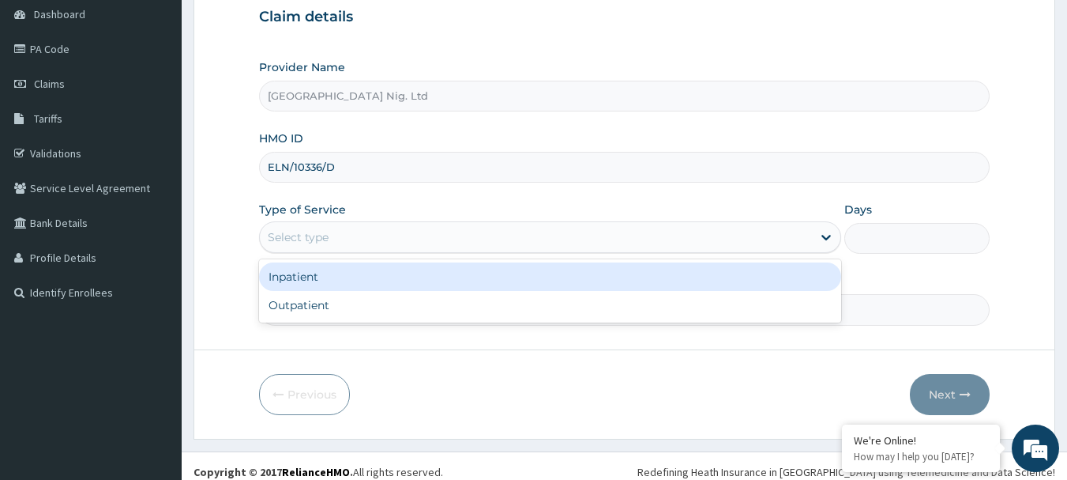
click at [810, 239] on div "Select type" at bounding box center [536, 236] width 552 height 25
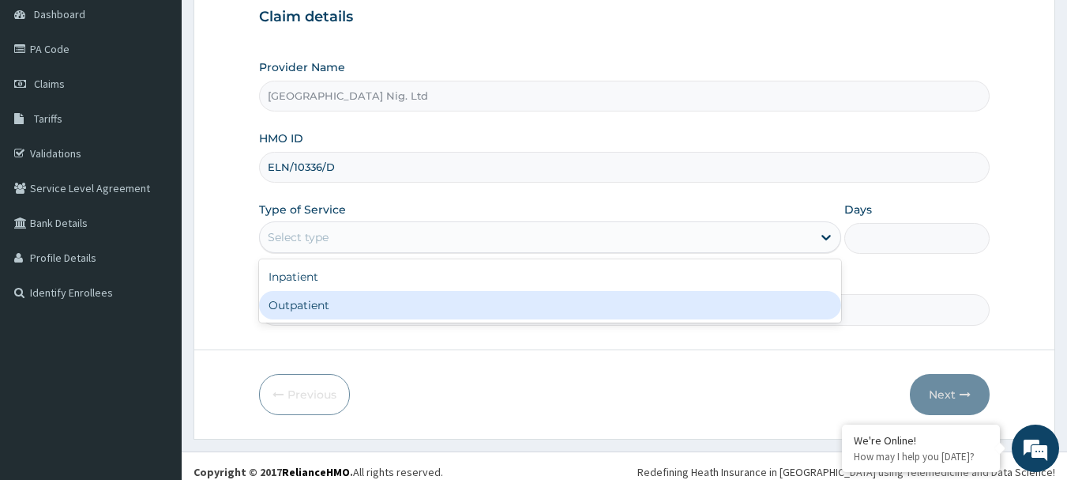
click at [473, 303] on div "Outpatient" at bounding box center [550, 305] width 582 height 28
type input "1"
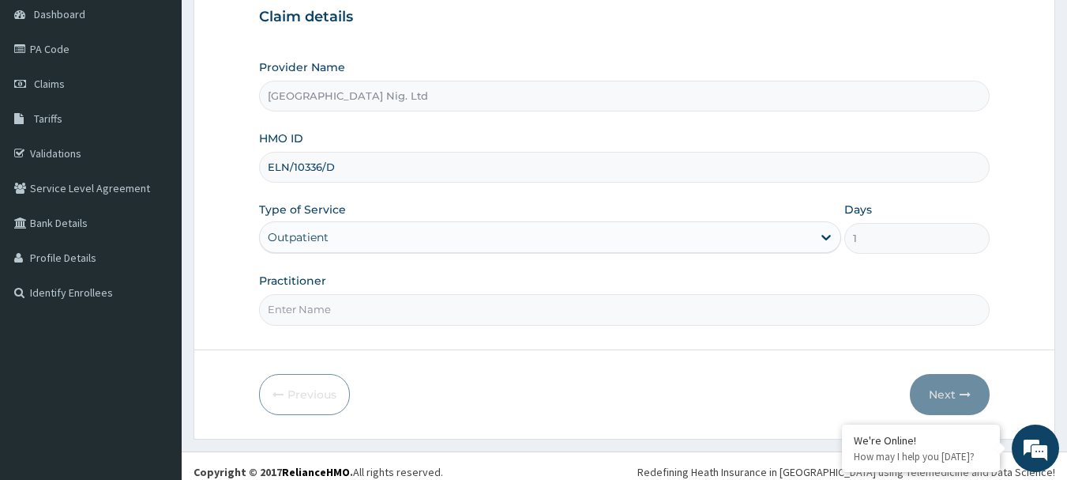
scroll to position [0, 0]
click at [376, 303] on input "Practitioner" at bounding box center [625, 309] width 732 height 31
paste input "[PERSON_NAME]"
type input "DR [PERSON_NAME]"
click at [955, 394] on button "Next" at bounding box center [950, 394] width 80 height 41
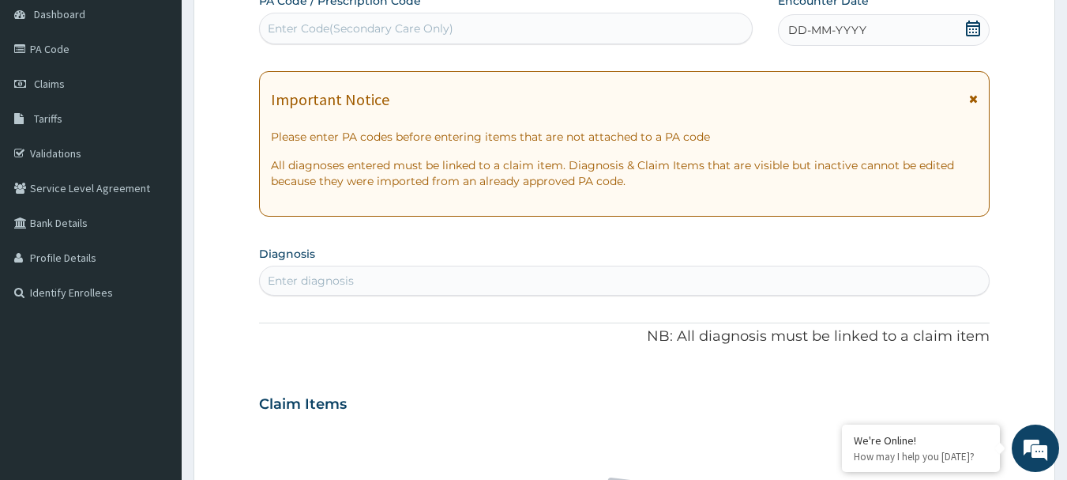
click at [451, 36] on div "Enter Code(Secondary Care Only)" at bounding box center [361, 29] width 186 height 16
paste input "PA/BF84EE"
type input "PA/BF84EE"
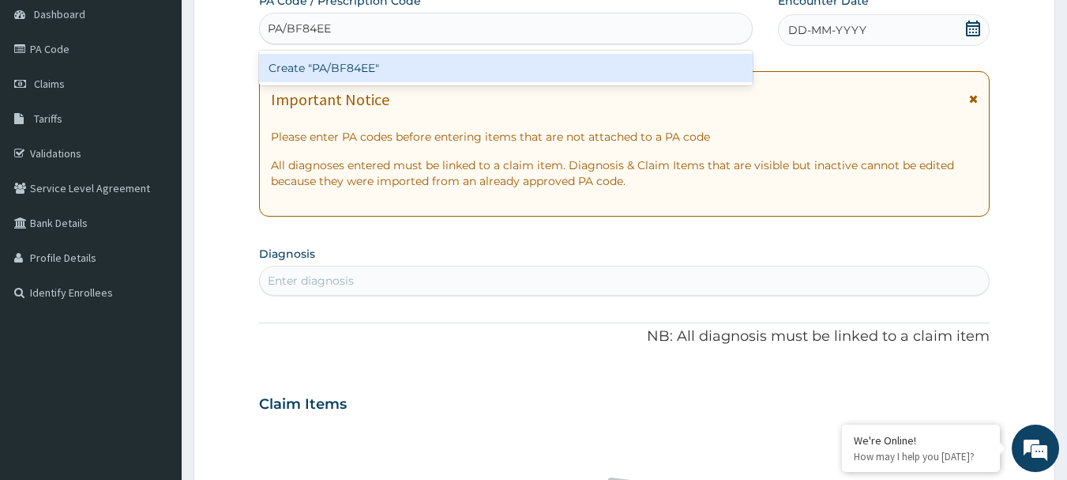
click at [431, 67] on div "Create "PA/BF84EE"" at bounding box center [506, 68] width 495 height 28
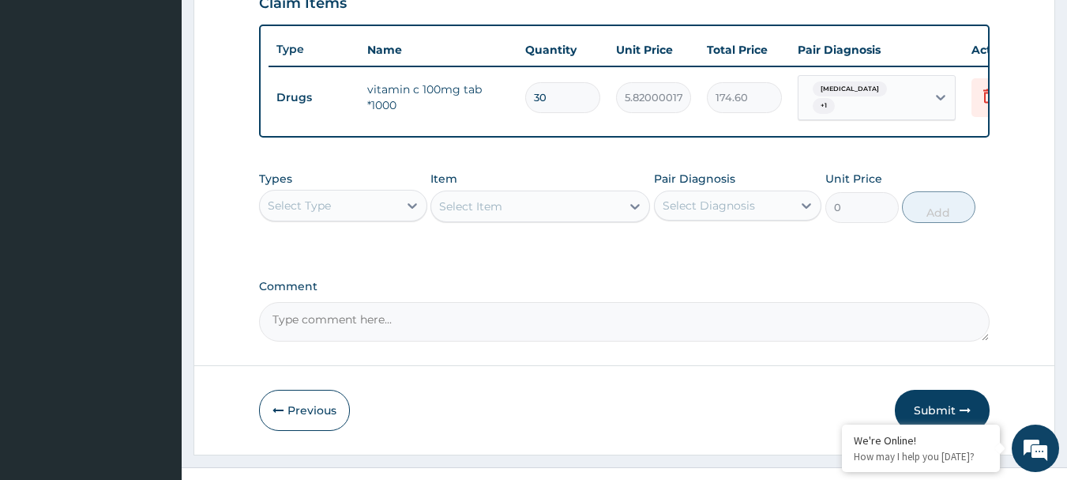
scroll to position [603, 0]
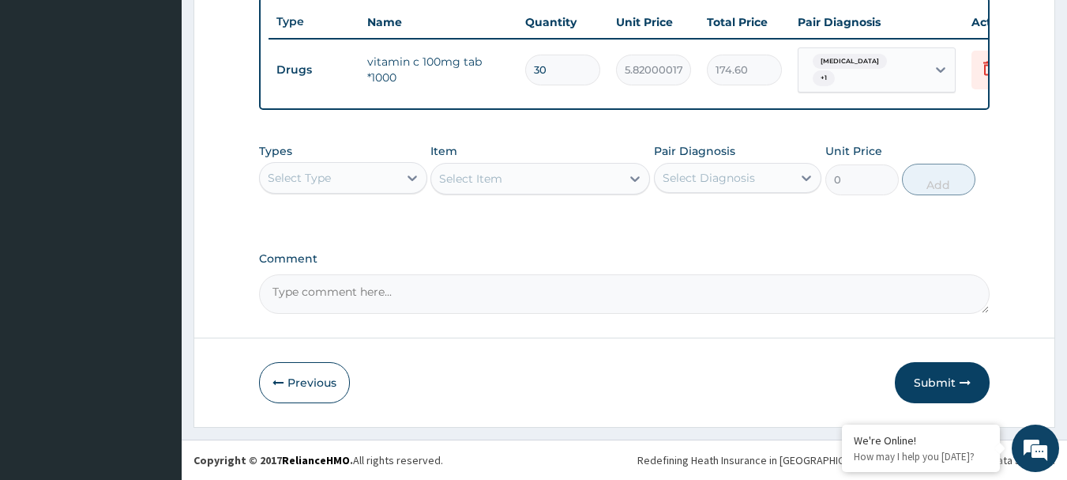
click at [788, 171] on div "Select Diagnosis" at bounding box center [724, 177] width 138 height 25
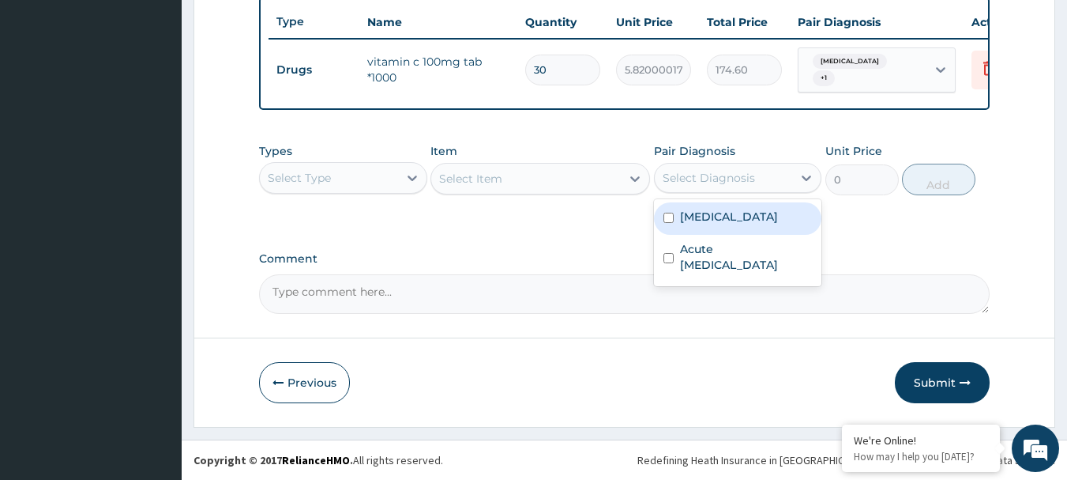
drag, startPoint x: 728, startPoint y: 219, endPoint x: 722, endPoint y: 258, distance: 39.2
click at [728, 220] on label "[MEDICAL_DATA]" at bounding box center [729, 217] width 98 height 16
checkbox input "true"
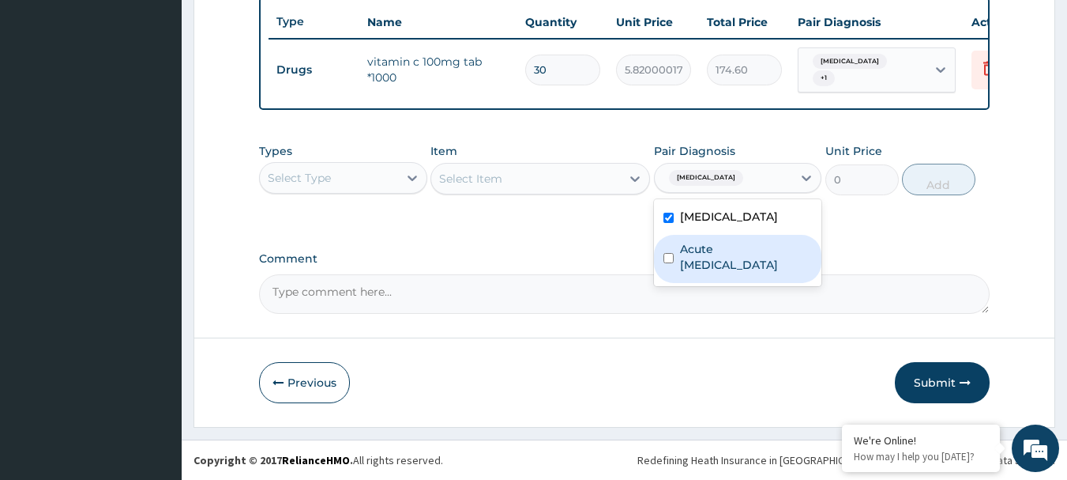
click at [721, 264] on label "Acute [MEDICAL_DATA]" at bounding box center [746, 257] width 133 height 32
checkbox input "true"
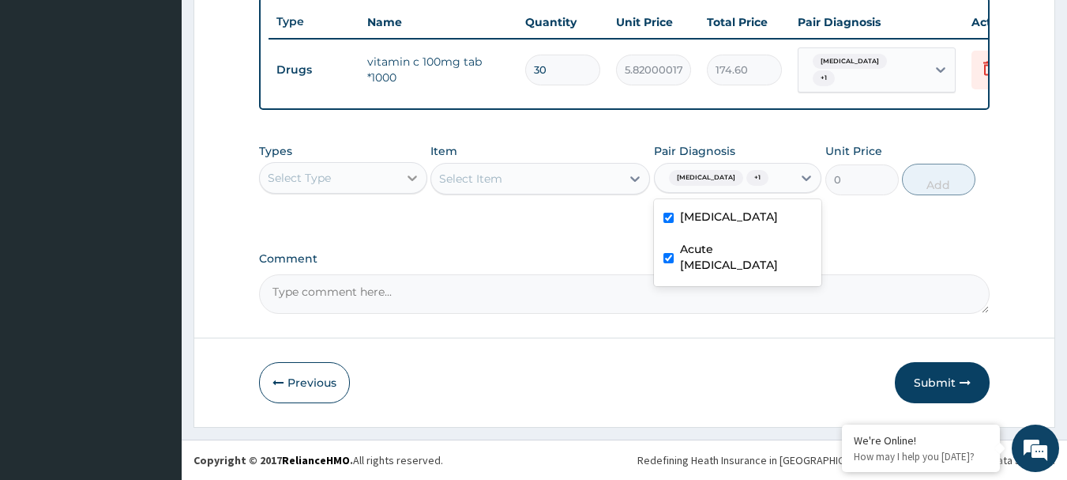
click at [412, 178] on icon at bounding box center [412, 178] width 16 height 16
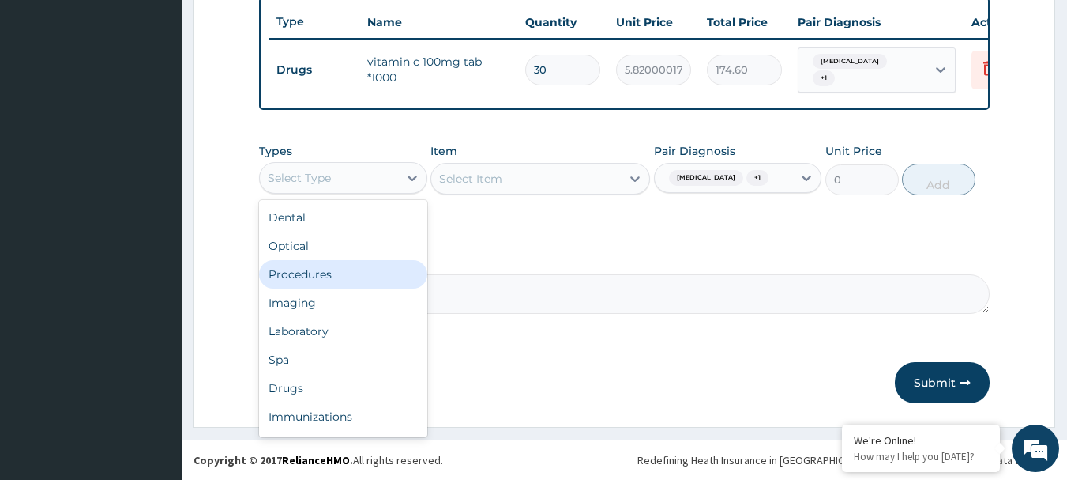
click at [341, 281] on div "Procedures" at bounding box center [343, 274] width 168 height 28
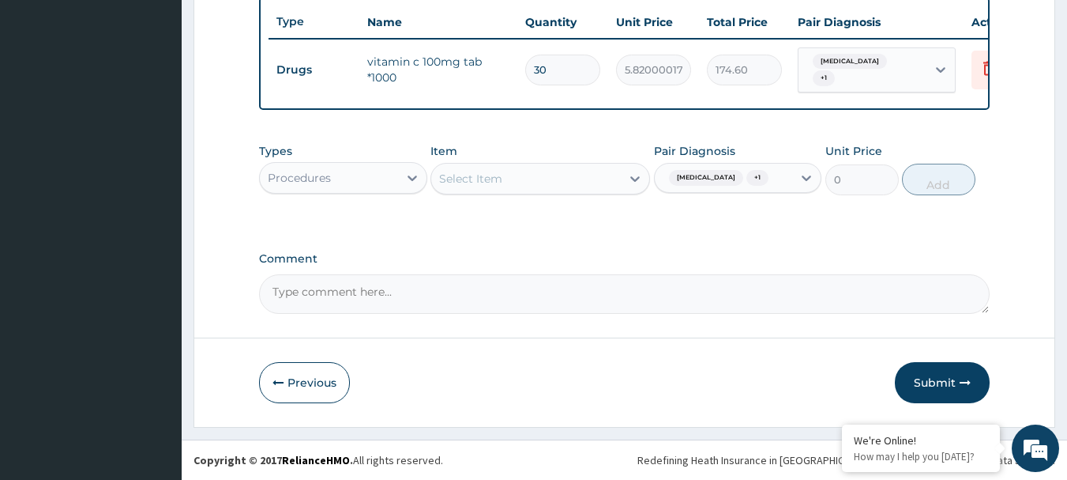
click at [578, 175] on div "Select Item" at bounding box center [526, 178] width 190 height 25
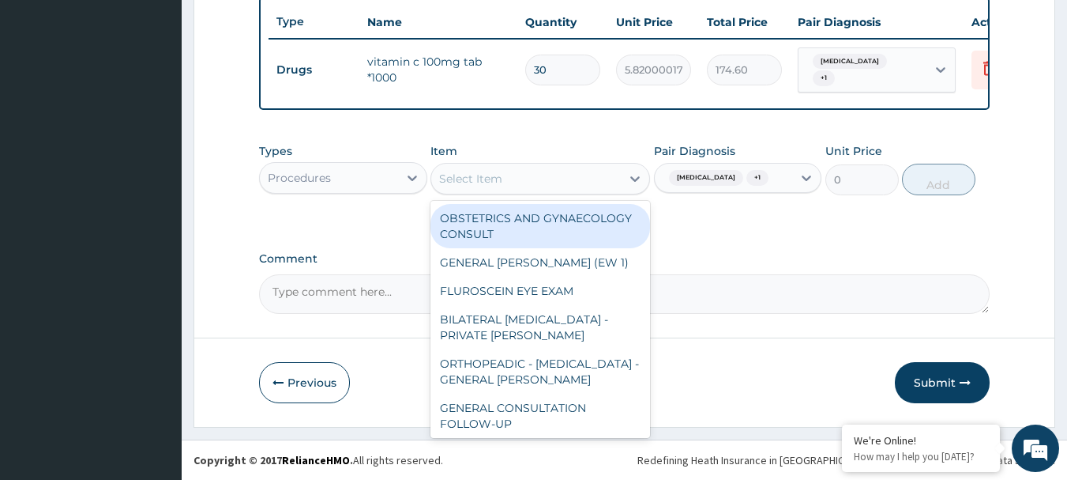
paste input "GENERAL CONSULTATION"
type input "GENERAL CONSULTATION"
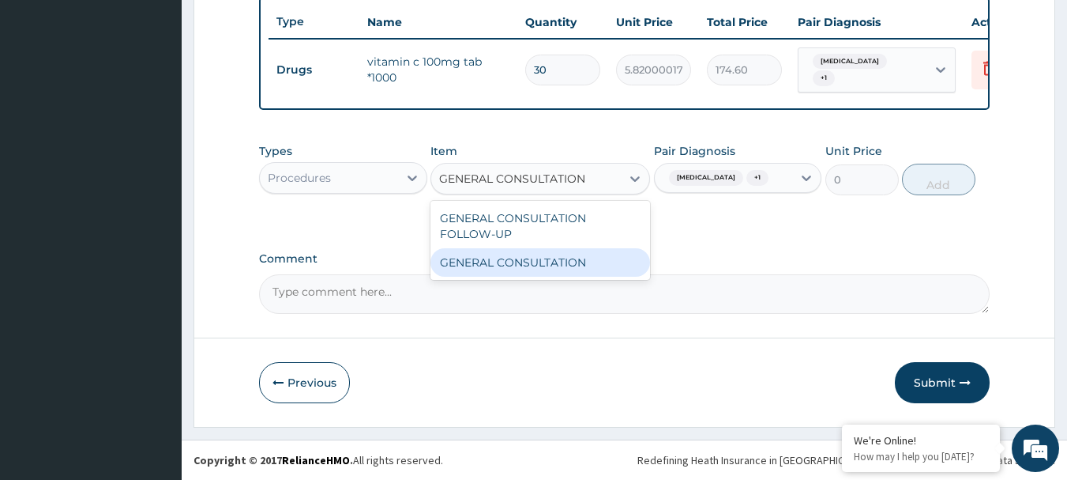
click at [563, 255] on div "GENERAL CONSULTATION" at bounding box center [541, 262] width 220 height 28
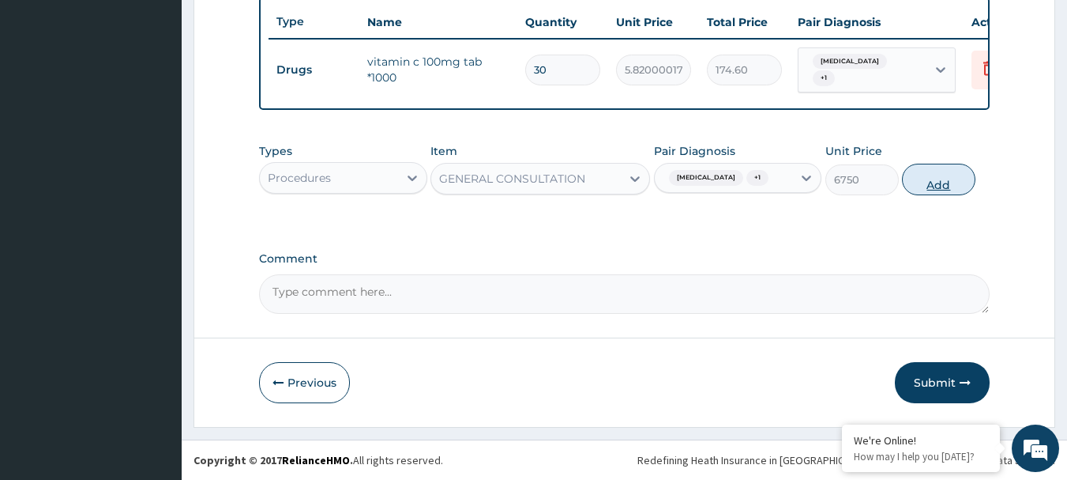
click at [949, 182] on button "Add" at bounding box center [938, 180] width 73 height 32
type input "0"
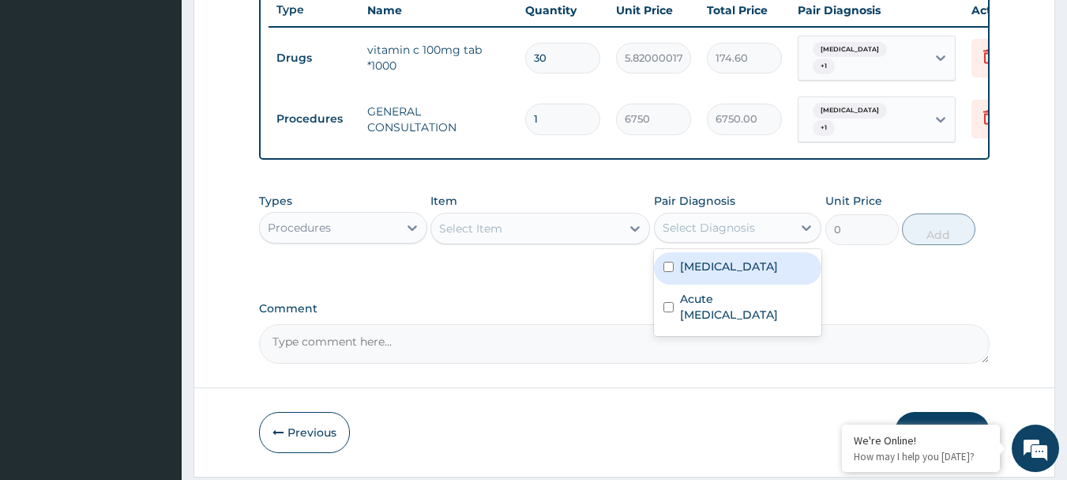
click at [743, 235] on div "Select Diagnosis" at bounding box center [709, 228] width 92 height 16
click at [715, 274] on label "[MEDICAL_DATA]" at bounding box center [729, 266] width 98 height 16
checkbox input "true"
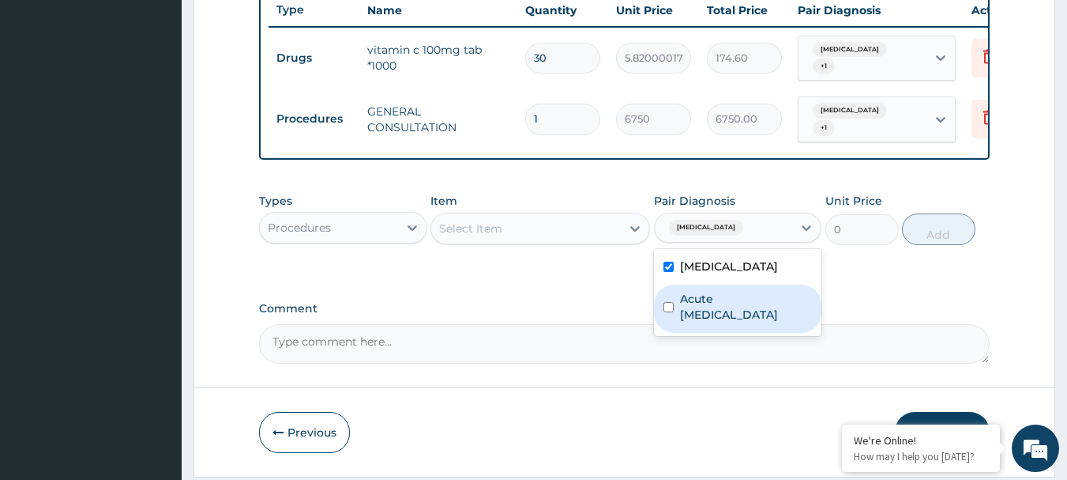
click at [713, 315] on label "Acute [MEDICAL_DATA]" at bounding box center [746, 307] width 133 height 32
checkbox input "true"
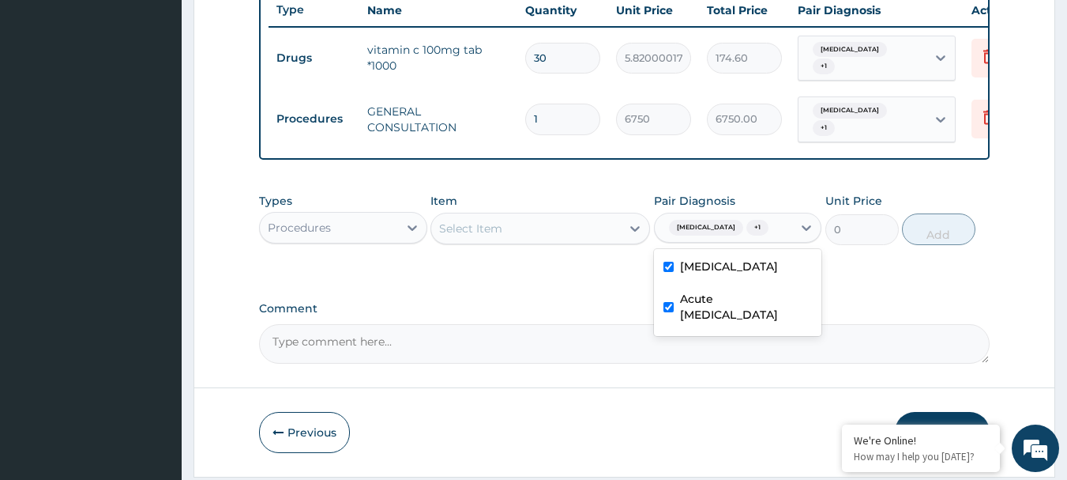
click at [374, 240] on div "Procedures" at bounding box center [329, 227] width 138 height 25
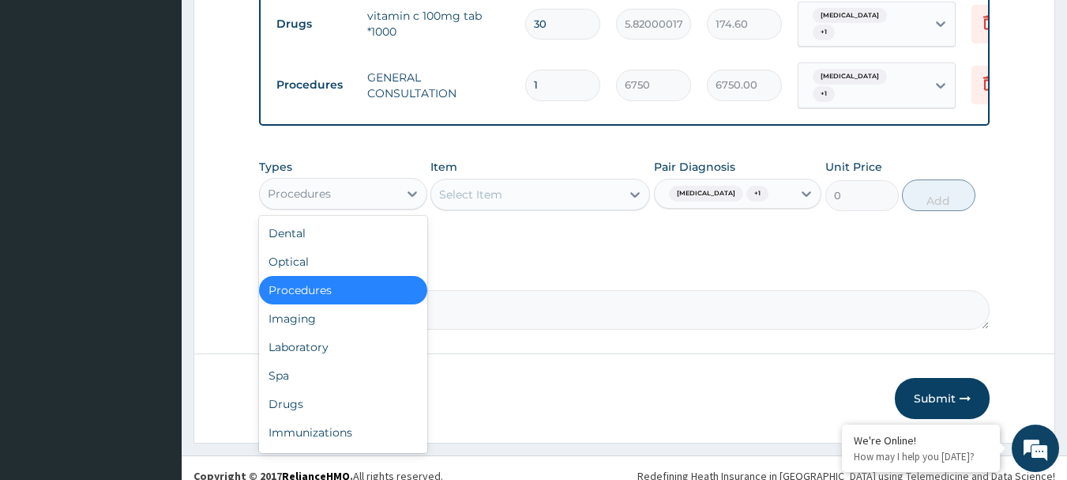
scroll to position [664, 0]
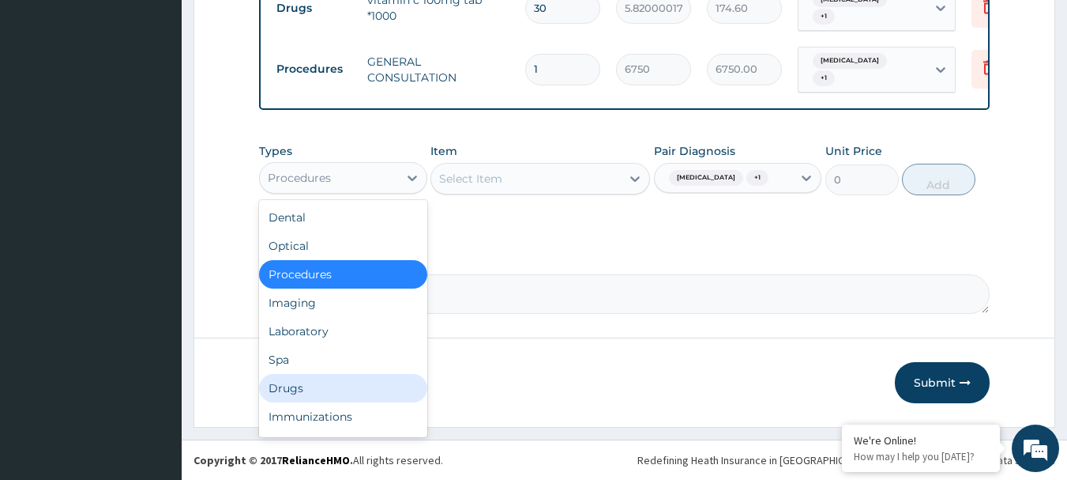
click at [343, 388] on div "Drugs" at bounding box center [343, 388] width 168 height 28
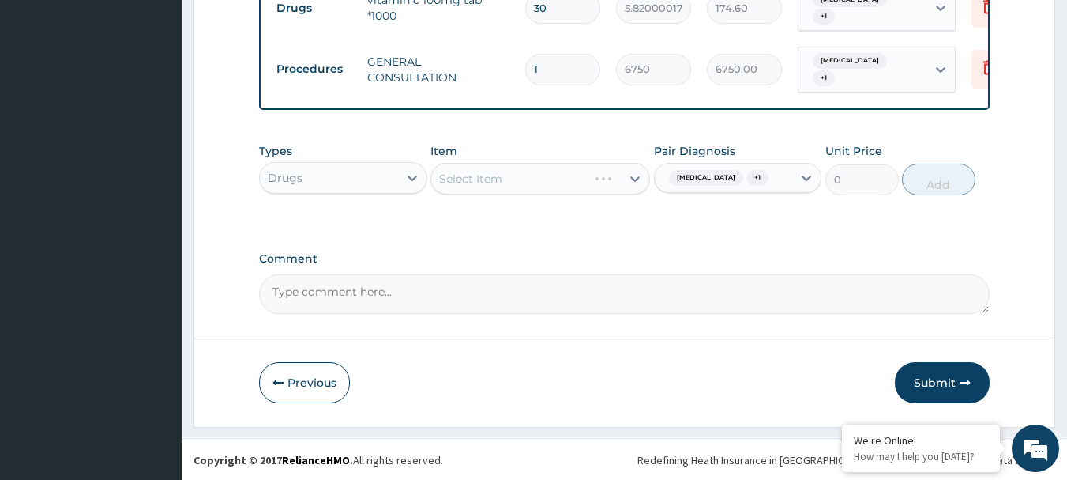
click at [563, 197] on div "Types Drugs Item Select Item Pair Diagnosis [MEDICAL_DATA] + 1 Unit Price 0 Add" at bounding box center [625, 169] width 732 height 68
click at [581, 179] on div "Select Item" at bounding box center [541, 179] width 220 height 32
click at [596, 179] on div "Select Item" at bounding box center [541, 179] width 220 height 32
click at [597, 179] on div "Select Item" at bounding box center [541, 179] width 220 height 32
click at [558, 184] on div "Select Item" at bounding box center [541, 179] width 220 height 32
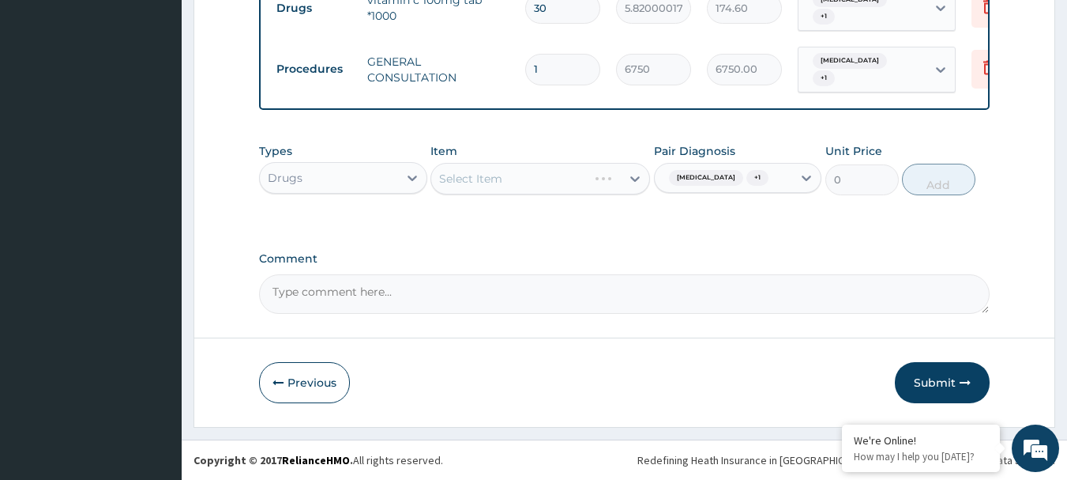
click at [586, 179] on div "Select Item" at bounding box center [541, 179] width 220 height 32
click at [615, 179] on div "Select Item" at bounding box center [541, 179] width 220 height 32
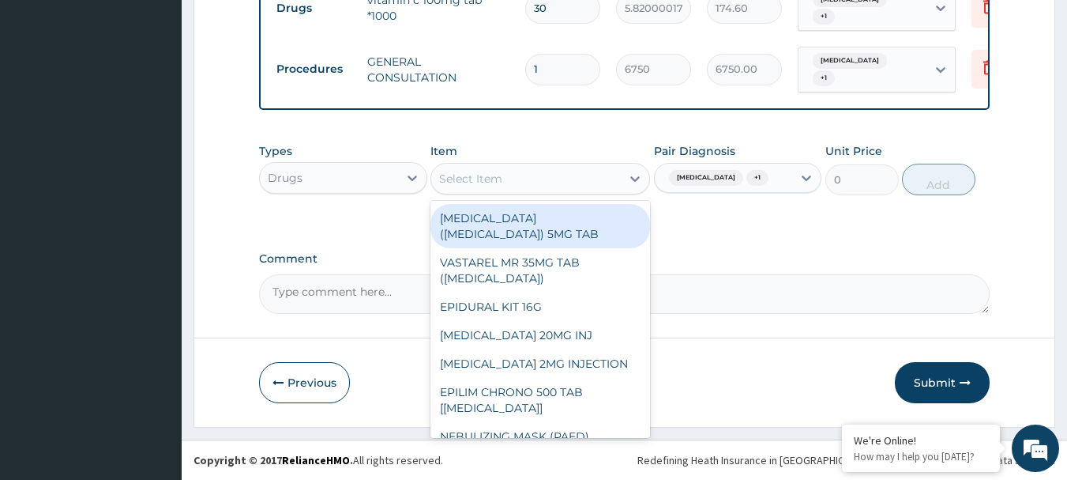
click at [615, 179] on div "Select Item" at bounding box center [526, 178] width 190 height 25
paste input "LORATIDINE 10MG TAB"
type input "LORATIDINE 10MG TAB"
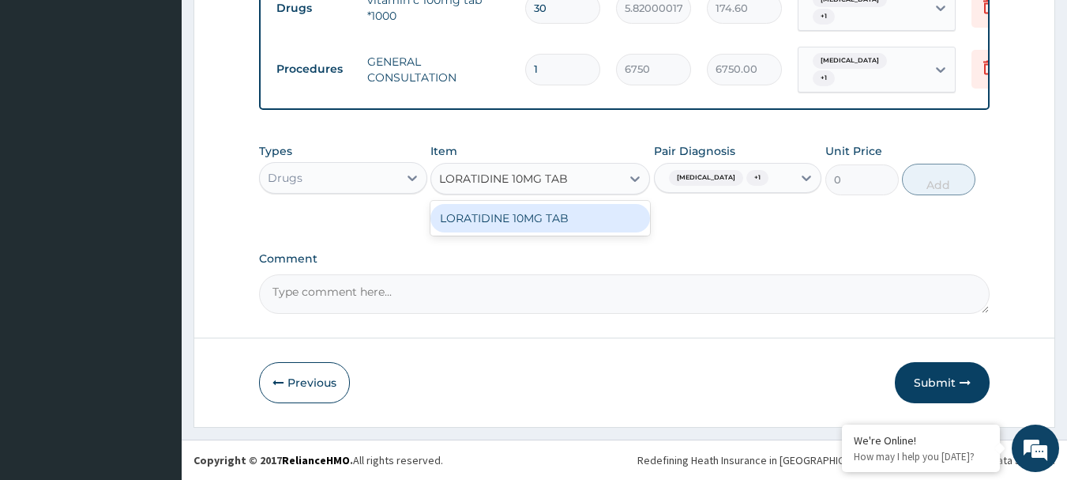
click at [568, 216] on div "LORATIDINE 10MG TAB" at bounding box center [541, 218] width 220 height 28
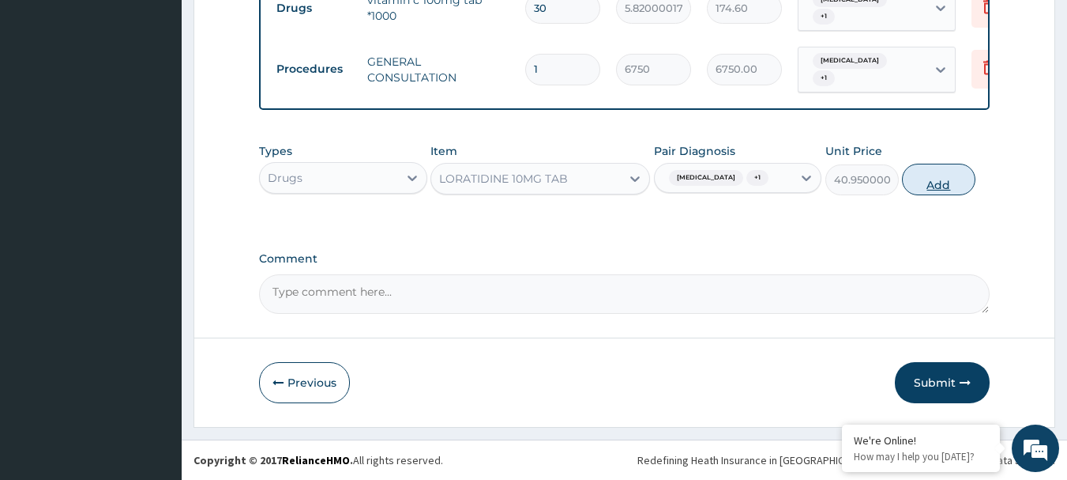
click at [939, 179] on button "Add" at bounding box center [938, 180] width 73 height 32
type input "0"
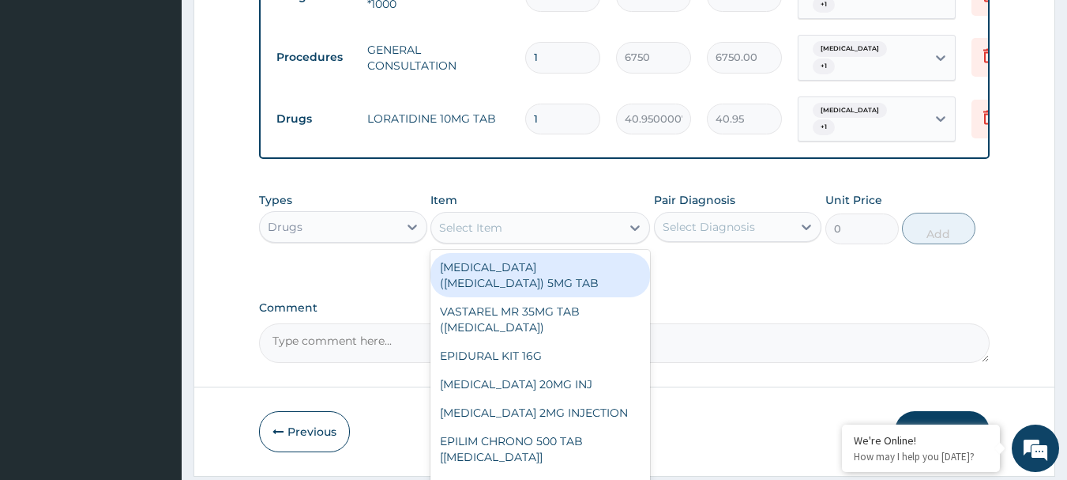
click at [520, 239] on div "Select Item" at bounding box center [526, 227] width 190 height 25
paste input "LORATIDINE 10MG TAB"
type input "LORATIDINE 10MG TAB"
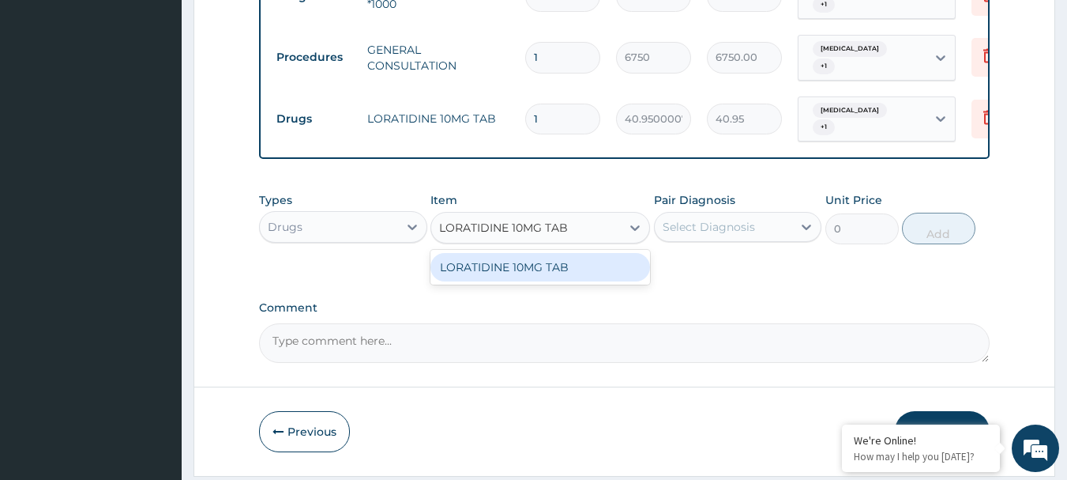
click at [494, 273] on div "LORATIDINE 10MG TAB" at bounding box center [541, 267] width 220 height 28
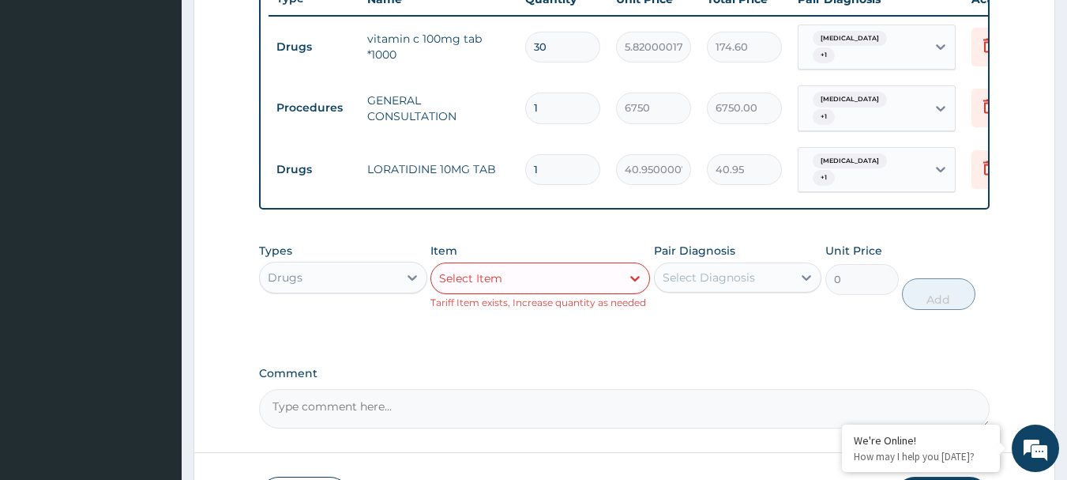
scroll to position [585, 0]
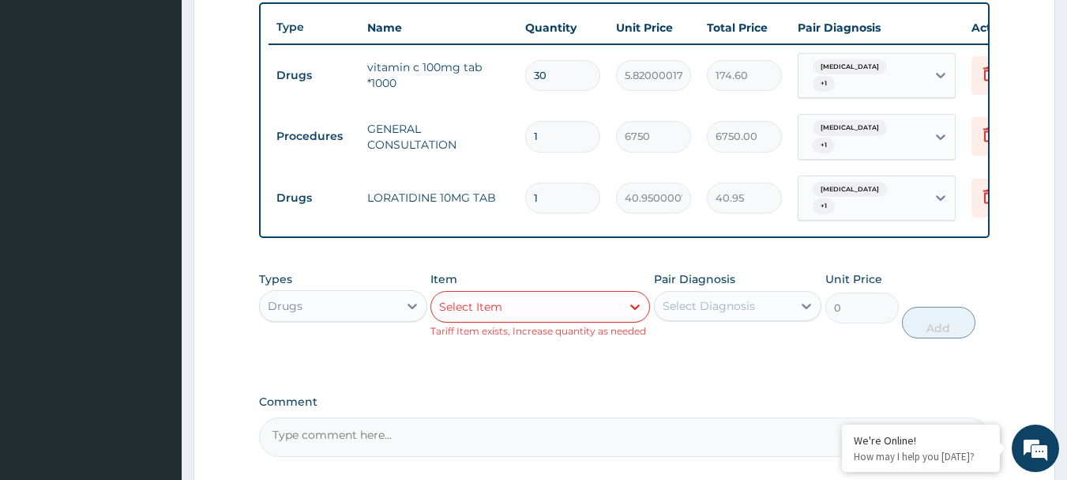
click at [560, 203] on input "1" at bounding box center [562, 197] width 75 height 31
type input "0.00"
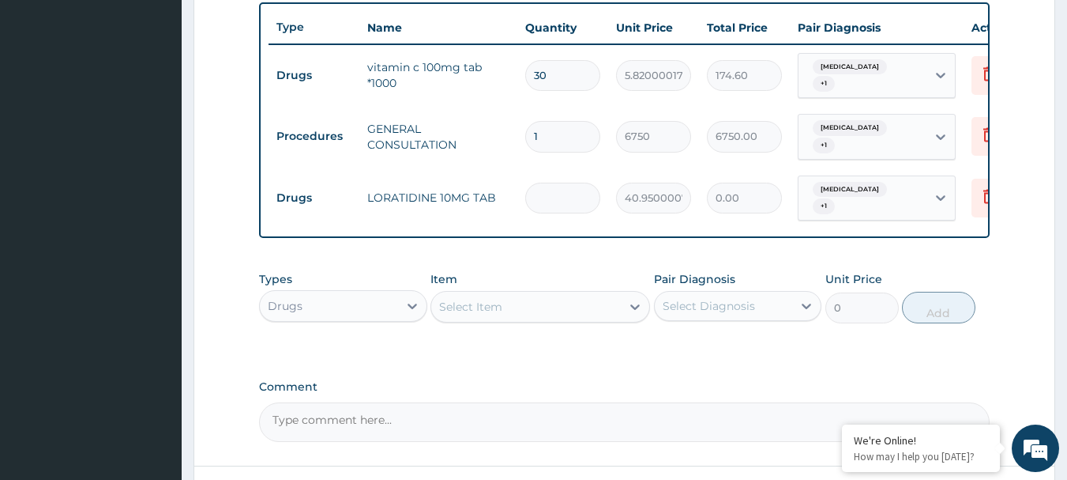
type input "5"
type input "204.75"
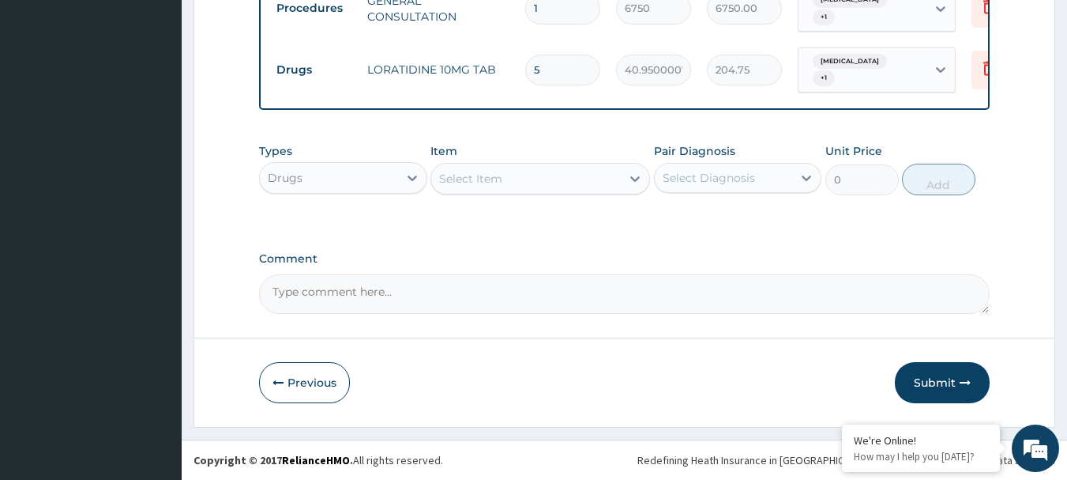
scroll to position [725, 0]
type input "5"
click at [943, 381] on button "Submit" at bounding box center [942, 382] width 95 height 41
